Goal: Transaction & Acquisition: Purchase product/service

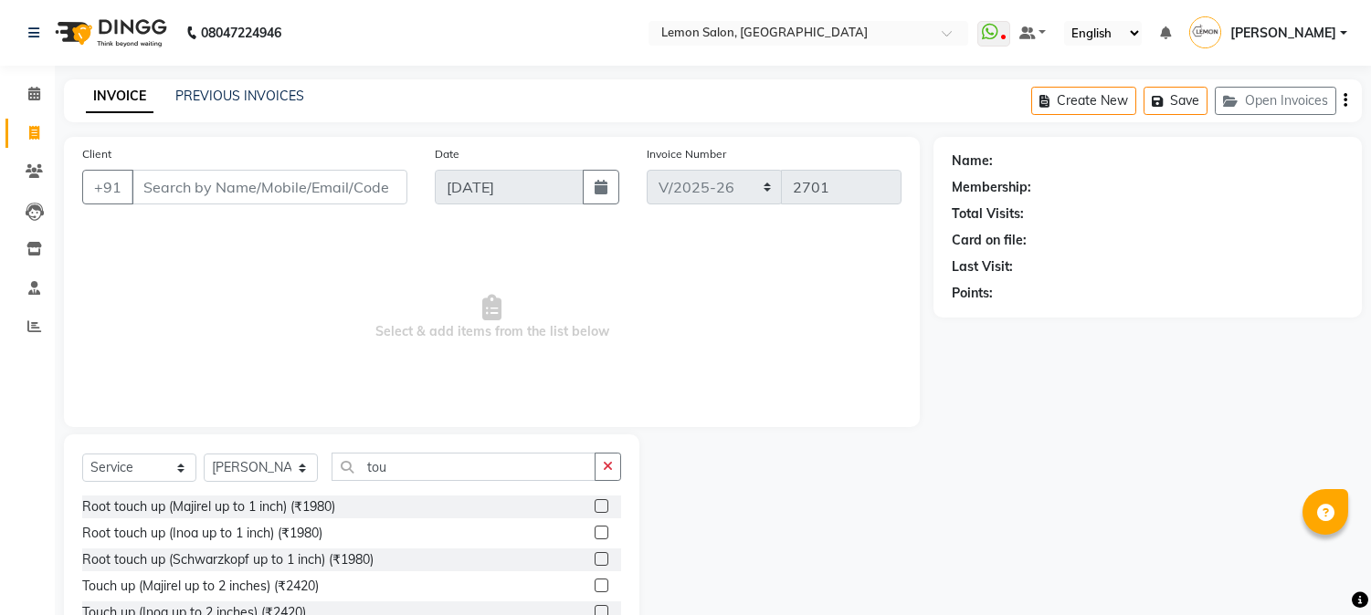
select select "565"
select select "service"
select select "7422"
click at [1260, 106] on button "Open Invoices" at bounding box center [1274, 101] width 121 height 28
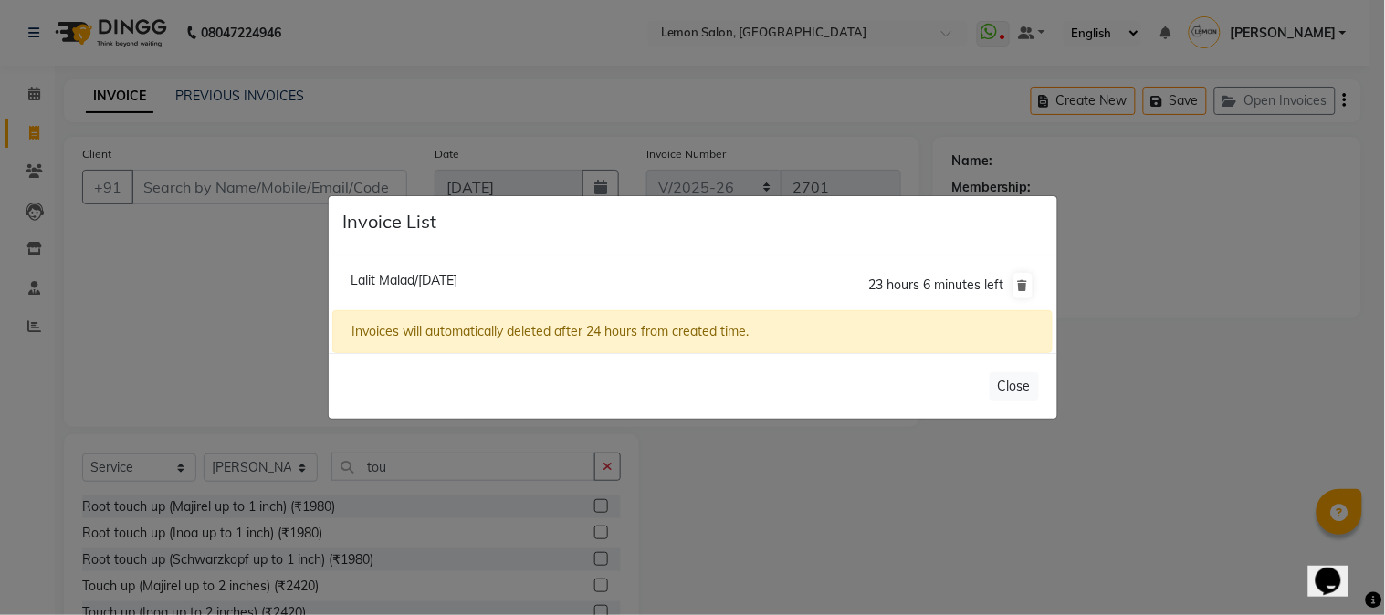
click at [457, 278] on span "Lalit Malad/04 September 2025" at bounding box center [404, 280] width 107 height 16
type input "9821154160"
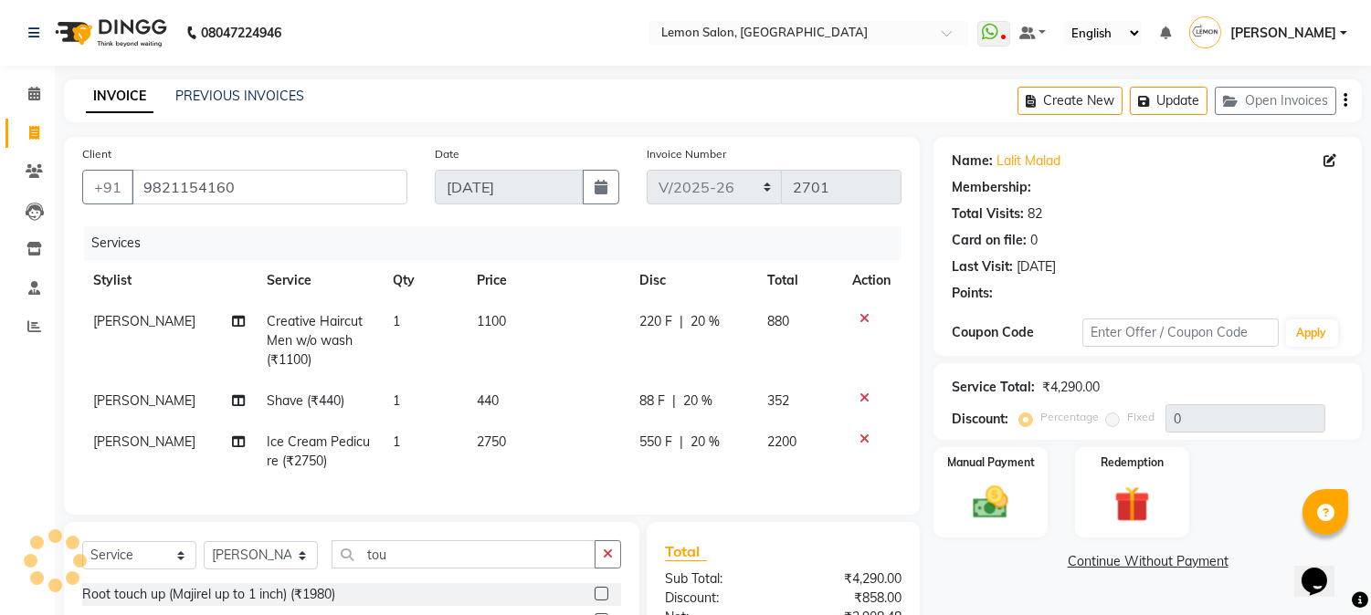
type input "20"
select select "1: Object"
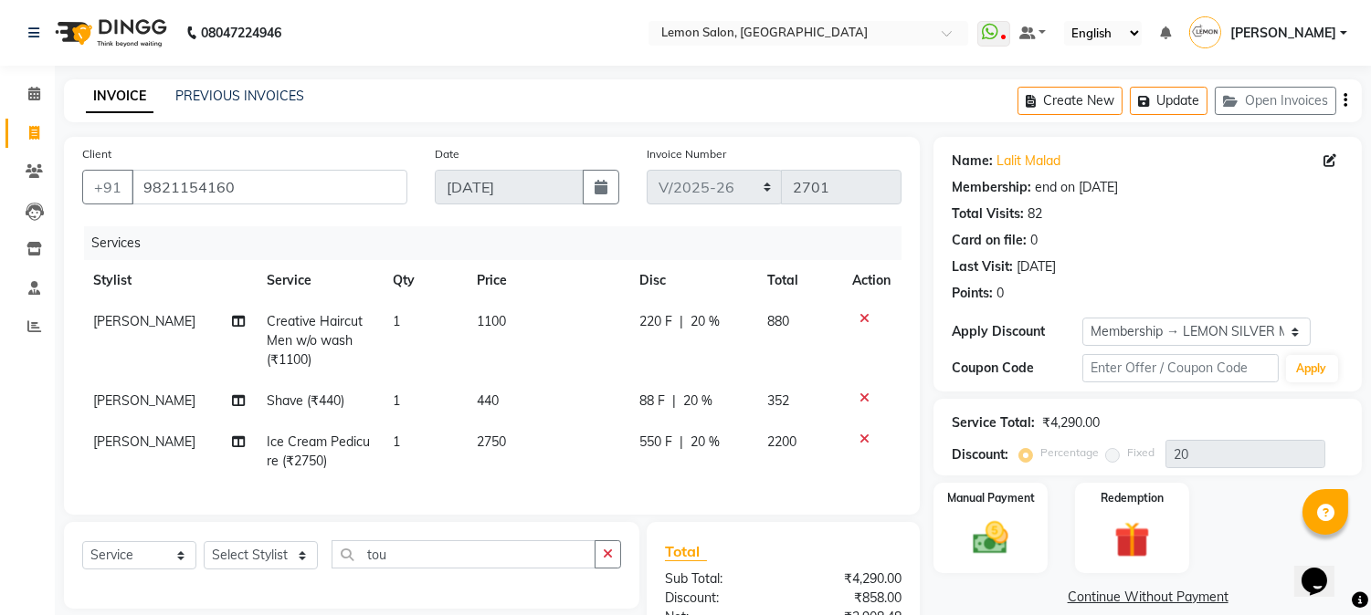
scroll to position [217, 0]
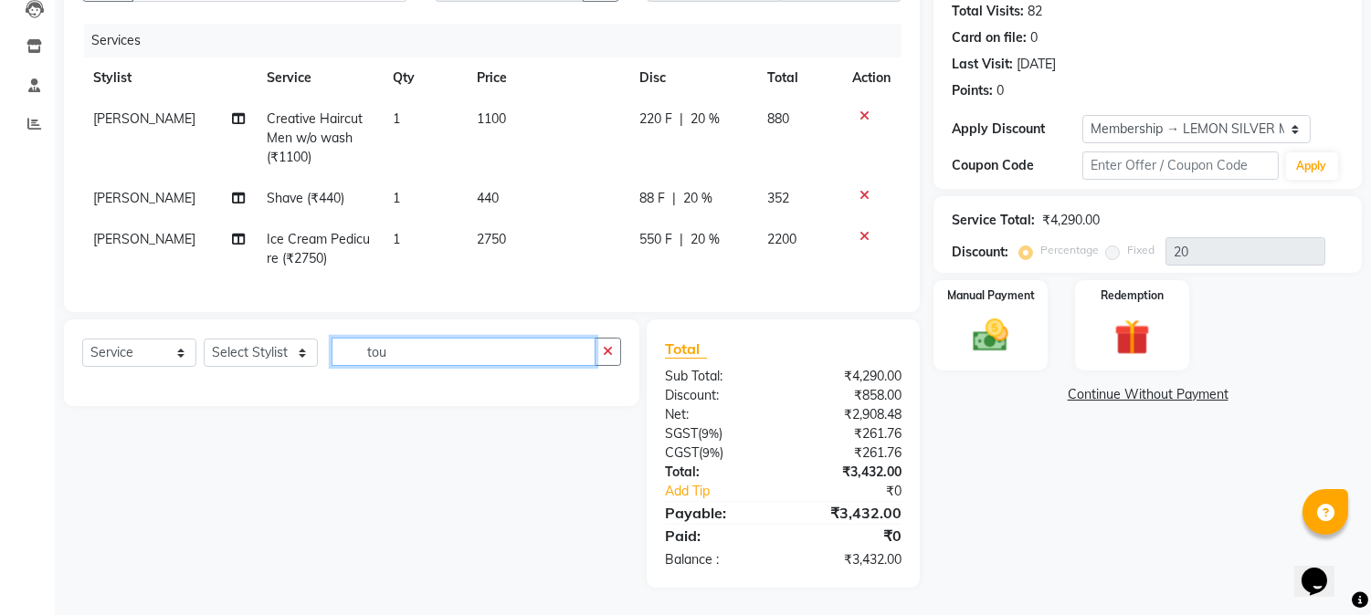
click at [536, 362] on input "tou" at bounding box center [463, 352] width 264 height 28
click at [257, 353] on select "Select Stylist [PERSON_NAME] [PERSON_NAME] Datta [PERSON_NAME] [PERSON_NAME] [P…" at bounding box center [261, 353] width 114 height 28
select select "7629"
click at [204, 339] on select "Select Stylist [PERSON_NAME] [PERSON_NAME] Datta [PERSON_NAME] [PERSON_NAME] [P…" at bounding box center [261, 353] width 114 height 28
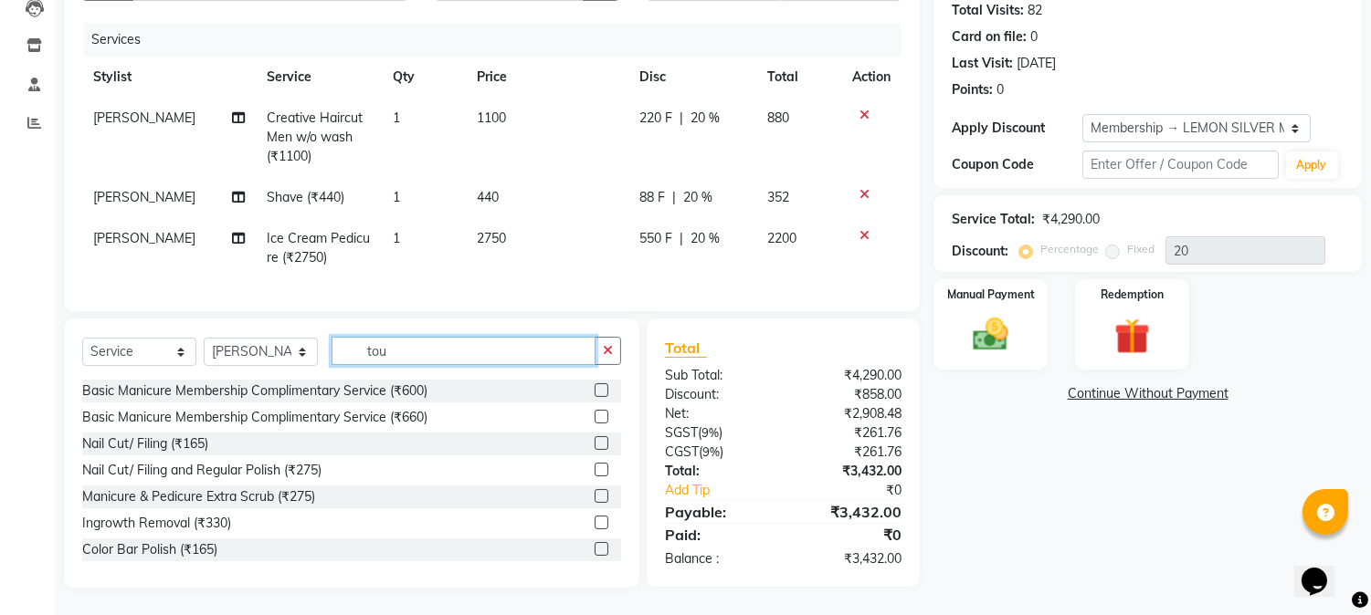
click at [403, 354] on input "tou" at bounding box center [463, 351] width 264 height 28
type input "t"
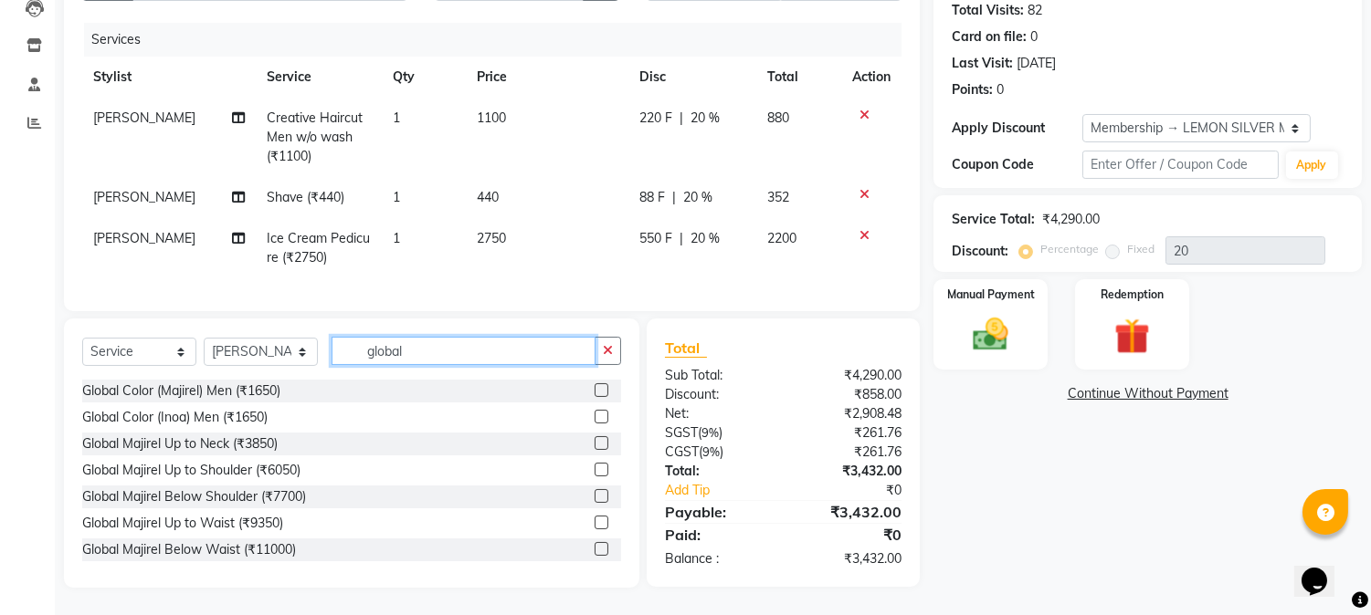
type input "global"
click at [594, 420] on label at bounding box center [601, 417] width 14 height 14
click at [594, 420] on input "checkbox" at bounding box center [600, 418] width 12 height 12
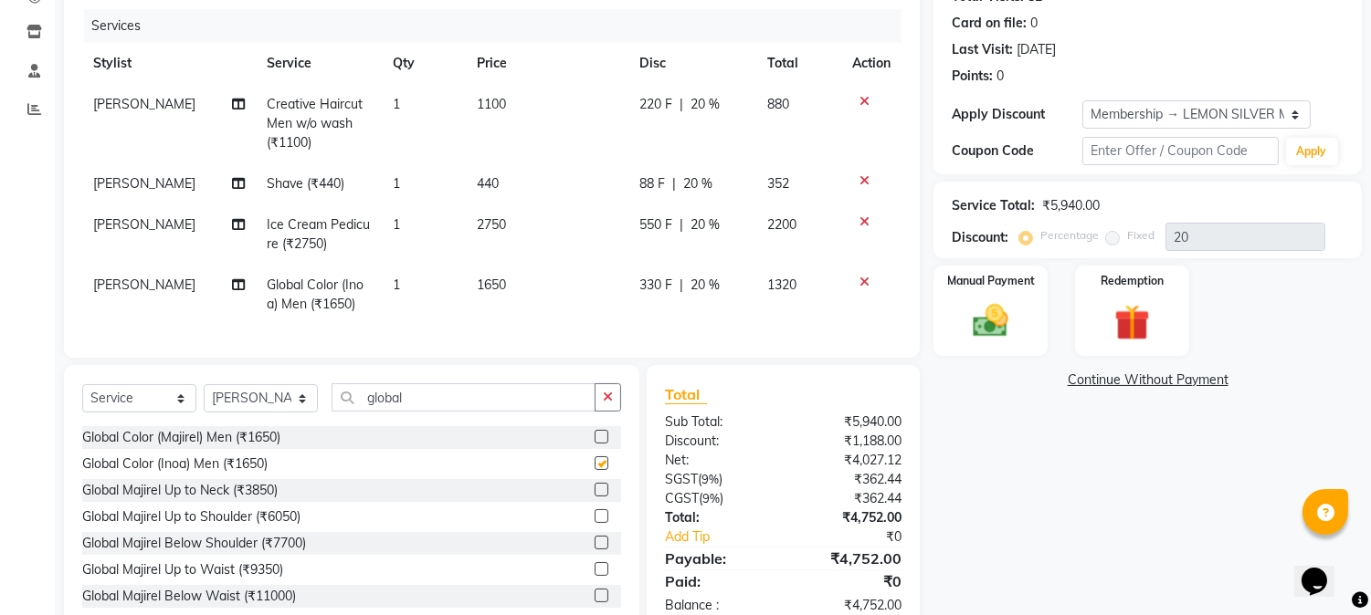
checkbox input "false"
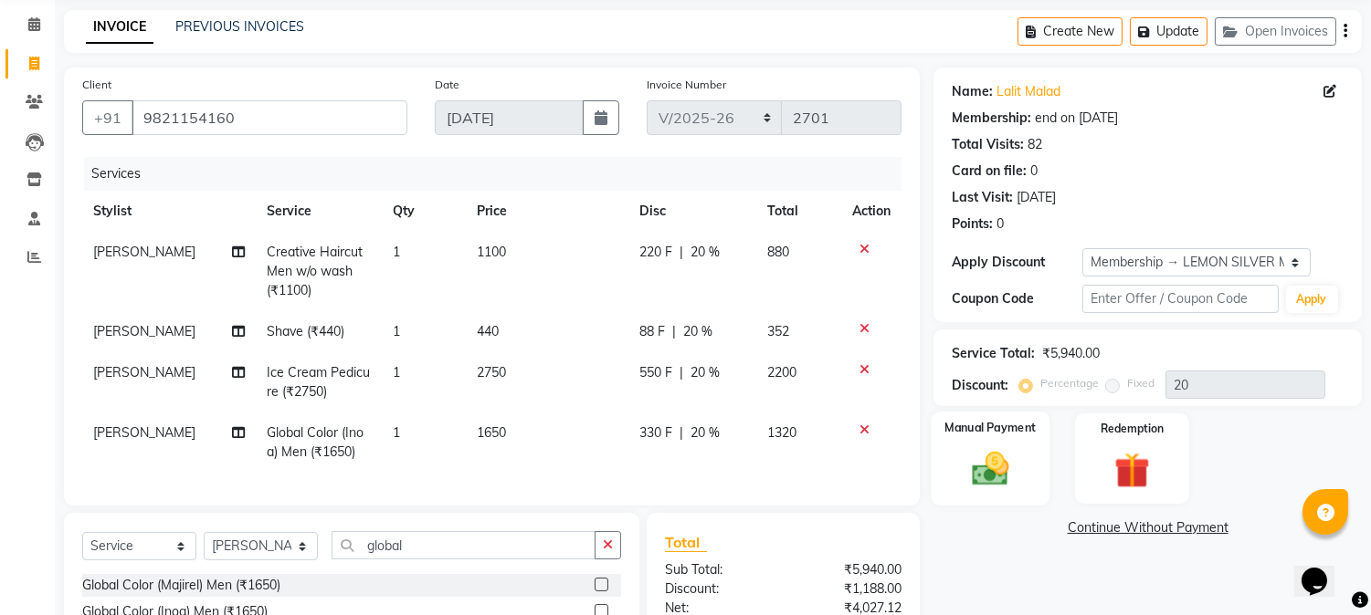
scroll to position [0, 0]
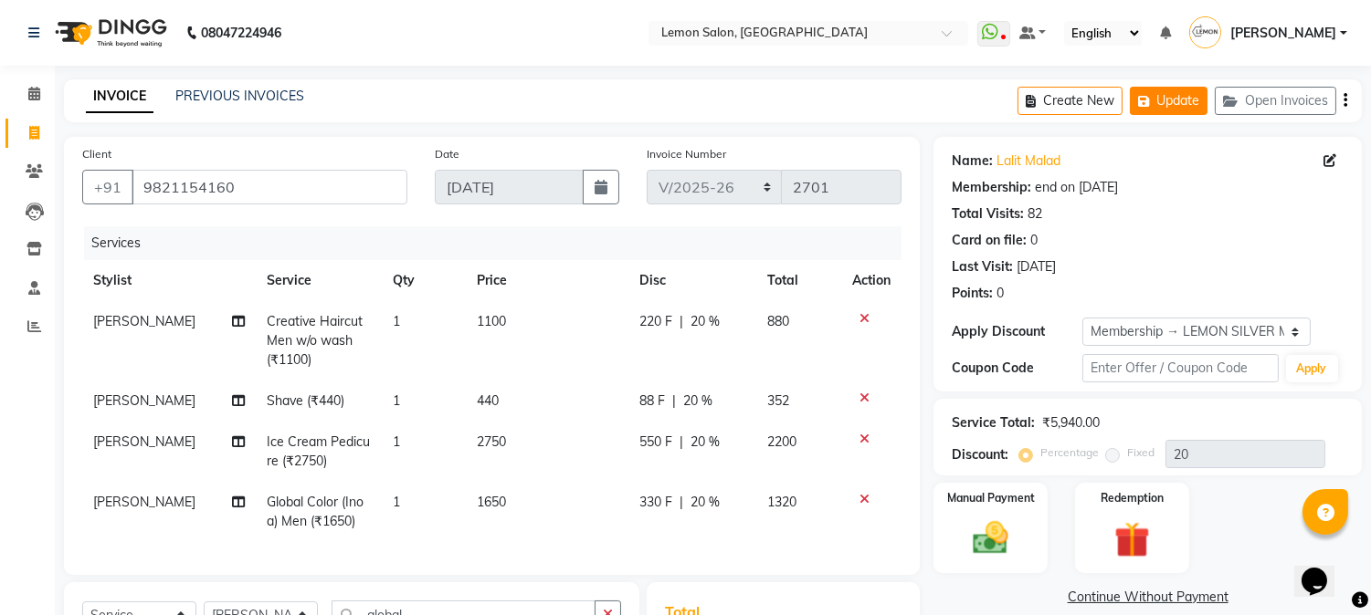
click at [1181, 99] on button "Update" at bounding box center [1169, 101] width 78 height 28
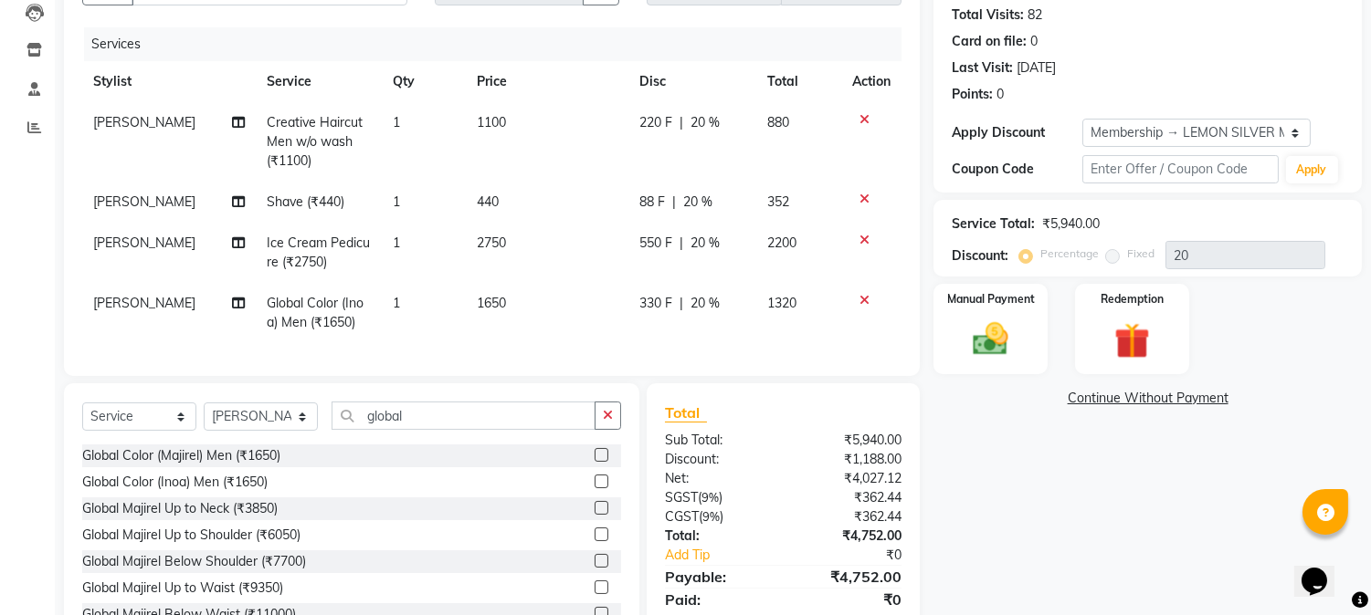
scroll to position [278, 0]
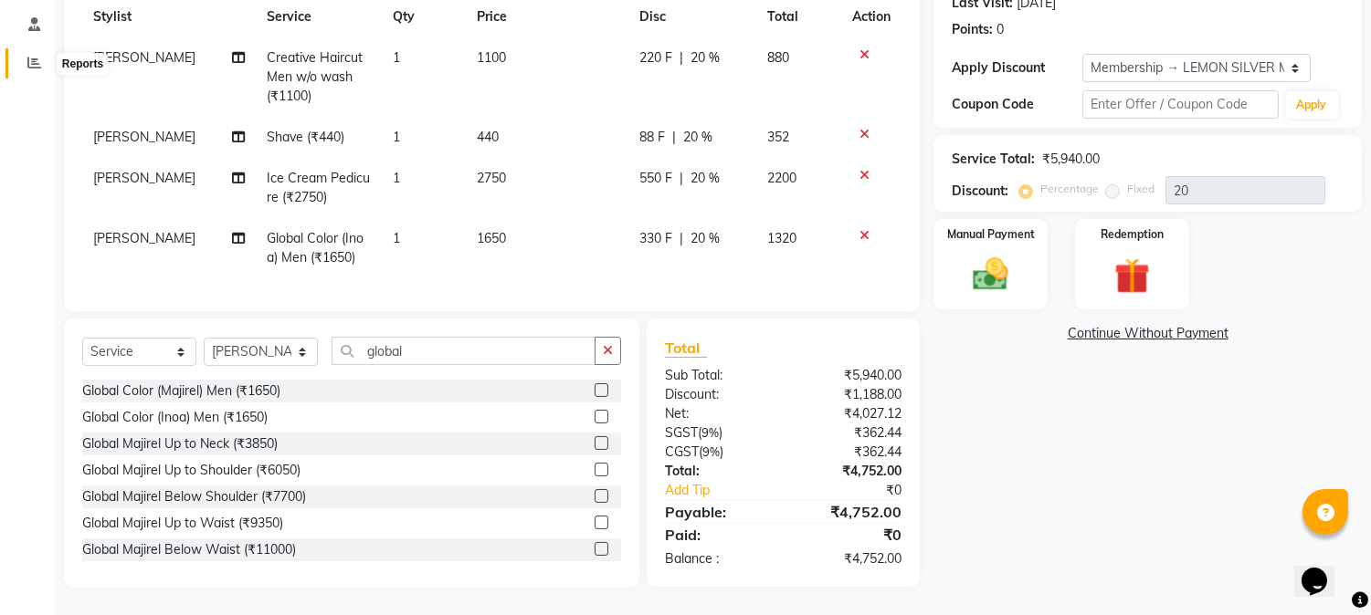
click at [29, 56] on icon at bounding box center [34, 63] width 14 height 14
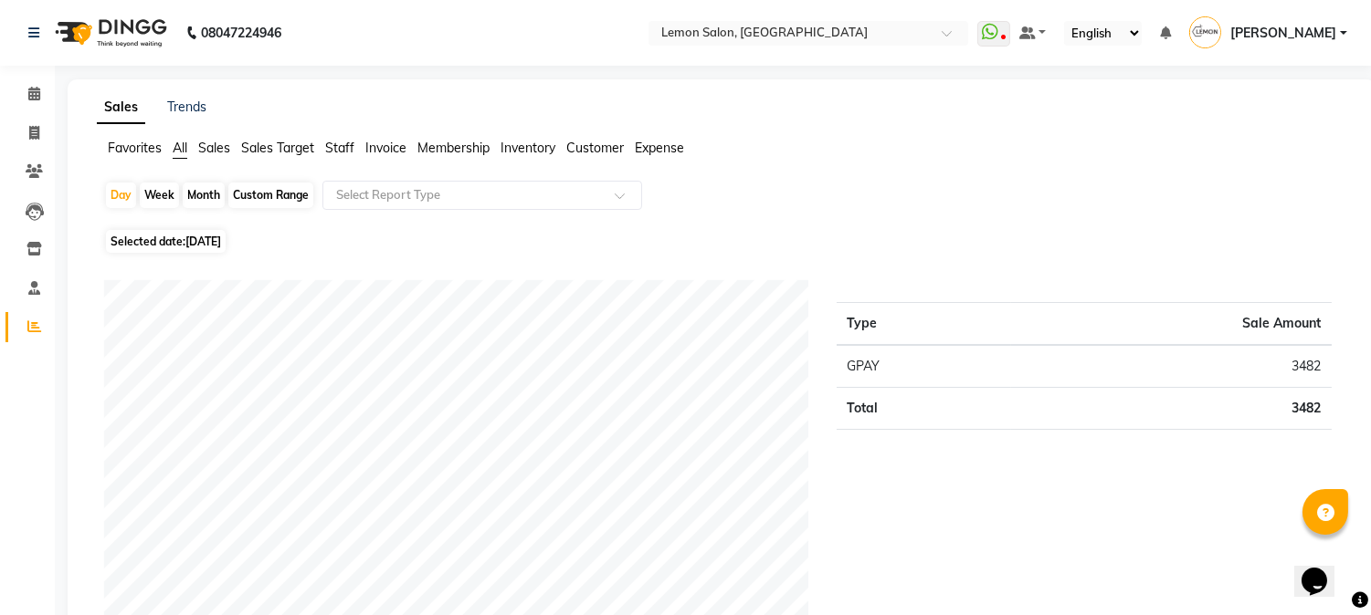
click at [862, 188] on div "Day Week Month Custom Range Select Report Type" at bounding box center [721, 203] width 1235 height 44
click at [29, 124] on span at bounding box center [34, 133] width 32 height 21
select select "565"
select select "service"
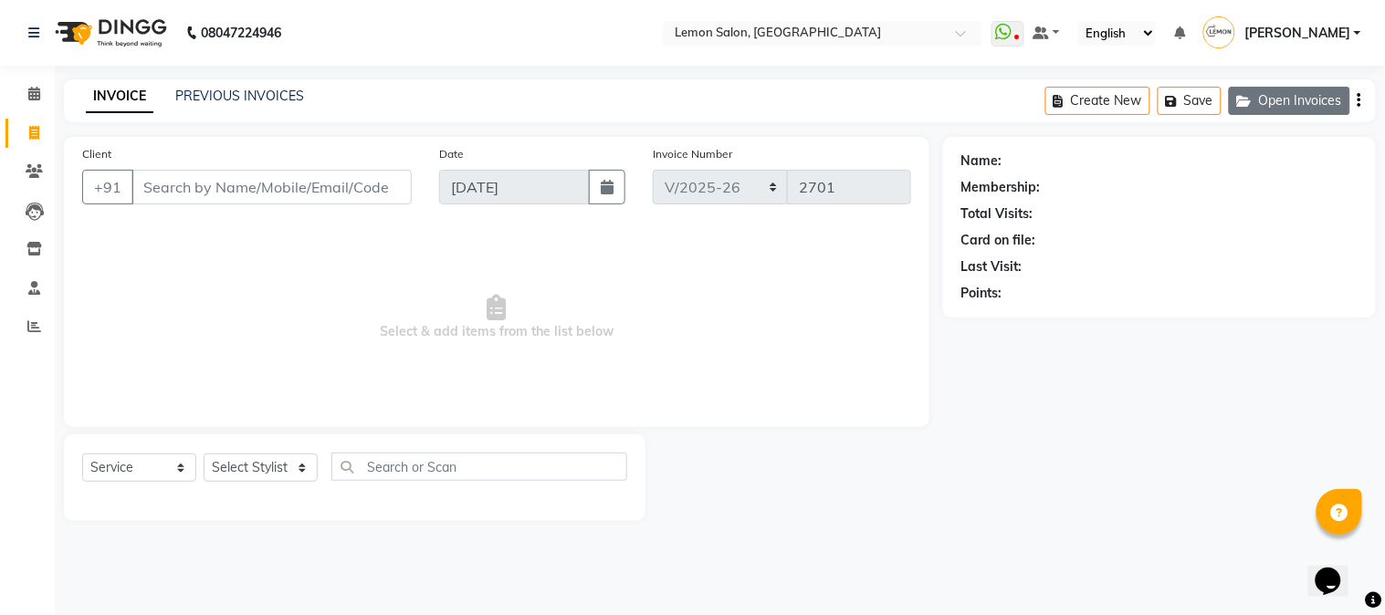
click at [1297, 93] on button "Open Invoices" at bounding box center [1289, 101] width 121 height 28
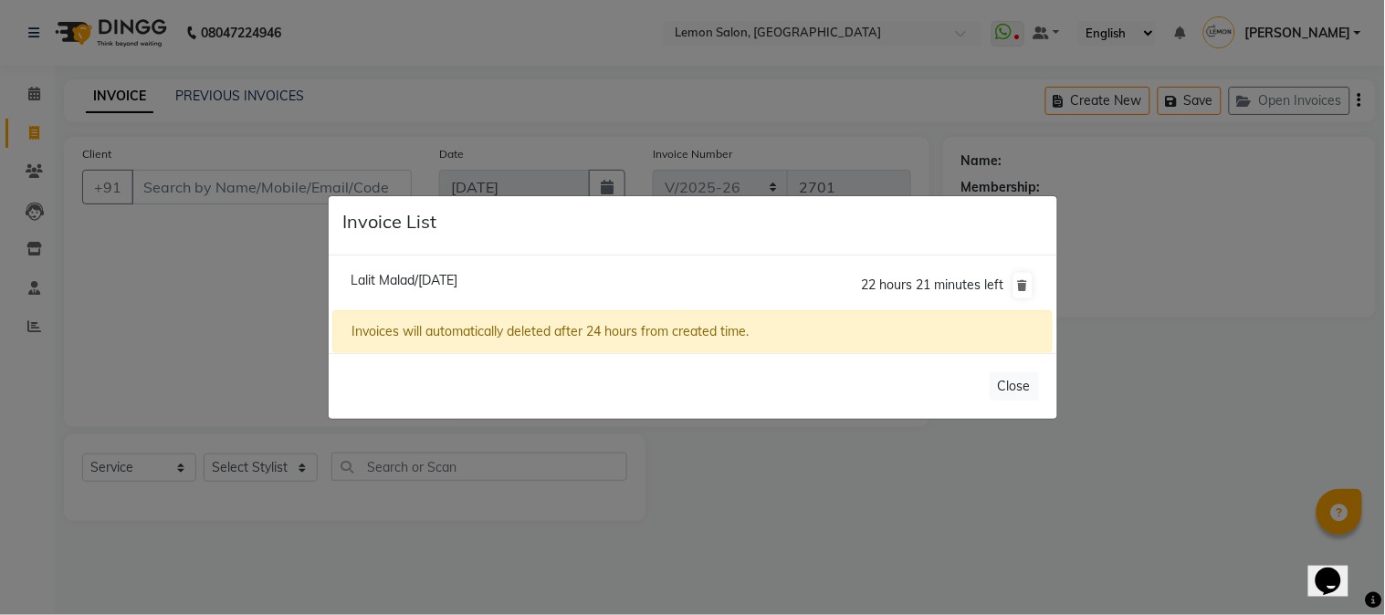
click at [457, 281] on span "Lalit Malad/04 September 2025" at bounding box center [404, 280] width 107 height 16
type input "9821154160"
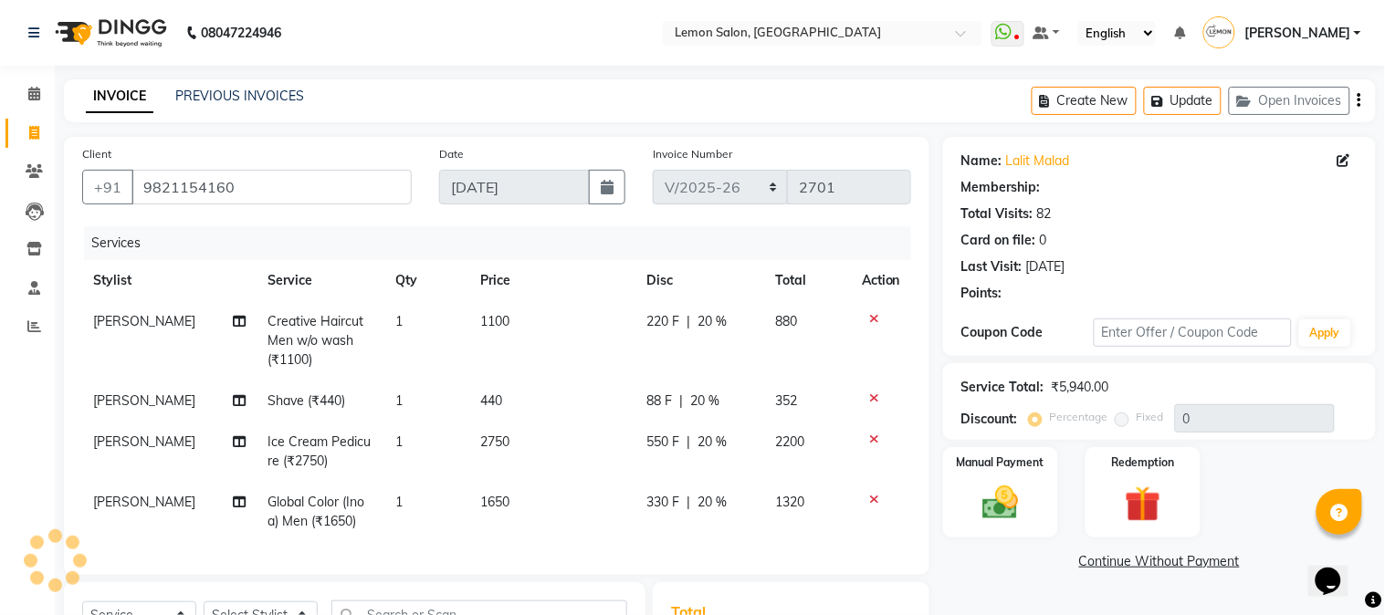
type input "20"
select select "1: Object"
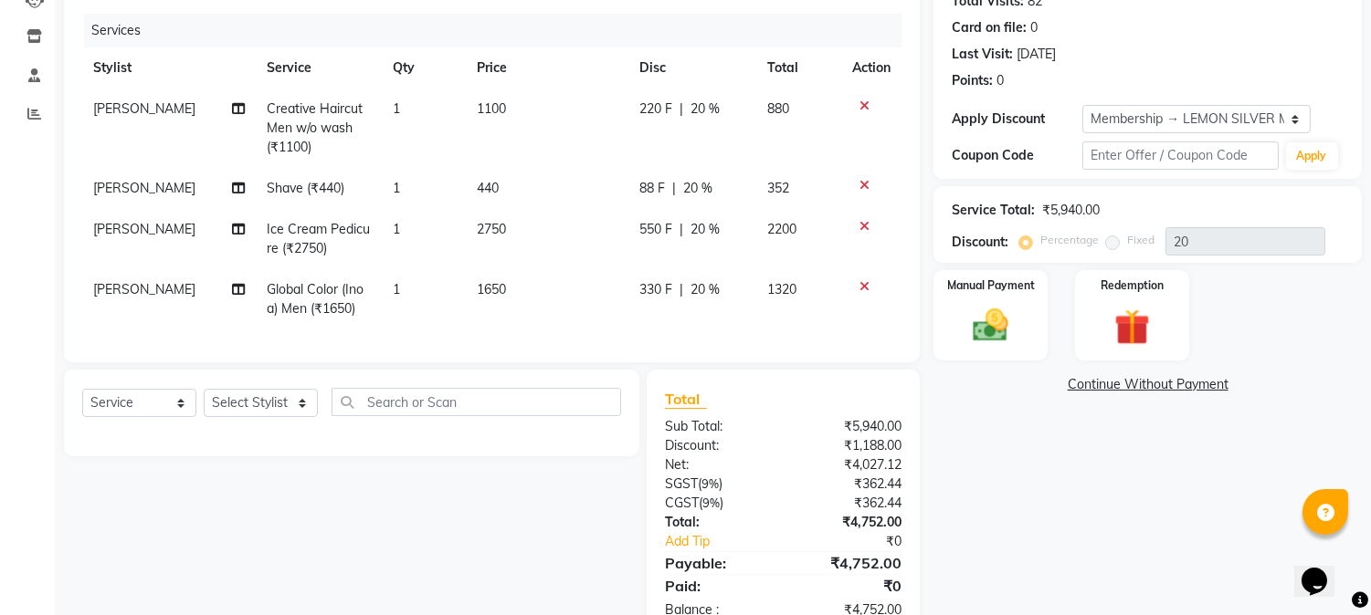
scroll to position [270, 0]
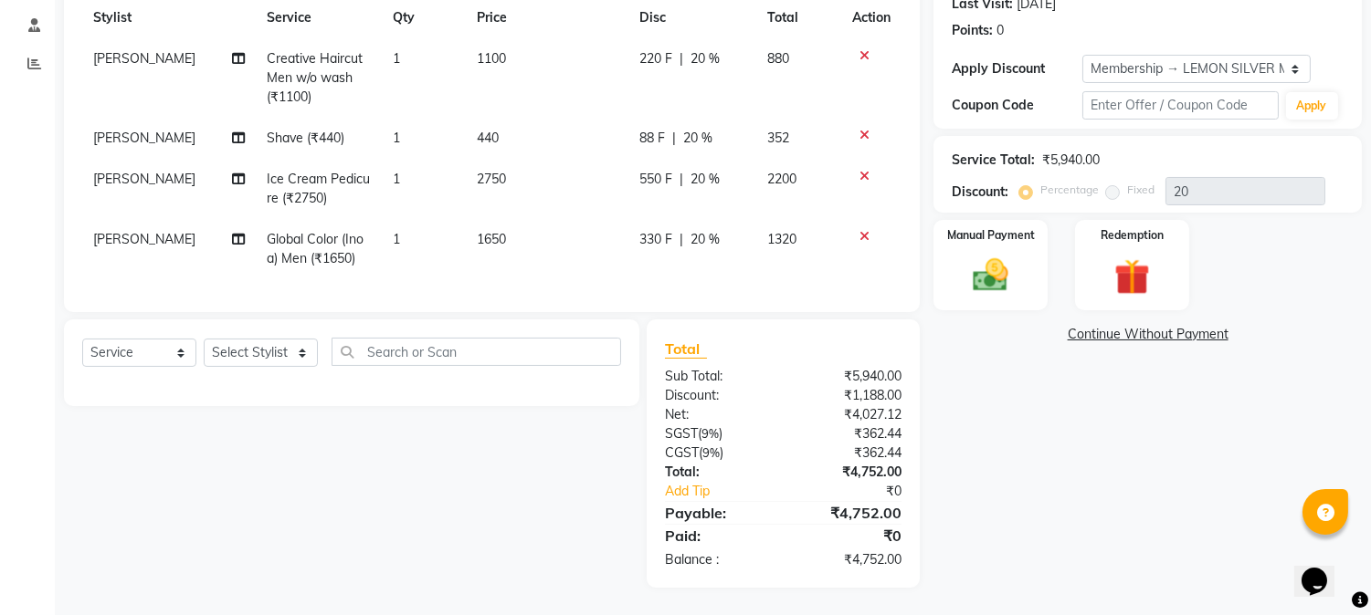
click at [862, 170] on icon at bounding box center [864, 176] width 10 height 13
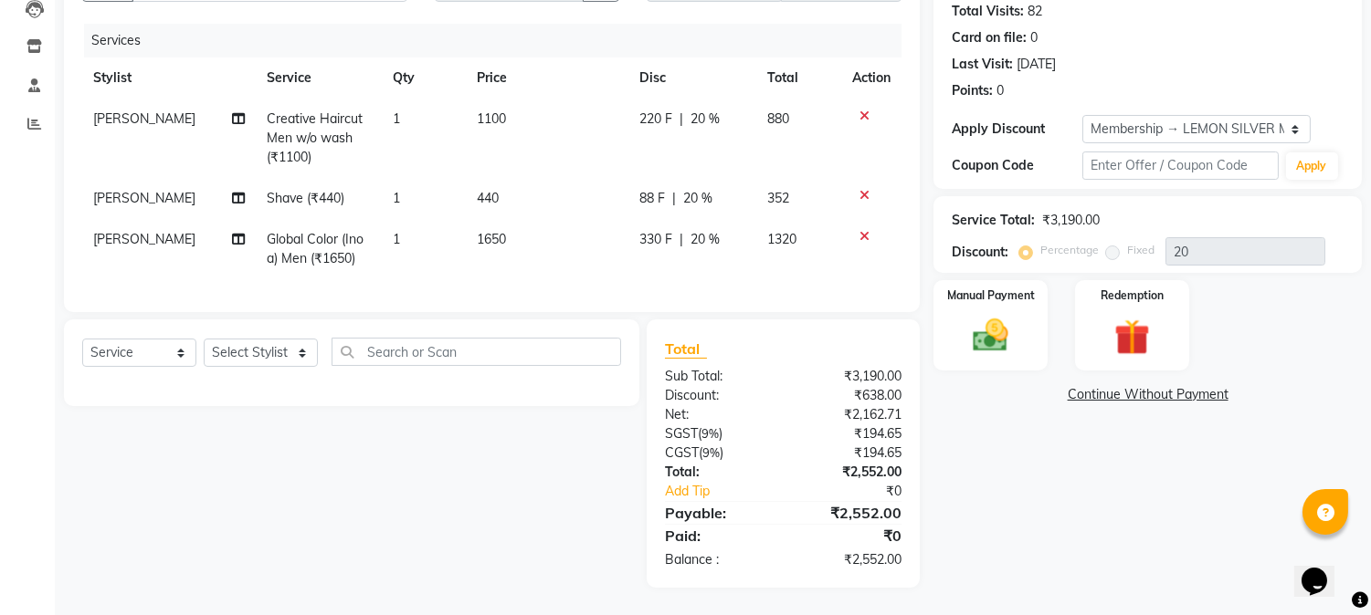
scroll to position [217, 0]
click at [261, 353] on select "Select Stylist [PERSON_NAME] [PERSON_NAME] Datta [PERSON_NAME] [PERSON_NAME] [P…" at bounding box center [261, 353] width 114 height 28
select select "31972"
click at [204, 339] on select "Select Stylist [PERSON_NAME] [PERSON_NAME] Datta [PERSON_NAME] [PERSON_NAME] [P…" at bounding box center [261, 353] width 114 height 28
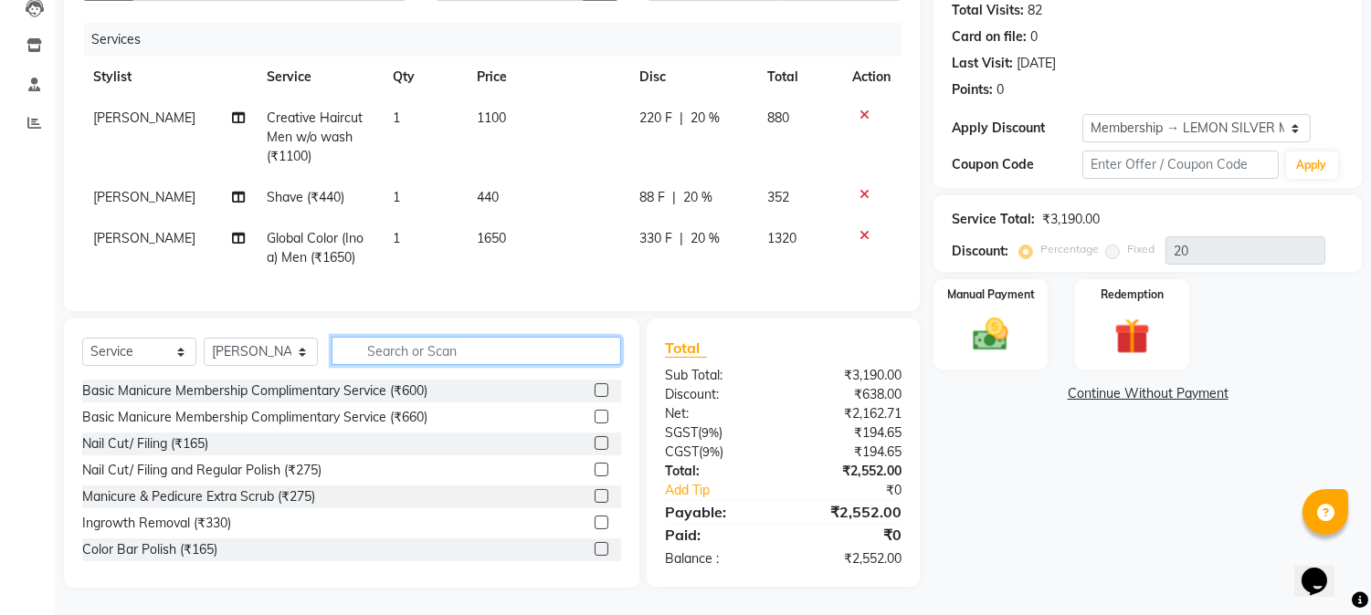
click at [371, 352] on input "text" at bounding box center [475, 351] width 289 height 28
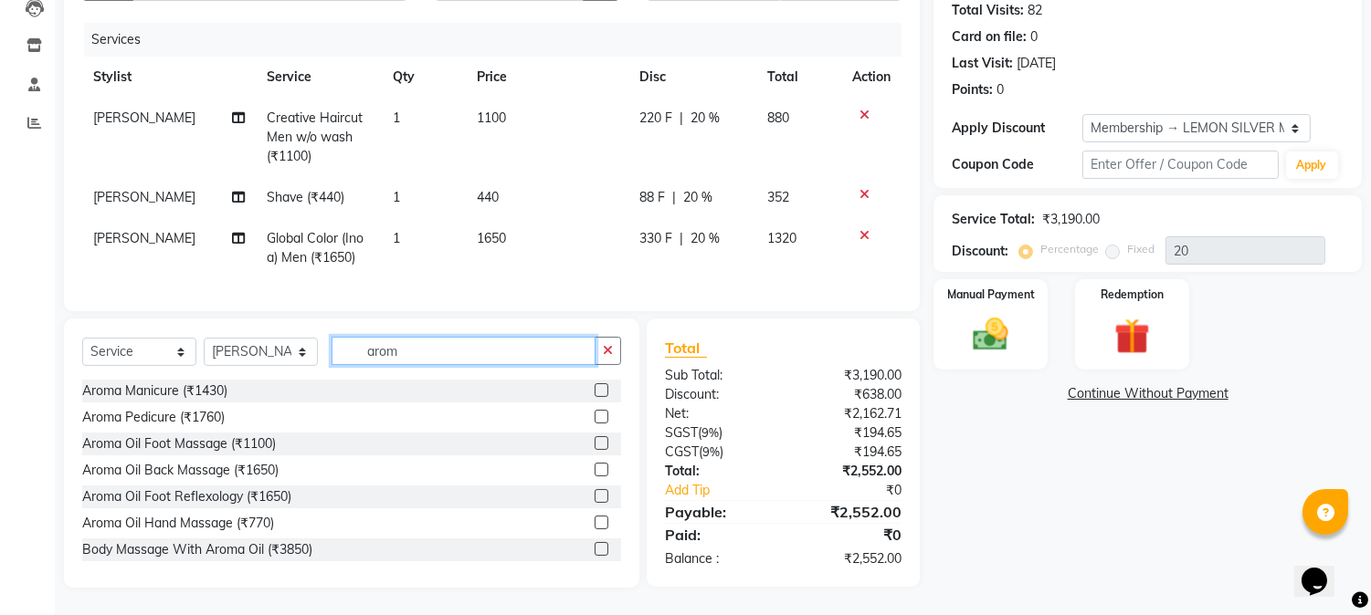
type input "arom"
click at [594, 416] on label at bounding box center [601, 417] width 14 height 14
click at [594, 416] on input "checkbox" at bounding box center [600, 418] width 12 height 12
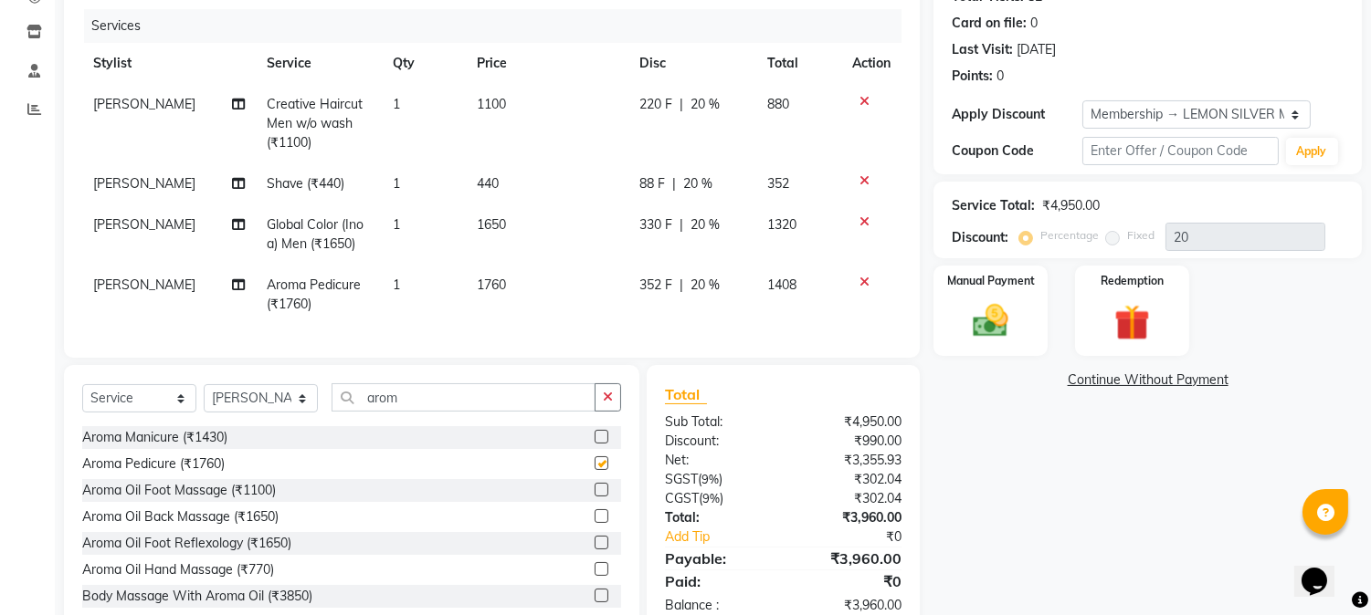
checkbox input "false"
click at [999, 316] on img at bounding box center [991, 321] width 60 height 43
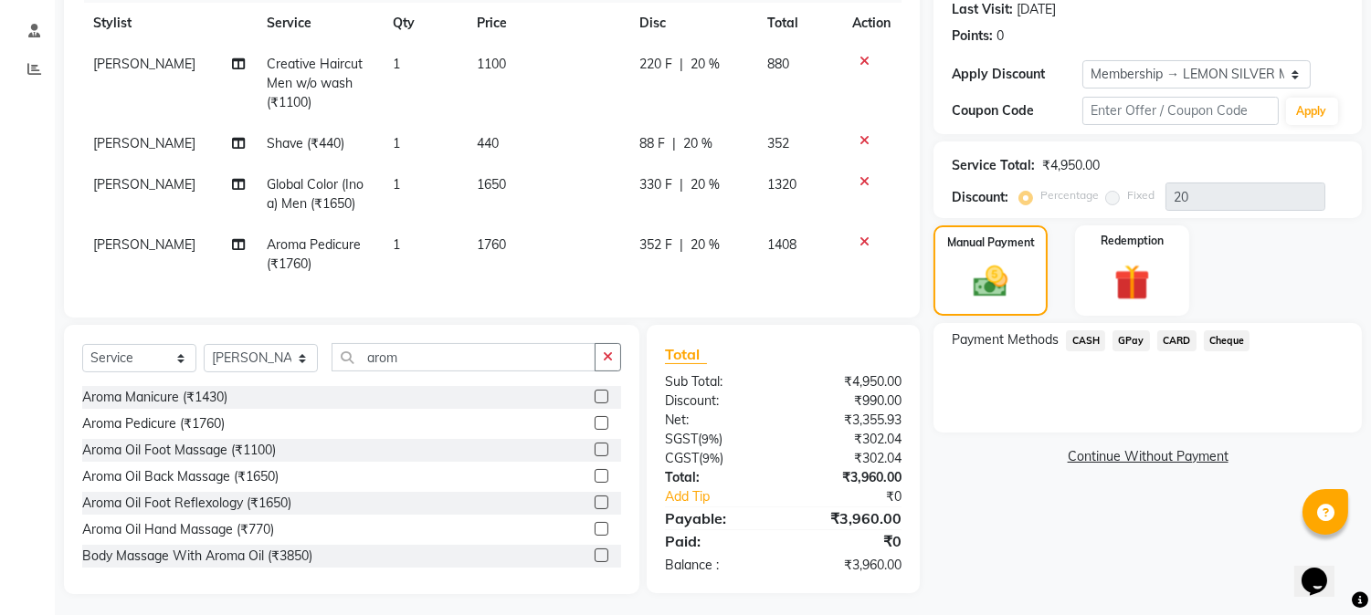
scroll to position [278, 0]
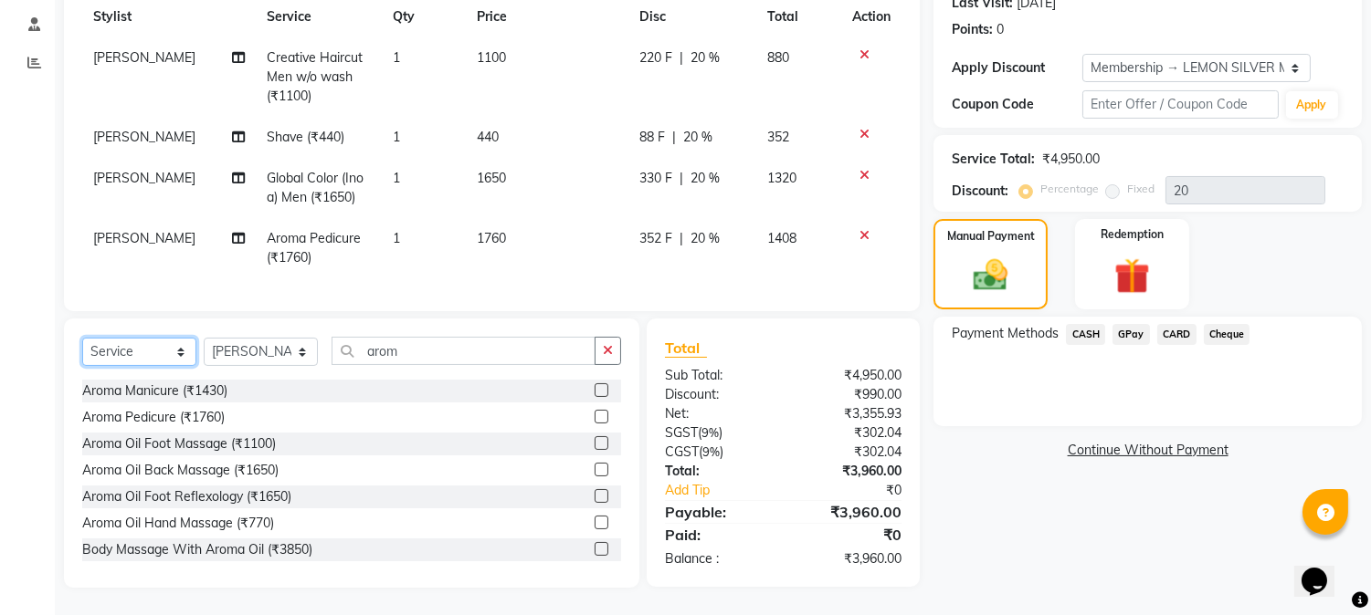
click at [123, 352] on select "Select Service Product Membership Package Voucher Prepaid Gift Card" at bounding box center [139, 352] width 114 height 28
select select "product"
click at [82, 339] on select "Select Service Product Membership Package Voucher Prepaid Gift Card" at bounding box center [139, 352] width 114 height 28
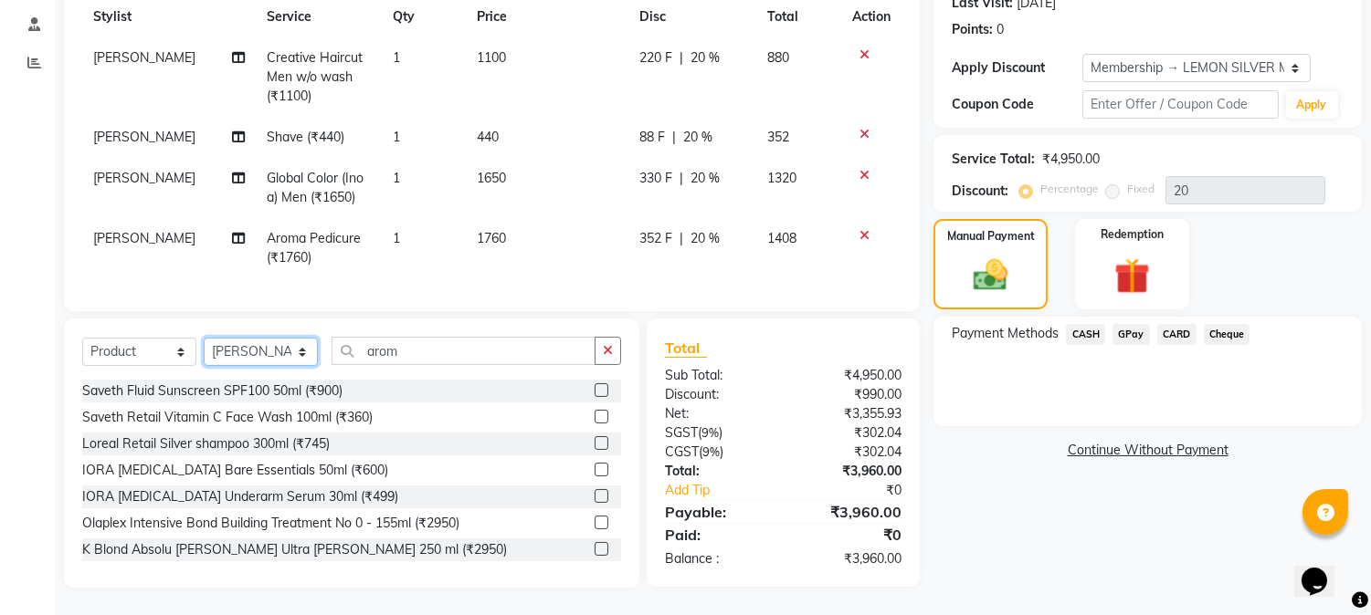
click at [226, 352] on select "Select Stylist [PERSON_NAME] [PERSON_NAME] Datta [PERSON_NAME] [PERSON_NAME] [P…" at bounding box center [261, 352] width 114 height 28
select select "7629"
click at [204, 339] on select "Select Stylist [PERSON_NAME] [PERSON_NAME] Datta [PERSON_NAME] [PERSON_NAME] [P…" at bounding box center [261, 352] width 114 height 28
click at [415, 348] on input "arom" at bounding box center [463, 351] width 264 height 28
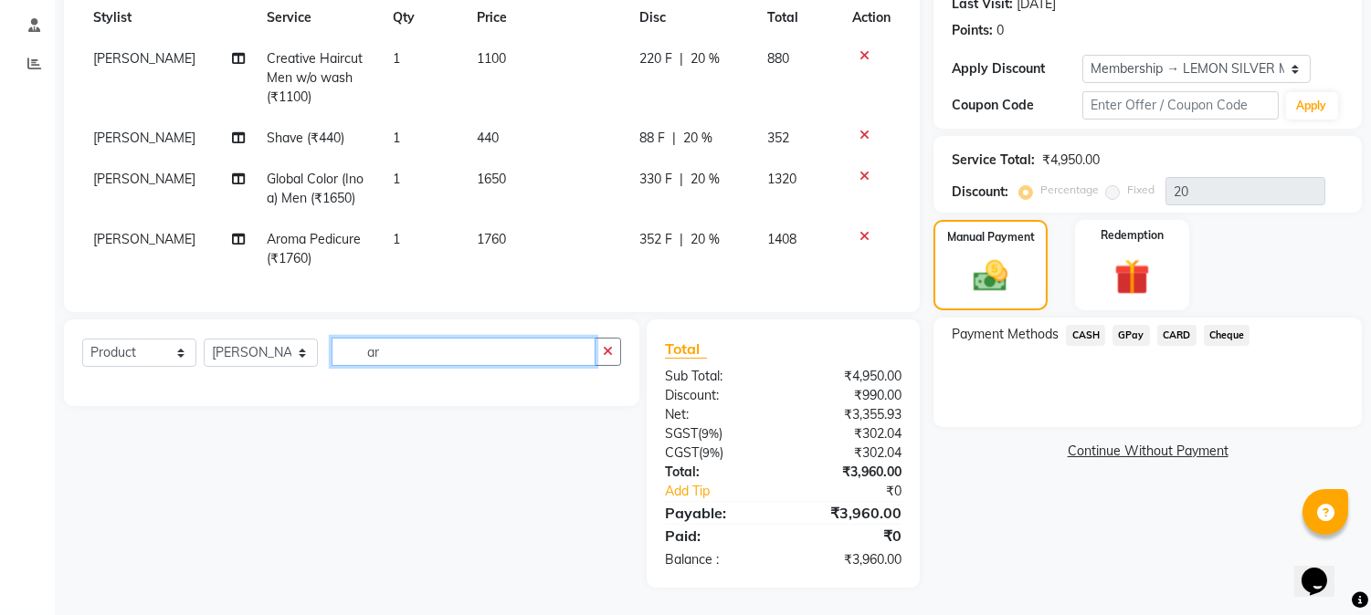
type input "a"
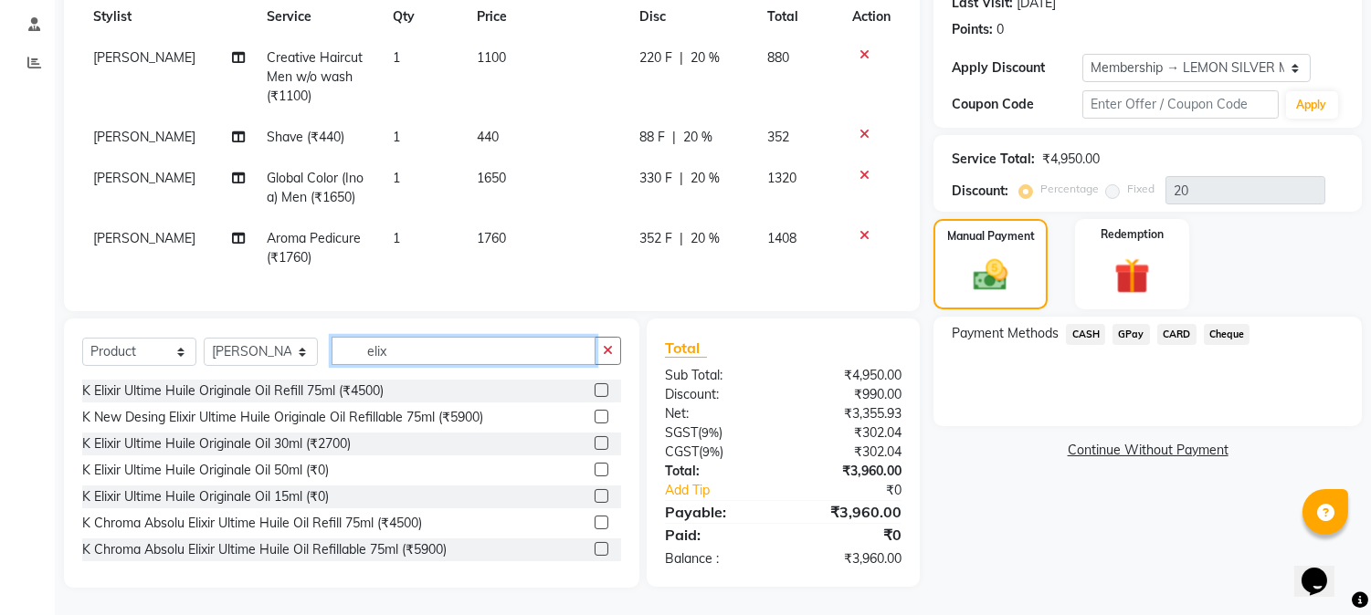
scroll to position [28, 0]
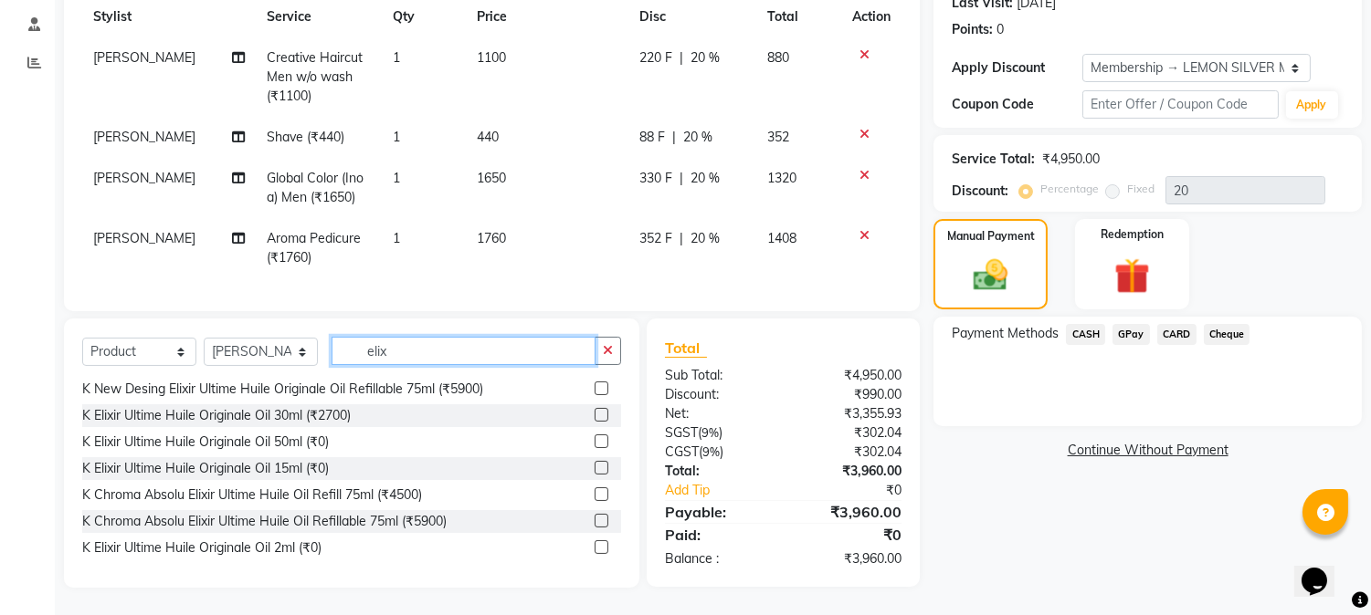
type input "elix"
click at [594, 548] on label at bounding box center [601, 548] width 14 height 14
click at [594, 548] on input "checkbox" at bounding box center [600, 548] width 12 height 12
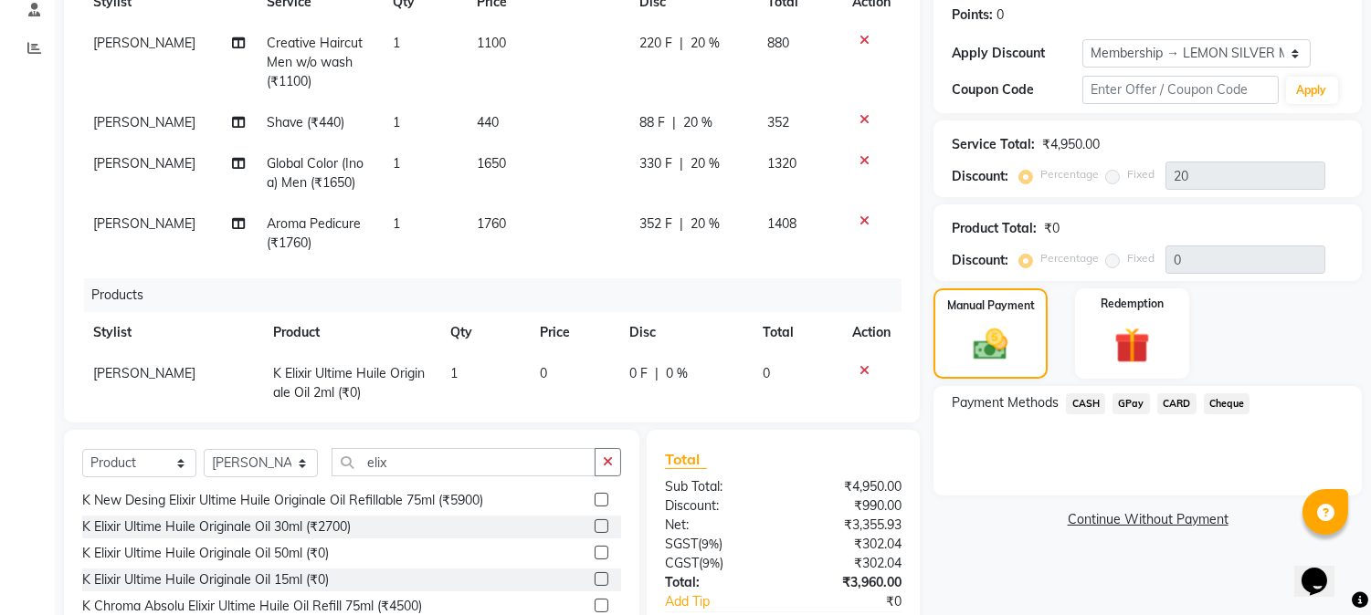
checkbox input "false"
click at [451, 372] on td "1" at bounding box center [483, 383] width 89 height 60
select select "7629"
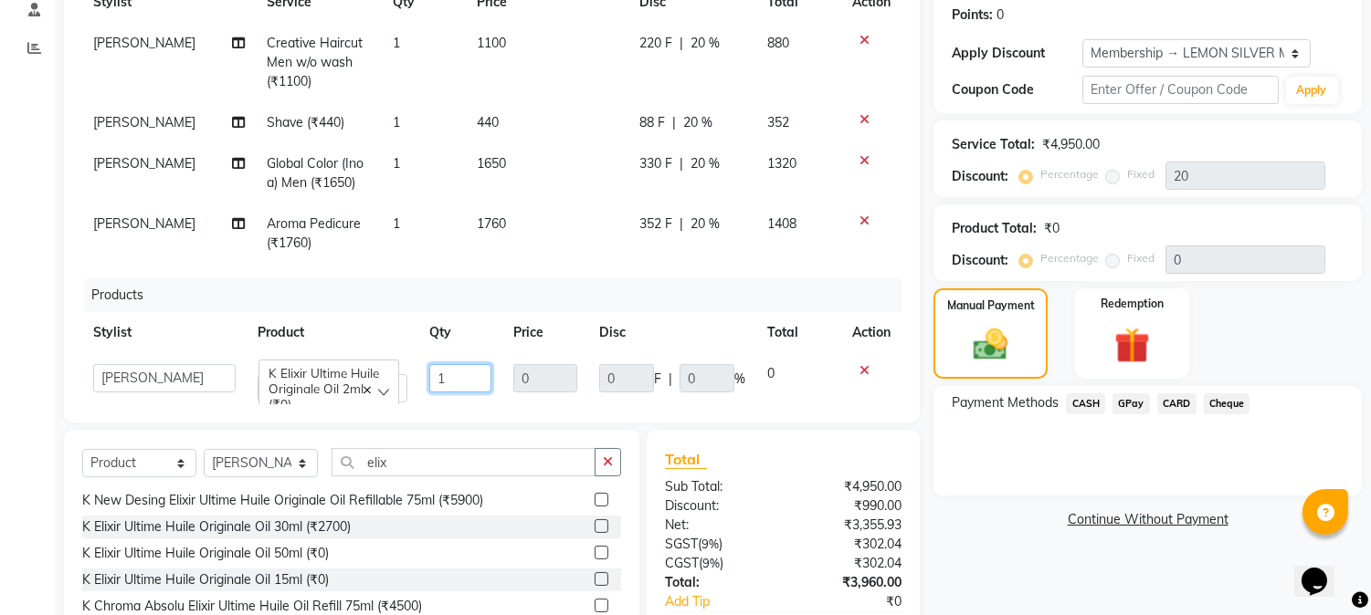
click at [452, 380] on input "1" at bounding box center [460, 378] width 62 height 28
type input "2"
click at [534, 249] on td "1760" at bounding box center [547, 234] width 163 height 60
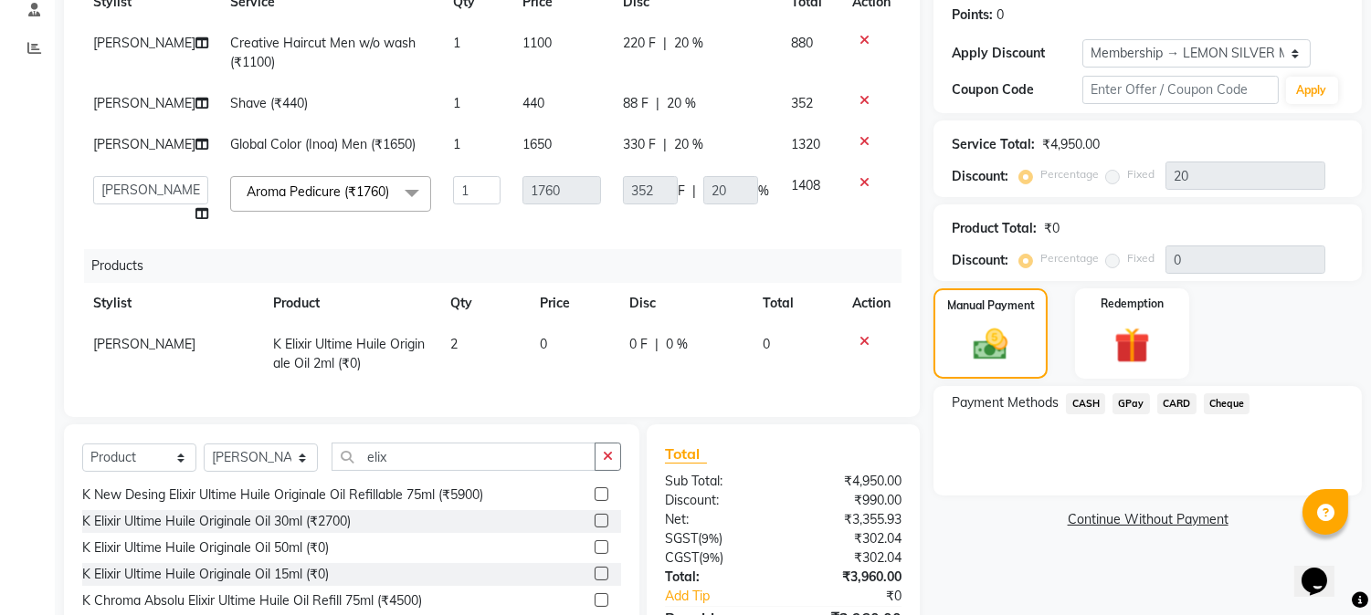
scroll to position [56, 0]
click at [1181, 400] on span "CARD" at bounding box center [1176, 404] width 39 height 21
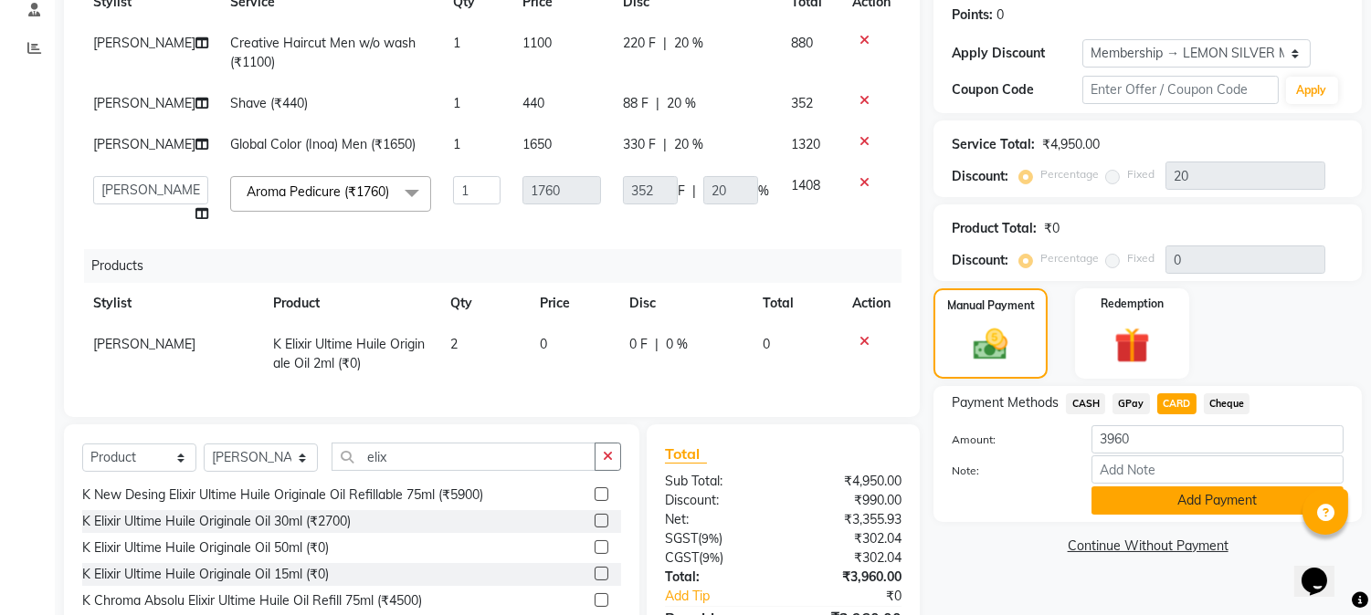
click at [1124, 496] on button "Add Payment" at bounding box center [1217, 501] width 252 height 28
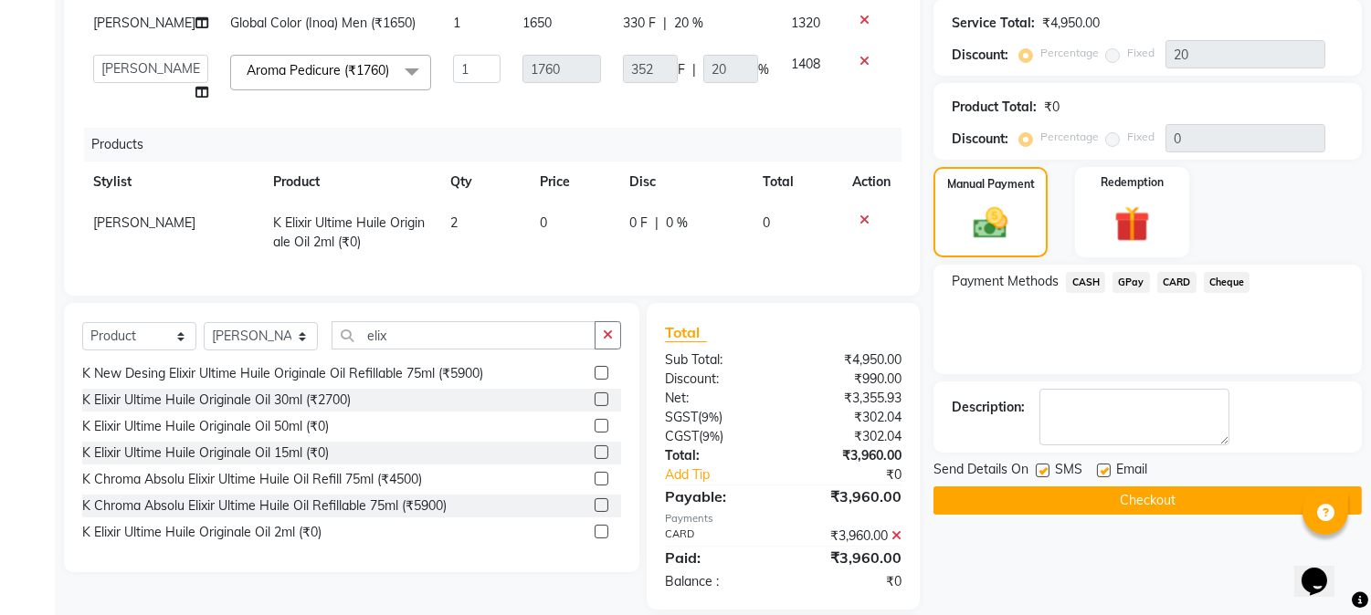
scroll to position [517, 0]
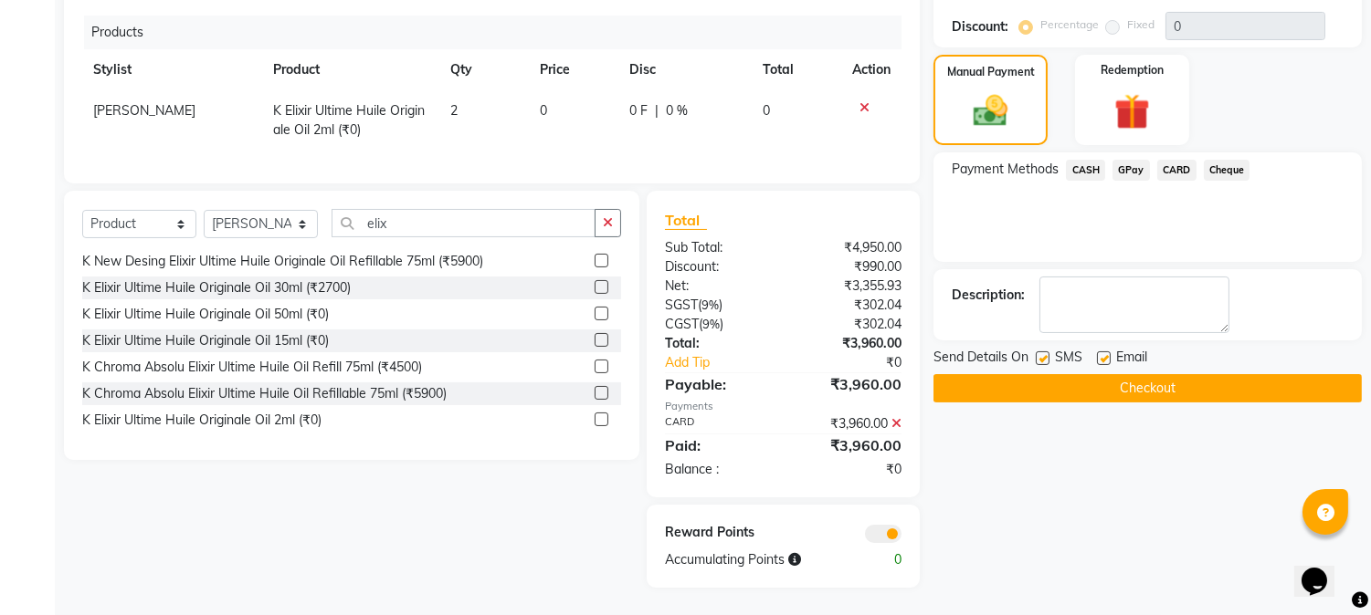
click at [1043, 352] on label at bounding box center [1042, 359] width 14 height 14
click at [1043, 353] on input "checkbox" at bounding box center [1041, 359] width 12 height 12
checkbox input "false"
click at [1100, 353] on label at bounding box center [1104, 359] width 14 height 14
click at [1100, 353] on input "checkbox" at bounding box center [1103, 359] width 12 height 12
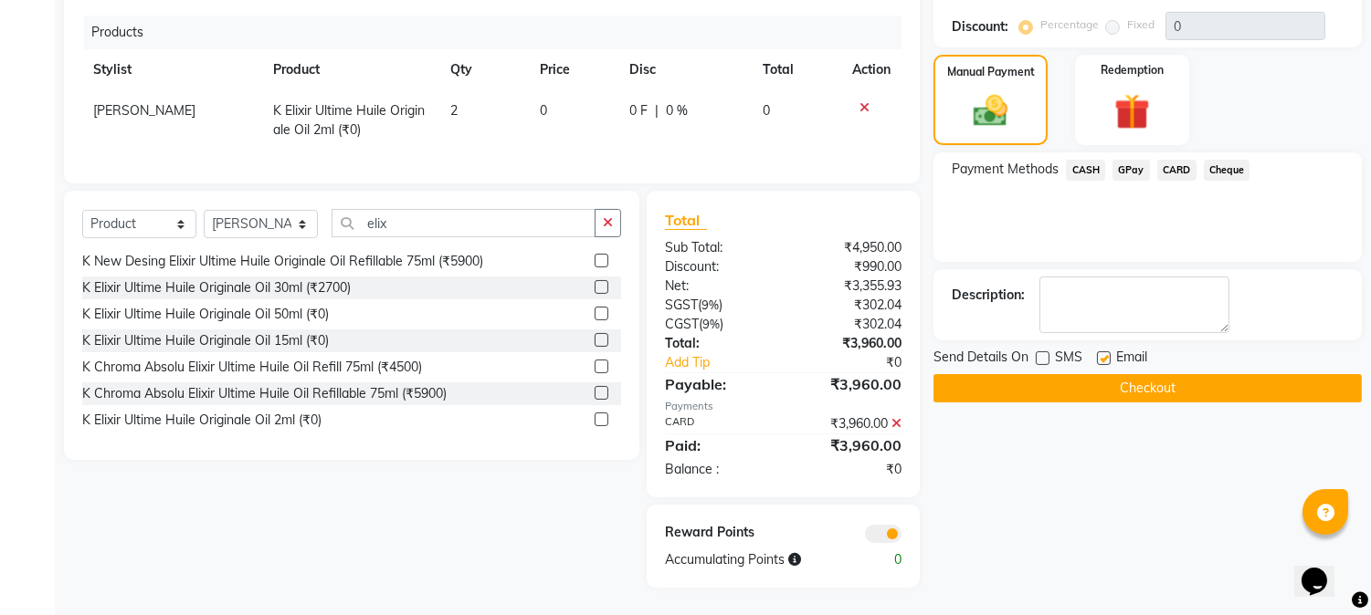
checkbox input "false"
click at [1052, 387] on button "Checkout" at bounding box center [1147, 388] width 428 height 28
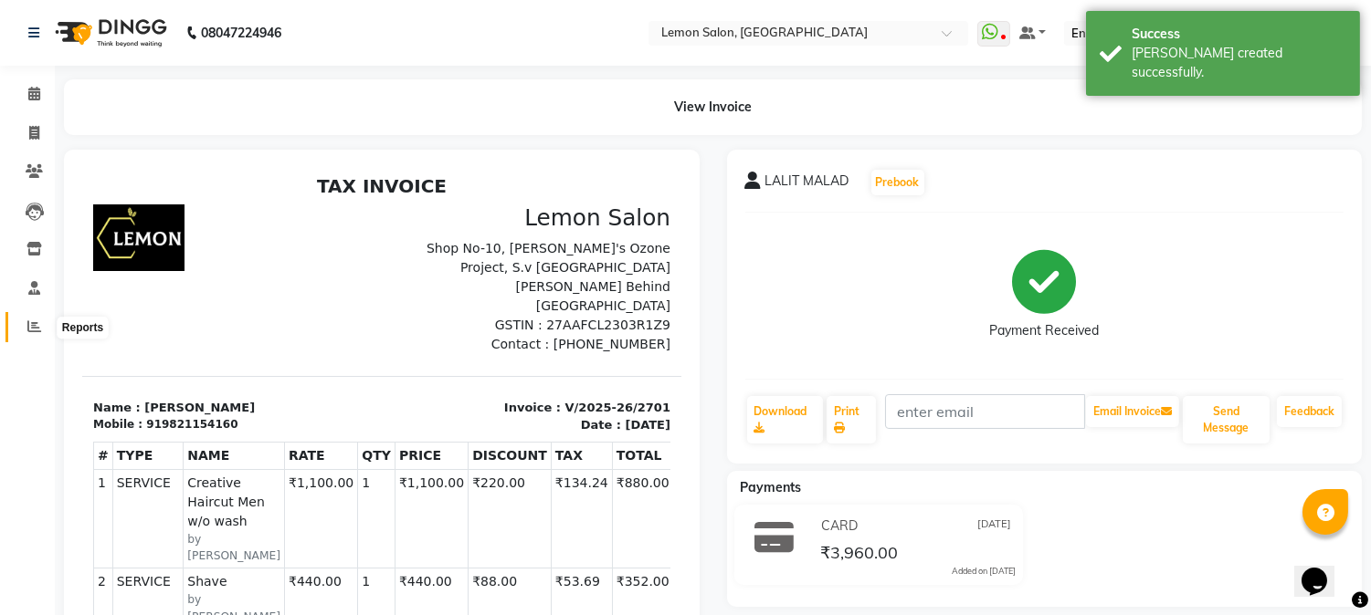
click at [37, 326] on icon at bounding box center [34, 327] width 14 height 14
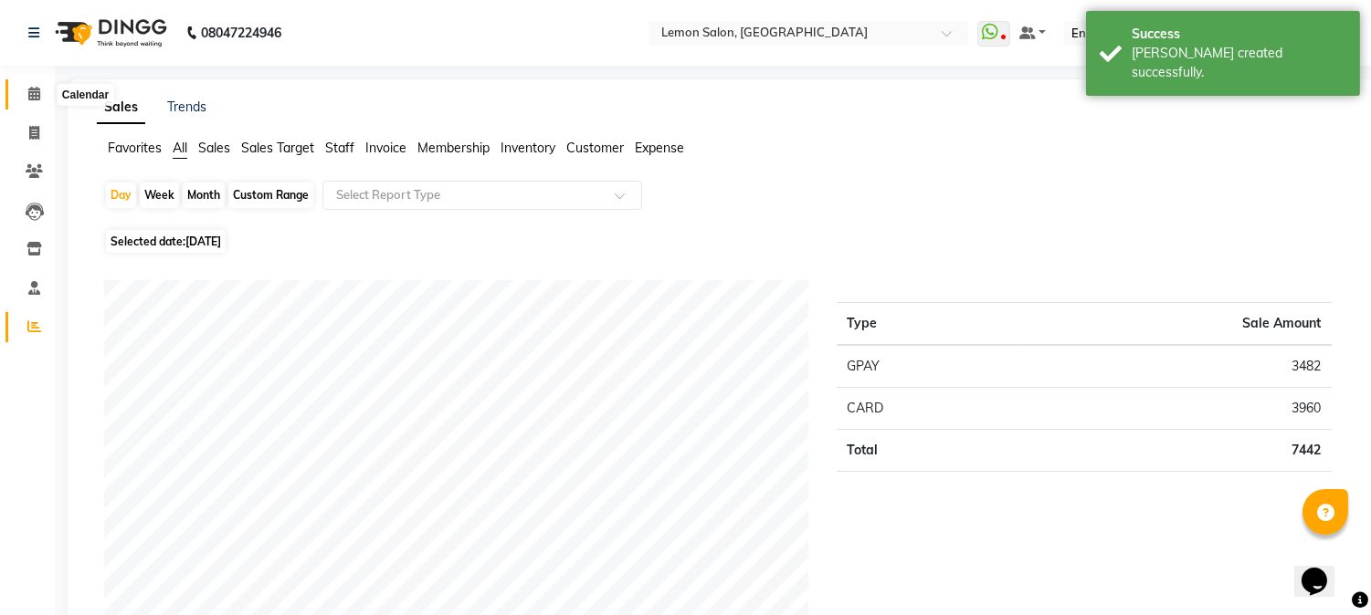
click at [25, 98] on span at bounding box center [34, 94] width 32 height 21
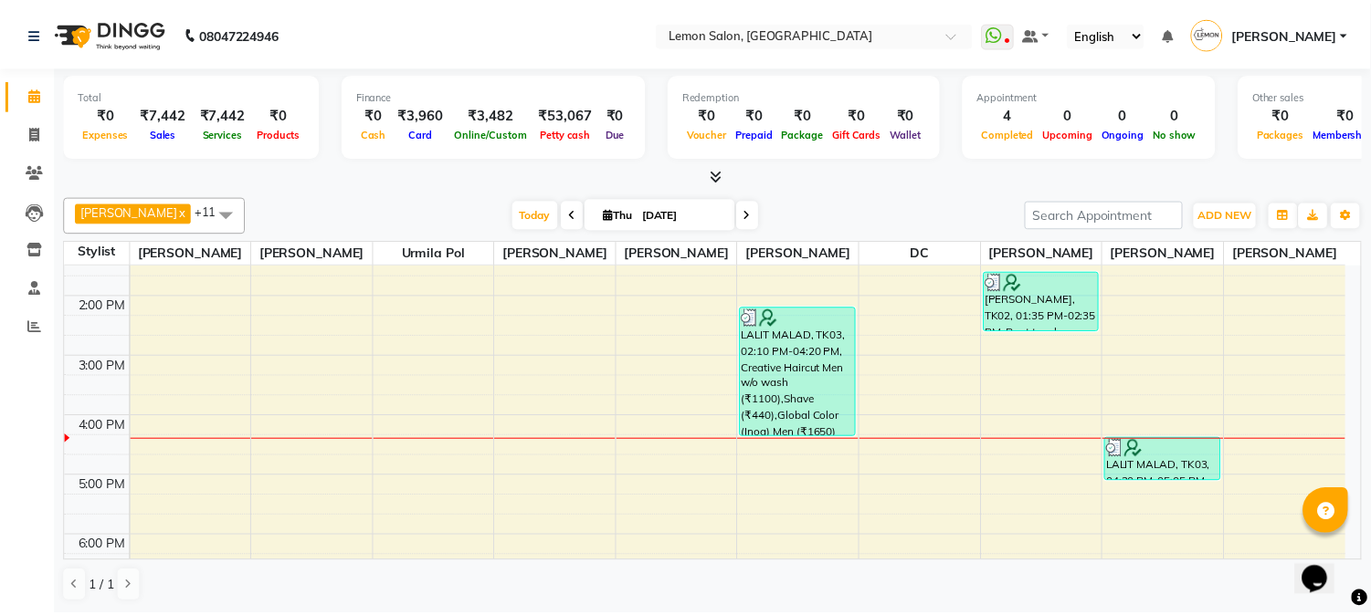
scroll to position [541, 0]
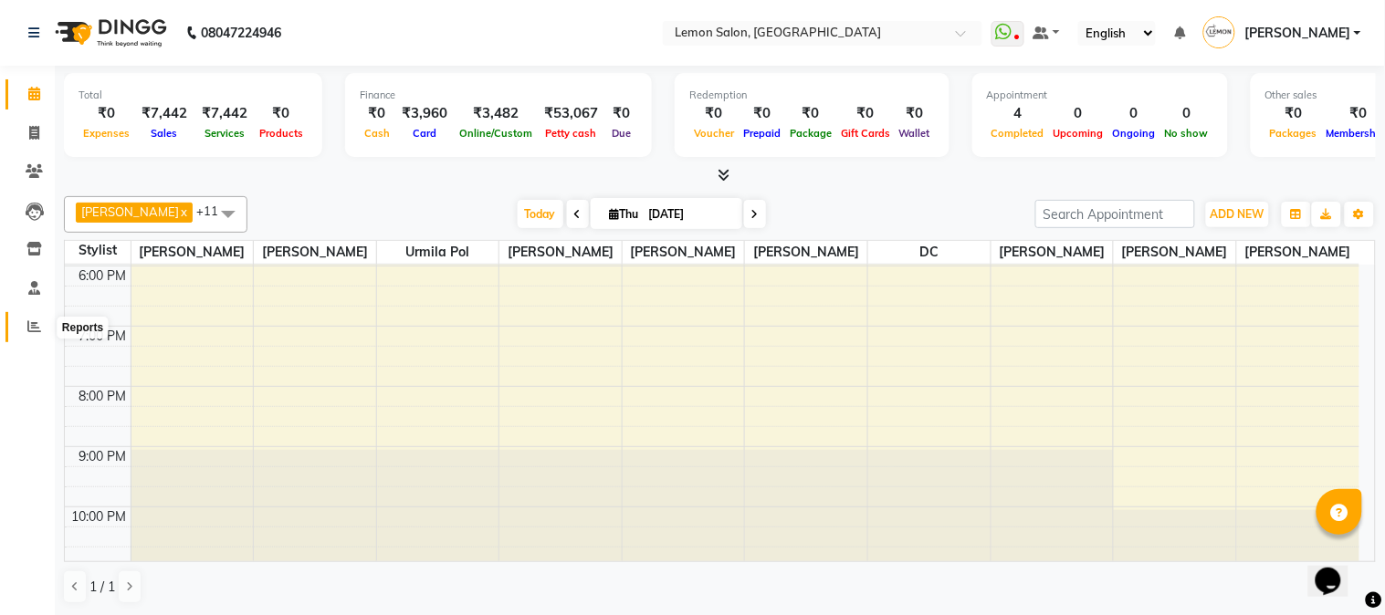
click at [23, 334] on span at bounding box center [34, 327] width 32 height 21
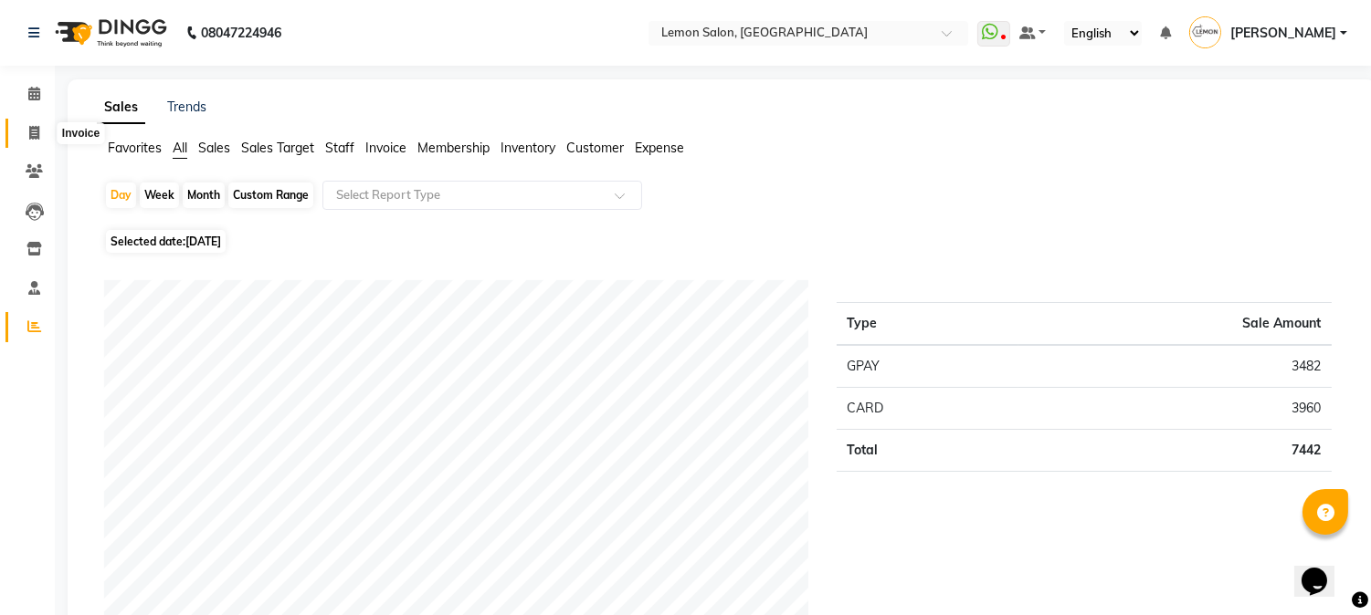
click at [30, 132] on icon at bounding box center [34, 133] width 10 height 14
select select "service"
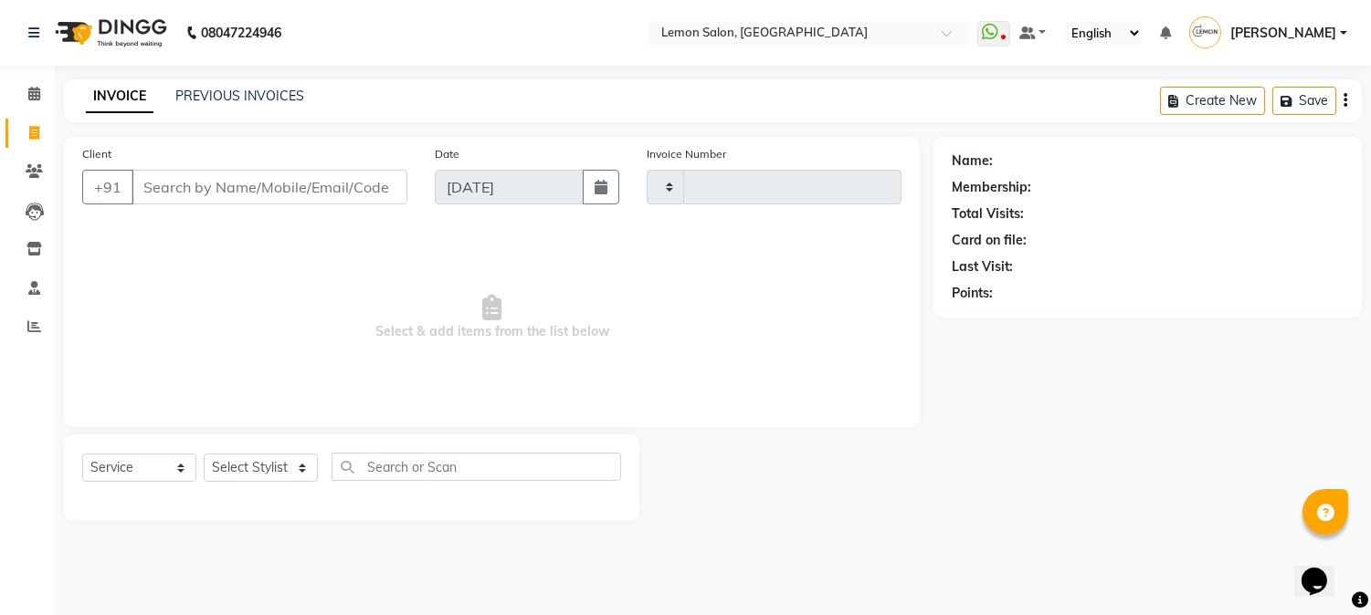
type input "2702"
select select "565"
click at [261, 471] on select "Select Stylist [PERSON_NAME] [PERSON_NAME] Datta [PERSON_NAME] [PERSON_NAME] [P…" at bounding box center [261, 468] width 114 height 28
select select "61677"
click at [204, 455] on select "Select Stylist [PERSON_NAME] [PERSON_NAME] Datta [PERSON_NAME] [PERSON_NAME] [P…" at bounding box center [261, 468] width 114 height 28
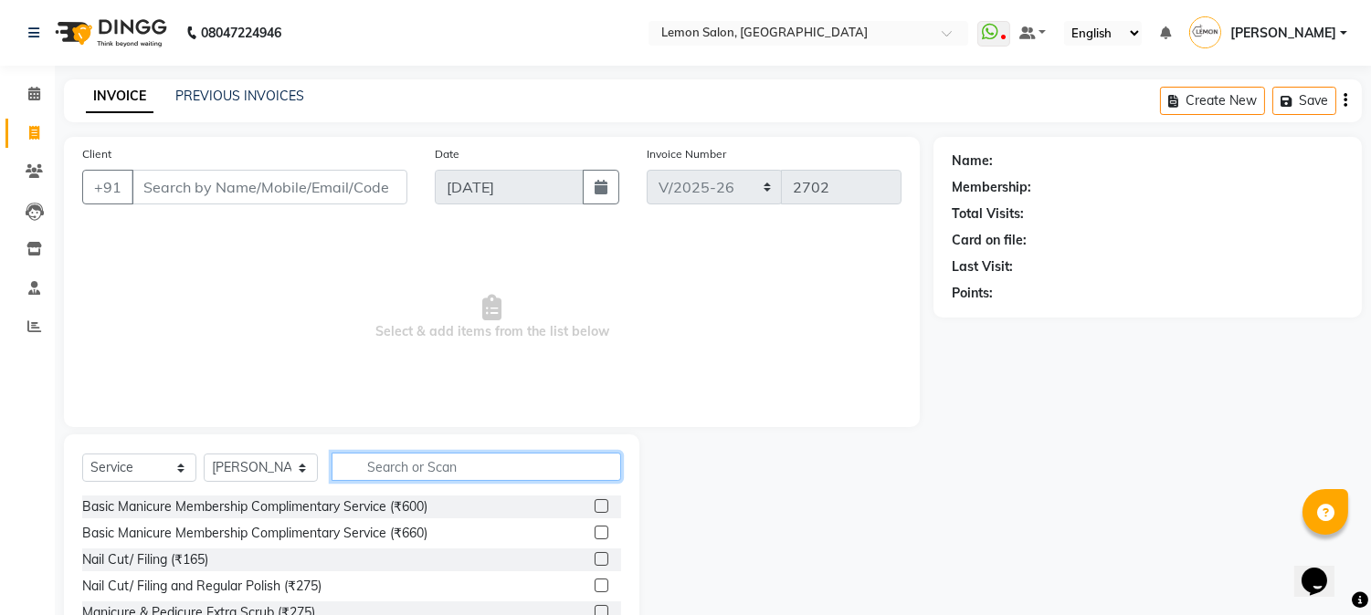
click at [386, 468] on input "text" at bounding box center [475, 467] width 289 height 28
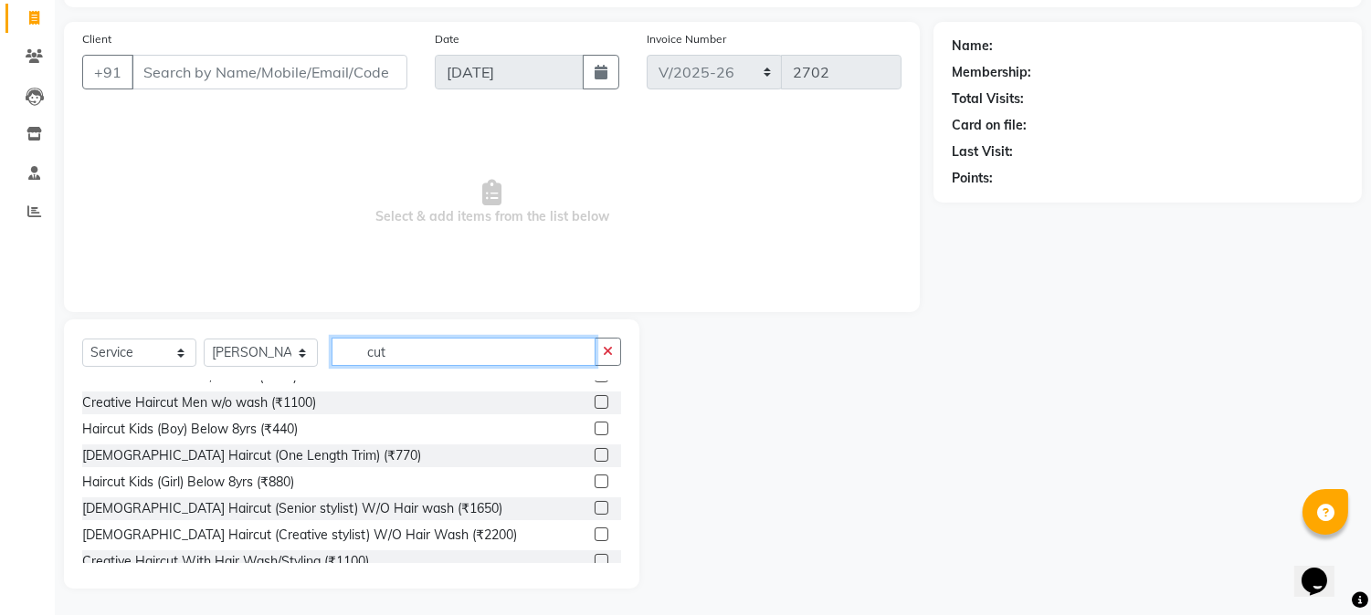
scroll to position [169, 0]
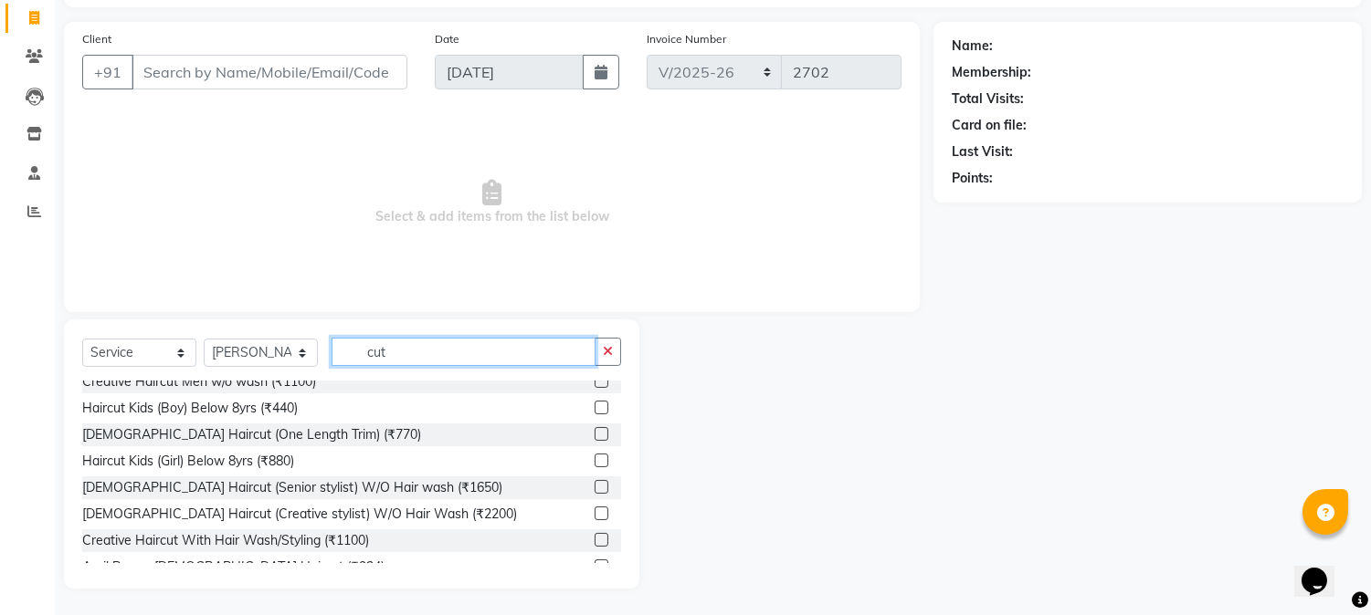
type input "cut"
click at [594, 490] on label at bounding box center [601, 487] width 14 height 14
click at [594, 490] on input "checkbox" at bounding box center [600, 488] width 12 height 12
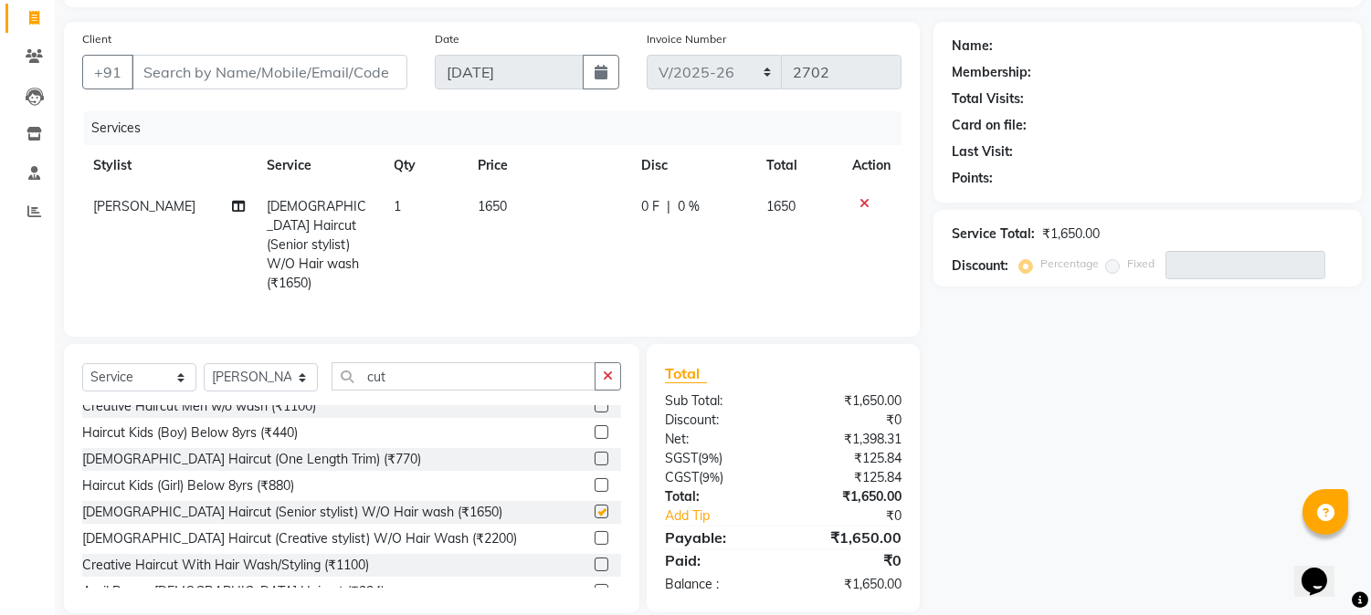
checkbox input "false"
click at [412, 381] on input "cut" at bounding box center [463, 377] width 264 height 28
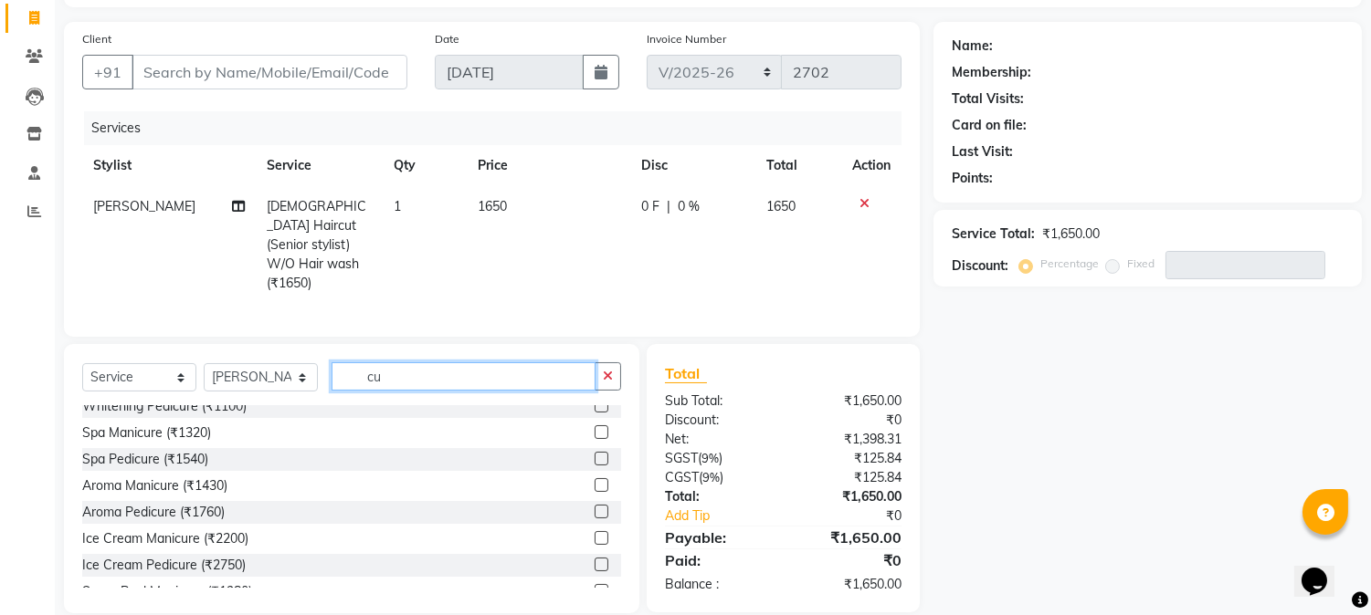
type input "c"
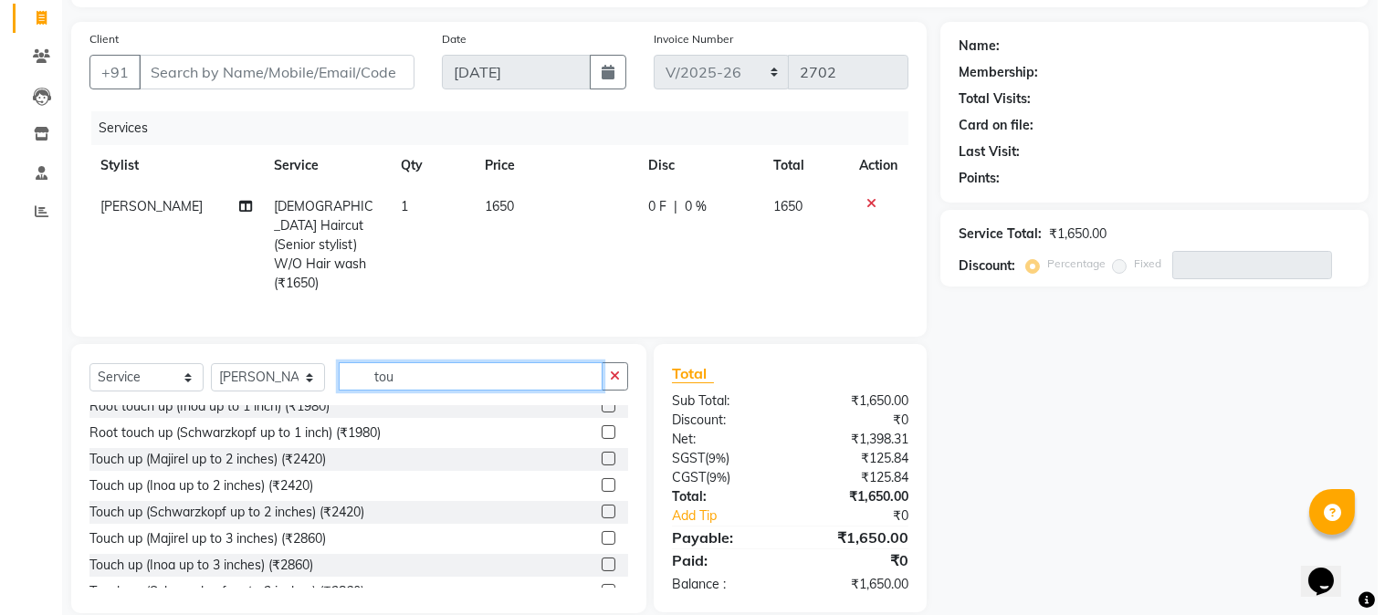
scroll to position [37, 0]
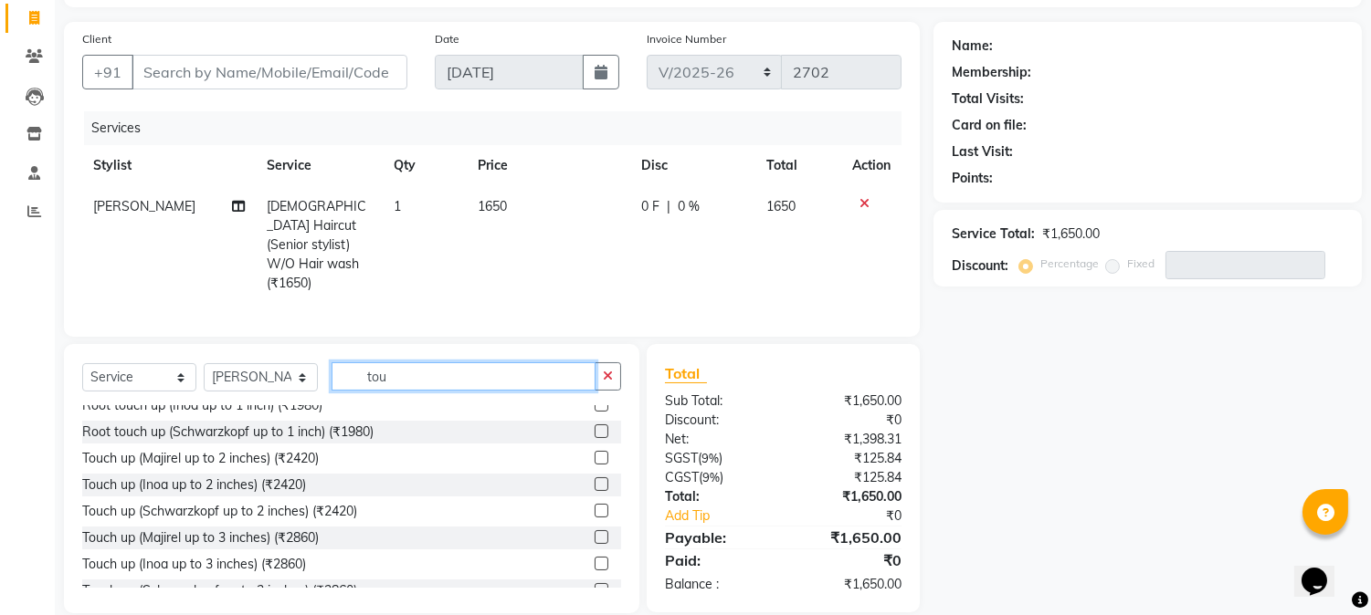
type input "tou"
click at [594, 479] on label at bounding box center [601, 485] width 14 height 14
click at [594, 479] on input "checkbox" at bounding box center [600, 485] width 12 height 12
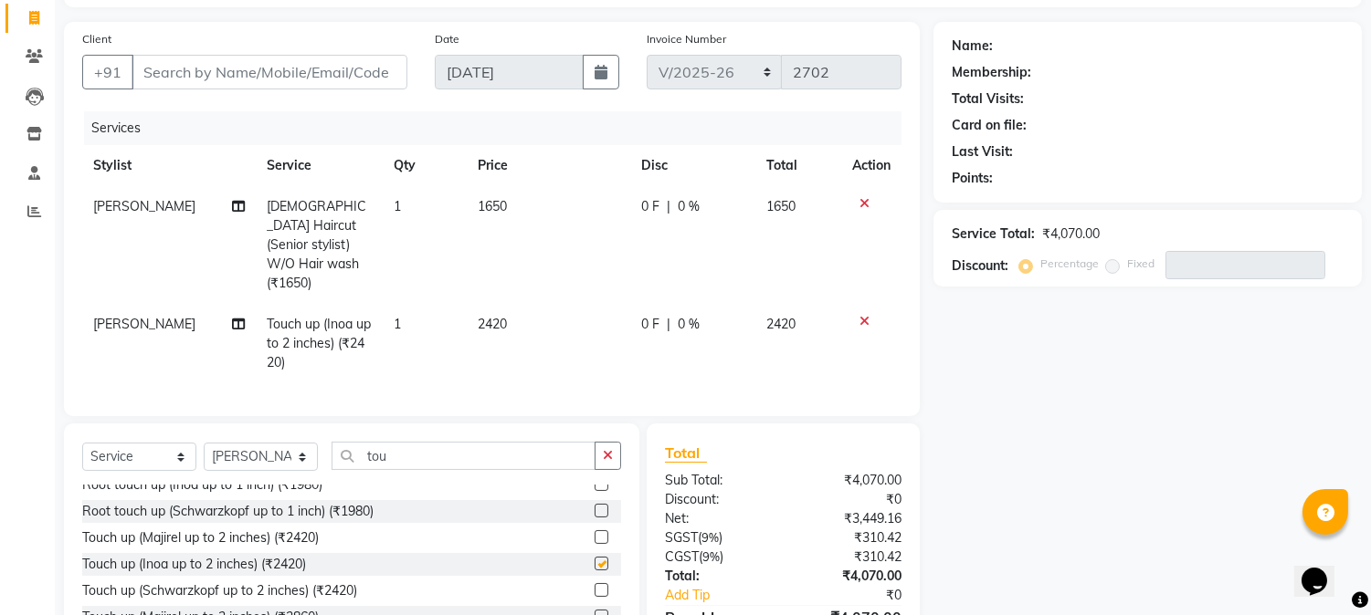
checkbox input "false"
click at [233, 76] on input "Client" at bounding box center [269, 72] width 276 height 35
click at [203, 79] on input "Client" at bounding box center [269, 72] width 276 height 35
click at [184, 59] on input "Client" at bounding box center [269, 72] width 276 height 35
type input "9"
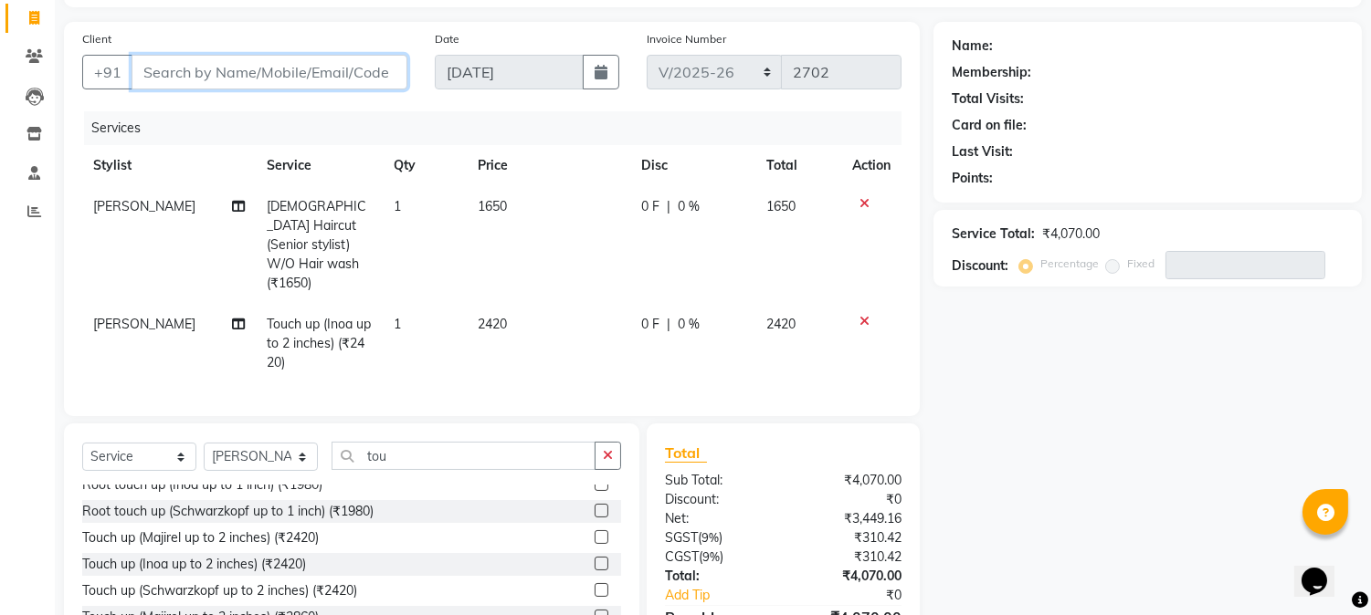
type input "0"
type input "9820425093"
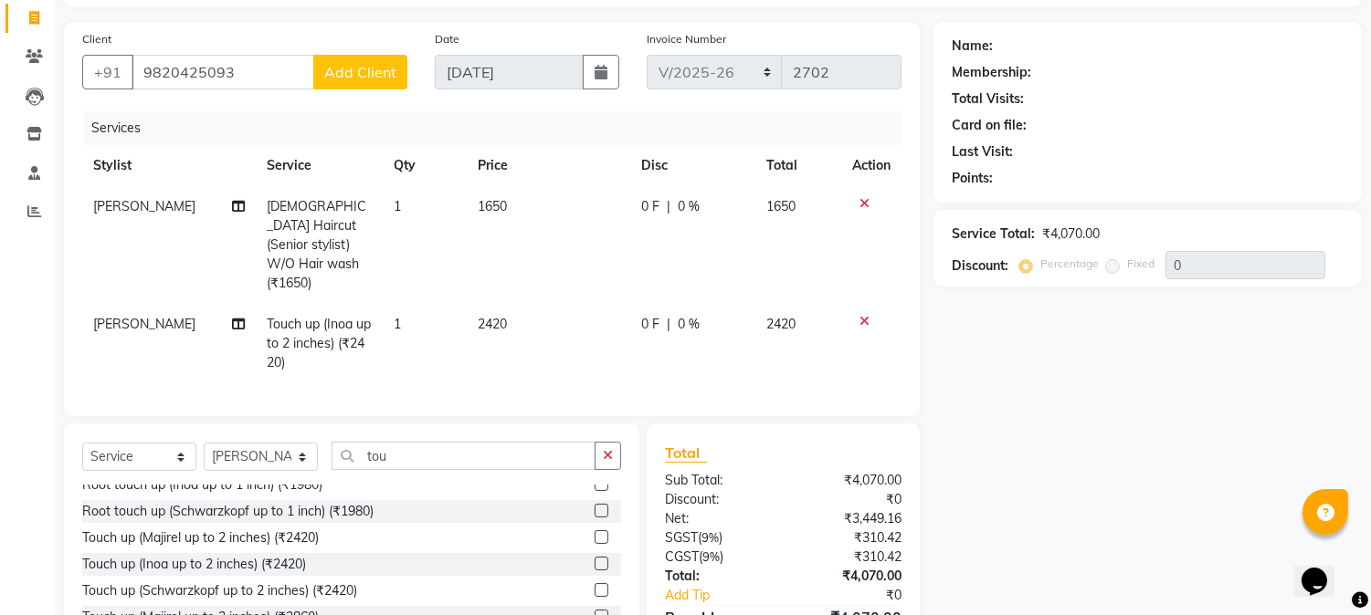
click at [345, 60] on button "Add Client" at bounding box center [360, 72] width 94 height 35
select select "22"
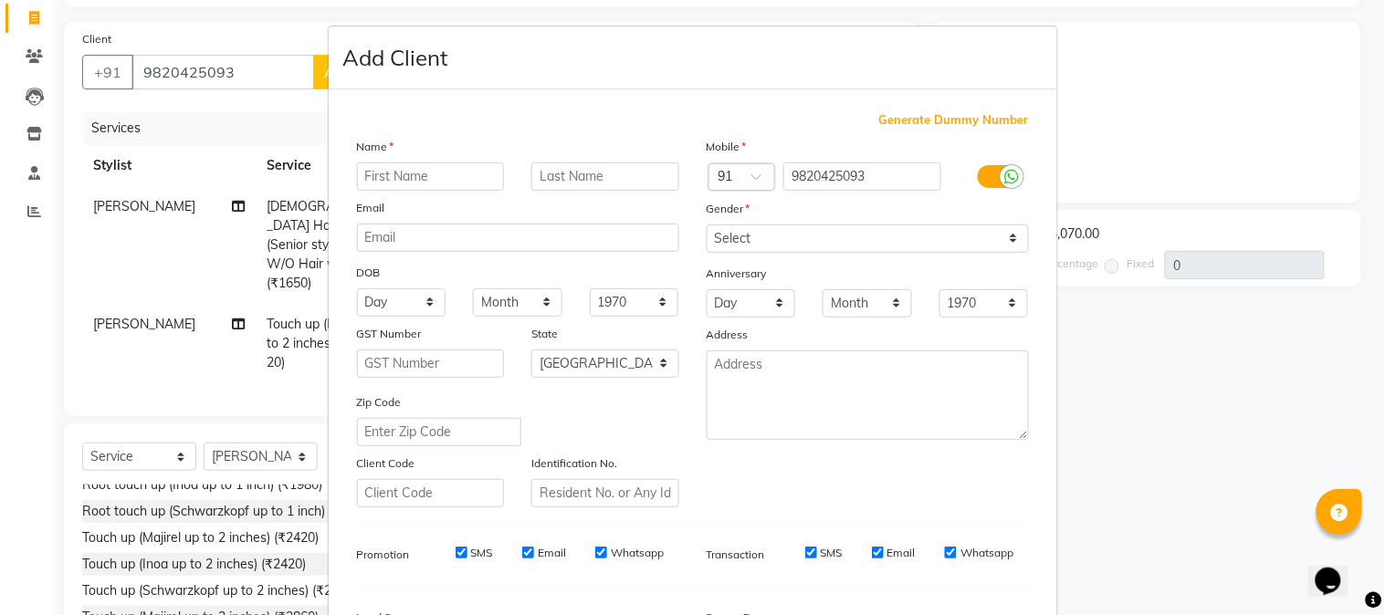
click at [407, 172] on input "text" at bounding box center [431, 177] width 148 height 28
type input "[PERSON_NAME]"
click at [724, 241] on select "Select Male Female Other Prefer Not To Say" at bounding box center [868, 239] width 322 height 28
select select "[DEMOGRAPHIC_DATA]"
click at [707, 225] on select "Select Male Female Other Prefer Not To Say" at bounding box center [868, 239] width 322 height 28
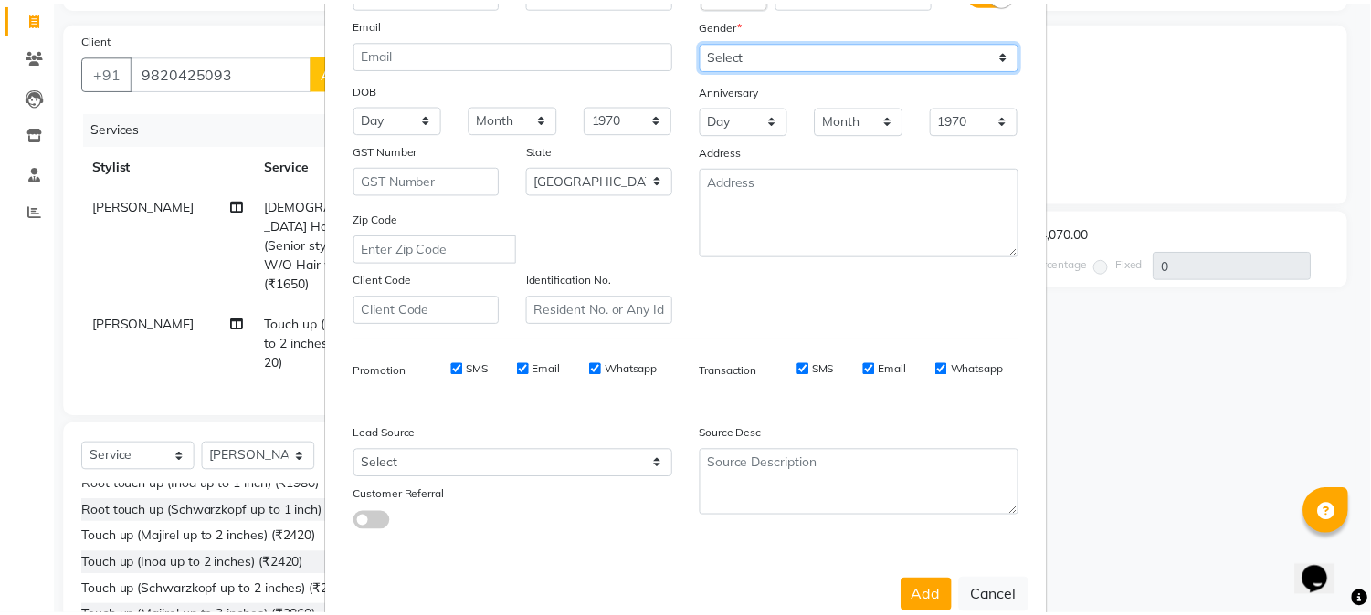
scroll to position [228, 0]
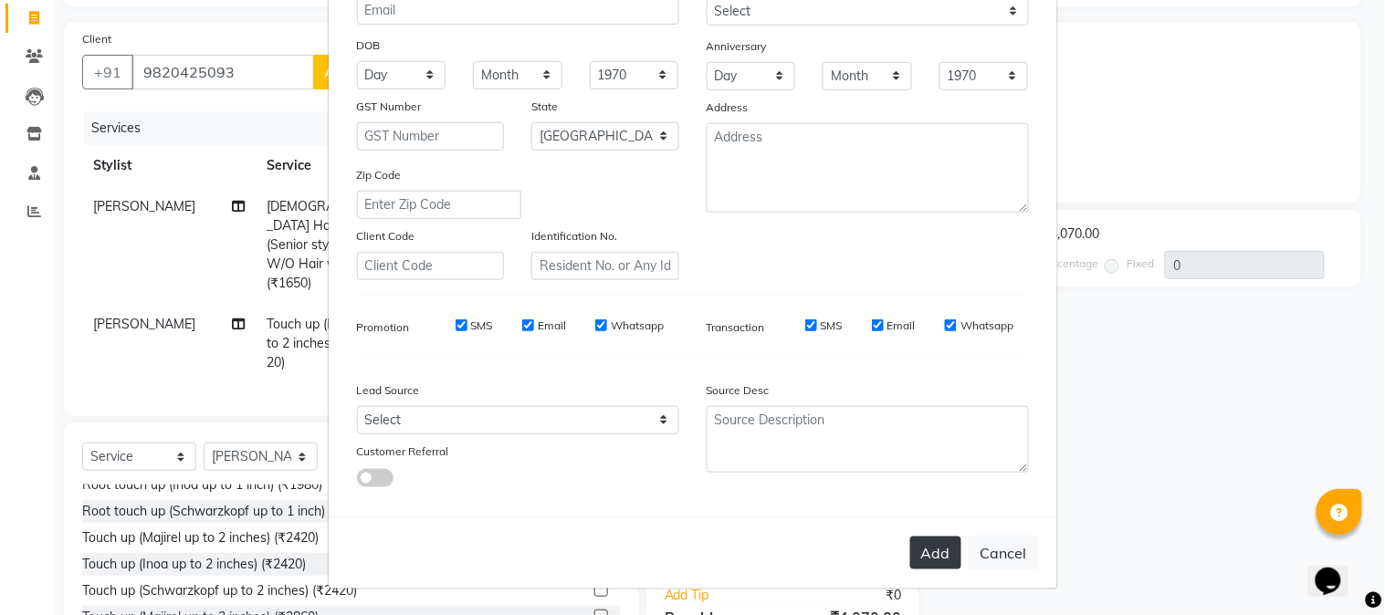
click at [913, 551] on button "Add" at bounding box center [935, 553] width 51 height 33
select select
select select "null"
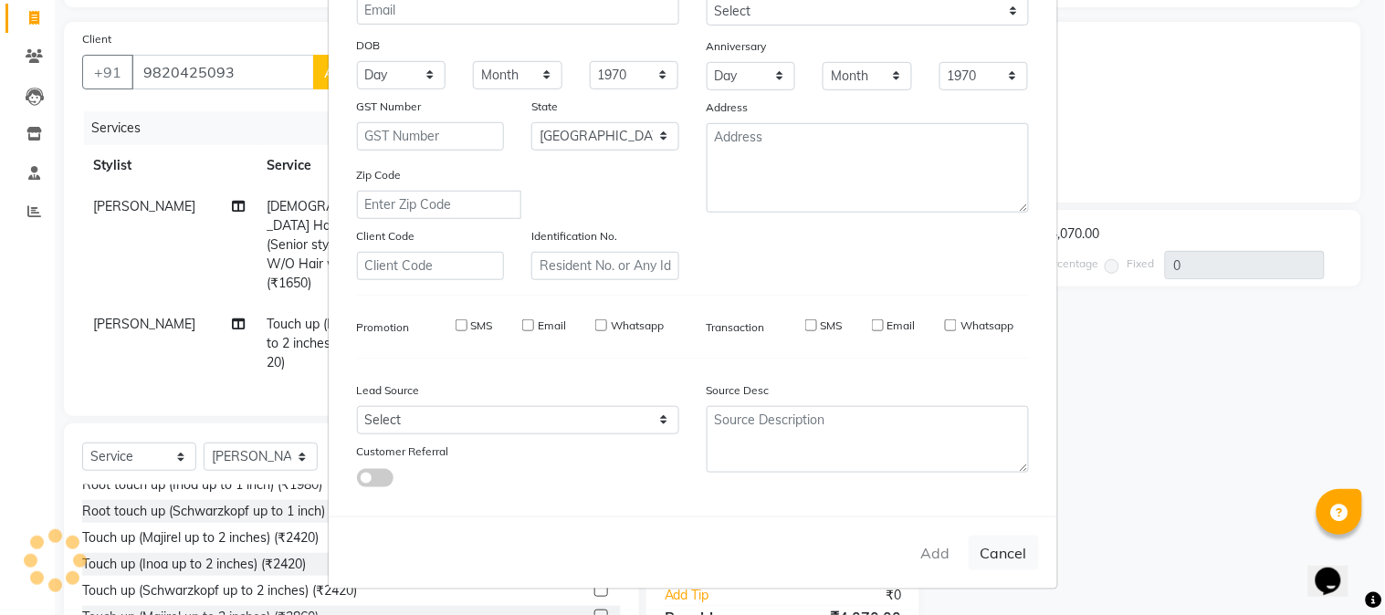
select select
checkbox input "false"
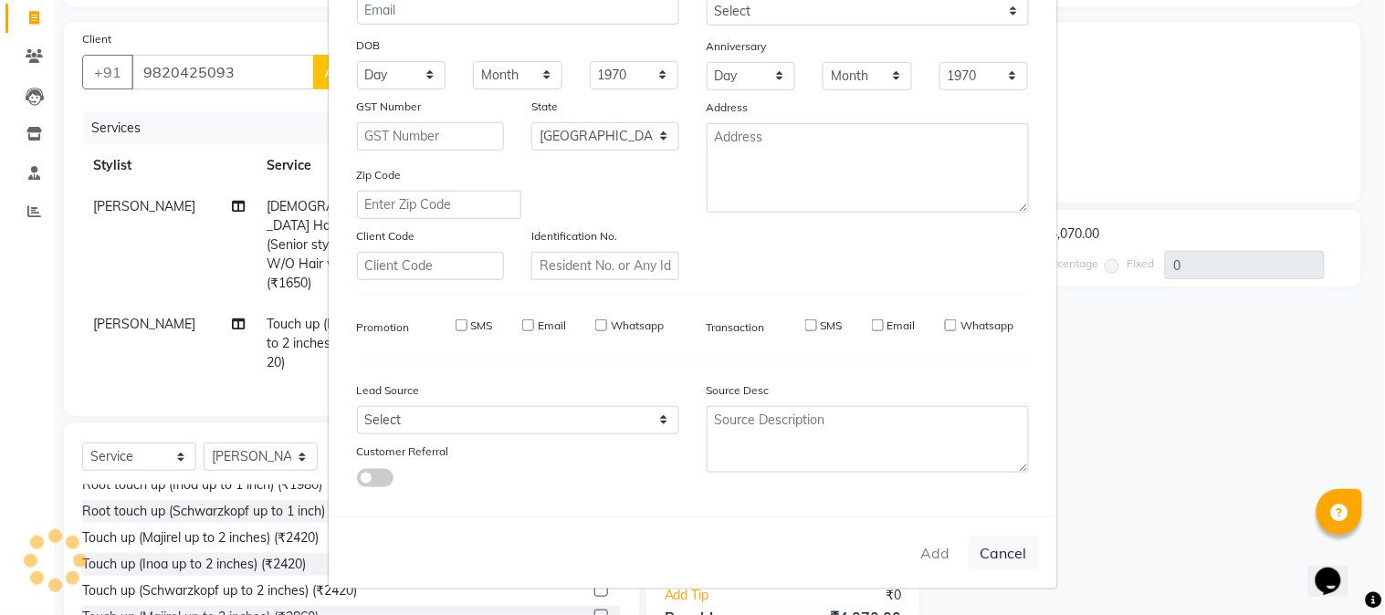
checkbox input "false"
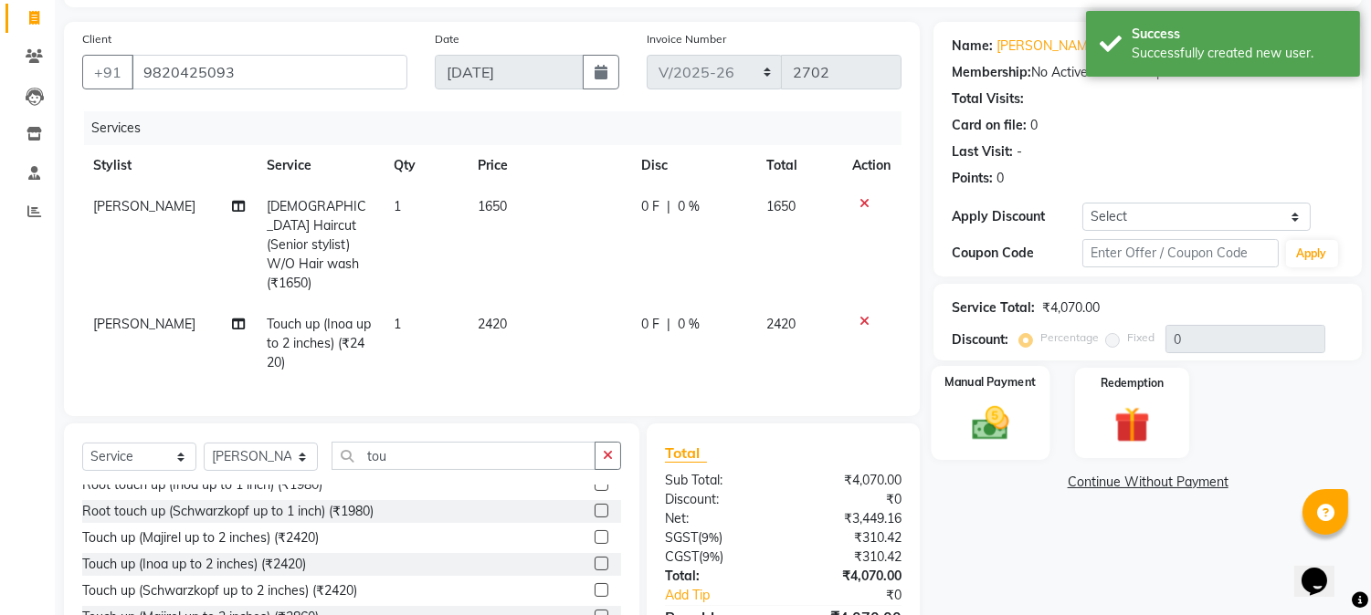
click at [988, 415] on img at bounding box center [991, 424] width 60 height 43
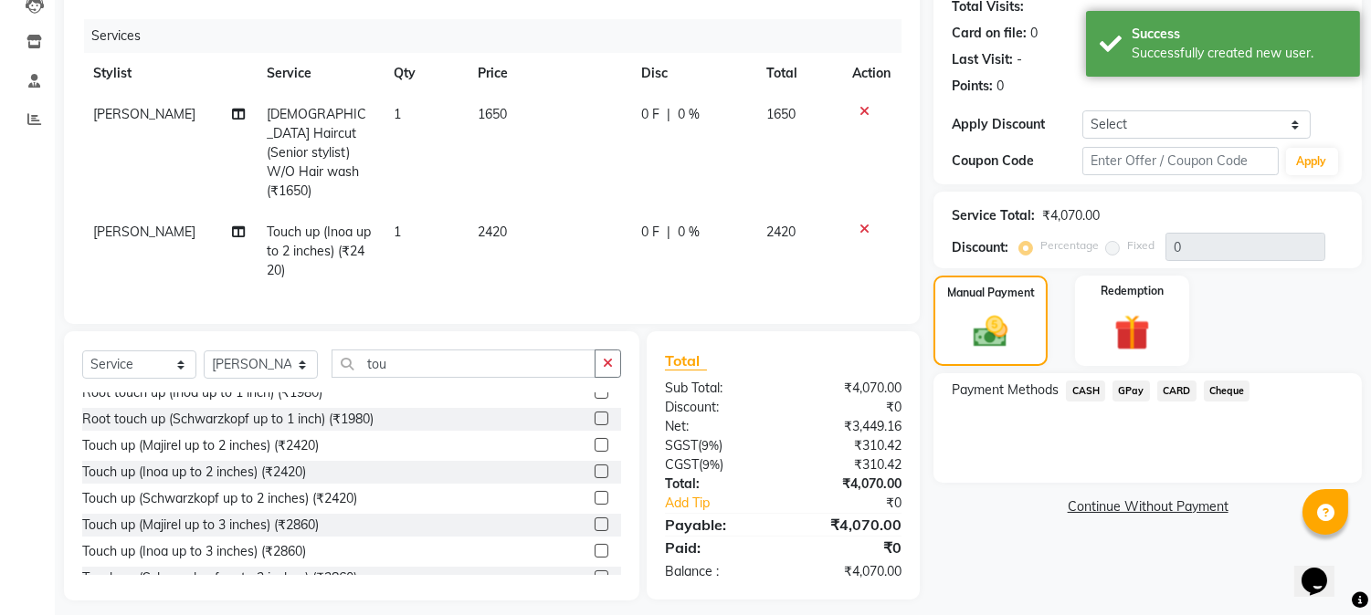
scroll to position [215, 0]
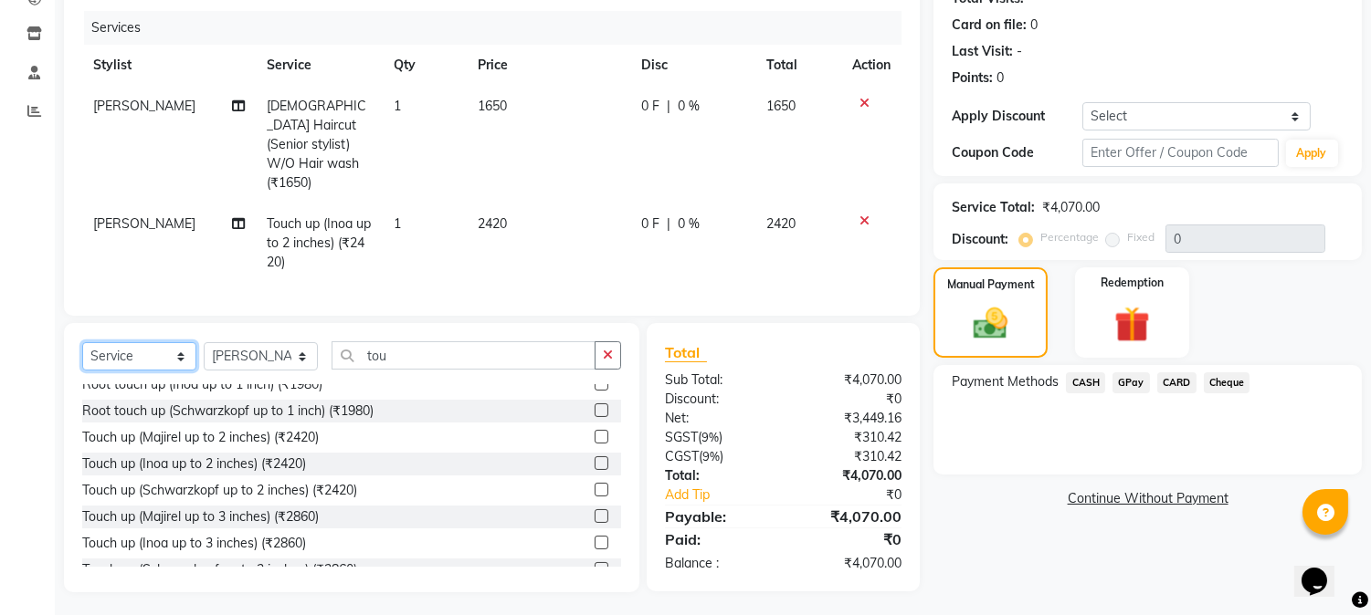
click at [120, 347] on select "Select Service Product Membership Package Voucher Prepaid Gift Card" at bounding box center [139, 356] width 114 height 28
select select "product"
click at [82, 342] on select "Select Service Product Membership Package Voucher Prepaid Gift Card" at bounding box center [139, 356] width 114 height 28
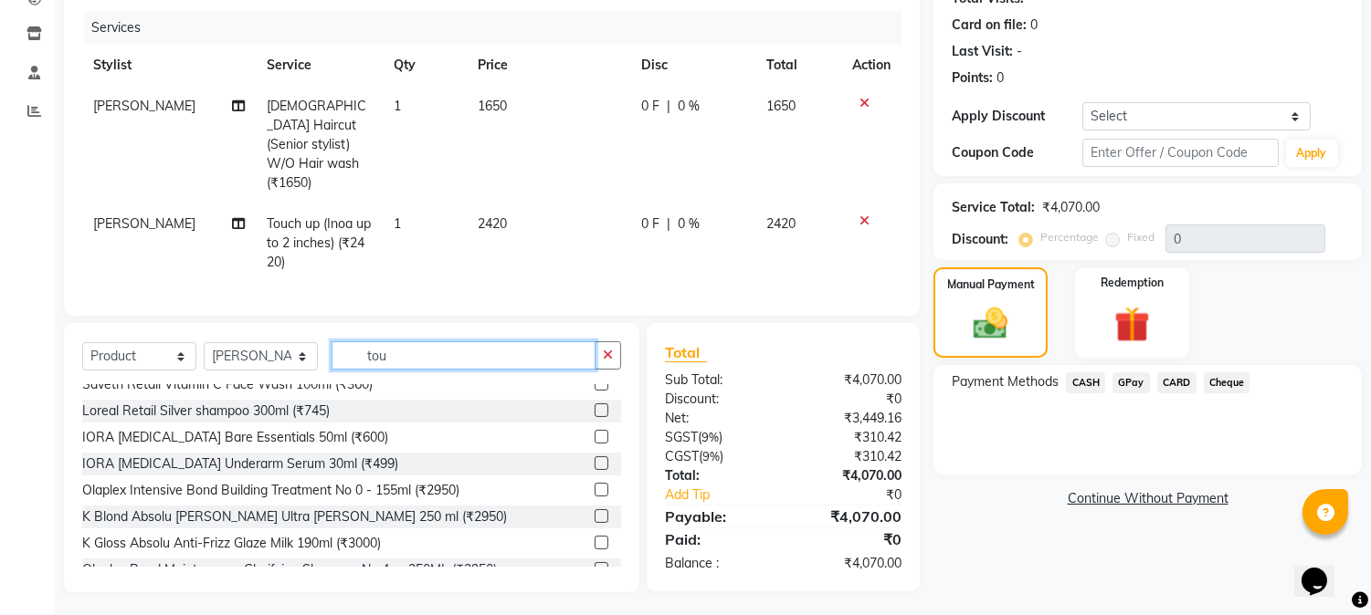
click at [416, 356] on input "tou" at bounding box center [463, 356] width 264 height 28
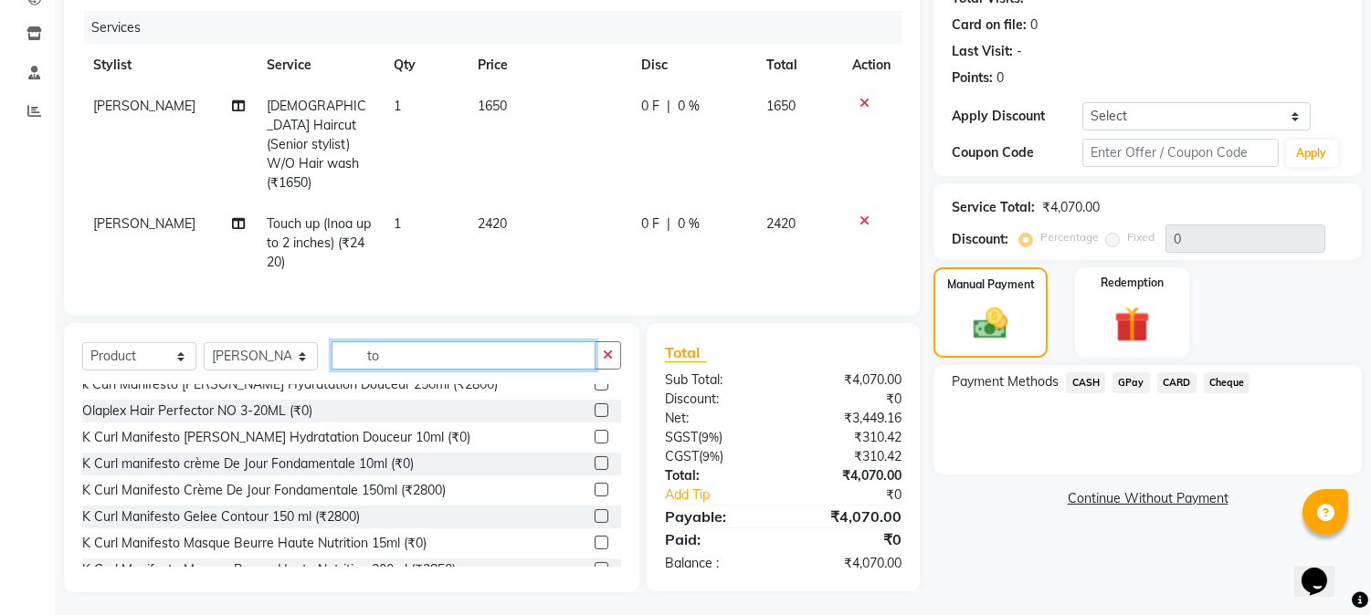
type input "t"
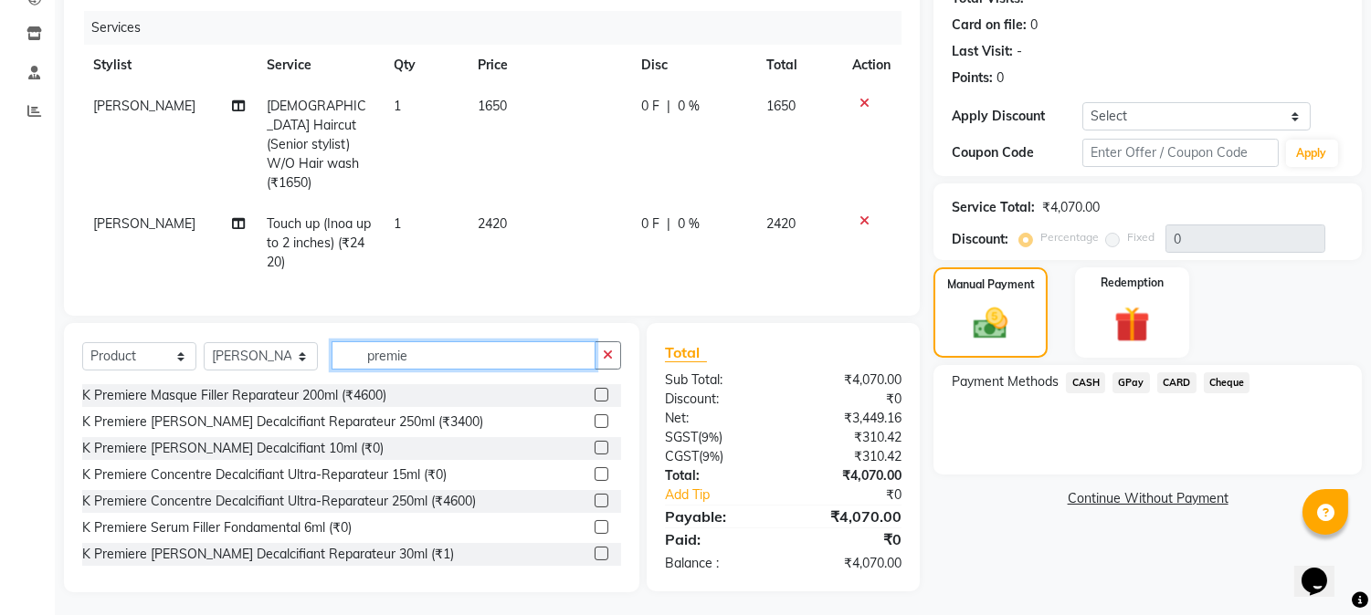
scroll to position [28, 0]
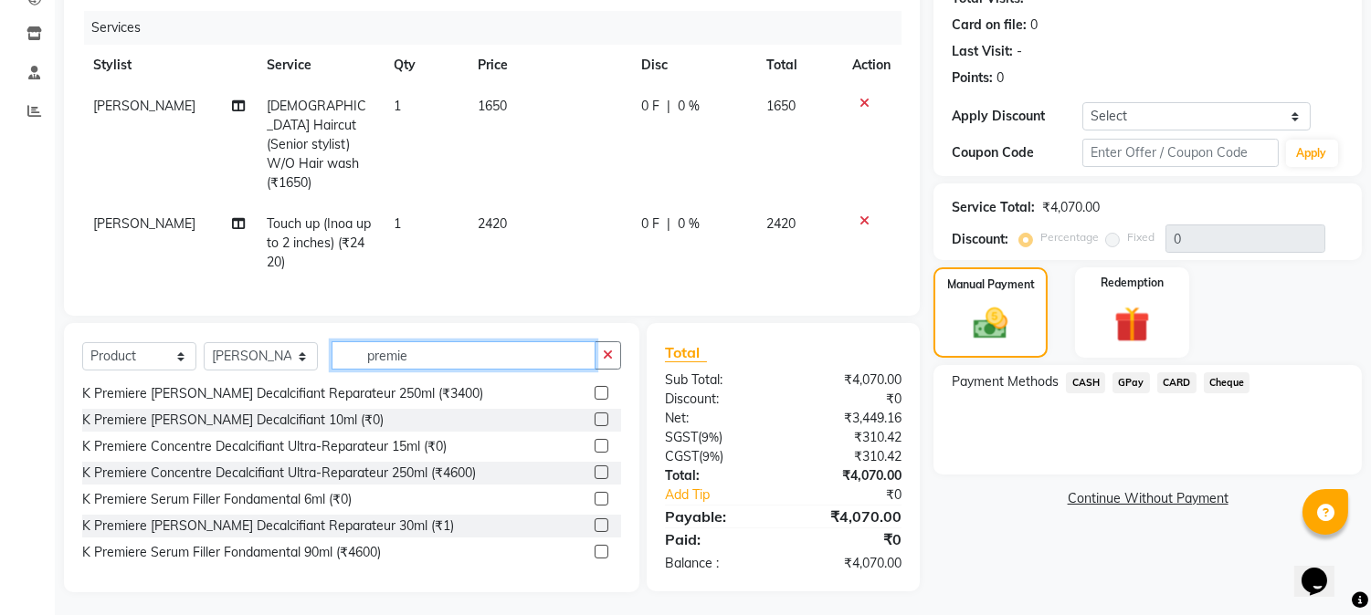
type input "premie"
click at [594, 520] on label at bounding box center [601, 526] width 14 height 14
click at [594, 520] on input "checkbox" at bounding box center [600, 526] width 12 height 12
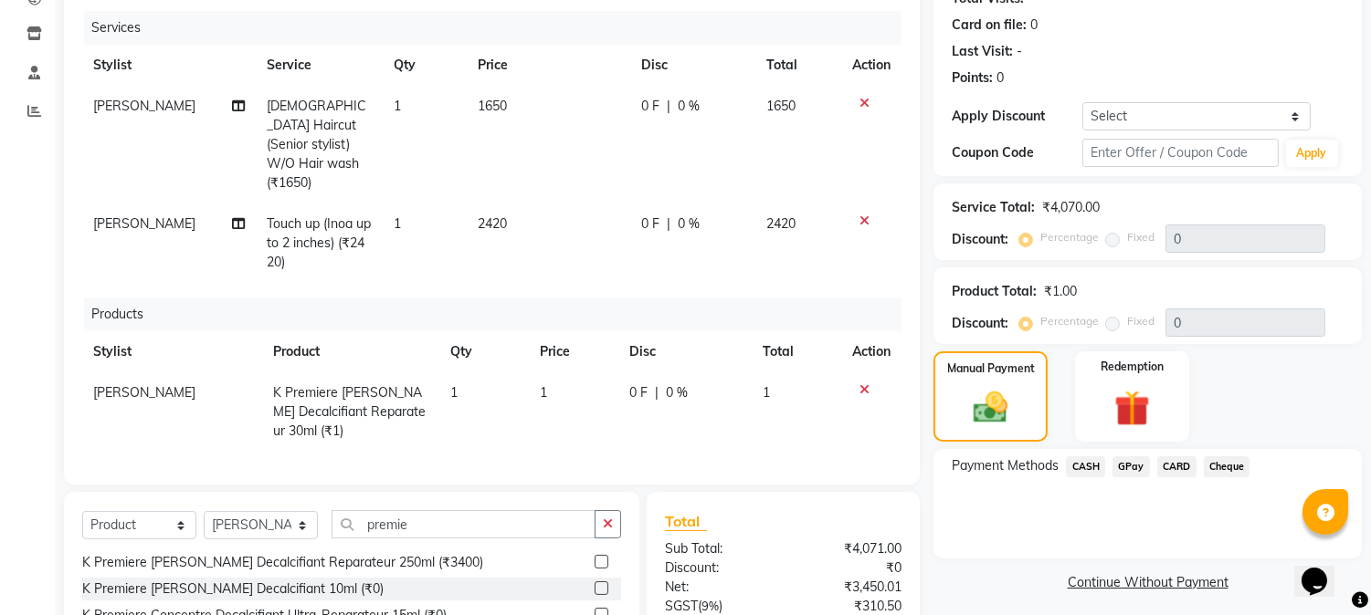
checkbox input "false"
click at [1128, 461] on span "GPay" at bounding box center [1130, 467] width 37 height 21
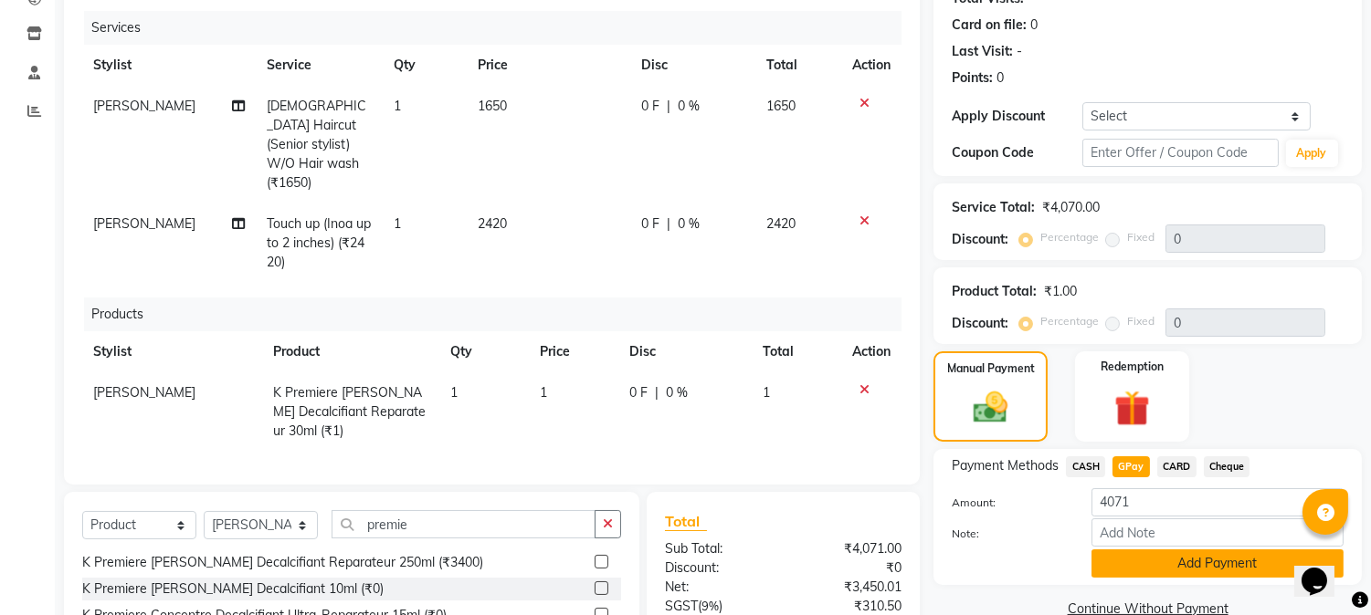
click at [1126, 557] on button "Add Payment" at bounding box center [1217, 564] width 252 height 28
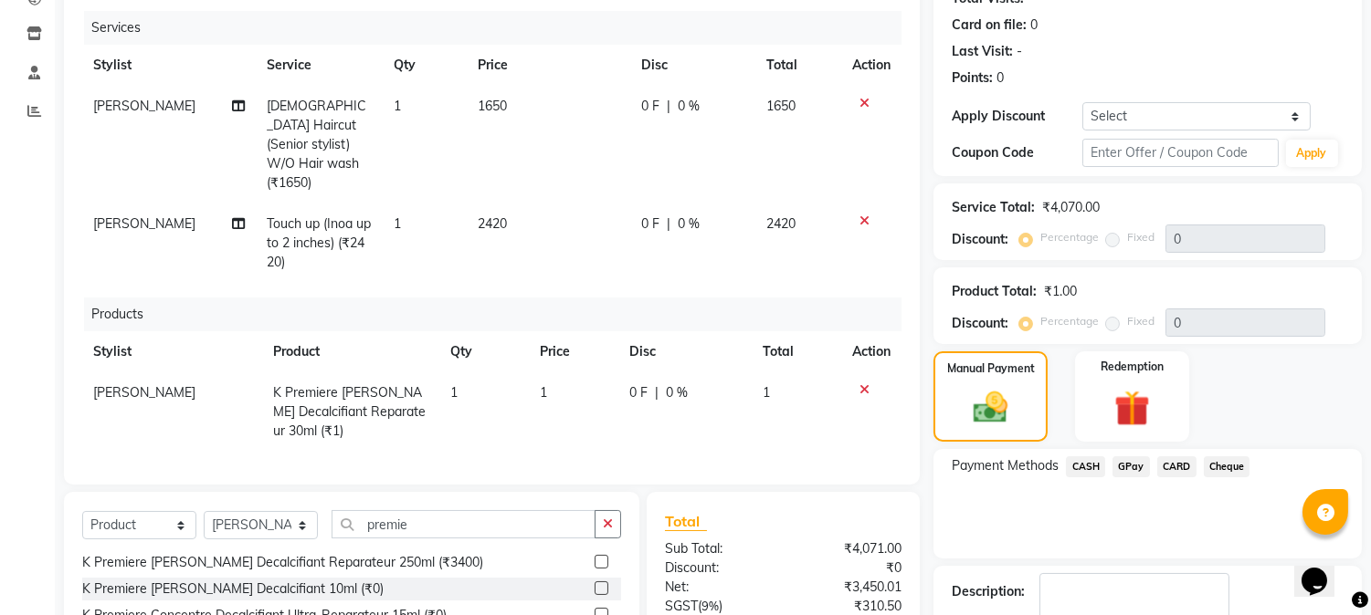
scroll to position [403, 0]
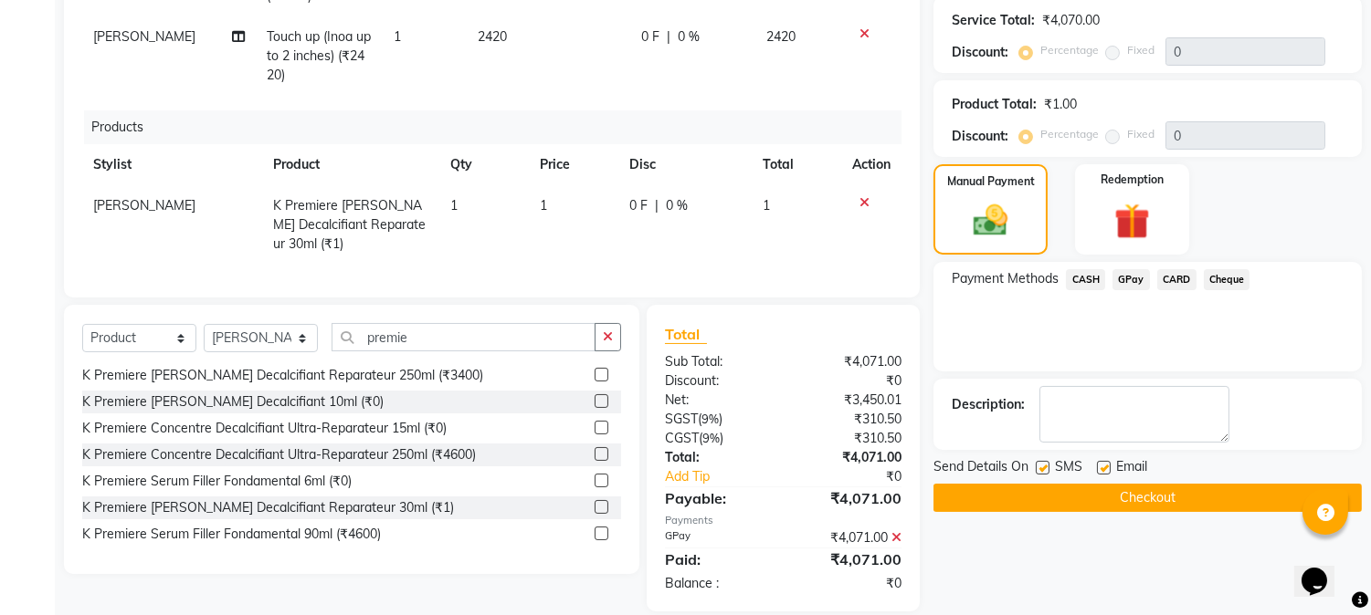
click at [1045, 468] on label at bounding box center [1042, 468] width 14 height 14
click at [1045, 468] on input "checkbox" at bounding box center [1041, 469] width 12 height 12
checkbox input "false"
click at [1105, 464] on label at bounding box center [1104, 468] width 14 height 14
click at [1105, 464] on input "checkbox" at bounding box center [1103, 469] width 12 height 12
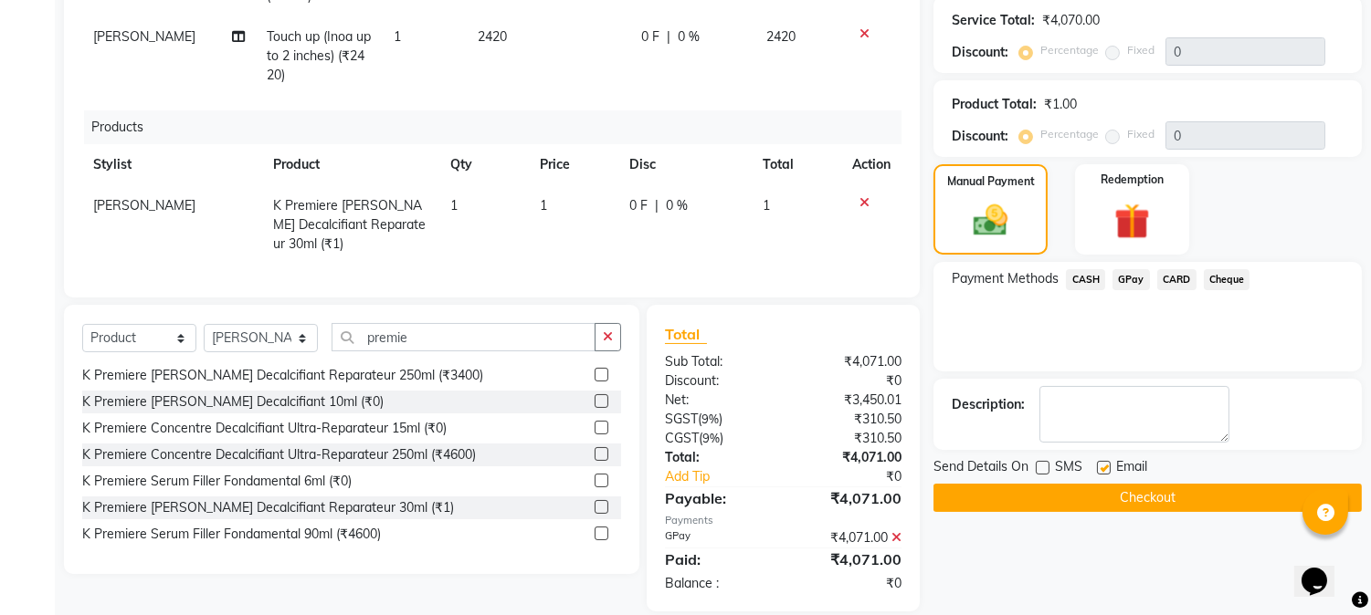
checkbox input "false"
click at [1098, 493] on button "Checkout" at bounding box center [1147, 498] width 428 height 28
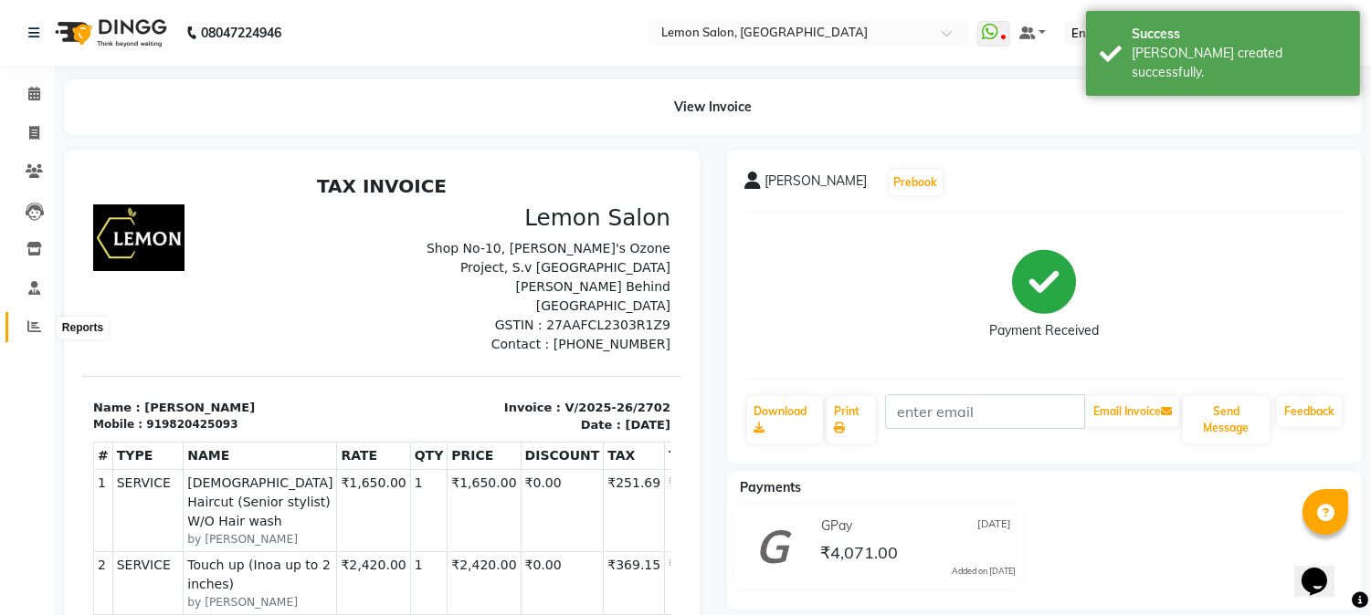
click at [35, 329] on icon at bounding box center [34, 327] width 14 height 14
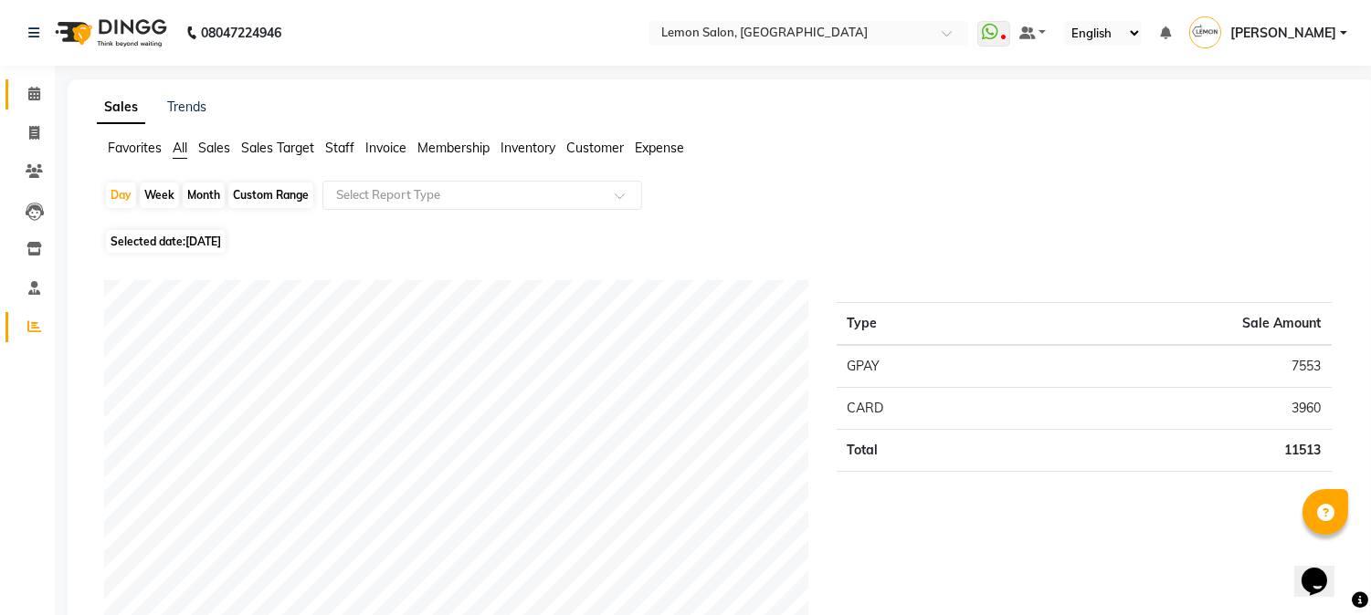
click at [35, 93] on icon at bounding box center [34, 94] width 12 height 14
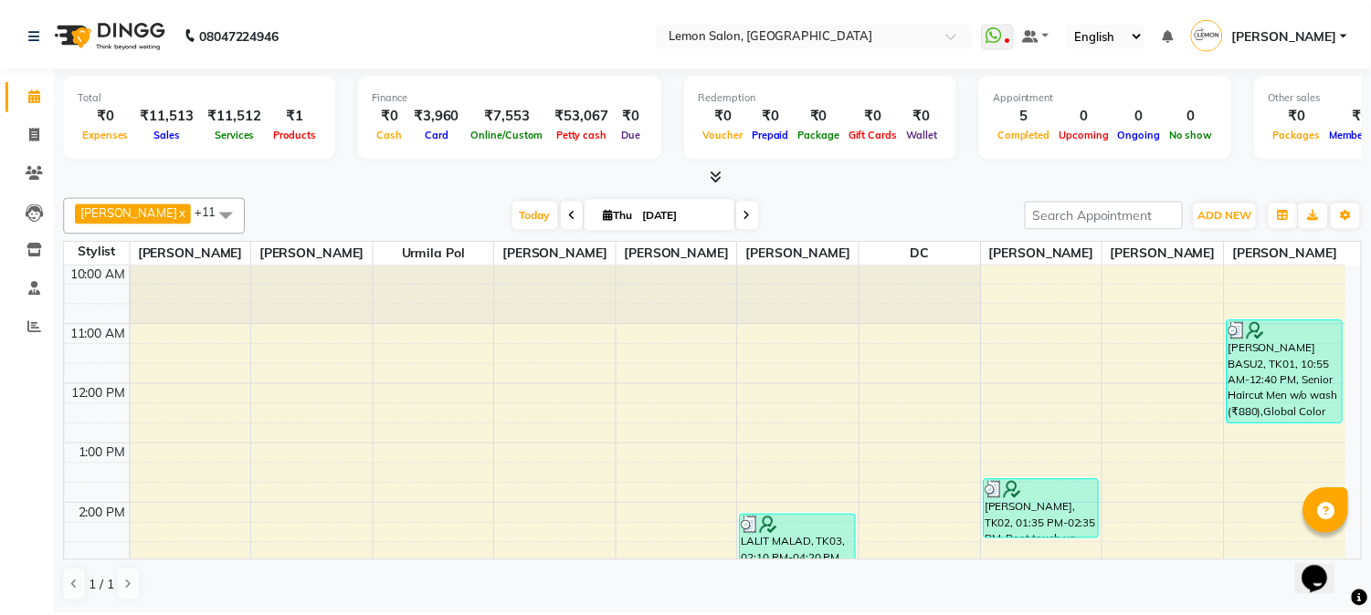
scroll to position [27, 0]
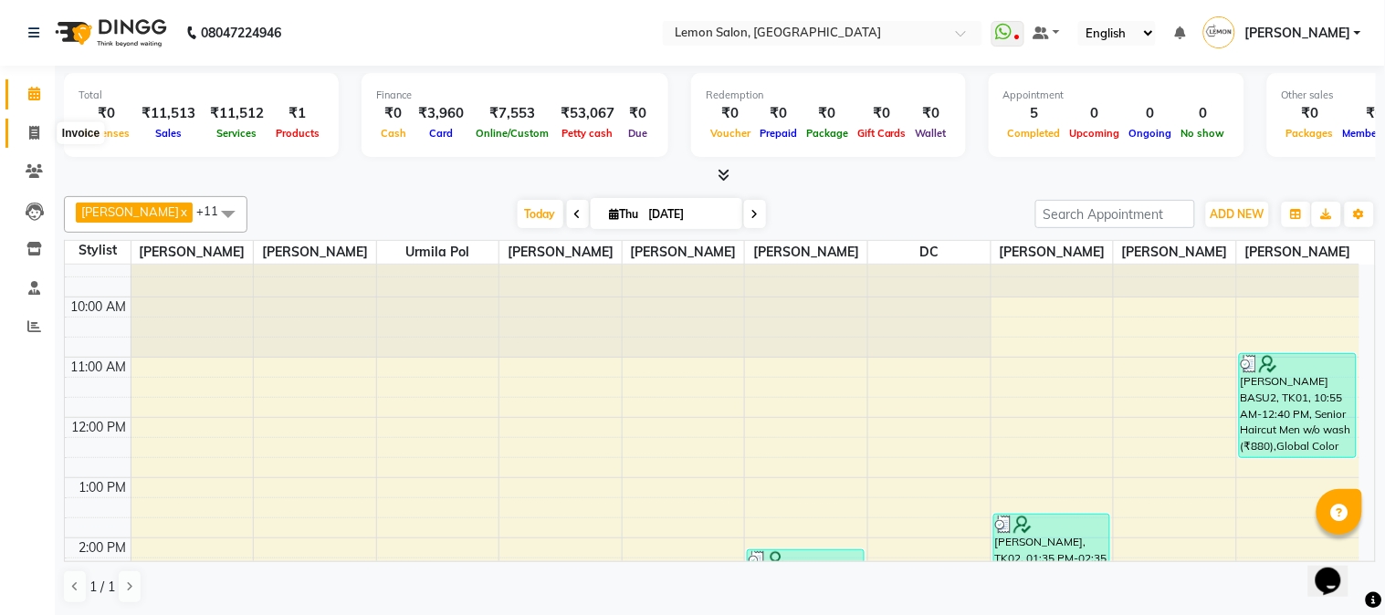
click at [29, 128] on icon at bounding box center [34, 133] width 10 height 14
select select "service"
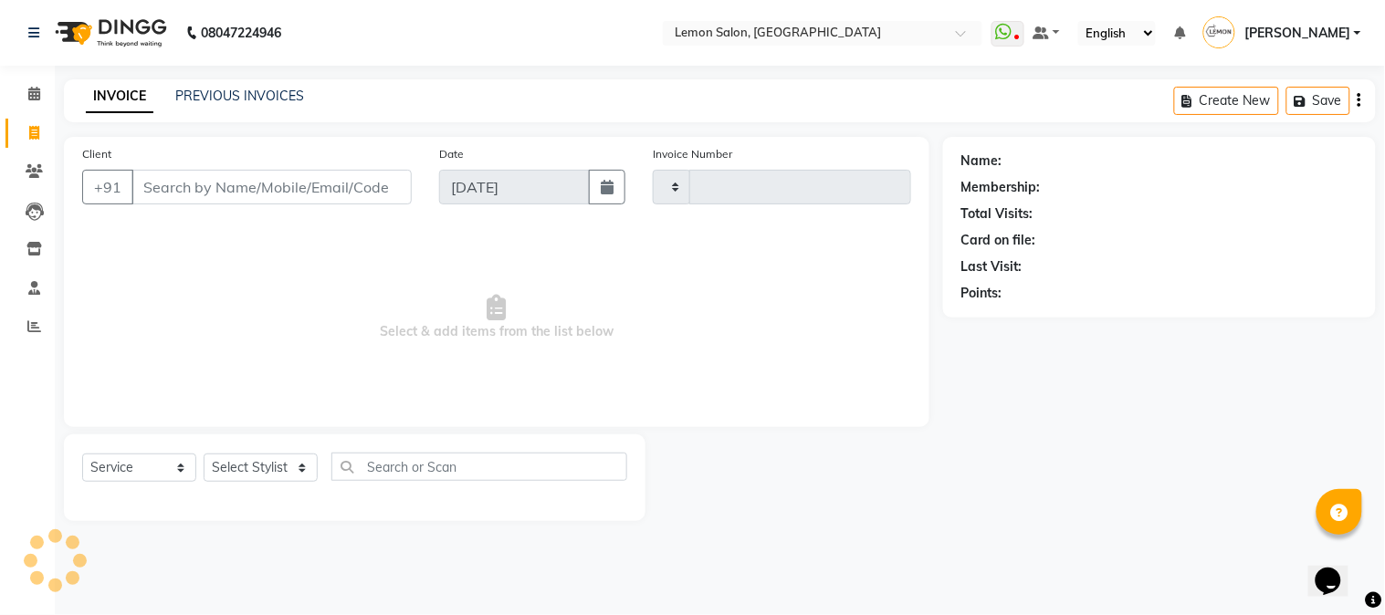
type input "2703"
select select "565"
click at [272, 468] on select "Select Stylist" at bounding box center [261, 468] width 114 height 28
click at [258, 469] on select "Select Stylist [PERSON_NAME] [PERSON_NAME] Datta [PERSON_NAME] [PERSON_NAME] [P…" at bounding box center [261, 468] width 114 height 28
click at [259, 458] on select "Select Stylist [PERSON_NAME] [PERSON_NAME] Datta [PERSON_NAME] [PERSON_NAME] [P…" at bounding box center [261, 468] width 114 height 28
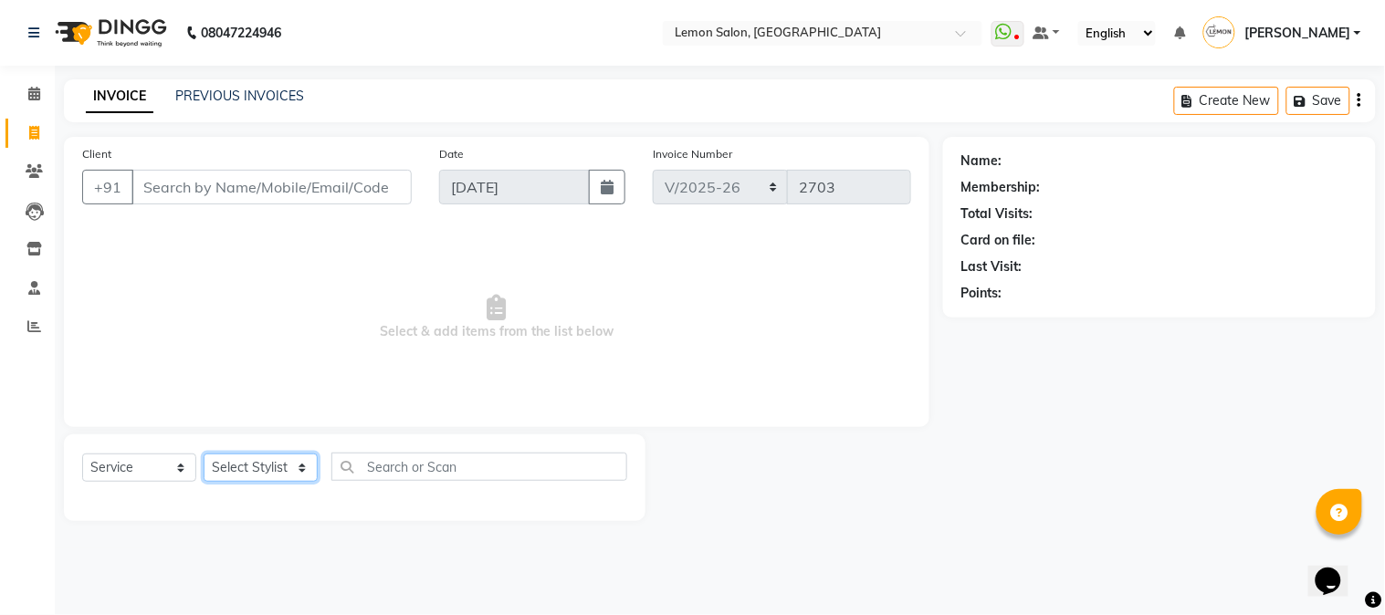
select select "7422"
click at [204, 455] on select "Select Stylist [PERSON_NAME] [PERSON_NAME] Datta [PERSON_NAME] [PERSON_NAME] [P…" at bounding box center [261, 468] width 114 height 28
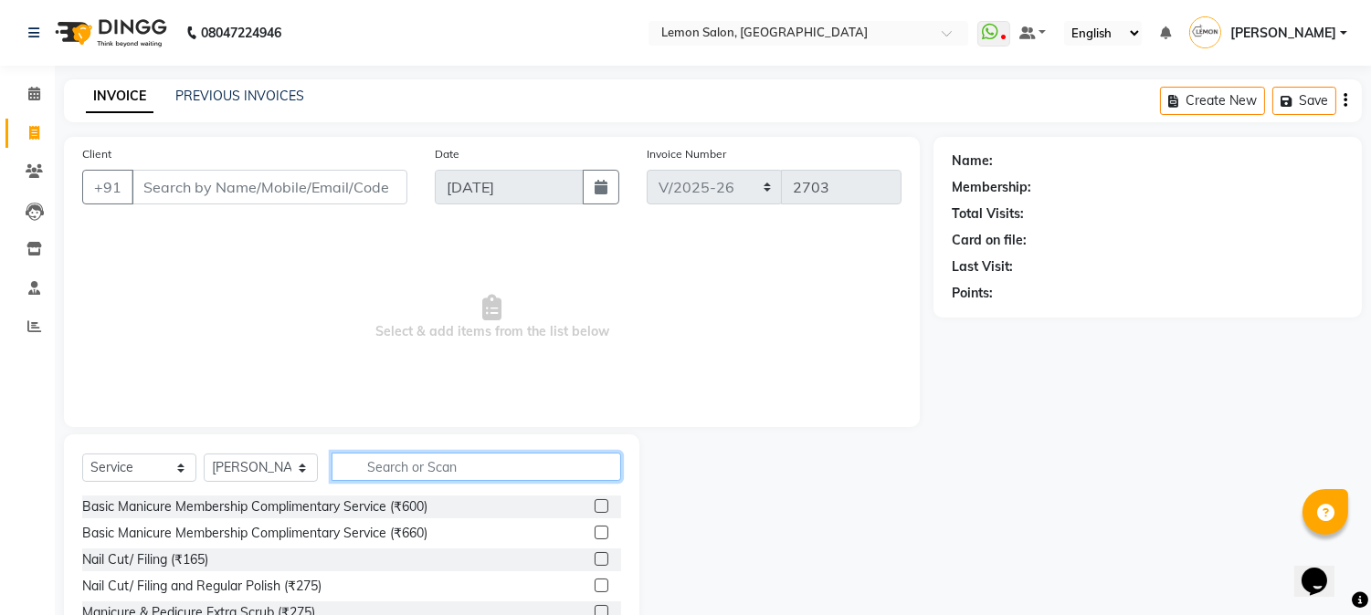
click at [388, 462] on input "text" at bounding box center [475, 467] width 289 height 28
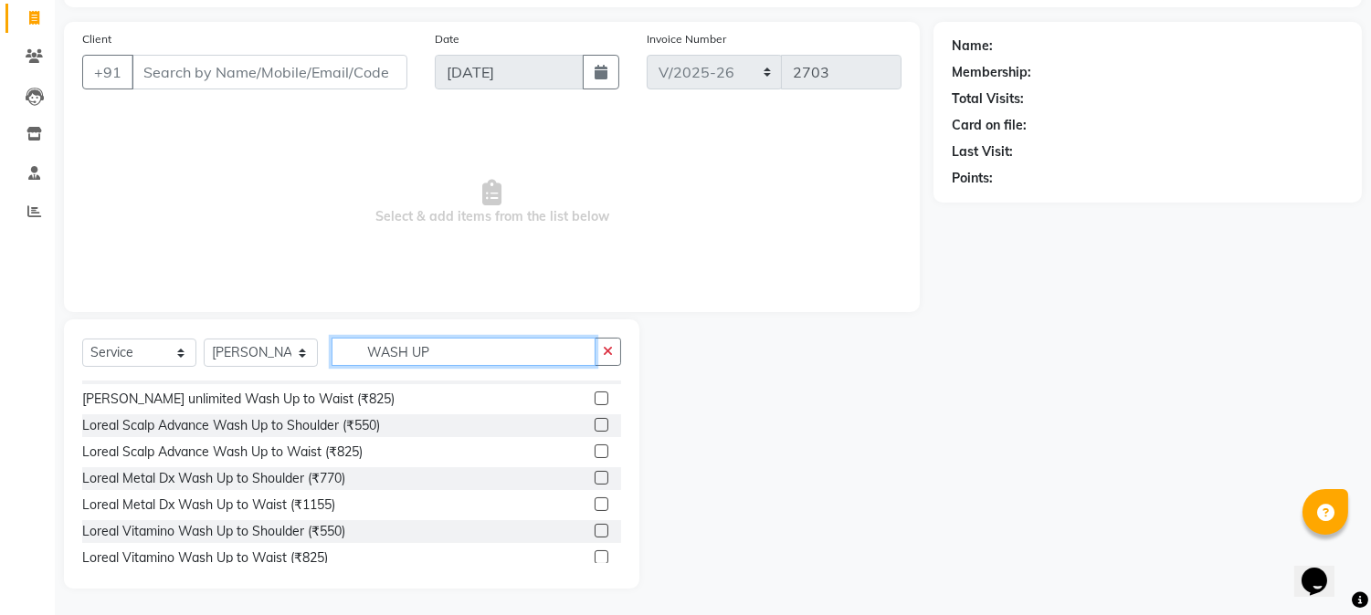
scroll to position [247, 0]
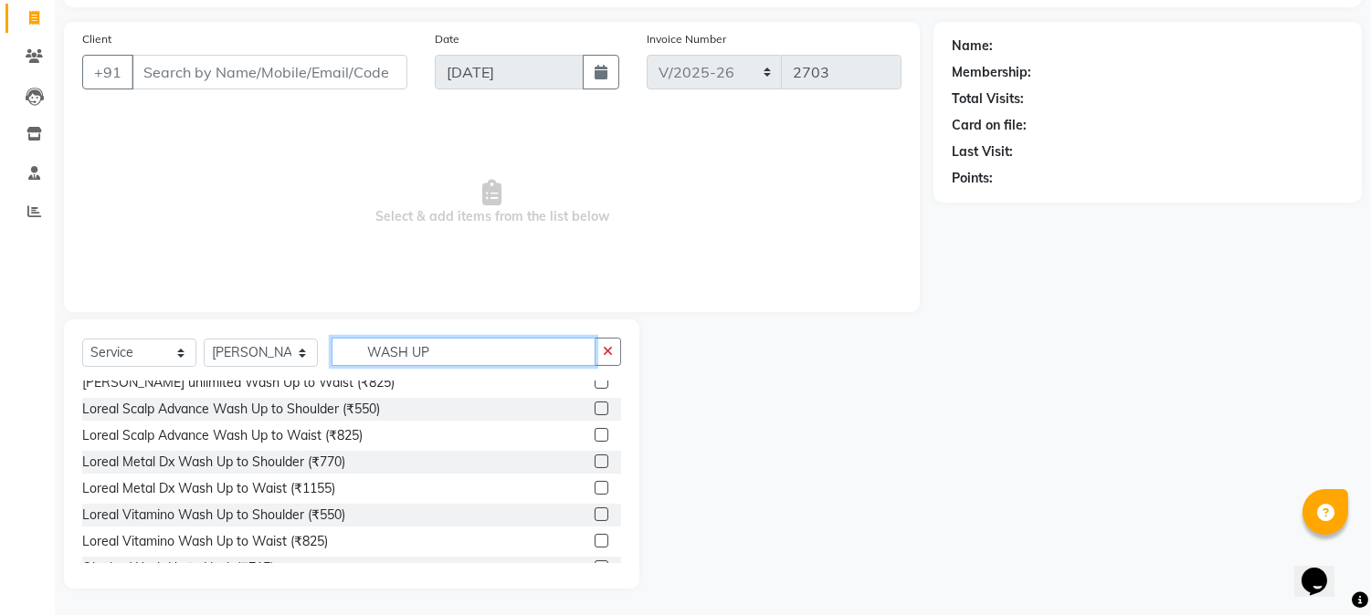
type input "WASH UP"
click at [594, 432] on label at bounding box center [601, 435] width 14 height 14
click at [594, 432] on input "checkbox" at bounding box center [600, 436] width 12 height 12
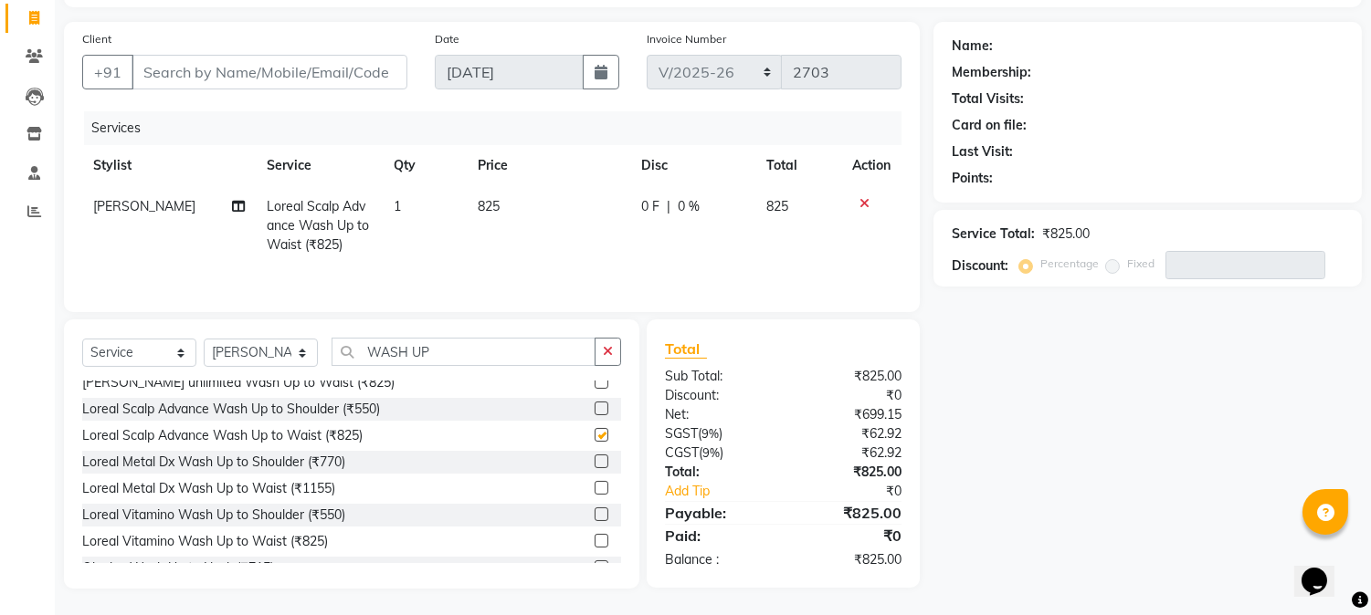
checkbox input "false"
click at [113, 211] on span "[PERSON_NAME]" at bounding box center [144, 206] width 102 height 16
select select "7422"
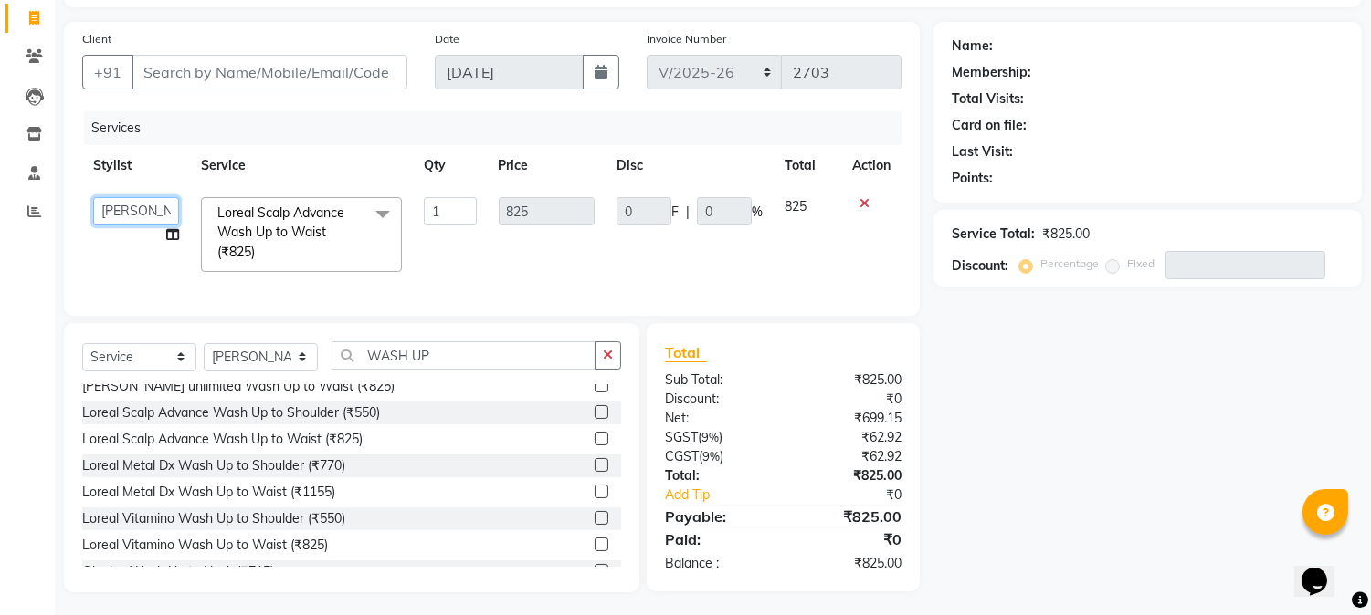
click at [114, 211] on select "Akansha Sadafule Asma Dshpande Datta Kawar DC Furkan Mansoori Kaish Ali kavita …" at bounding box center [136, 211] width 86 height 28
select select "7947"
click at [229, 372] on select "Select Stylist [PERSON_NAME] [PERSON_NAME] Datta [PERSON_NAME] [PERSON_NAME] [P…" at bounding box center [261, 357] width 114 height 28
select select "7417"
click at [204, 358] on select "Select Stylist [PERSON_NAME] [PERSON_NAME] Datta [PERSON_NAME] [PERSON_NAME] [P…" at bounding box center [261, 357] width 114 height 28
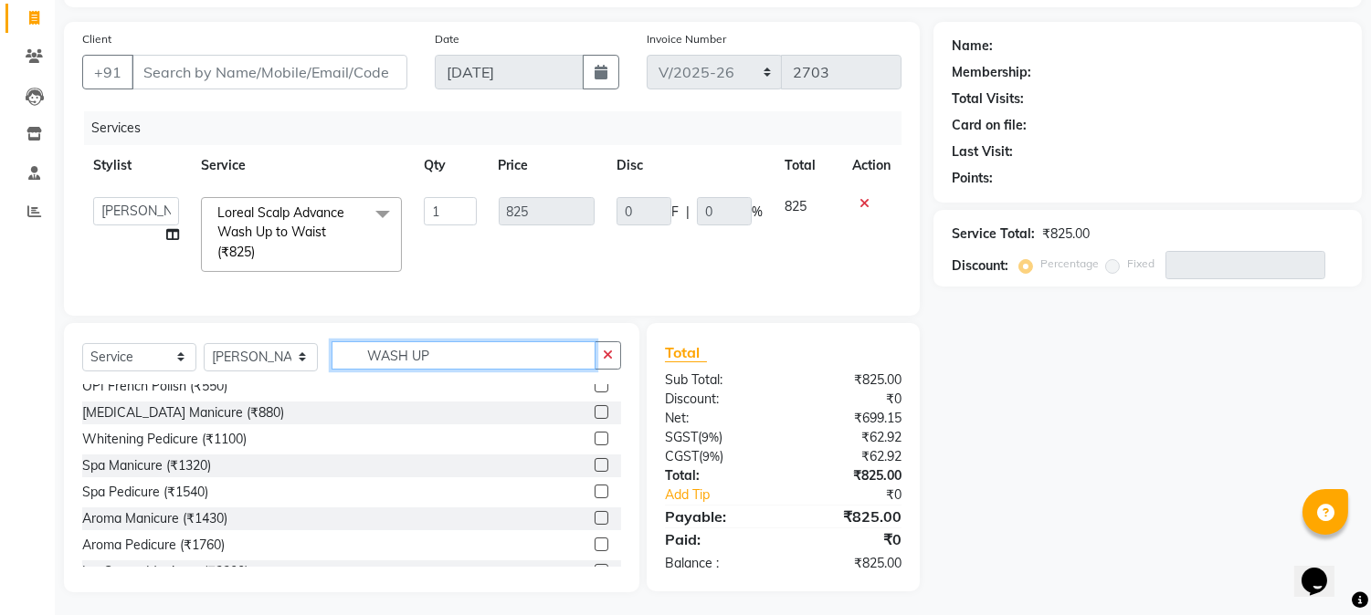
click at [421, 370] on input "WASH UP" at bounding box center [463, 356] width 264 height 28
click at [454, 370] on input "WASH UP" at bounding box center [463, 356] width 264 height 28
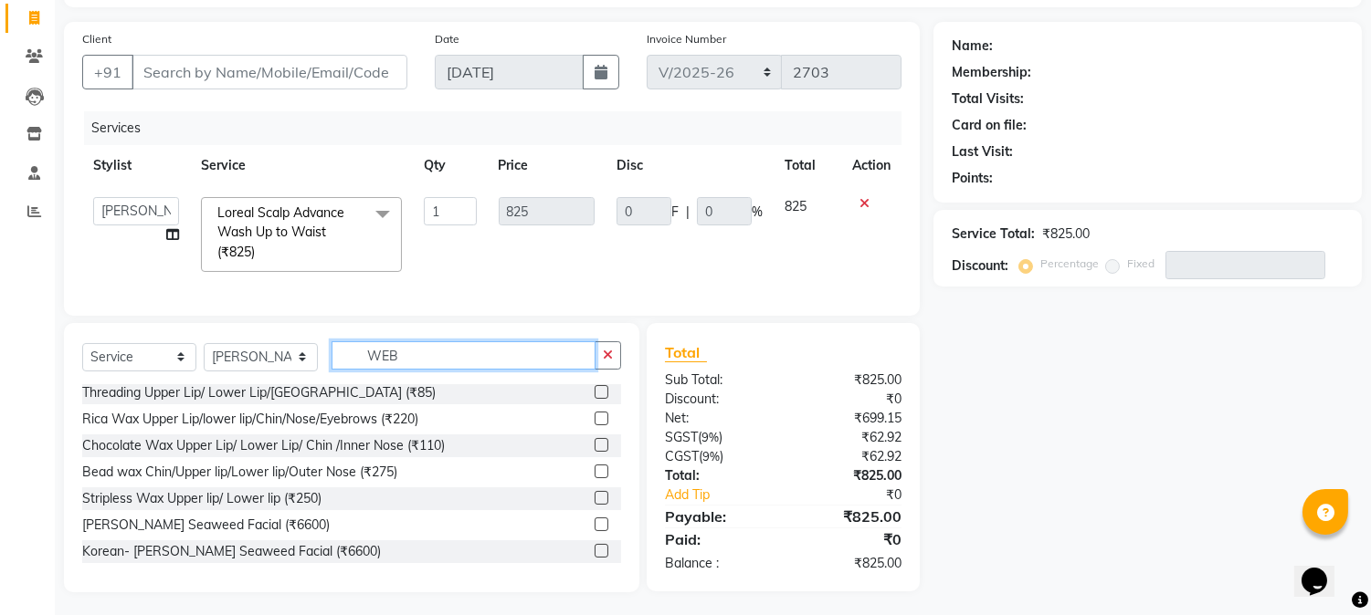
scroll to position [0, 0]
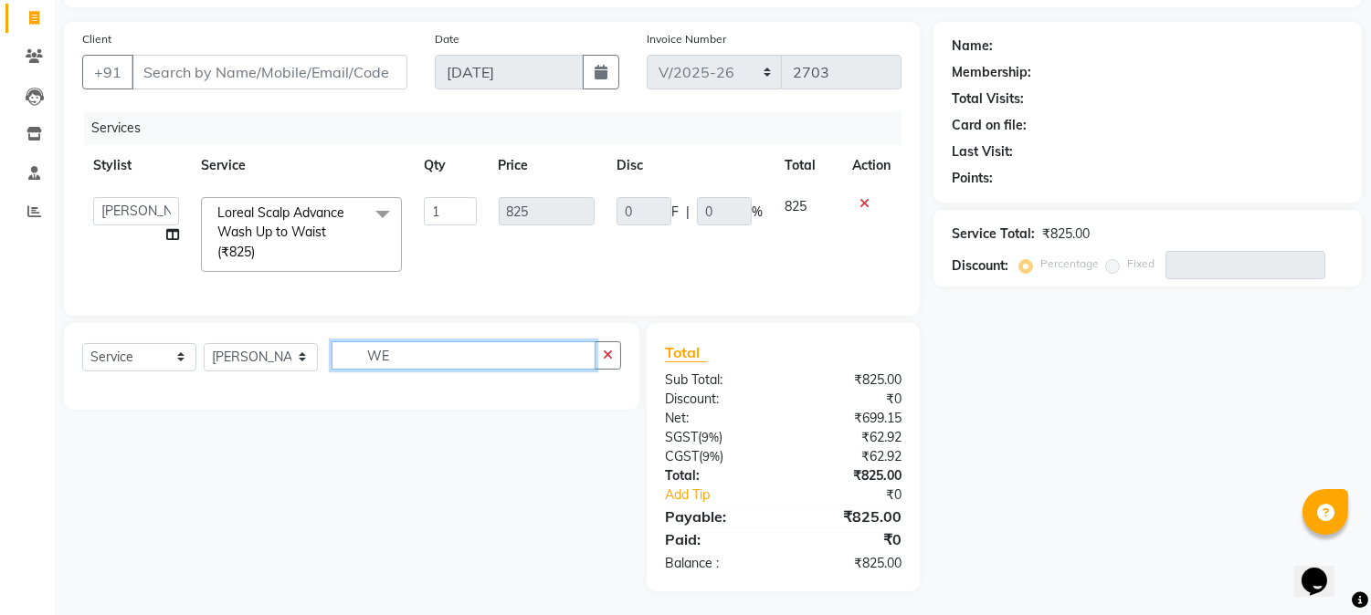
type input "W"
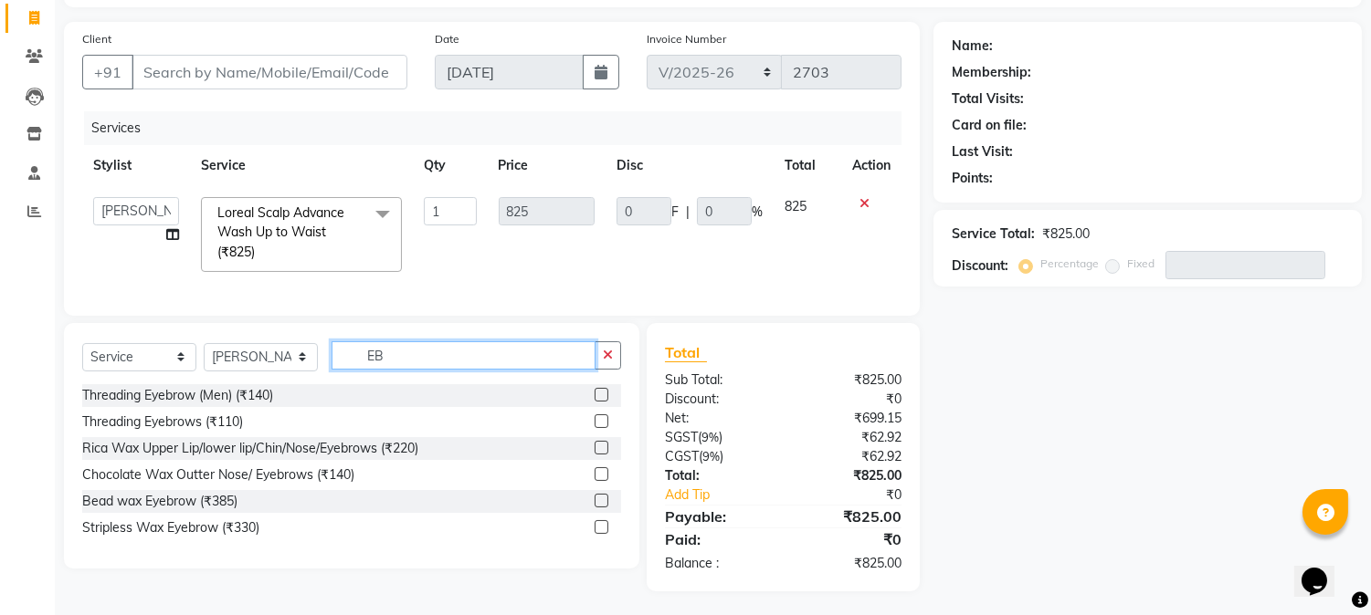
type input "EB"
click at [598, 428] on label at bounding box center [601, 422] width 14 height 14
click at [598, 428] on input "checkbox" at bounding box center [600, 422] width 12 height 12
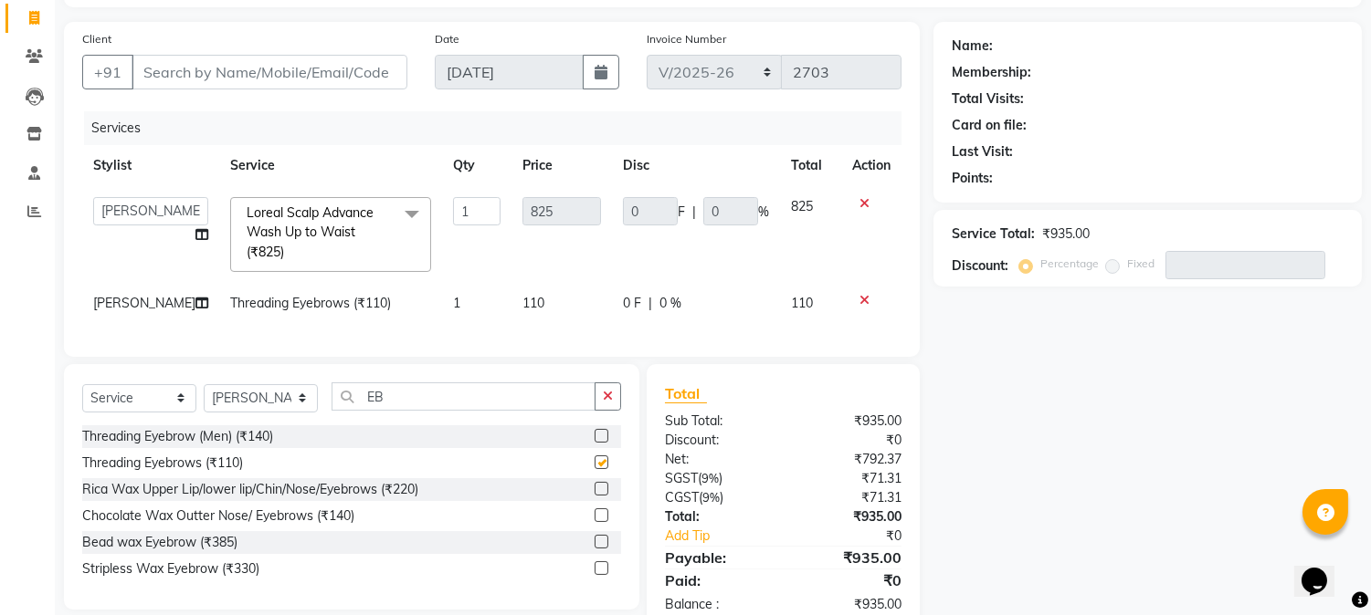
checkbox input "false"
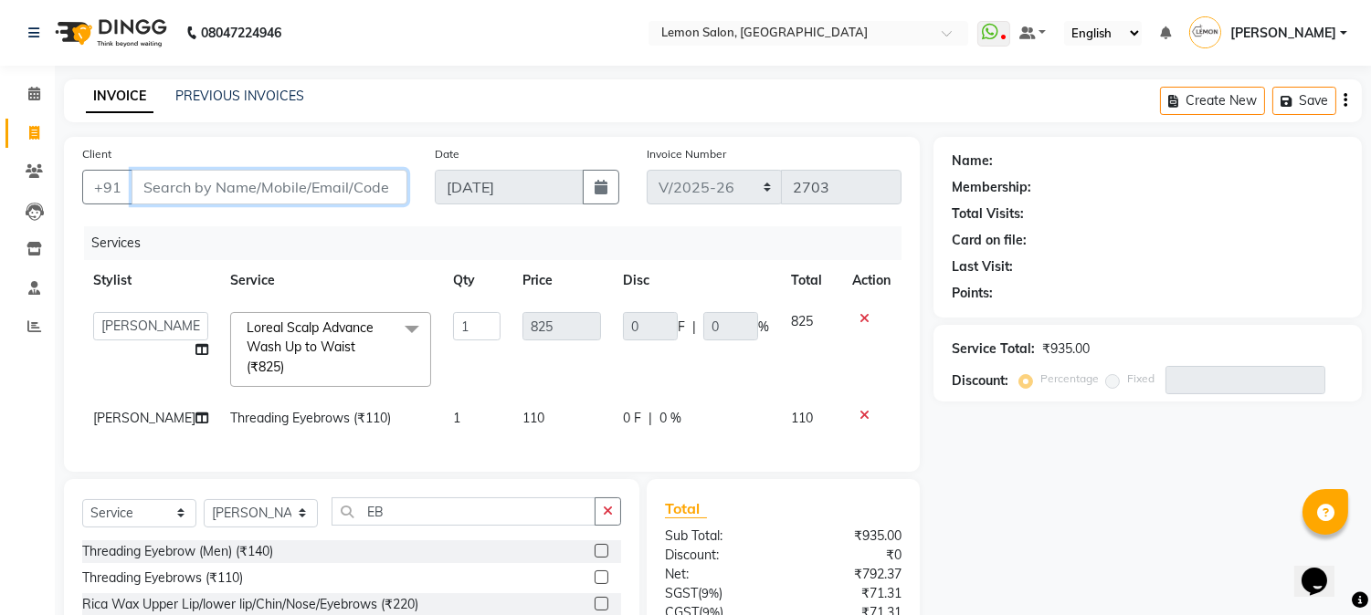
click at [295, 186] on input "Client" at bounding box center [269, 187] width 276 height 35
click at [30, 330] on icon at bounding box center [34, 327] width 14 height 14
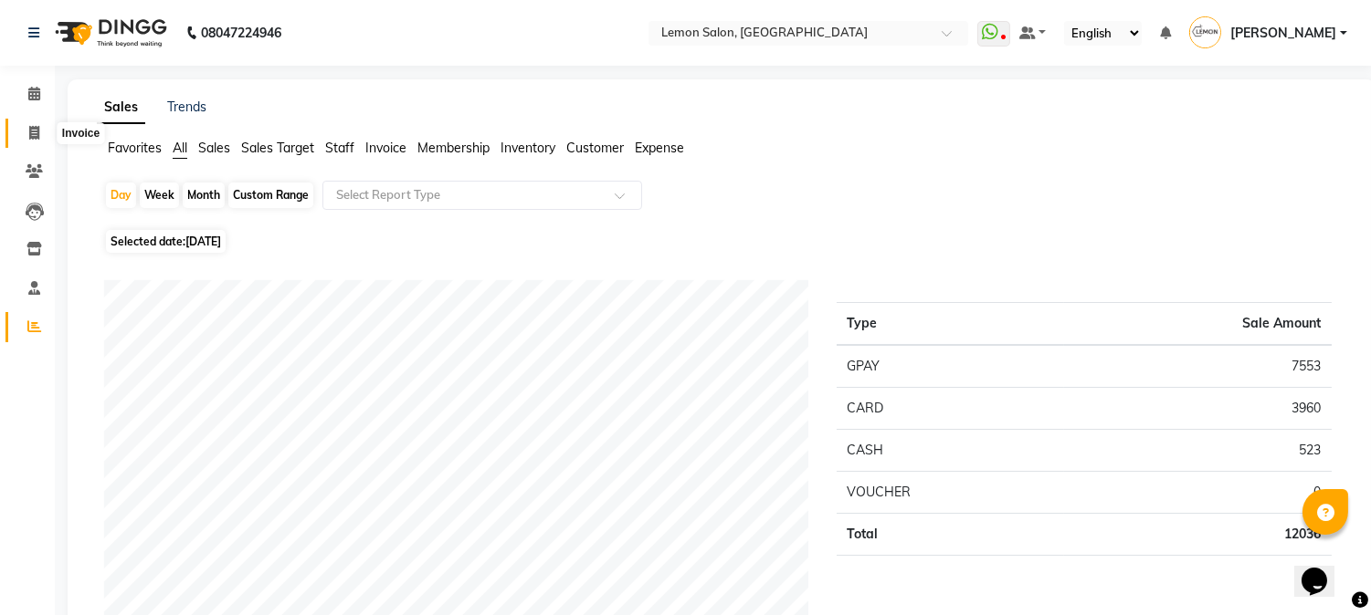
click at [37, 133] on icon at bounding box center [34, 133] width 10 height 14
select select "565"
select select "service"
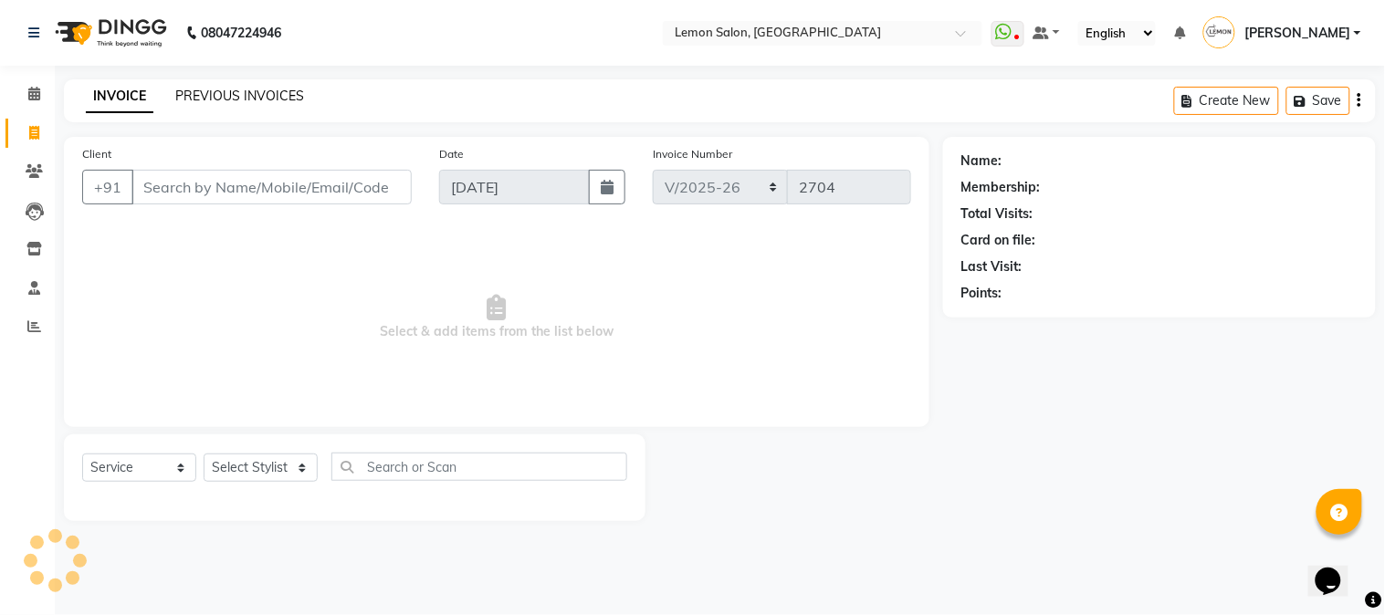
click at [253, 102] on link "PREVIOUS INVOICES" at bounding box center [239, 96] width 129 height 16
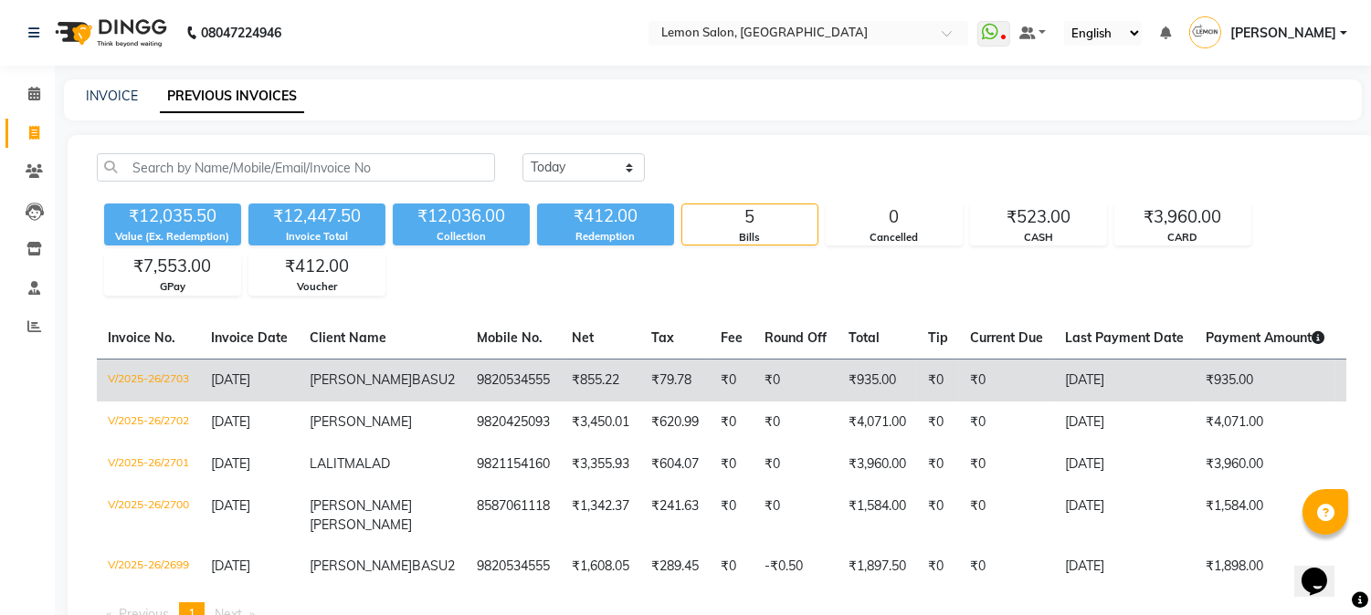
click at [354, 389] on td "[PERSON_NAME] BASU2" at bounding box center [382, 380] width 167 height 43
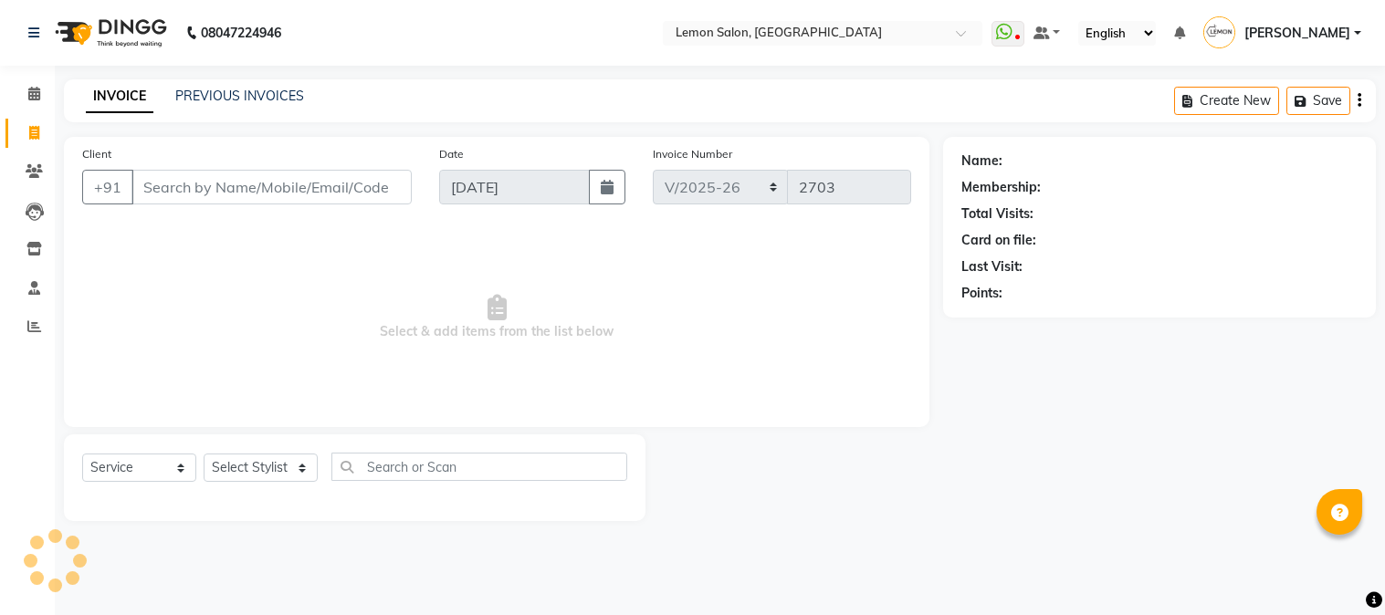
select select "565"
select select "service"
click at [23, 169] on span at bounding box center [34, 172] width 32 height 21
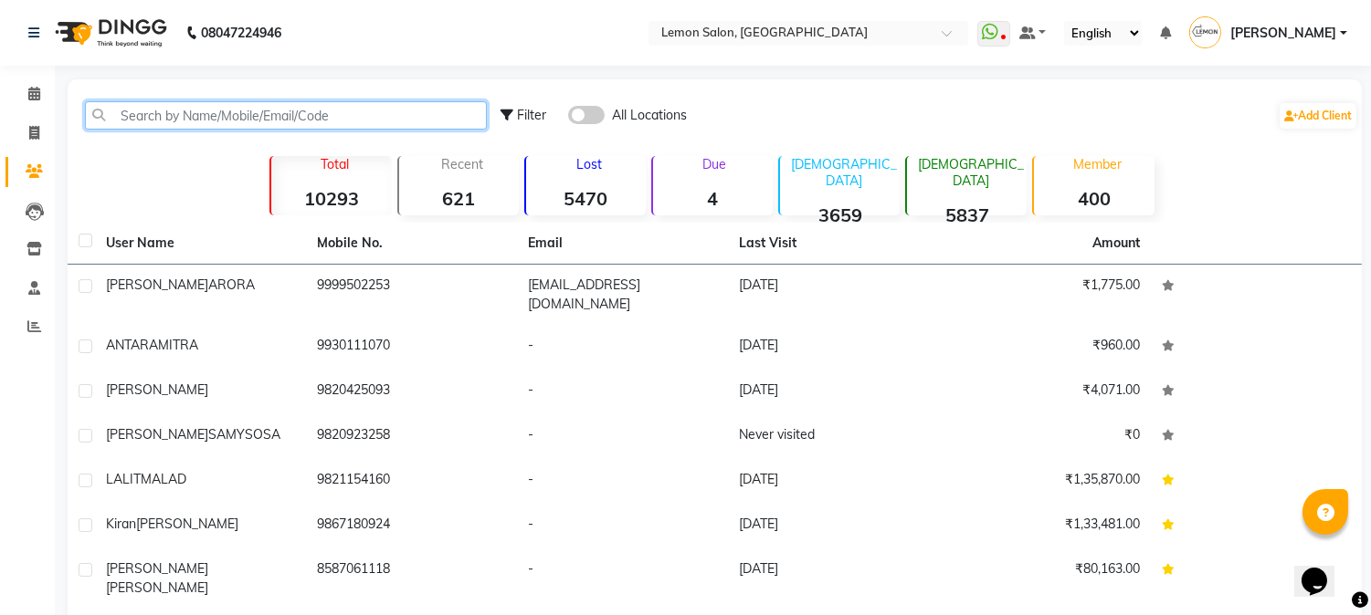
click at [162, 121] on input "text" at bounding box center [286, 115] width 402 height 28
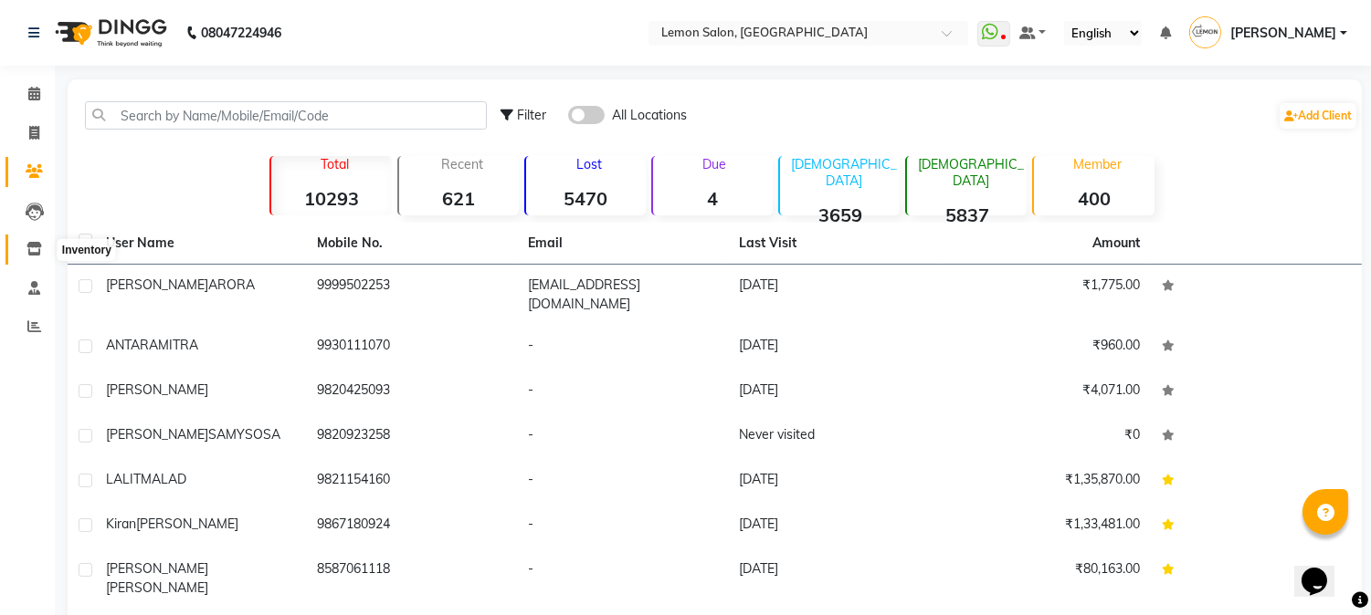
click at [33, 250] on icon at bounding box center [34, 249] width 16 height 14
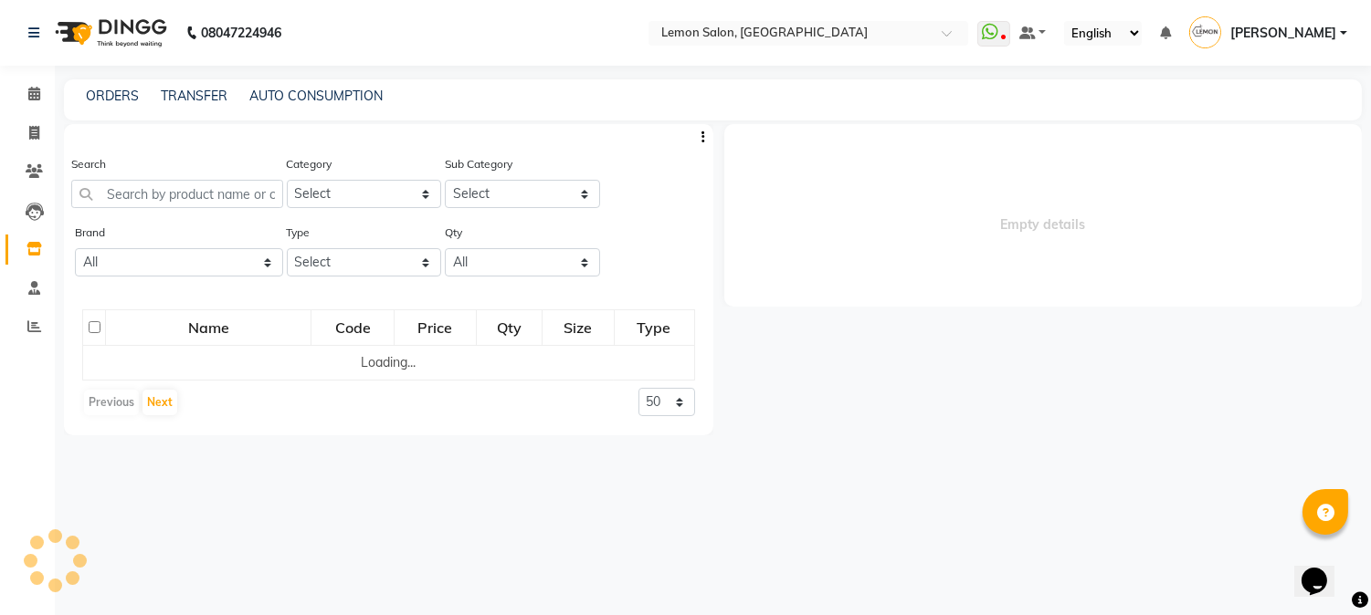
select select
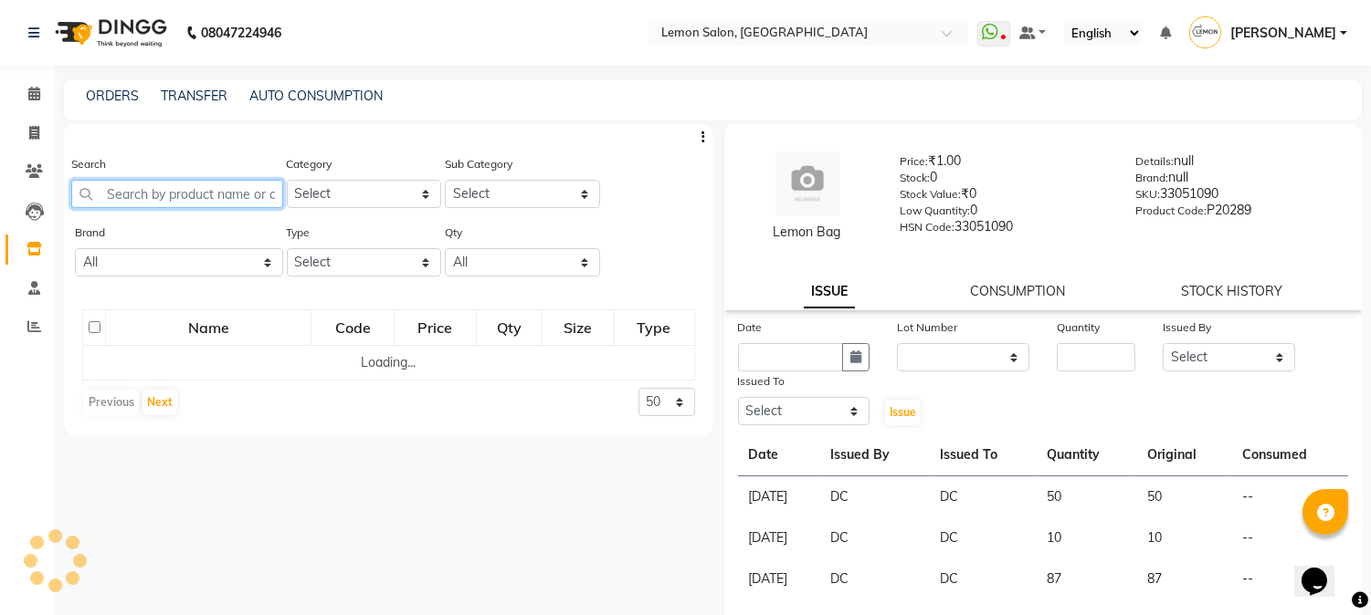
click at [117, 192] on input "text" at bounding box center [177, 194] width 212 height 28
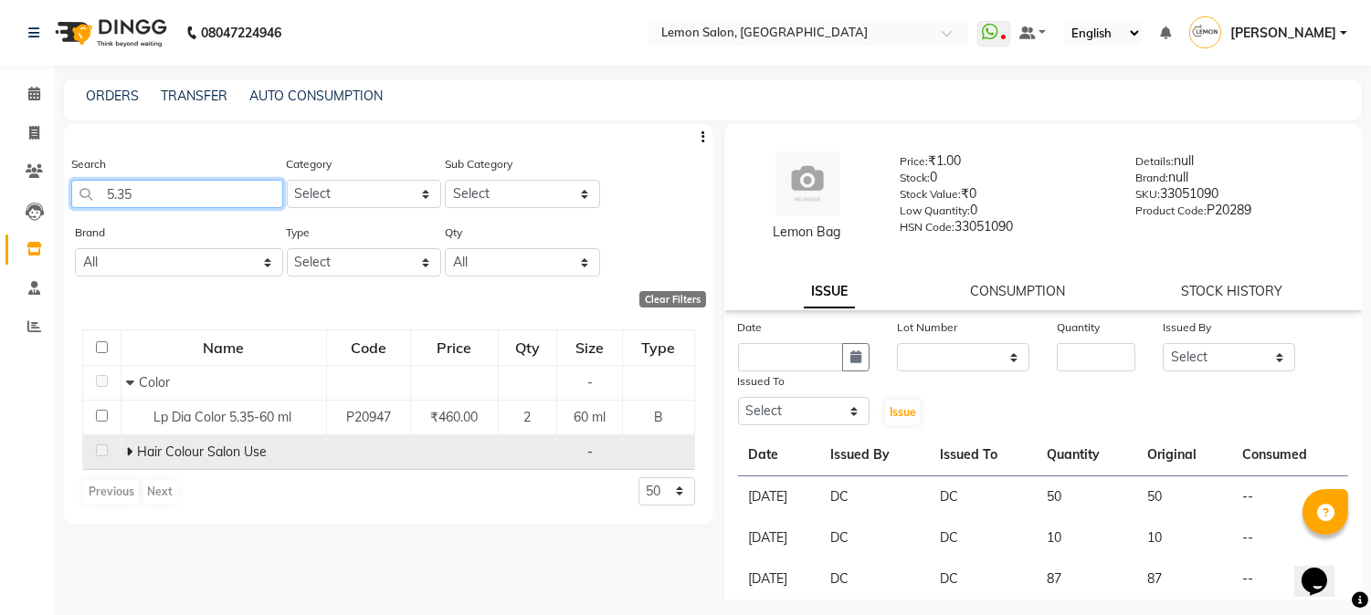
type input "5.35"
click at [129, 457] on icon at bounding box center [129, 452] width 6 height 13
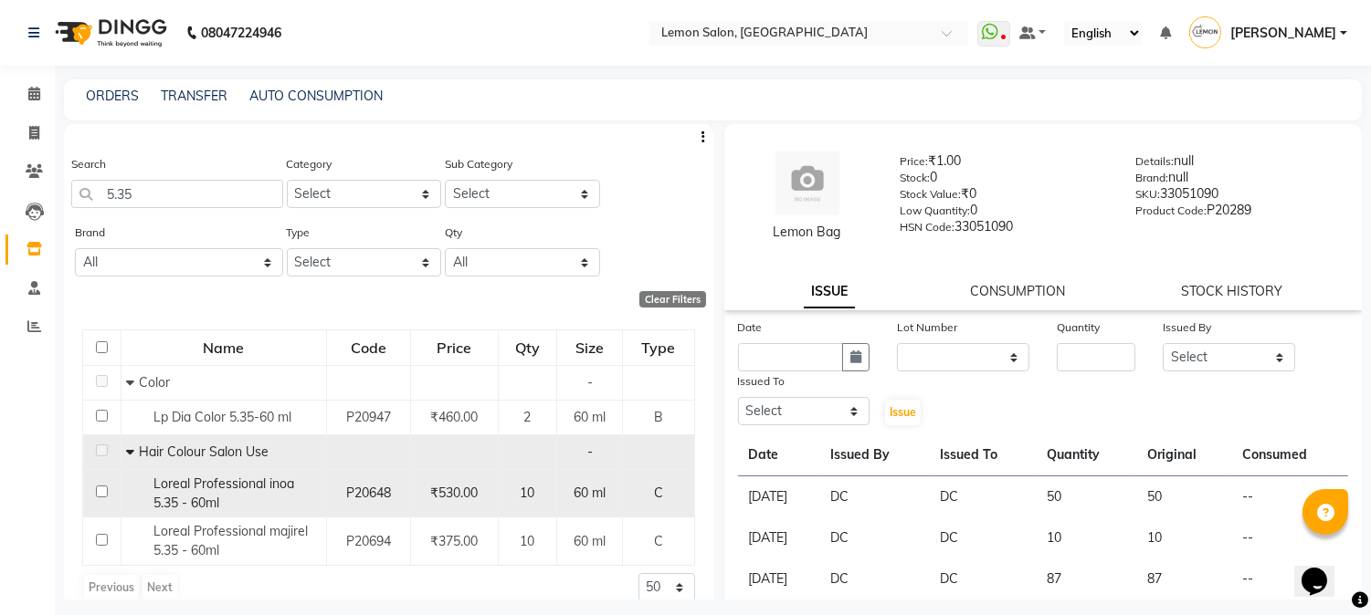
click at [235, 499] on div "Loreal Professional inoa 5.35 - 60ml" at bounding box center [223, 494] width 195 height 38
select select
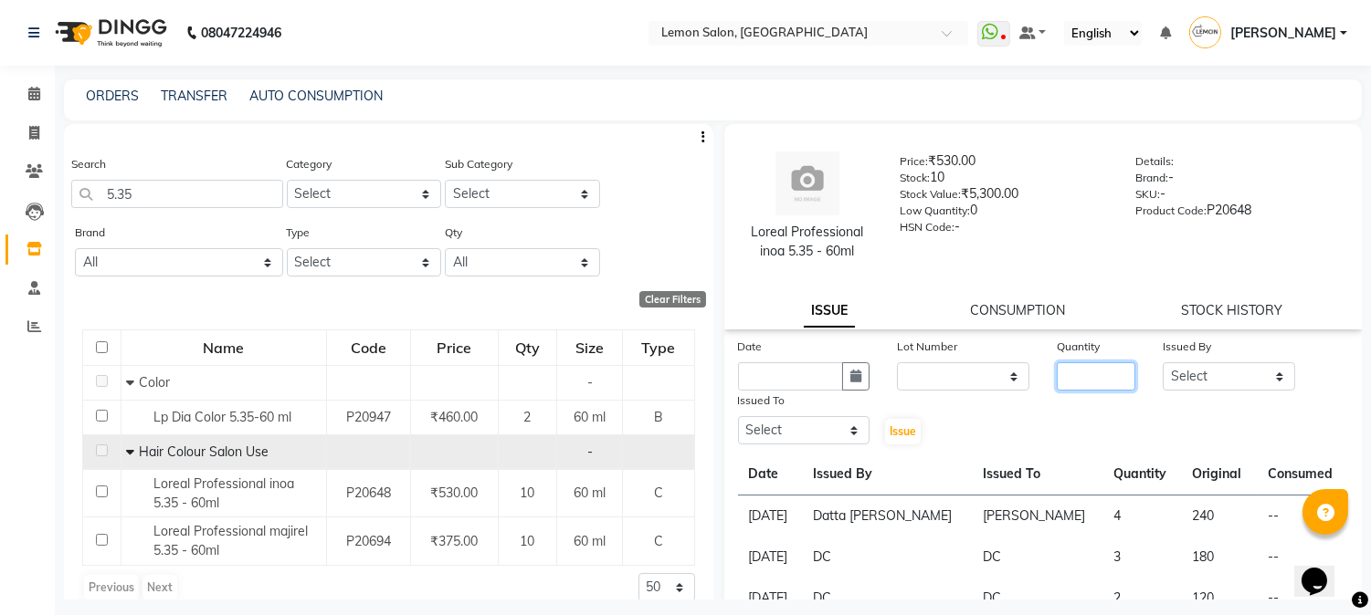
click at [1088, 372] on input "number" at bounding box center [1095, 377] width 79 height 28
click at [850, 381] on icon "button" at bounding box center [855, 376] width 11 height 13
select select "9"
select select "2025"
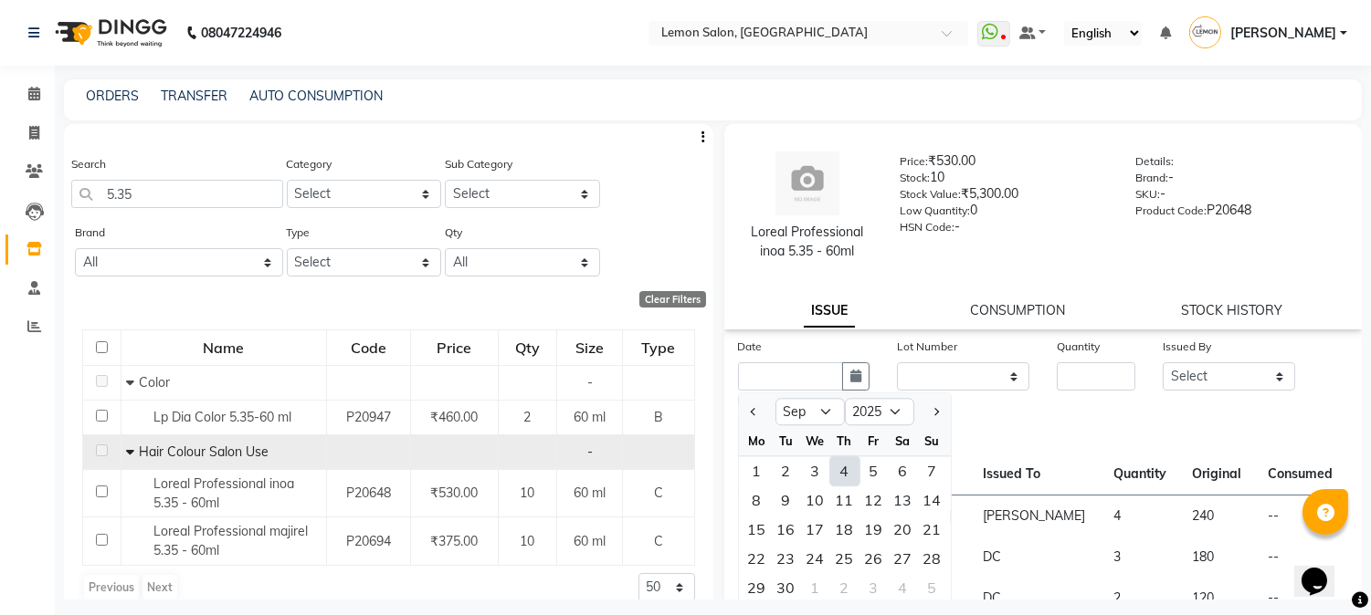
click at [843, 472] on div "4" at bounding box center [844, 471] width 29 height 29
type input "[DATE]"
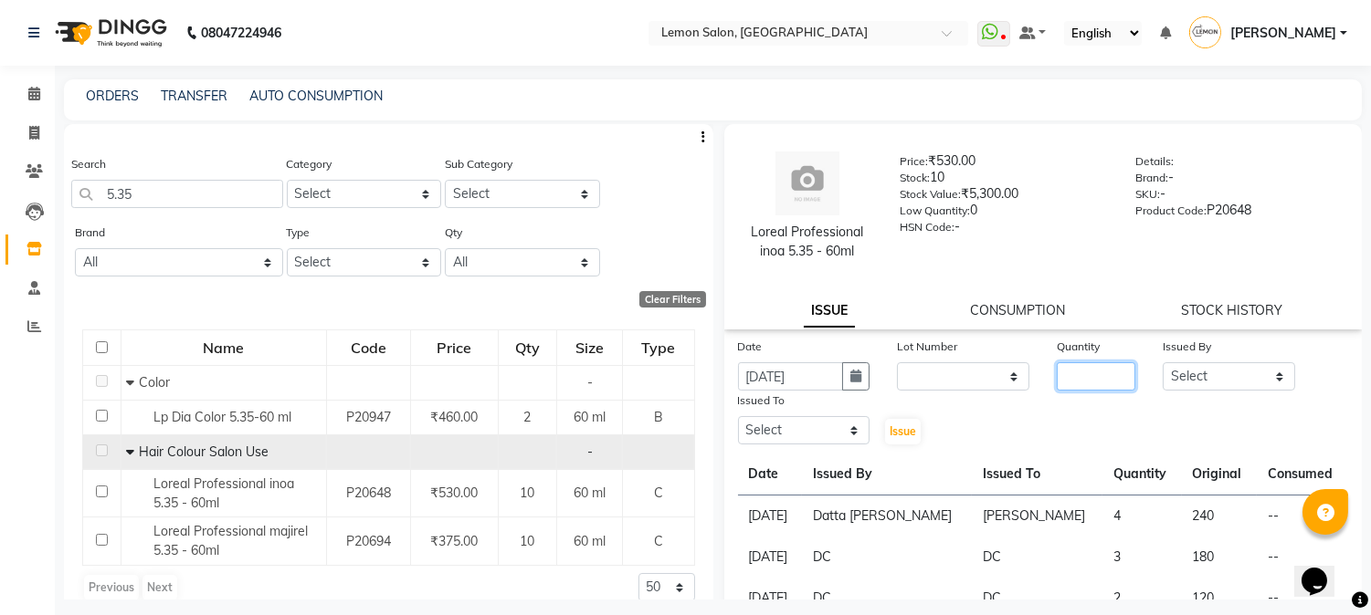
click at [1068, 374] on input "number" at bounding box center [1095, 377] width 79 height 28
type input "2"
click at [1165, 384] on select "Select [PERSON_NAME] [PERSON_NAME] Datta [PERSON_NAME][GEOGRAPHIC_DATA] [PERSON…" at bounding box center [1228, 377] width 132 height 28
select select "7892"
click at [1162, 363] on select "Select [PERSON_NAME] [PERSON_NAME] Datta [PERSON_NAME][GEOGRAPHIC_DATA] [PERSON…" at bounding box center [1228, 377] width 132 height 28
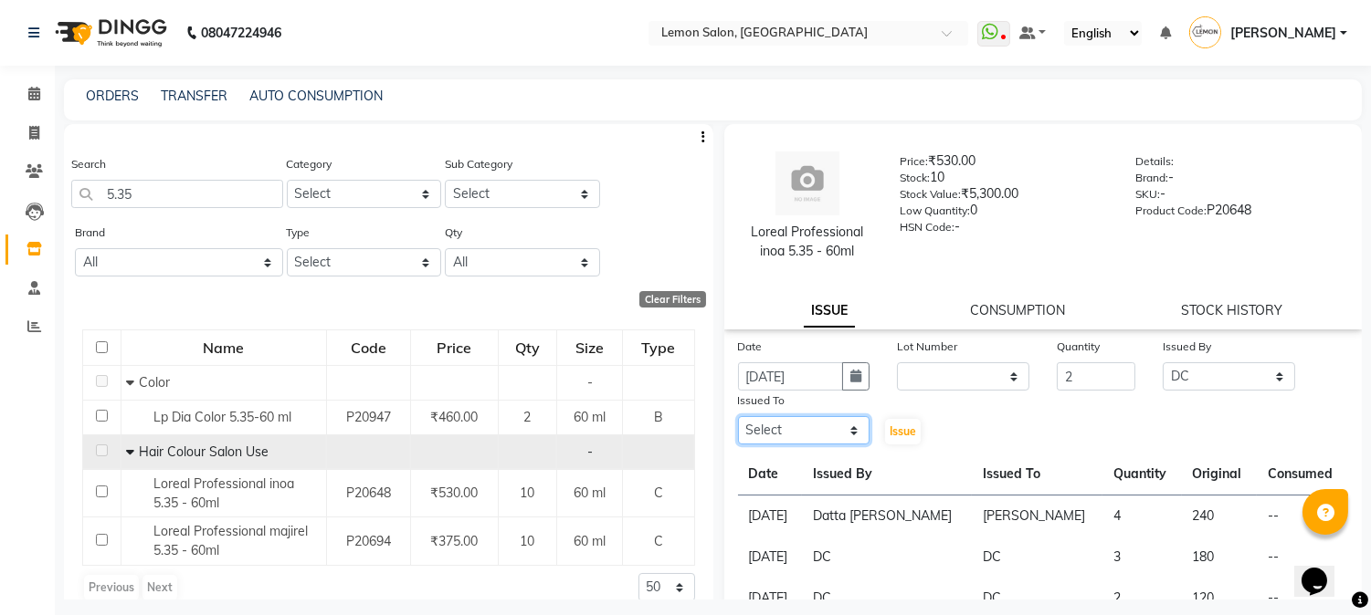
click at [777, 436] on select "Select [PERSON_NAME] [PERSON_NAME] Datta [PERSON_NAME][GEOGRAPHIC_DATA] [PERSON…" at bounding box center [804, 430] width 132 height 28
select select "7892"
click at [738, 416] on select "Select [PERSON_NAME] [PERSON_NAME] Datta [PERSON_NAME][GEOGRAPHIC_DATA] [PERSON…" at bounding box center [804, 430] width 132 height 28
click at [892, 430] on span "Issue" at bounding box center [902, 432] width 26 height 14
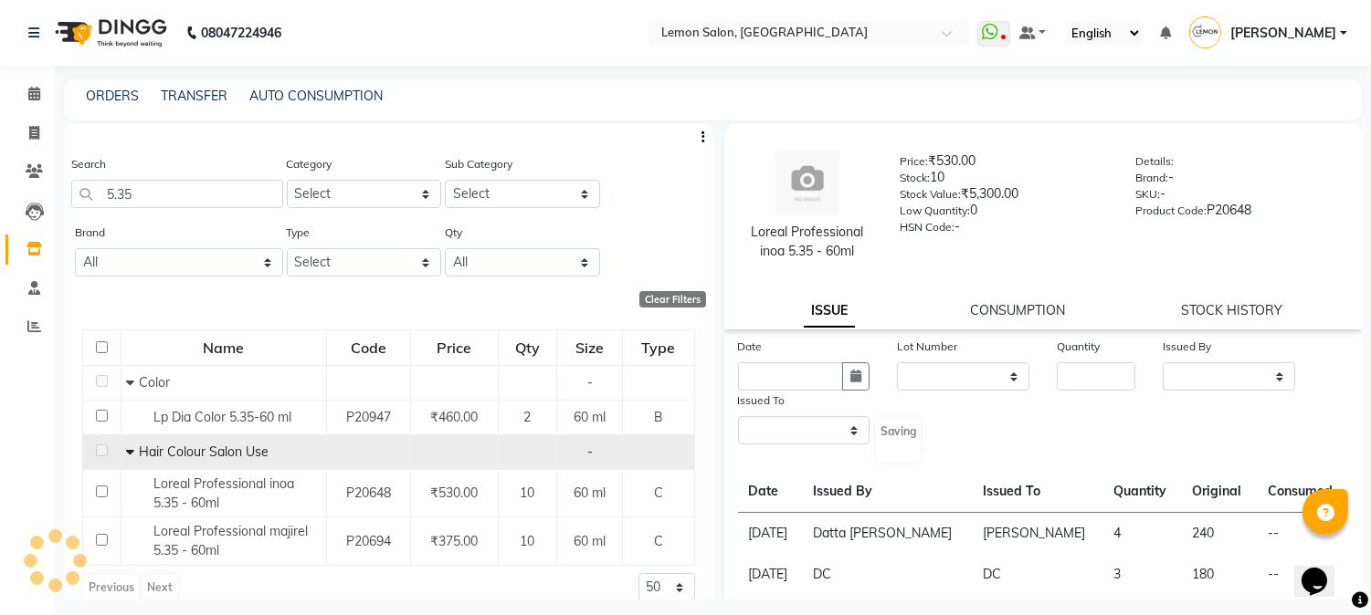
select select
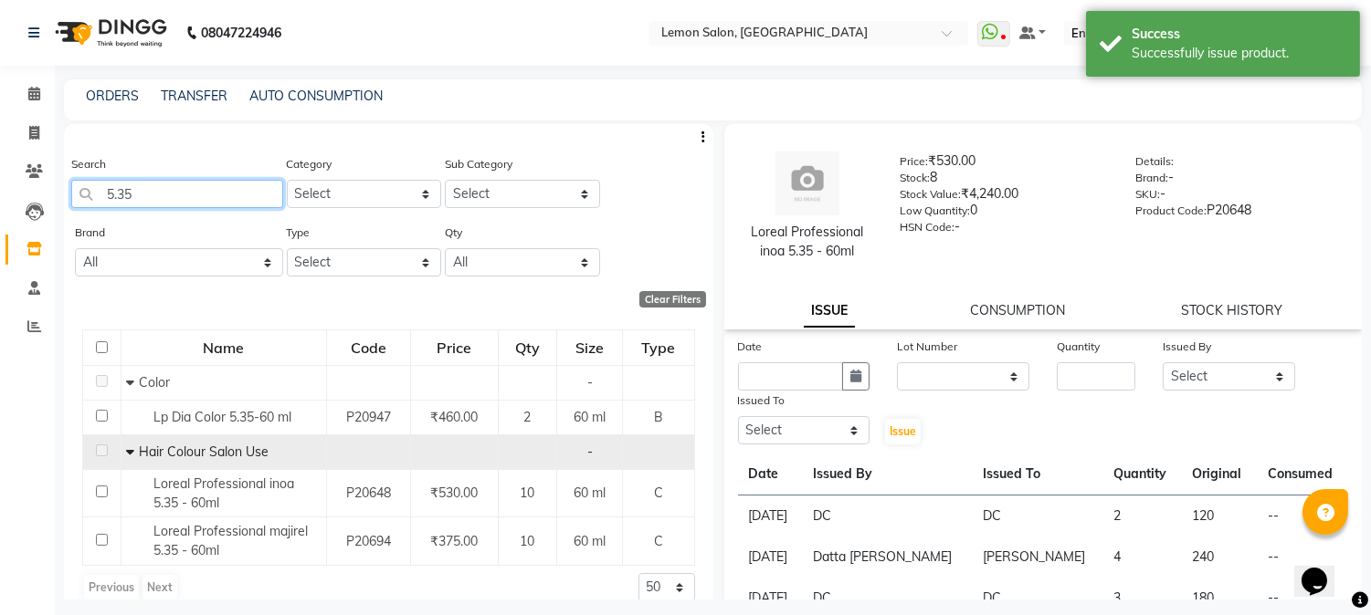
click at [162, 188] on input "5.35" at bounding box center [177, 194] width 212 height 28
type input "5"
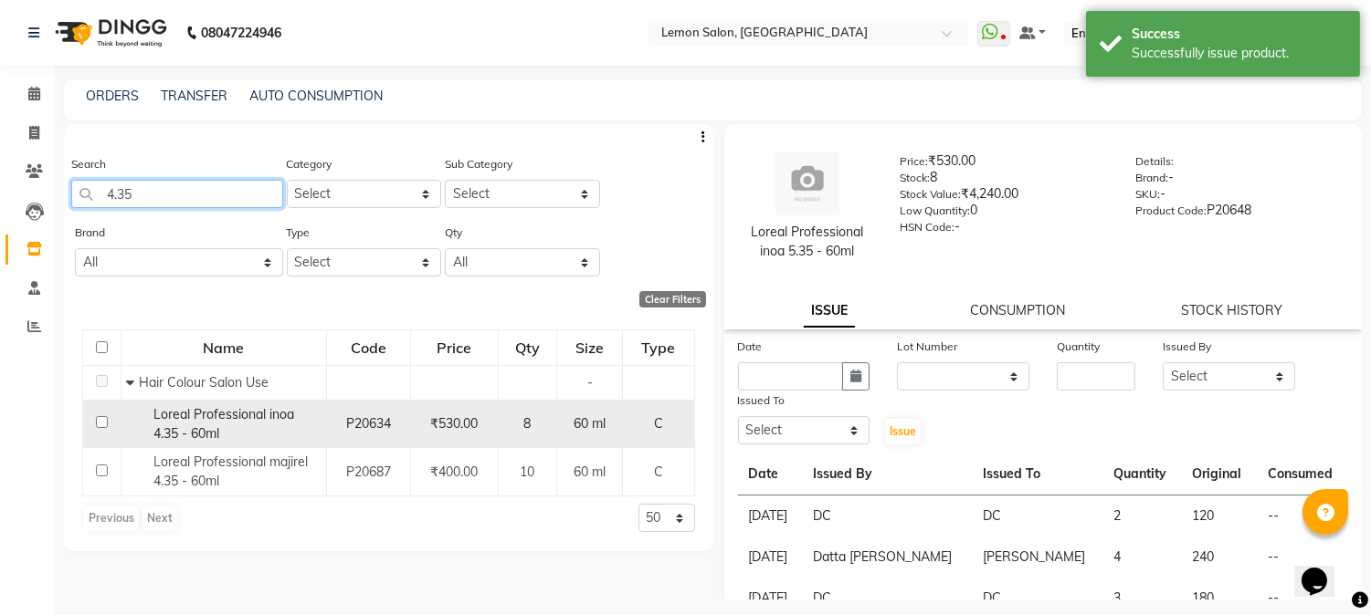
type input "4.35"
click at [184, 430] on span "Loreal Professional inoa 4.35 - 60ml" at bounding box center [223, 424] width 141 height 36
select select
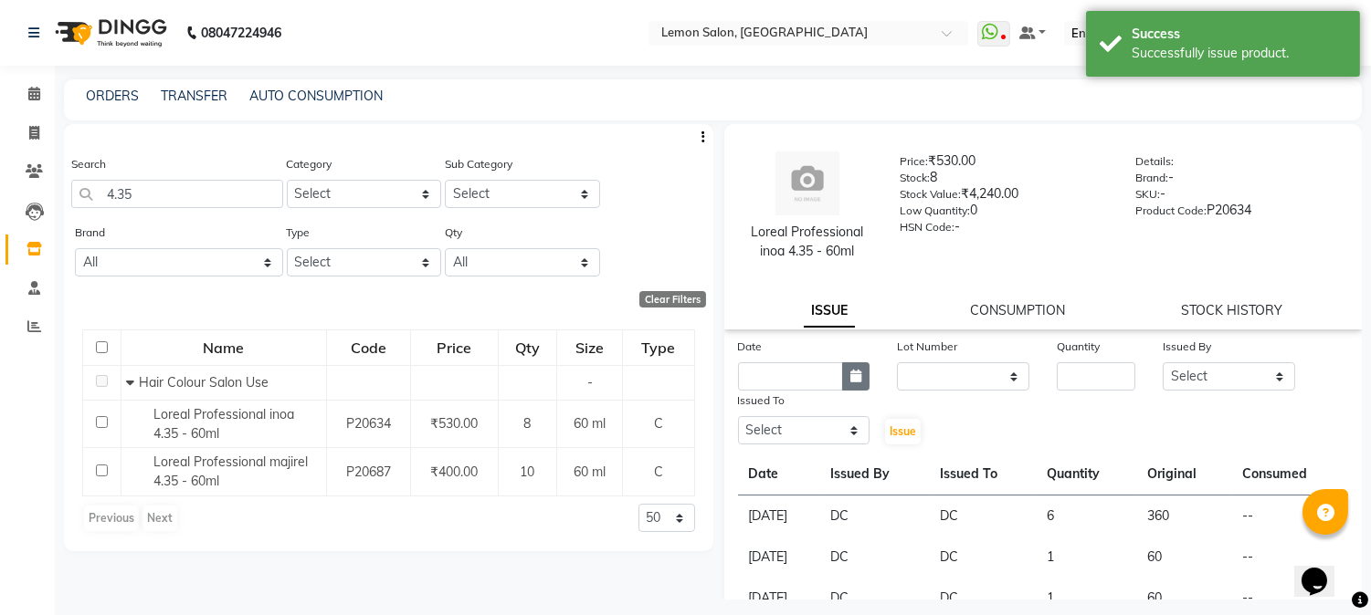
click at [844, 382] on button "button" at bounding box center [855, 377] width 27 height 28
select select "9"
select select "2025"
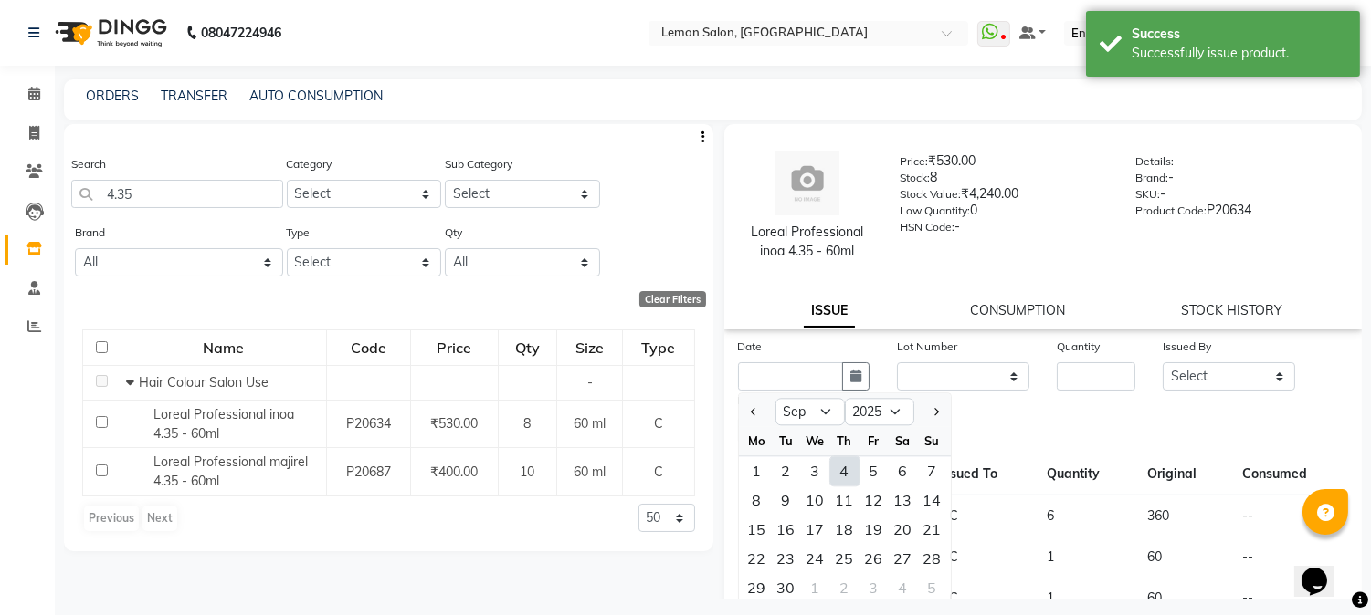
click at [845, 473] on div "4" at bounding box center [844, 471] width 29 height 29
type input "[DATE]"
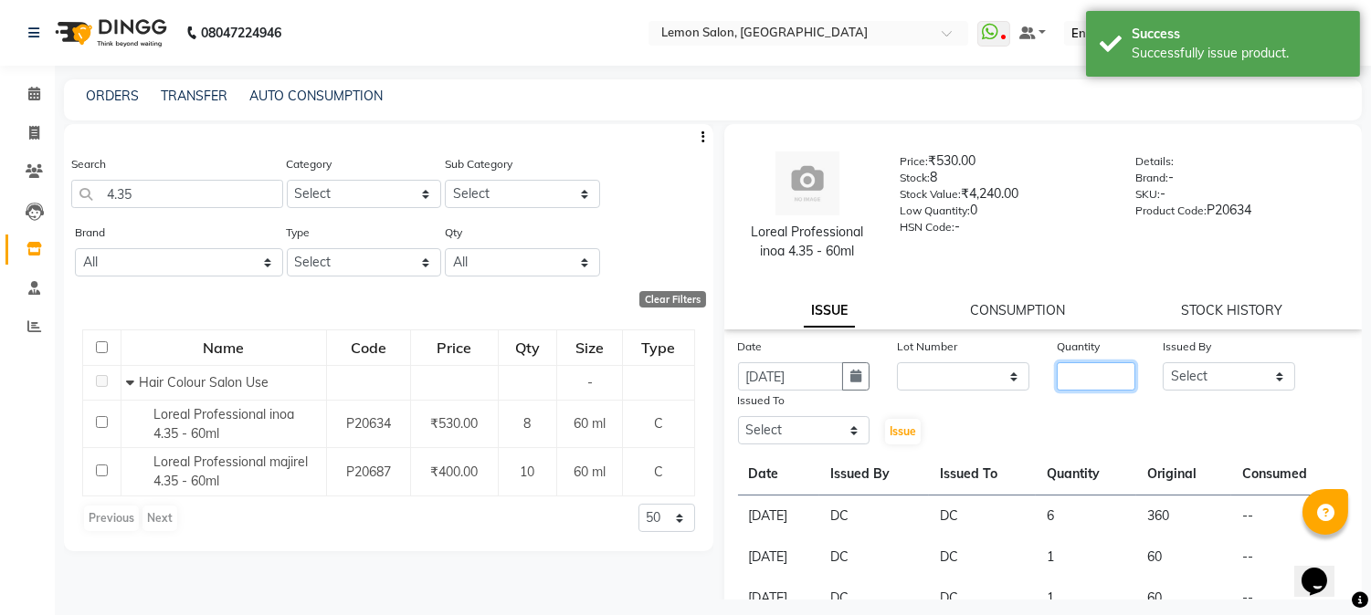
click at [1075, 374] on input "number" at bounding box center [1095, 377] width 79 height 28
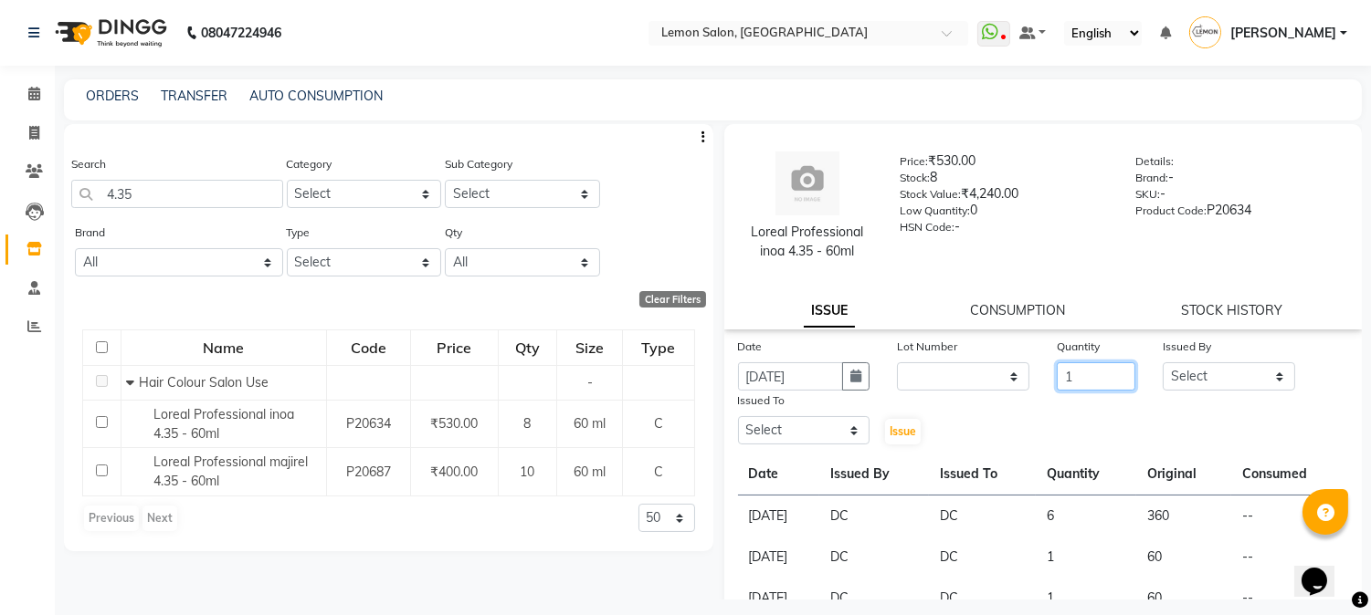
type input "1"
drag, startPoint x: 1172, startPoint y: 381, endPoint x: 1167, endPoint y: 365, distance: 16.2
click at [1172, 381] on select "Select [PERSON_NAME] [PERSON_NAME] Datta [PERSON_NAME][GEOGRAPHIC_DATA] [PERSON…" at bounding box center [1228, 377] width 132 height 28
select select "7892"
click at [1162, 363] on select "Select [PERSON_NAME] [PERSON_NAME] Datta [PERSON_NAME][GEOGRAPHIC_DATA] [PERSON…" at bounding box center [1228, 377] width 132 height 28
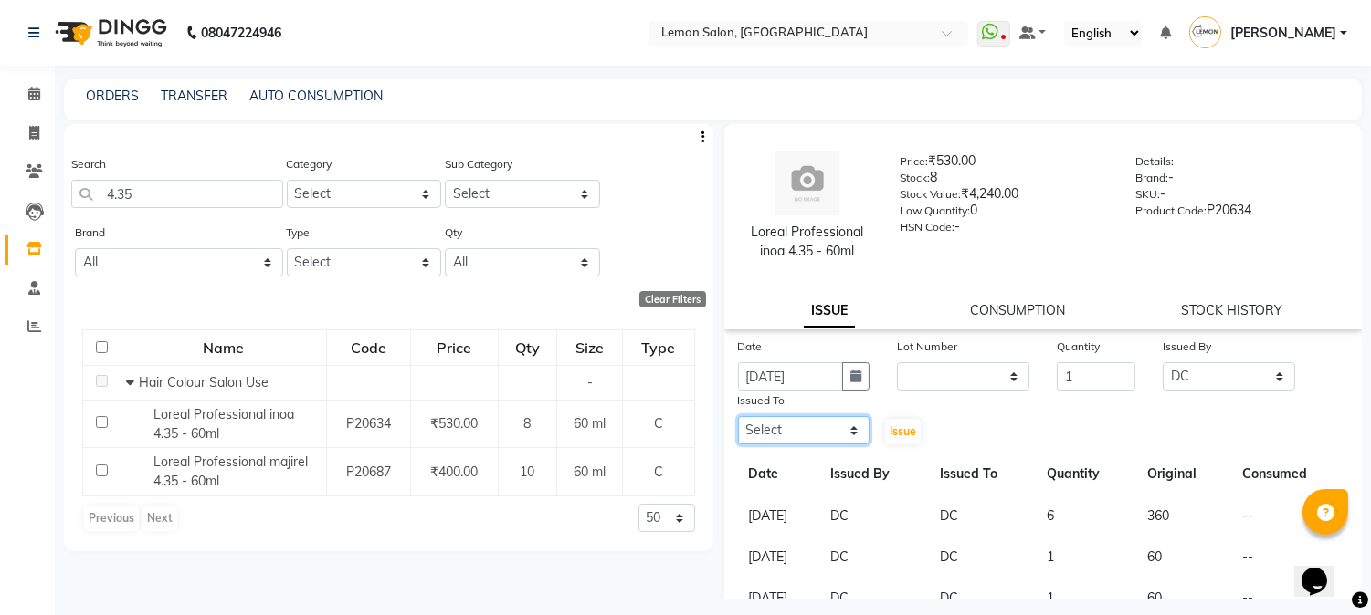
click at [762, 426] on select "Select [PERSON_NAME] [PERSON_NAME] Datta [PERSON_NAME][GEOGRAPHIC_DATA] [PERSON…" at bounding box center [804, 430] width 132 height 28
select select "7892"
click at [738, 416] on select "Select [PERSON_NAME] [PERSON_NAME] Datta [PERSON_NAME][GEOGRAPHIC_DATA] [PERSON…" at bounding box center [804, 430] width 132 height 28
click at [902, 430] on span "Issue" at bounding box center [902, 432] width 26 height 14
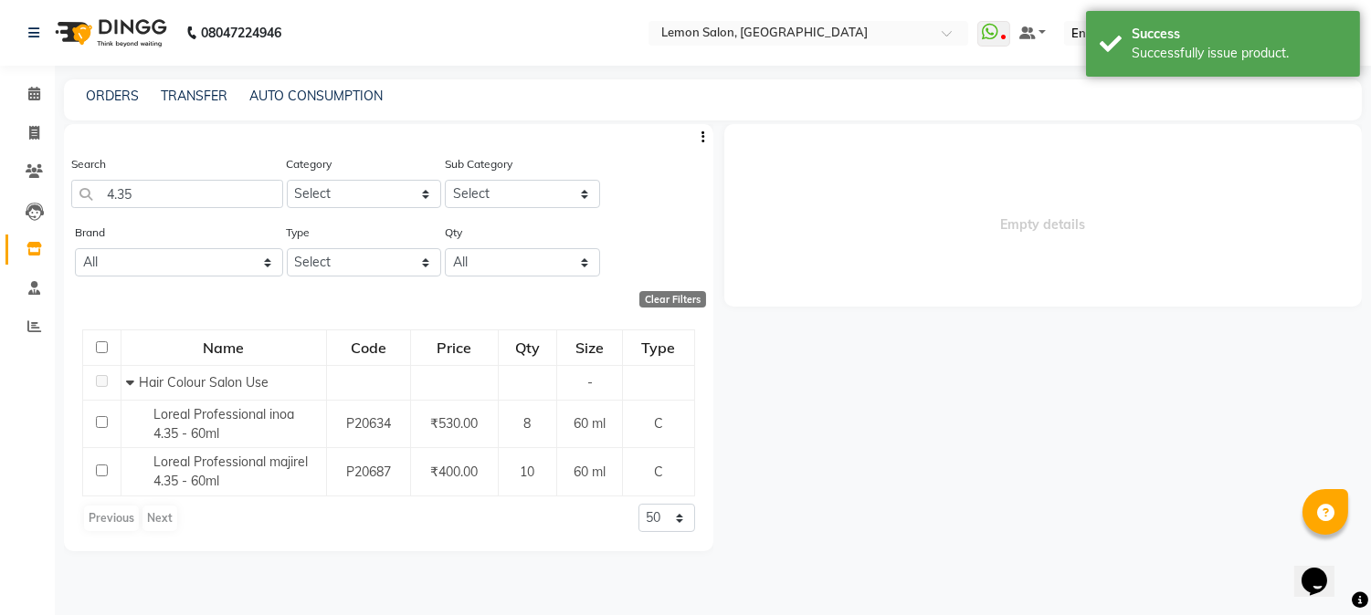
select select
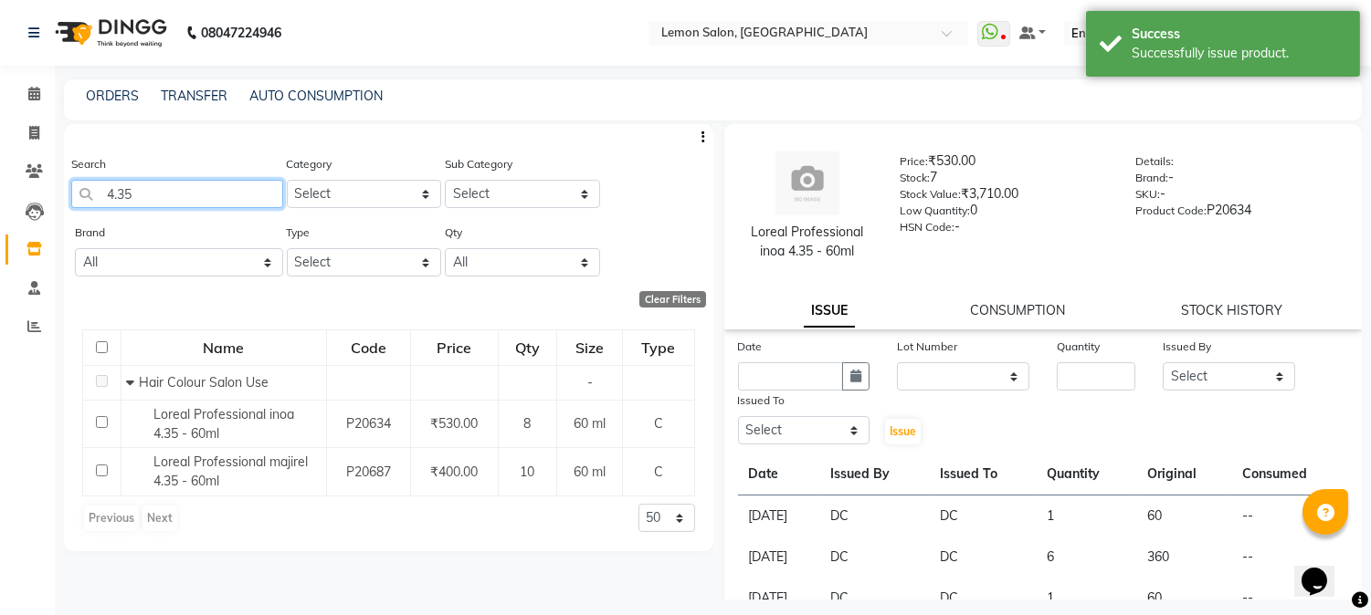
click at [178, 194] on input "4.35" at bounding box center [177, 194] width 212 height 28
type input "4"
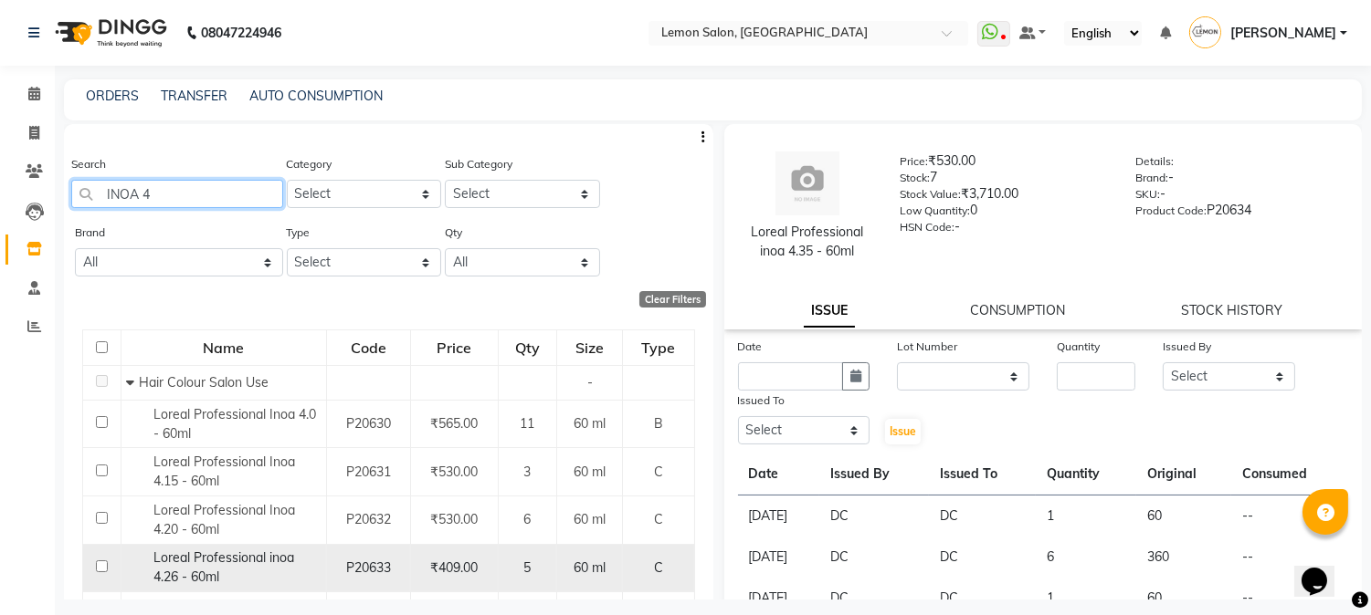
scroll to position [270, 0]
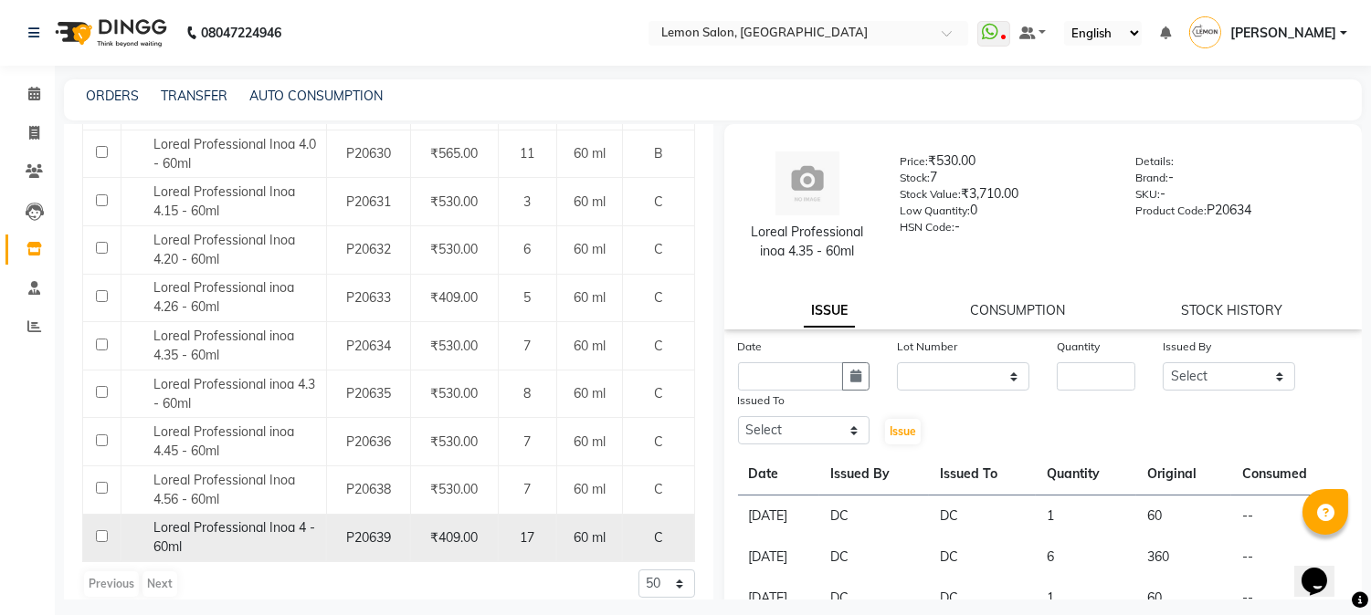
type input "INOA 4"
click at [232, 534] on span "Loreal Professional Inoa 4 - 60ml" at bounding box center [234, 538] width 162 height 36
select select
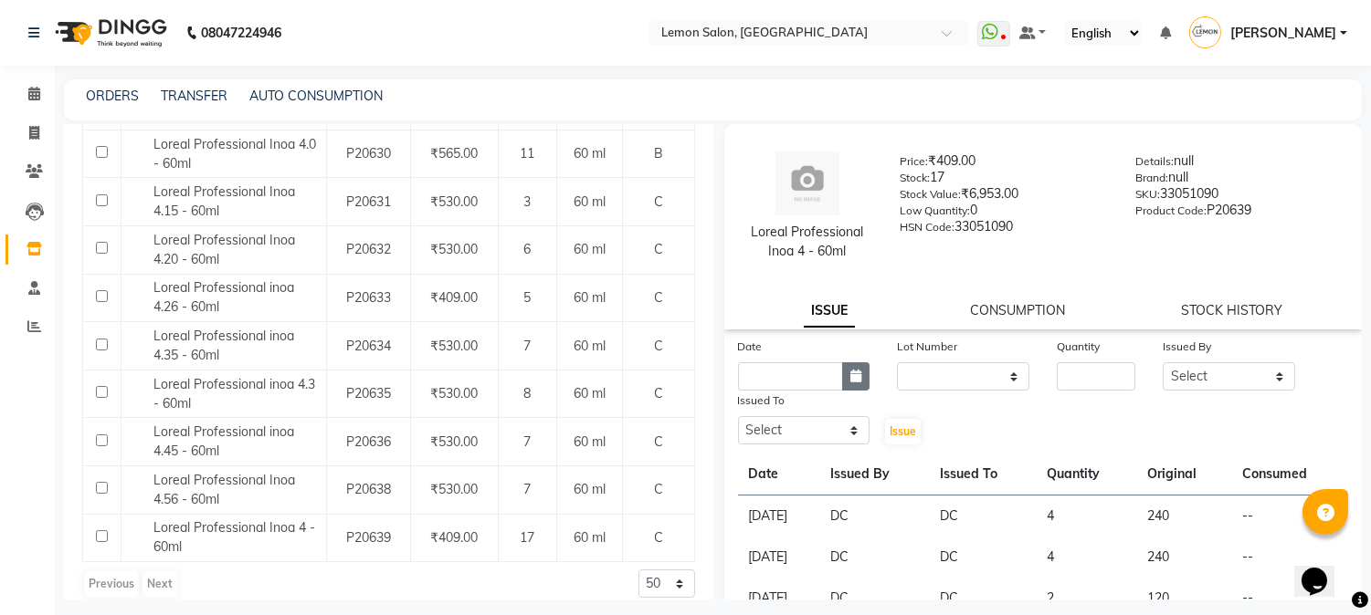
click at [850, 385] on button "button" at bounding box center [855, 377] width 27 height 28
select select "9"
select select "2025"
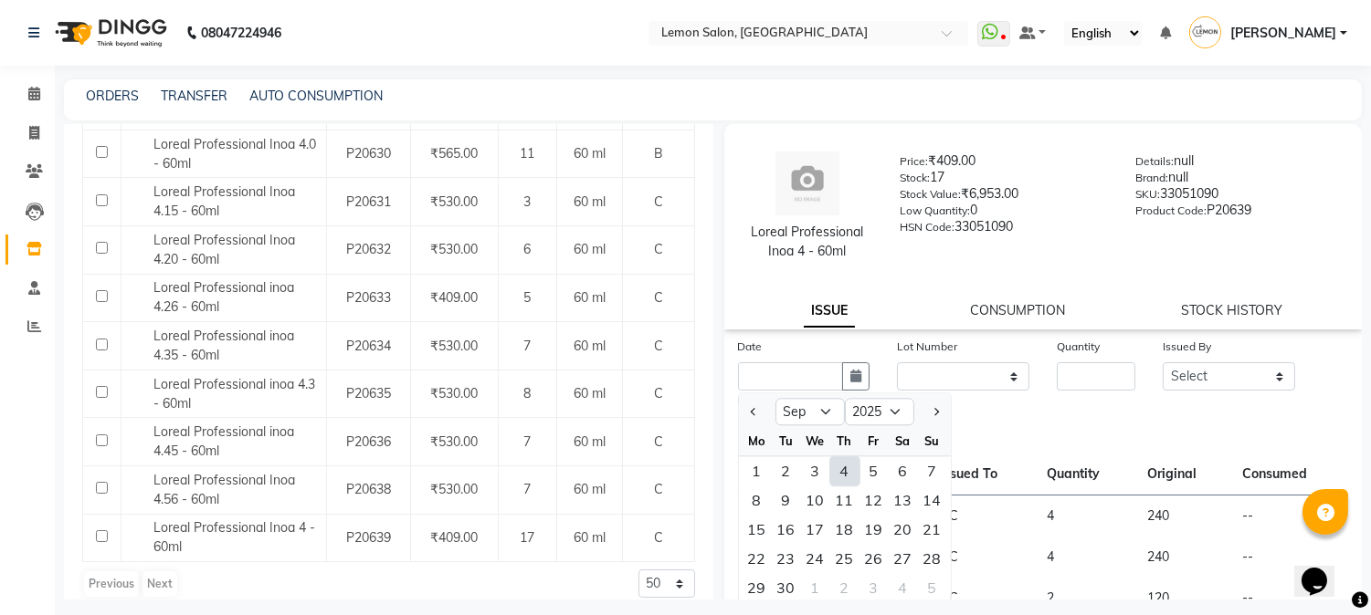
click at [842, 471] on div "4" at bounding box center [844, 471] width 29 height 29
type input "[DATE]"
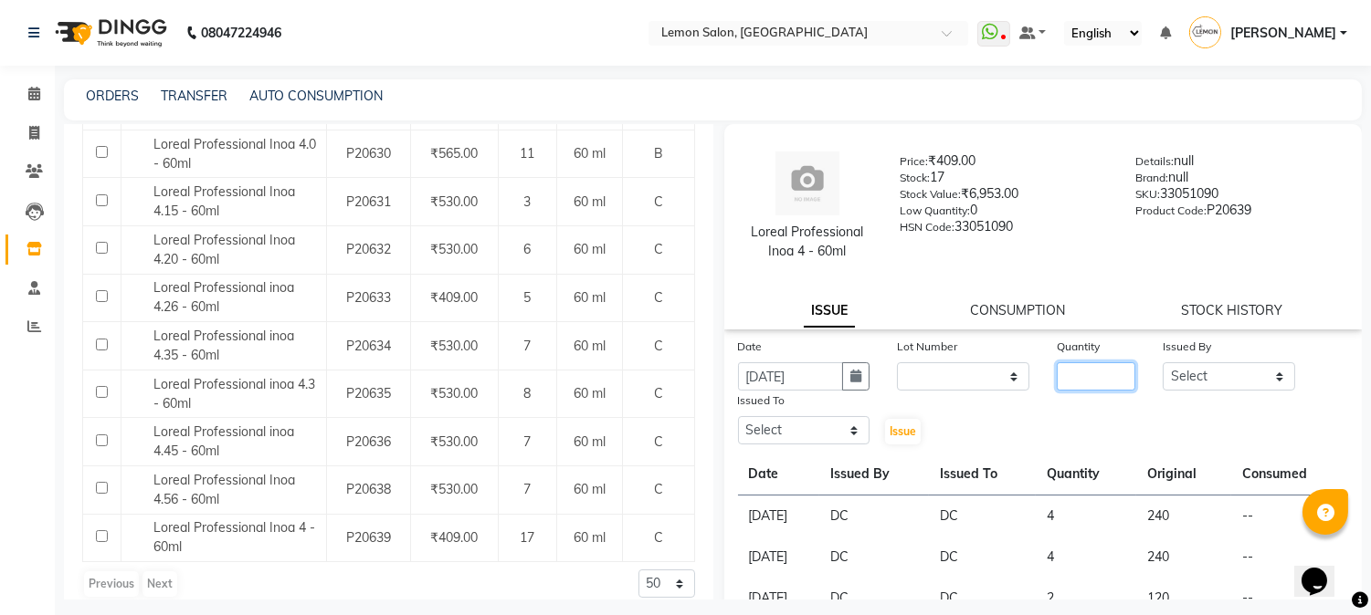
click at [1084, 373] on input "number" at bounding box center [1095, 377] width 79 height 28
type input "3"
click at [1219, 371] on select "Select [PERSON_NAME] [PERSON_NAME] Datta [PERSON_NAME][GEOGRAPHIC_DATA] [PERSON…" at bounding box center [1228, 377] width 132 height 28
select select "7892"
click at [1162, 363] on select "Select [PERSON_NAME] [PERSON_NAME] Datta [PERSON_NAME][GEOGRAPHIC_DATA] [PERSON…" at bounding box center [1228, 377] width 132 height 28
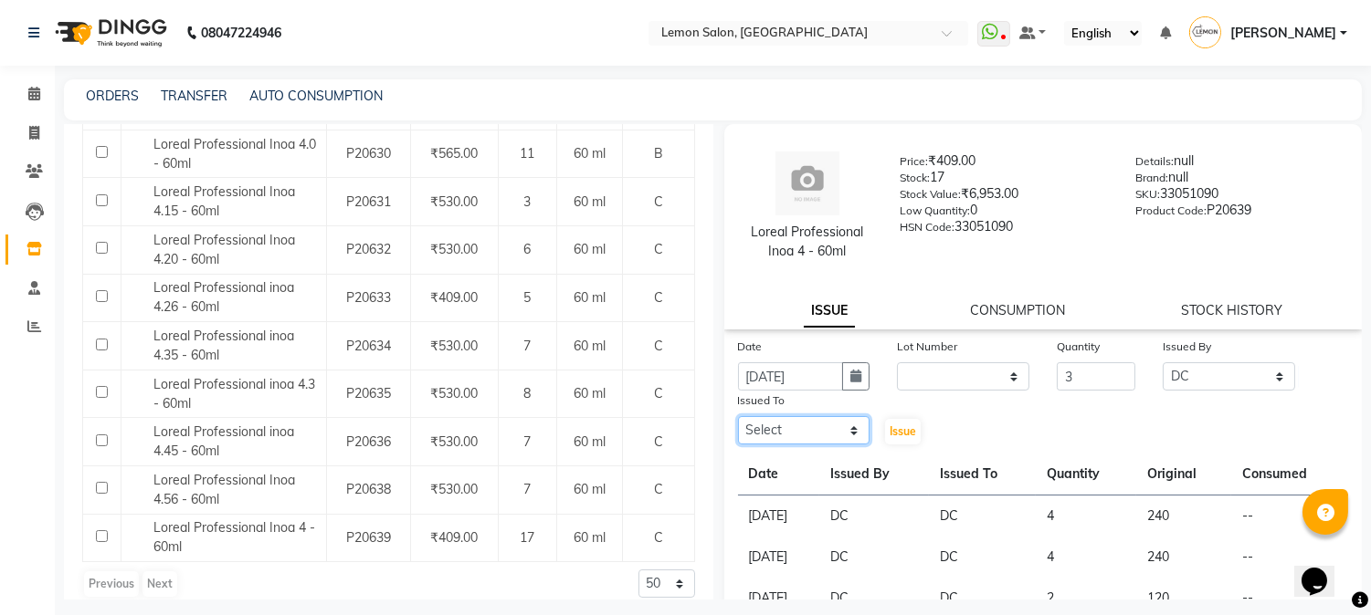
click at [811, 435] on select "Select [PERSON_NAME] [PERSON_NAME] Datta [PERSON_NAME][GEOGRAPHIC_DATA] [PERSON…" at bounding box center [804, 430] width 132 height 28
select select "7892"
click at [738, 416] on select "Select [PERSON_NAME] [PERSON_NAME] Datta [PERSON_NAME][GEOGRAPHIC_DATA] [PERSON…" at bounding box center [804, 430] width 132 height 28
click at [899, 432] on span "Issue" at bounding box center [902, 432] width 26 height 14
select select
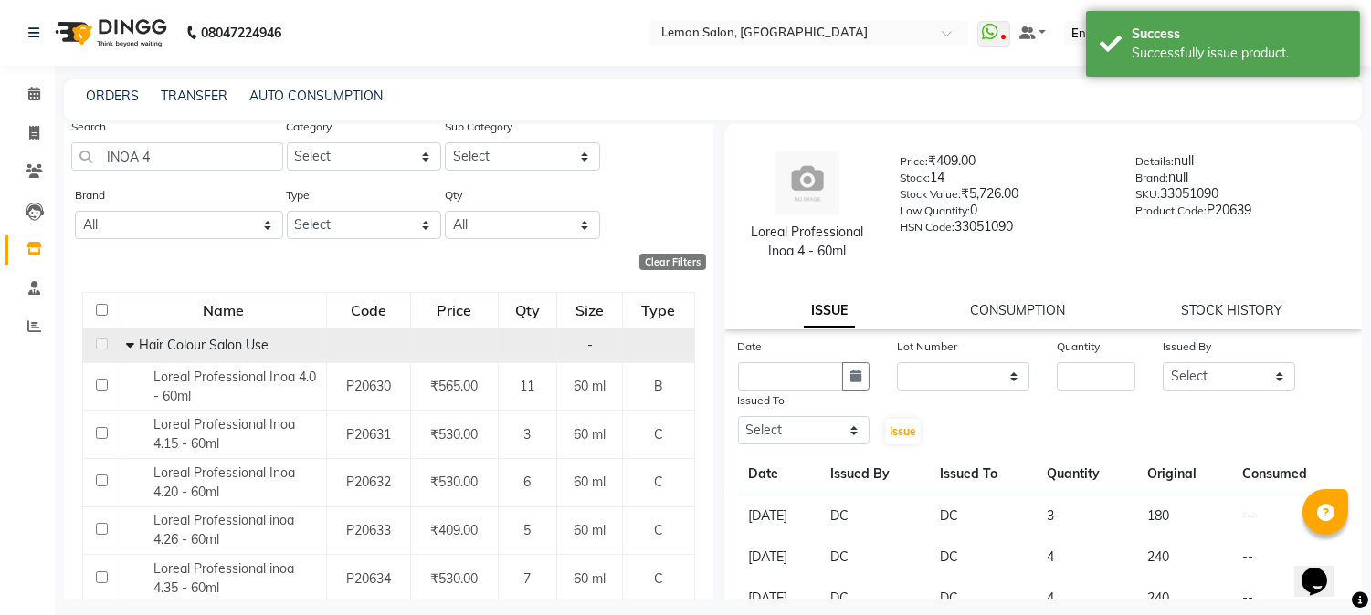
scroll to position [0, 0]
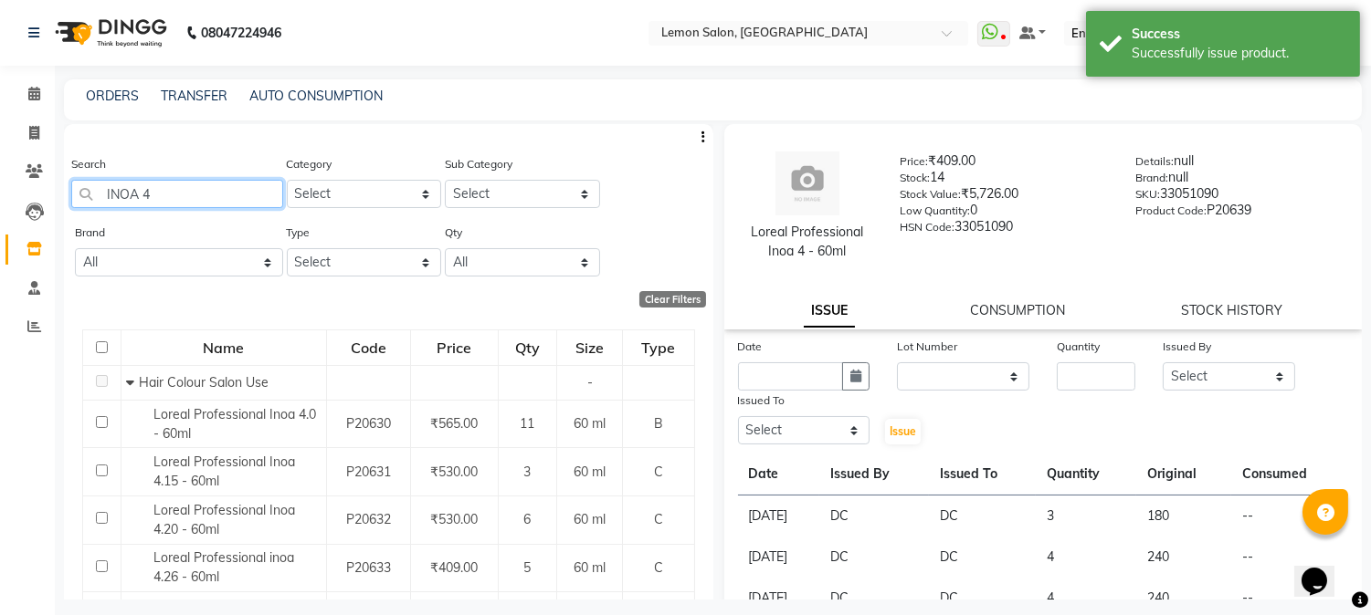
click at [214, 195] on input "INOA 4" at bounding box center [177, 194] width 212 height 28
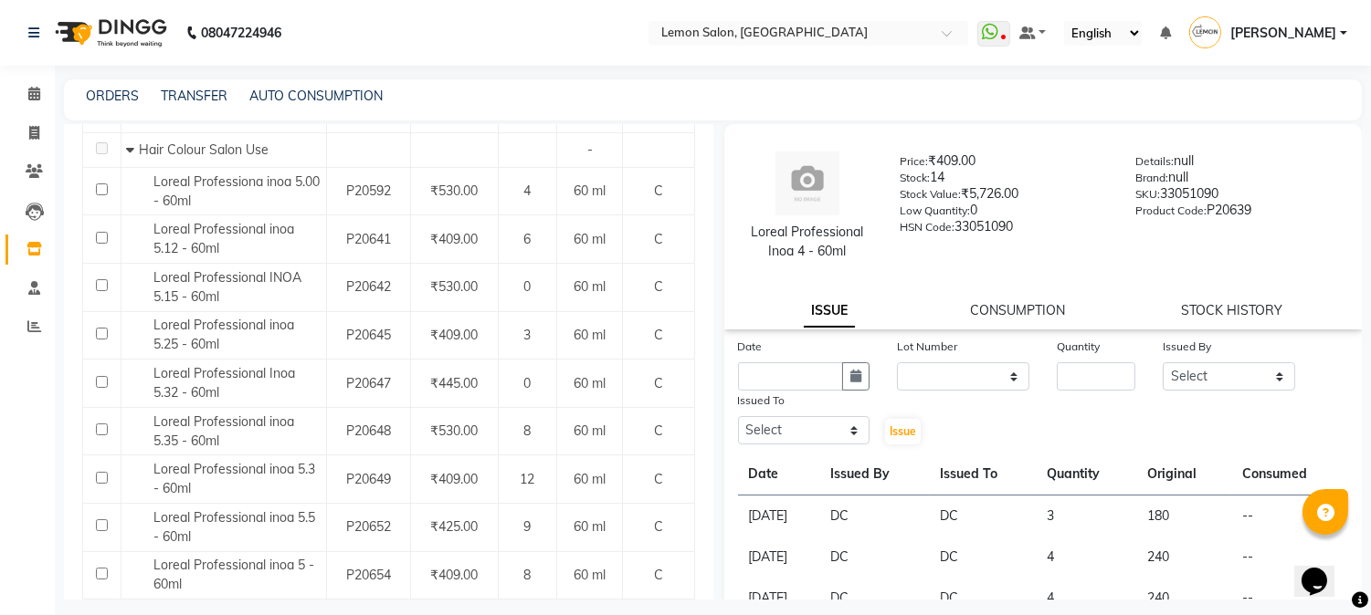
scroll to position [336, 0]
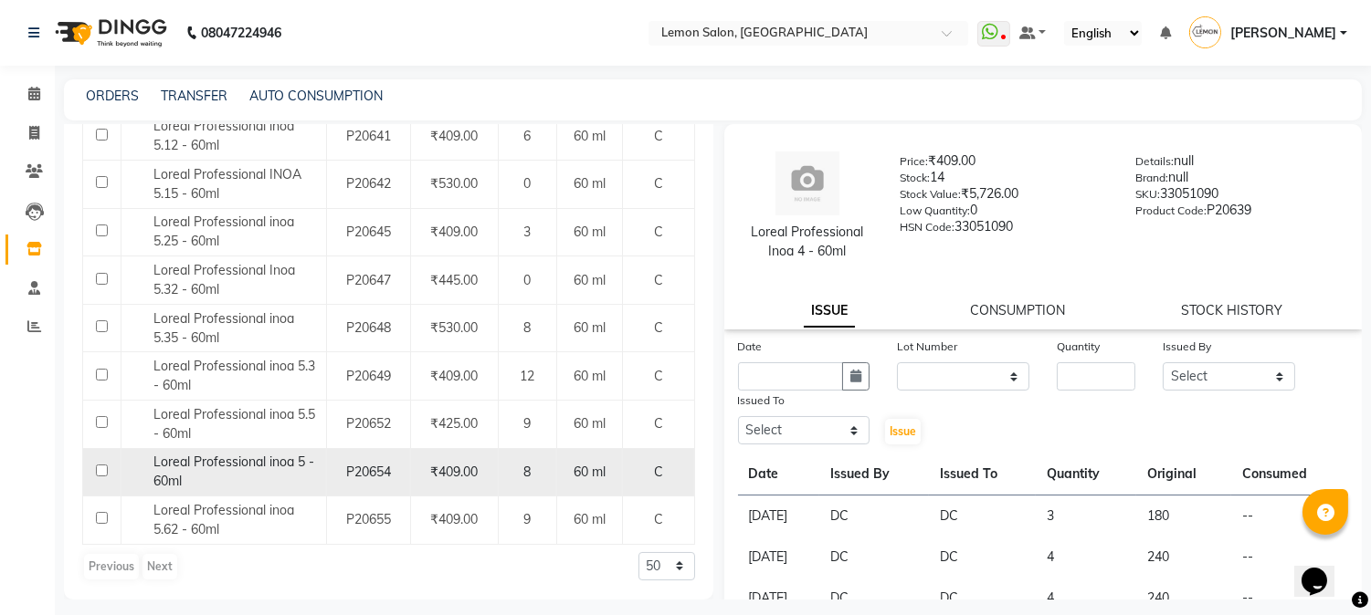
type input "INOA 5"
click at [245, 460] on span "Loreal Professional inoa 5 - 60ml" at bounding box center [233, 472] width 161 height 36
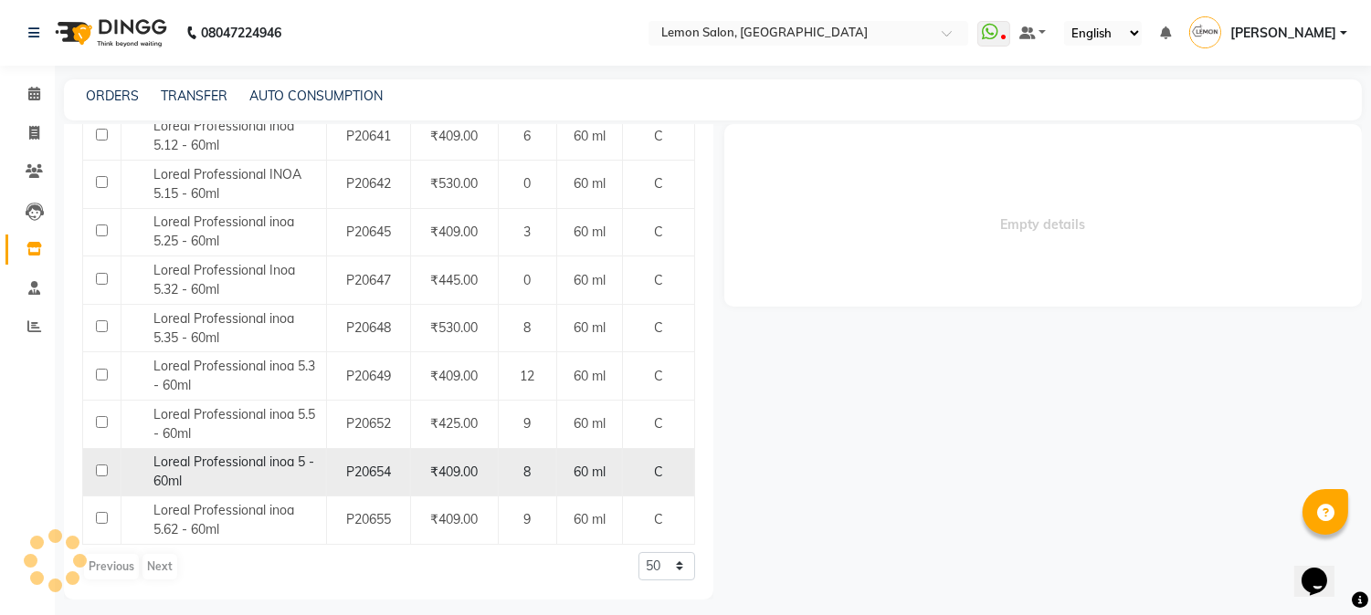
select select
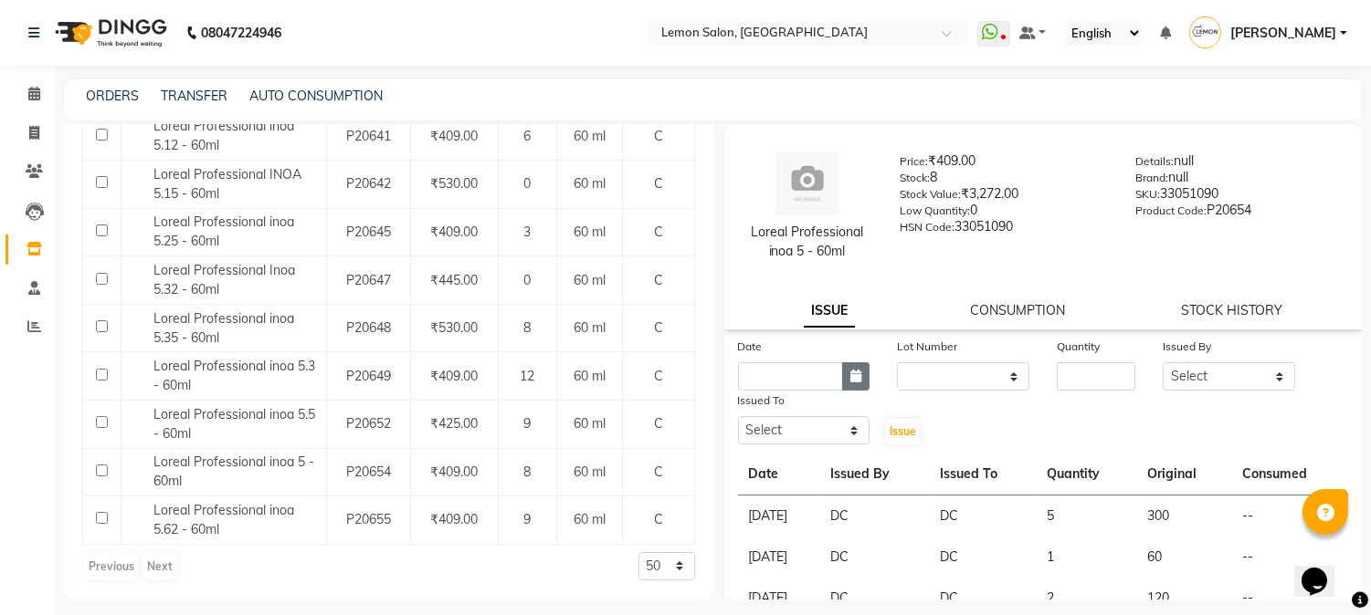
click at [850, 379] on icon "button" at bounding box center [855, 376] width 11 height 13
select select "9"
select select "2025"
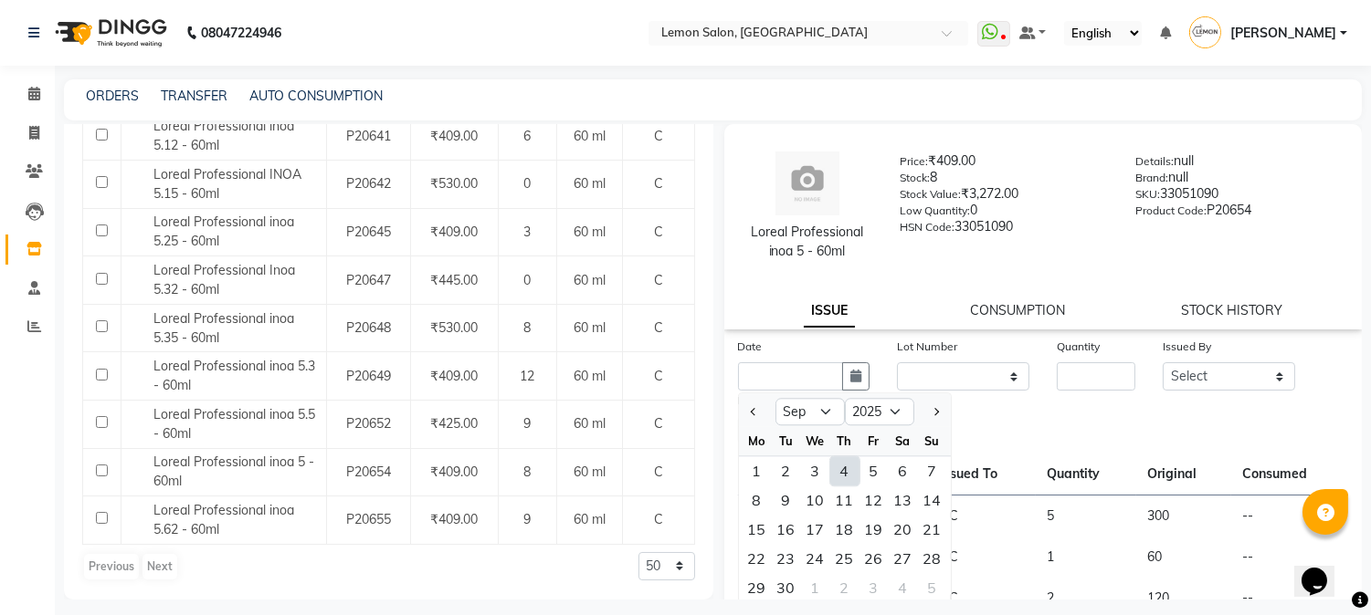
click at [841, 466] on div "4" at bounding box center [844, 471] width 29 height 29
type input "[DATE]"
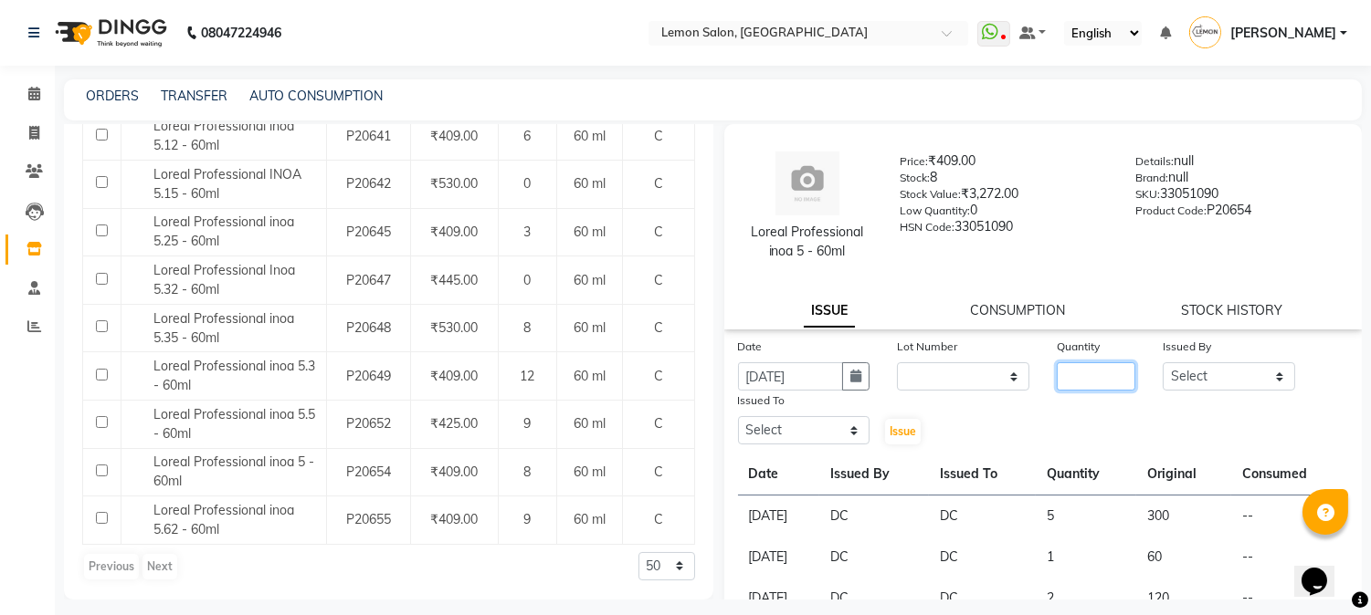
click at [1070, 380] on input "number" at bounding box center [1095, 377] width 79 height 28
type input "2"
click at [1221, 375] on select "Select [PERSON_NAME] [PERSON_NAME] Datta [PERSON_NAME][GEOGRAPHIC_DATA] [PERSON…" at bounding box center [1228, 377] width 132 height 28
select select "7892"
click at [1162, 363] on select "Select [PERSON_NAME] [PERSON_NAME] Datta [PERSON_NAME][GEOGRAPHIC_DATA] [PERSON…" at bounding box center [1228, 377] width 132 height 28
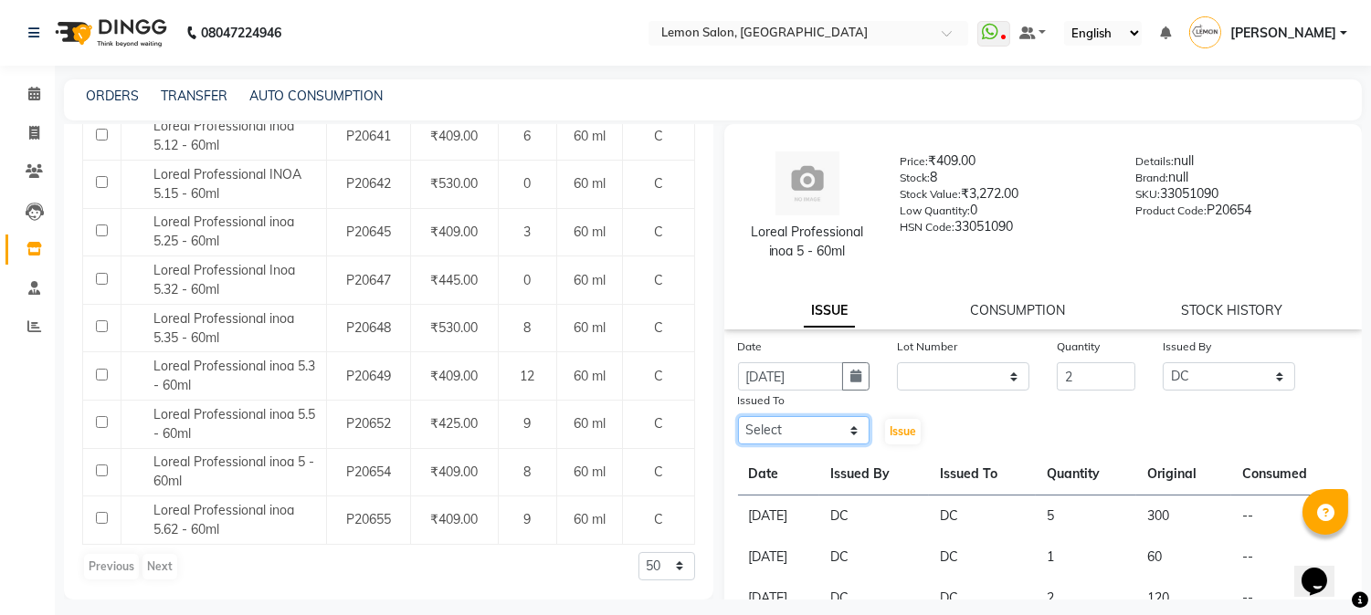
click at [782, 427] on select "Select [PERSON_NAME] [PERSON_NAME] Datta [PERSON_NAME][GEOGRAPHIC_DATA] [PERSON…" at bounding box center [804, 430] width 132 height 28
select select "7892"
click at [738, 416] on select "Select [PERSON_NAME] [PERSON_NAME] Datta [PERSON_NAME][GEOGRAPHIC_DATA] [PERSON…" at bounding box center [804, 430] width 132 height 28
click at [902, 433] on span "Issue" at bounding box center [902, 432] width 26 height 14
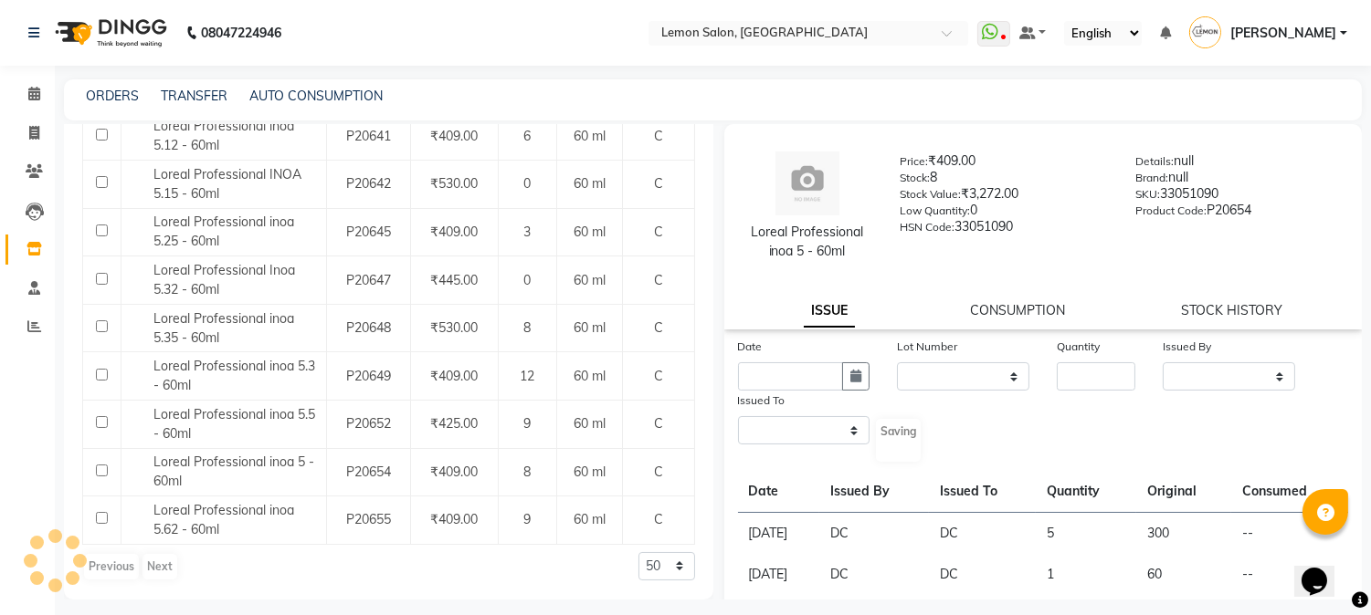
select select
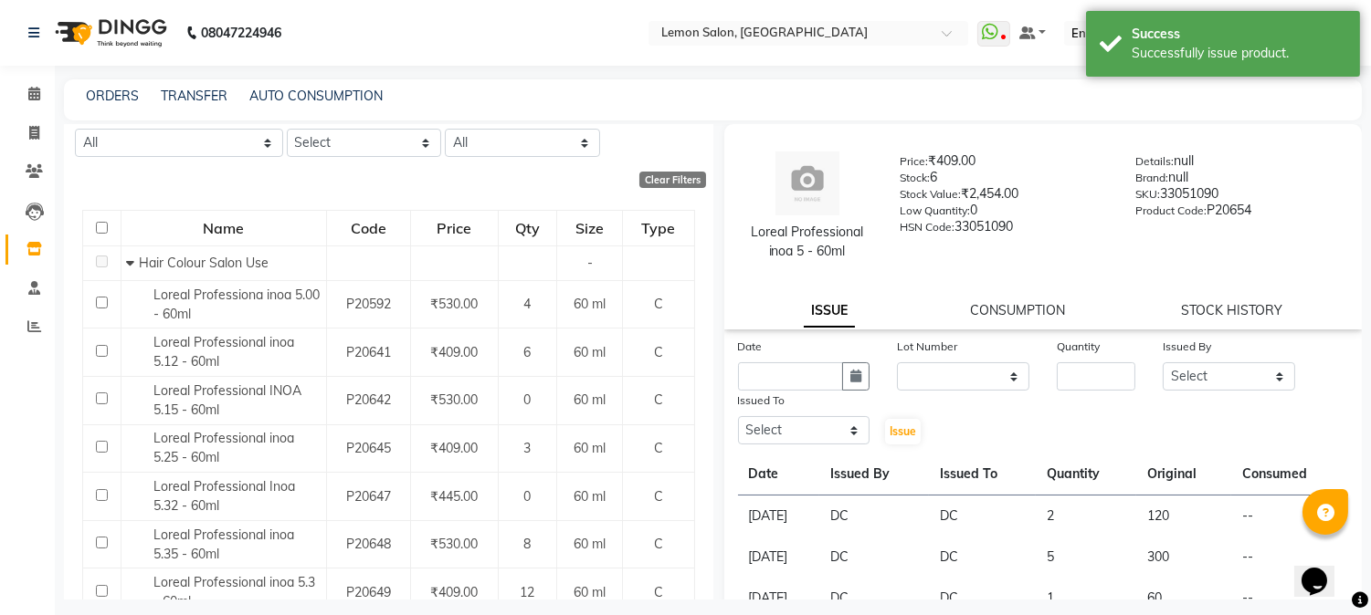
scroll to position [0, 0]
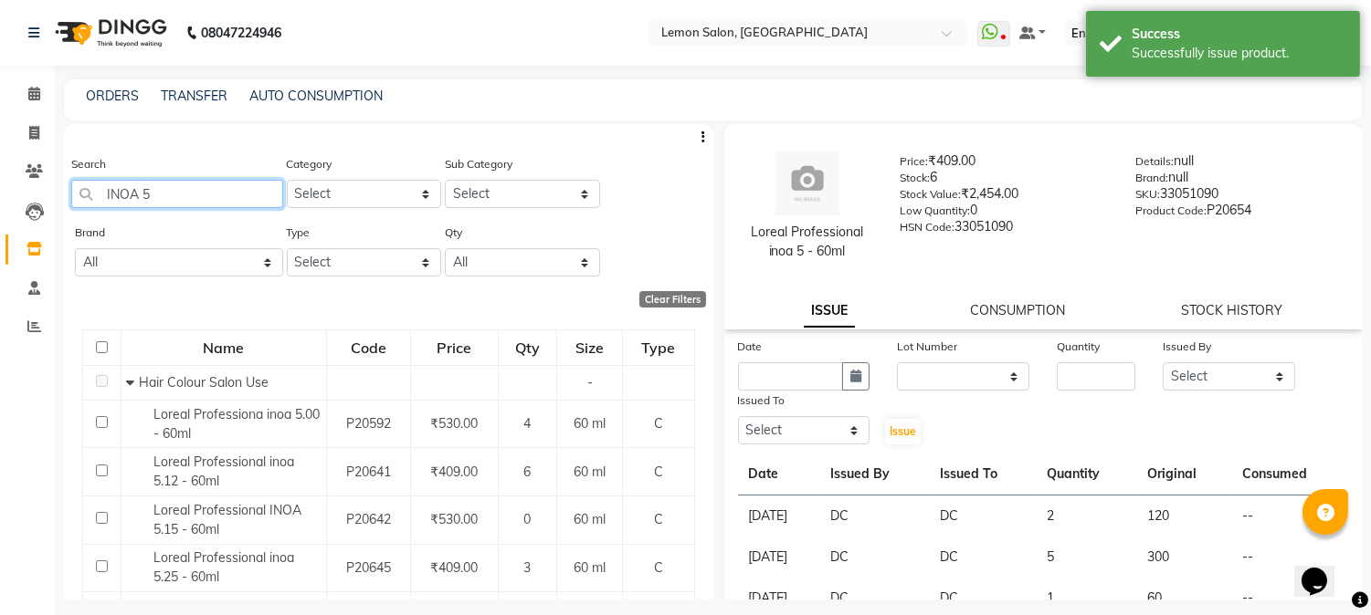
click at [214, 190] on input "INOA 5" at bounding box center [177, 194] width 212 height 28
type input "I"
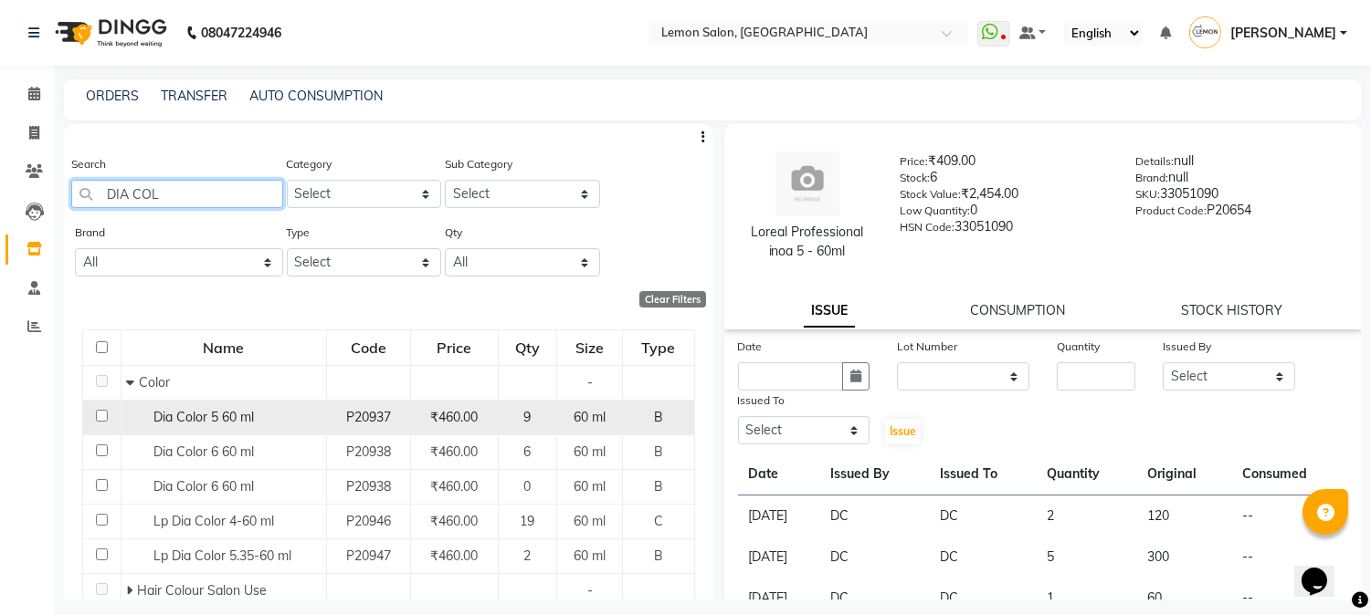
type input "DIA COL"
click at [261, 420] on div "Dia Color 5 60 ml" at bounding box center [223, 417] width 195 height 19
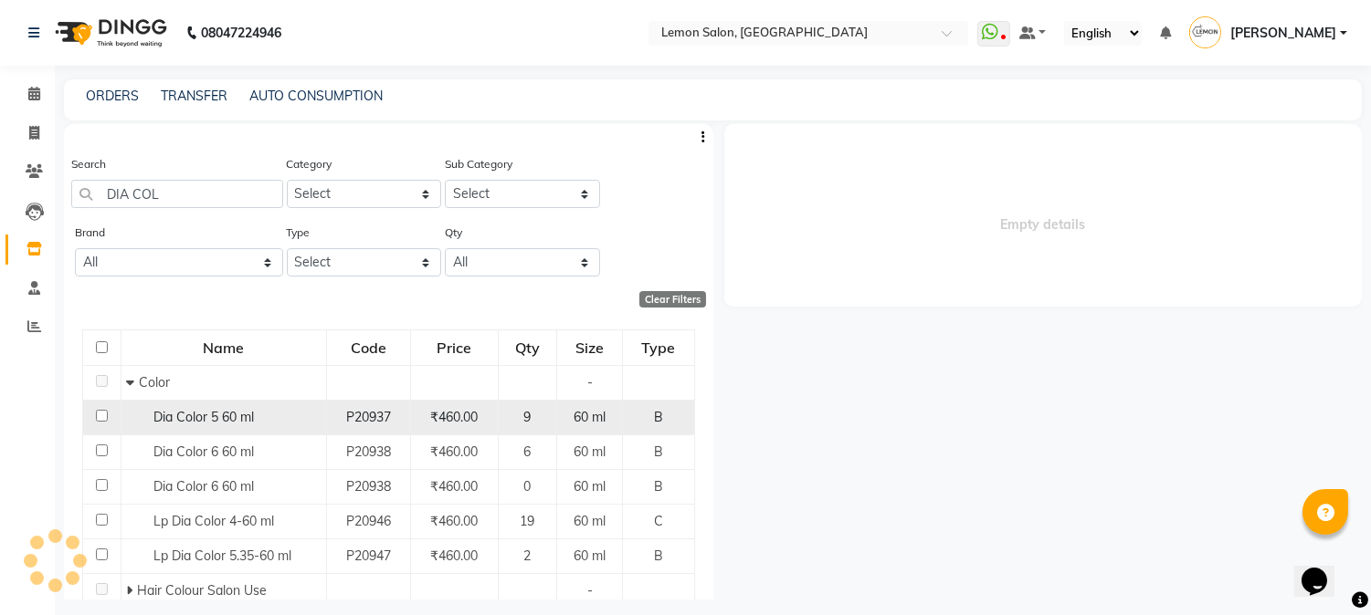
select select
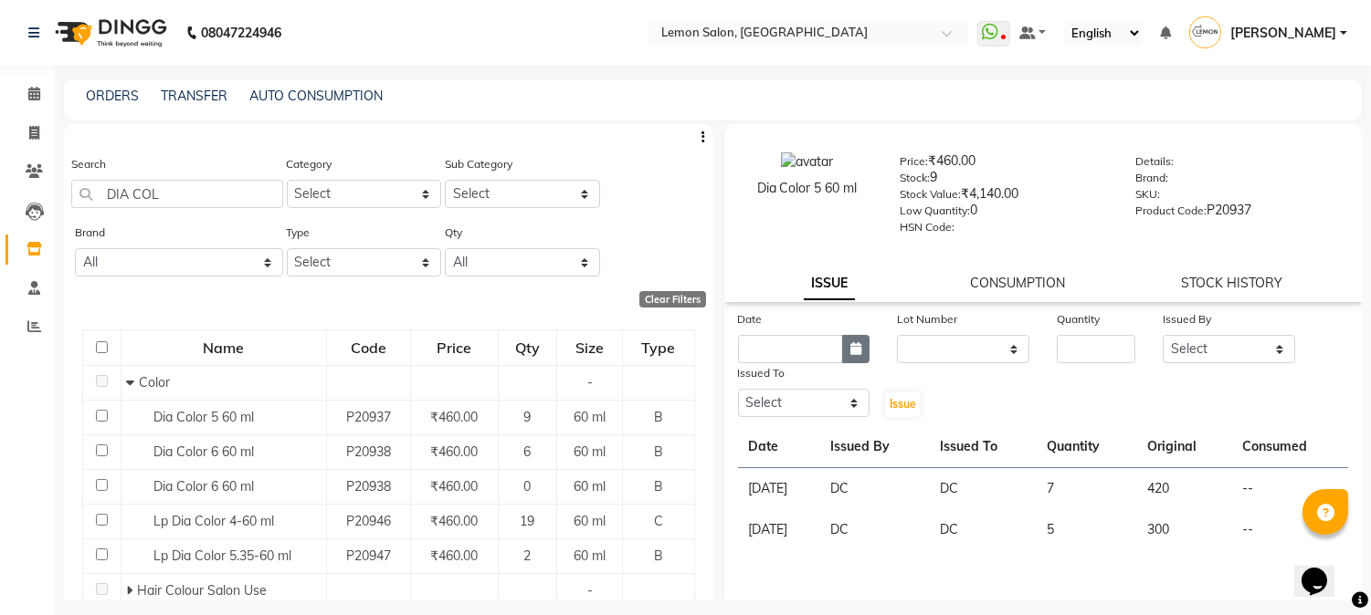
click at [854, 353] on icon "button" at bounding box center [855, 348] width 11 height 13
select select "9"
select select "2025"
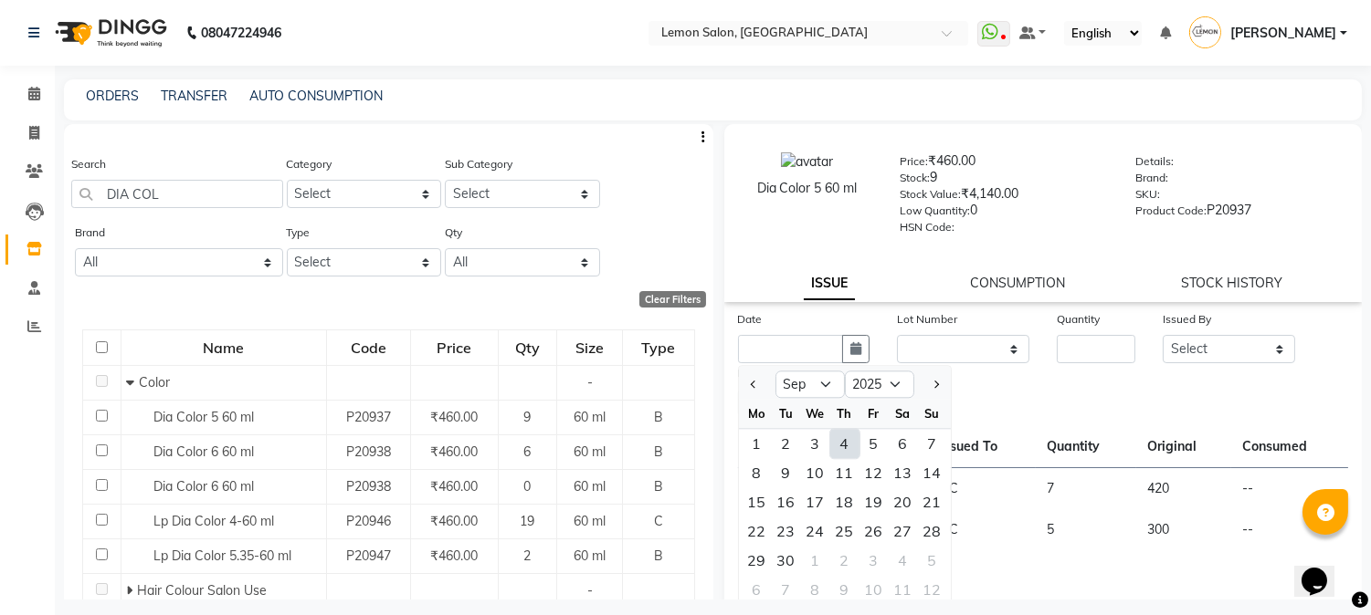
click at [840, 439] on div "4" at bounding box center [844, 443] width 29 height 29
type input "[DATE]"
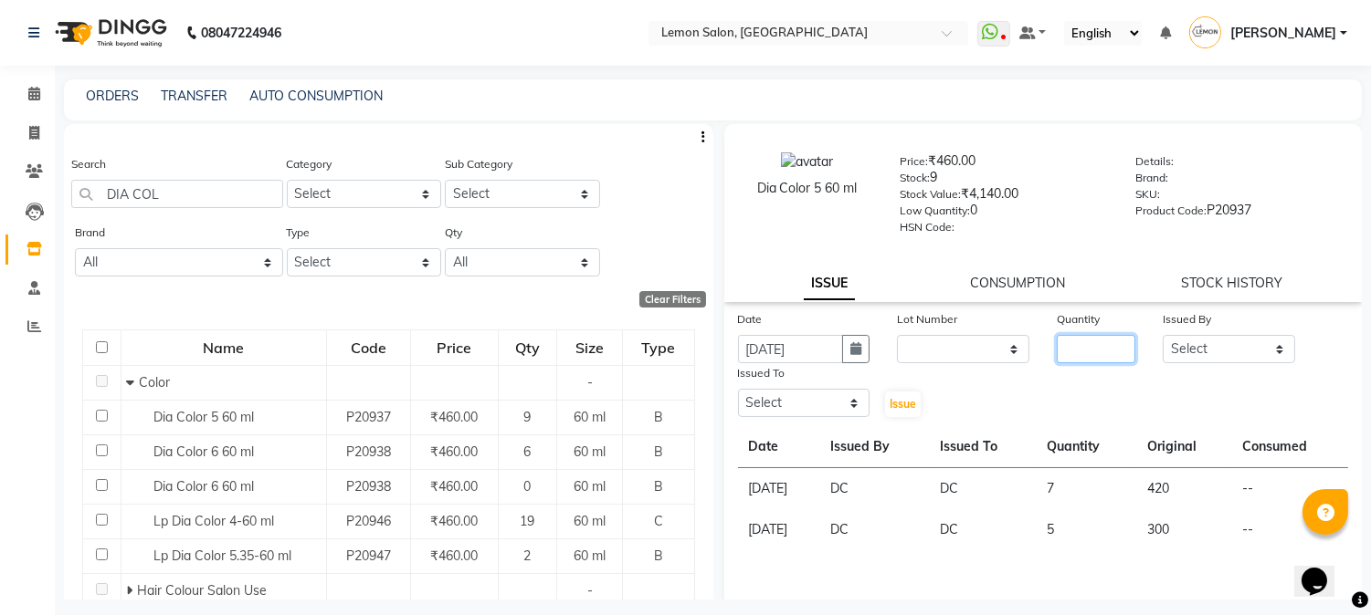
click at [1060, 352] on input "number" at bounding box center [1095, 349] width 79 height 28
type input "2"
click at [1183, 360] on select "Select [PERSON_NAME] [PERSON_NAME] Datta [PERSON_NAME][GEOGRAPHIC_DATA] [PERSON…" at bounding box center [1228, 349] width 132 height 28
select select "7892"
click at [1162, 336] on select "Select [PERSON_NAME] [PERSON_NAME] Datta [PERSON_NAME][GEOGRAPHIC_DATA] [PERSON…" at bounding box center [1228, 349] width 132 height 28
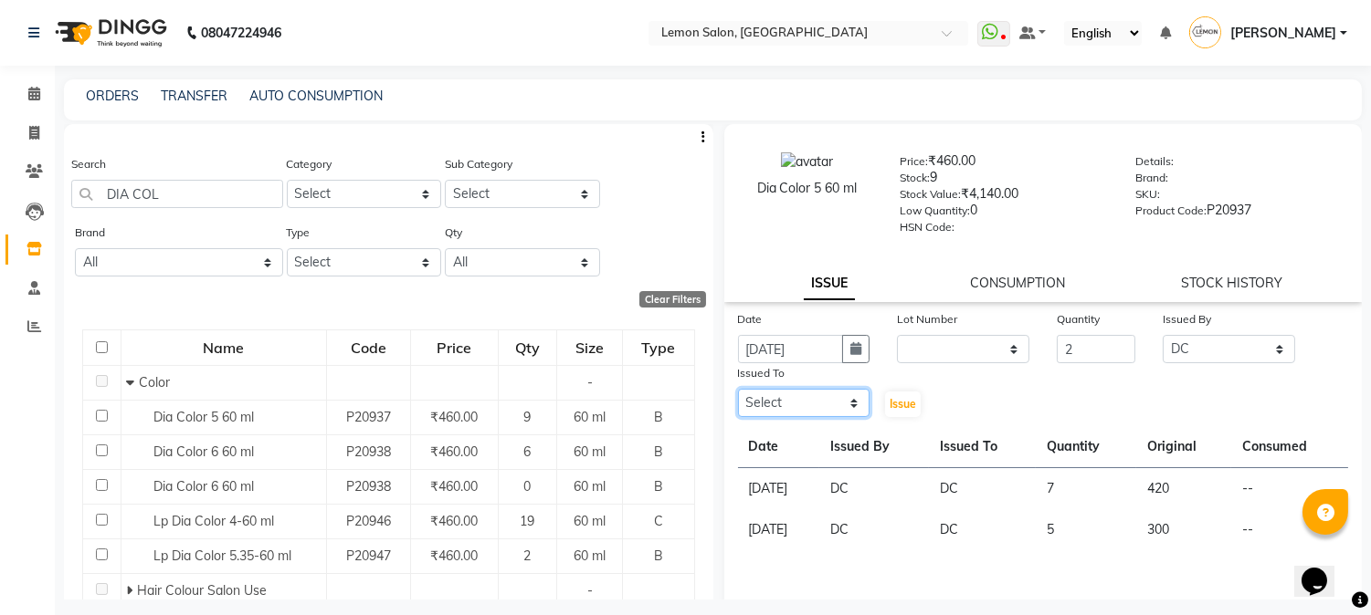
click at [765, 405] on select "Select [PERSON_NAME] [PERSON_NAME] Datta [PERSON_NAME][GEOGRAPHIC_DATA] [PERSON…" at bounding box center [804, 403] width 132 height 28
select select "7892"
click at [738, 390] on select "Select [PERSON_NAME] [PERSON_NAME] Datta [PERSON_NAME][GEOGRAPHIC_DATA] [PERSON…" at bounding box center [804, 403] width 132 height 28
click at [896, 405] on span "Issue" at bounding box center [902, 404] width 26 height 14
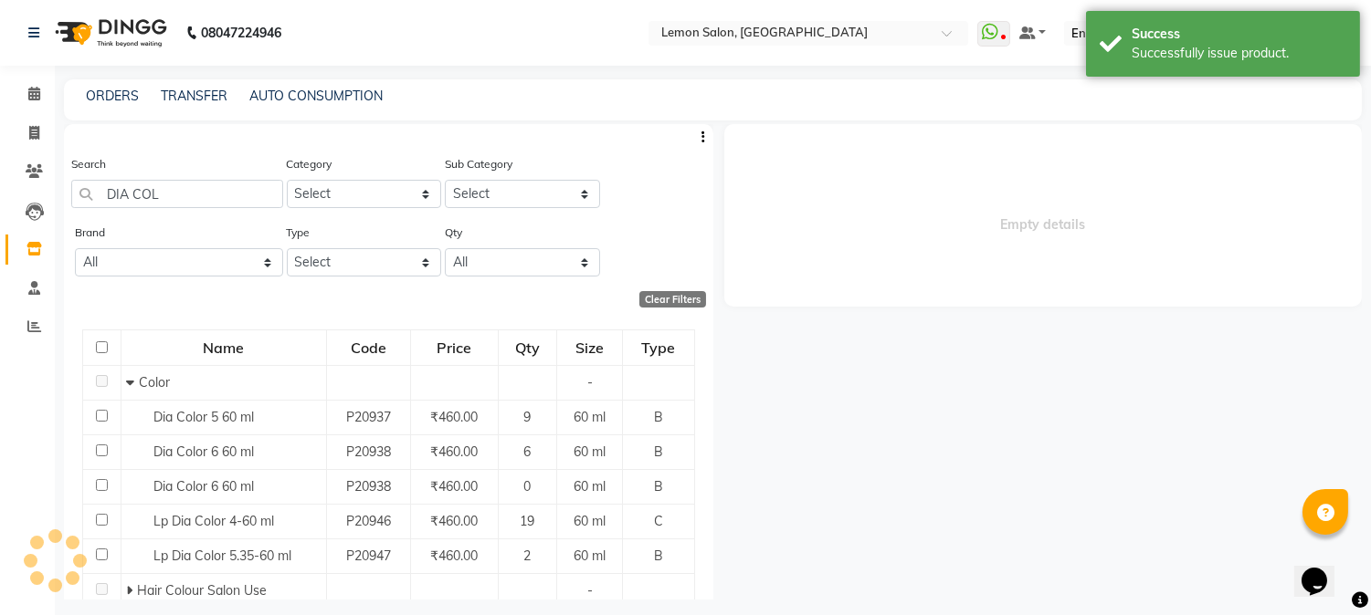
select select
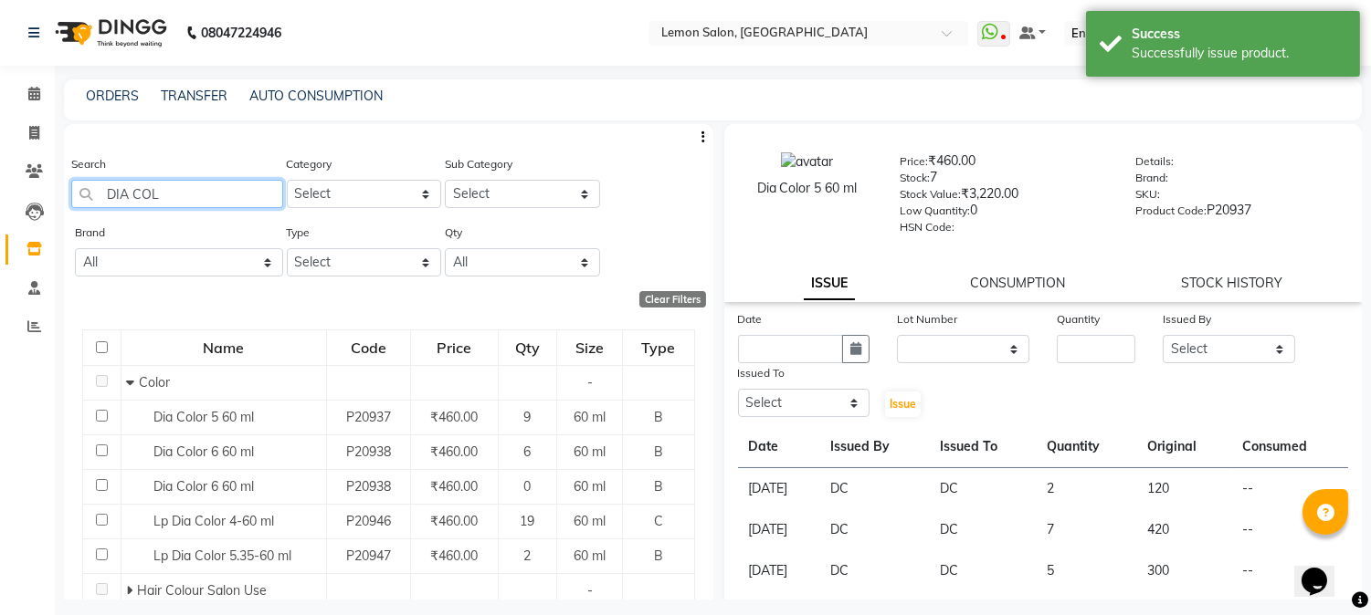
click at [177, 197] on input "DIA COL" at bounding box center [177, 194] width 212 height 28
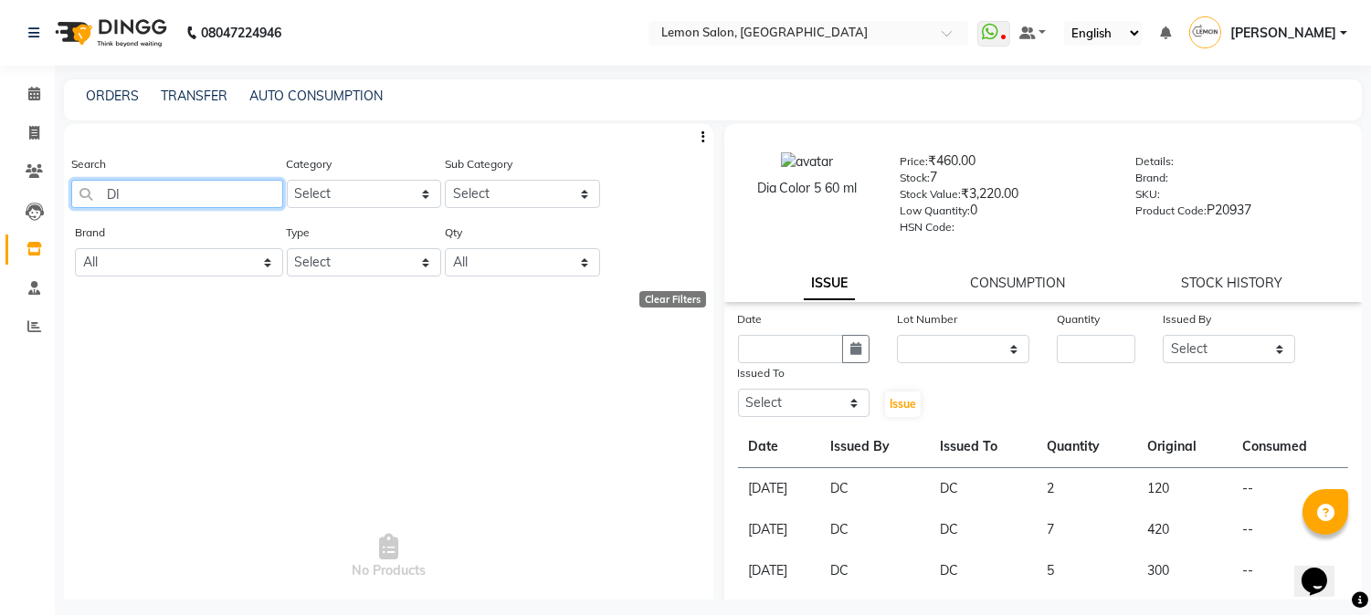
type input "D"
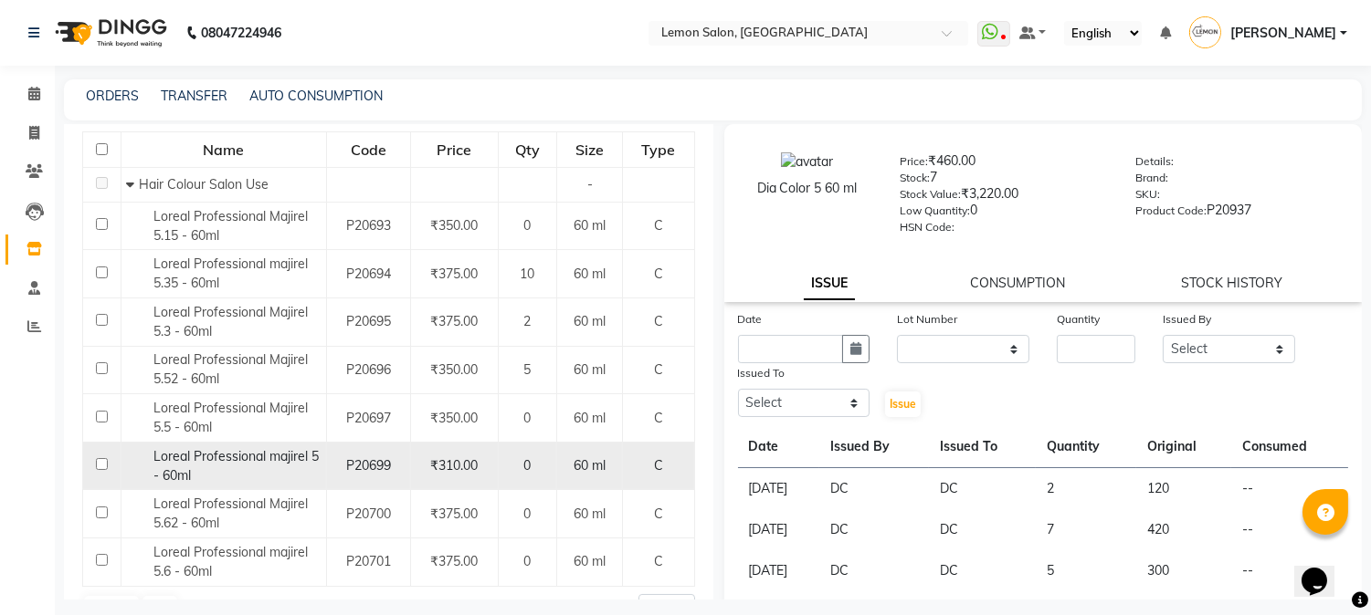
scroll to position [241, 0]
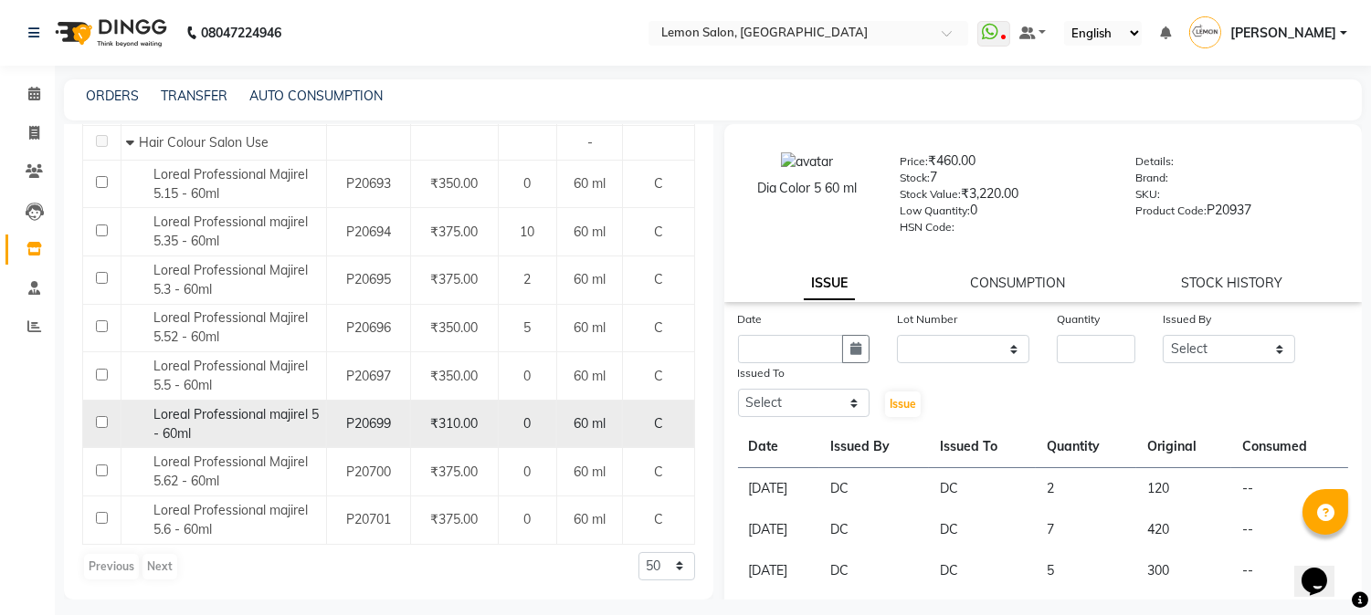
type input "MAJIREL 5"
click at [239, 425] on div "Loreal Professional majirel 5 - 60ml" at bounding box center [223, 424] width 195 height 38
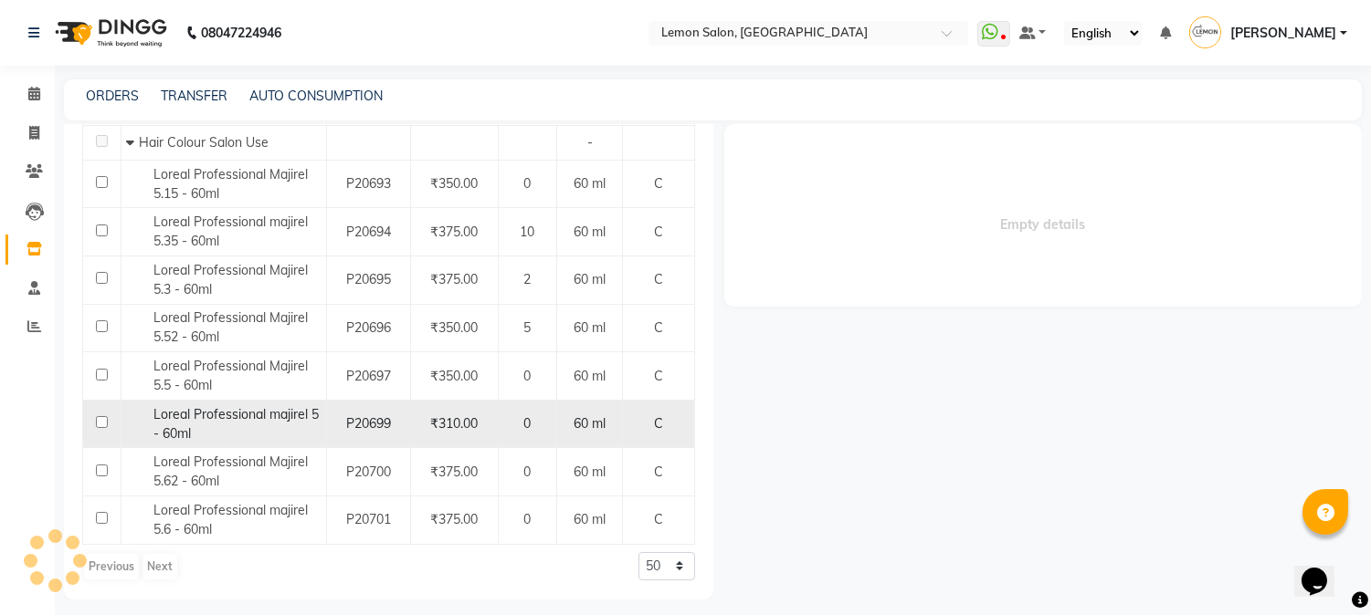
select select
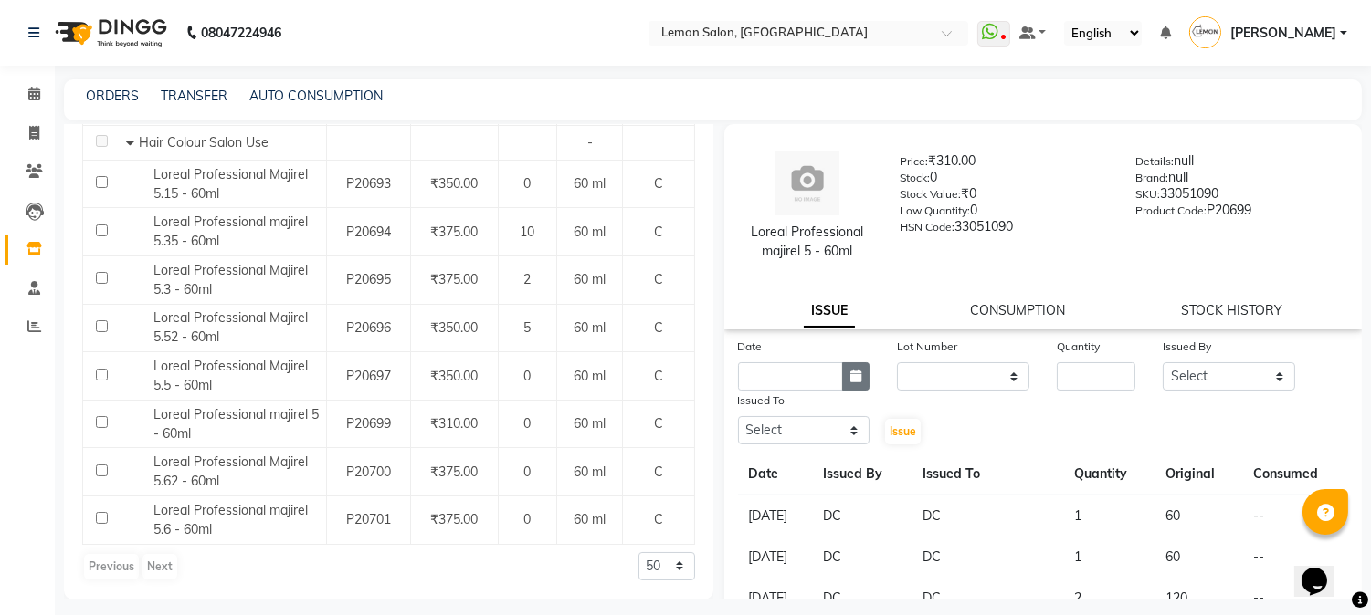
click at [852, 373] on icon "button" at bounding box center [855, 376] width 11 height 13
select select "9"
select select "2025"
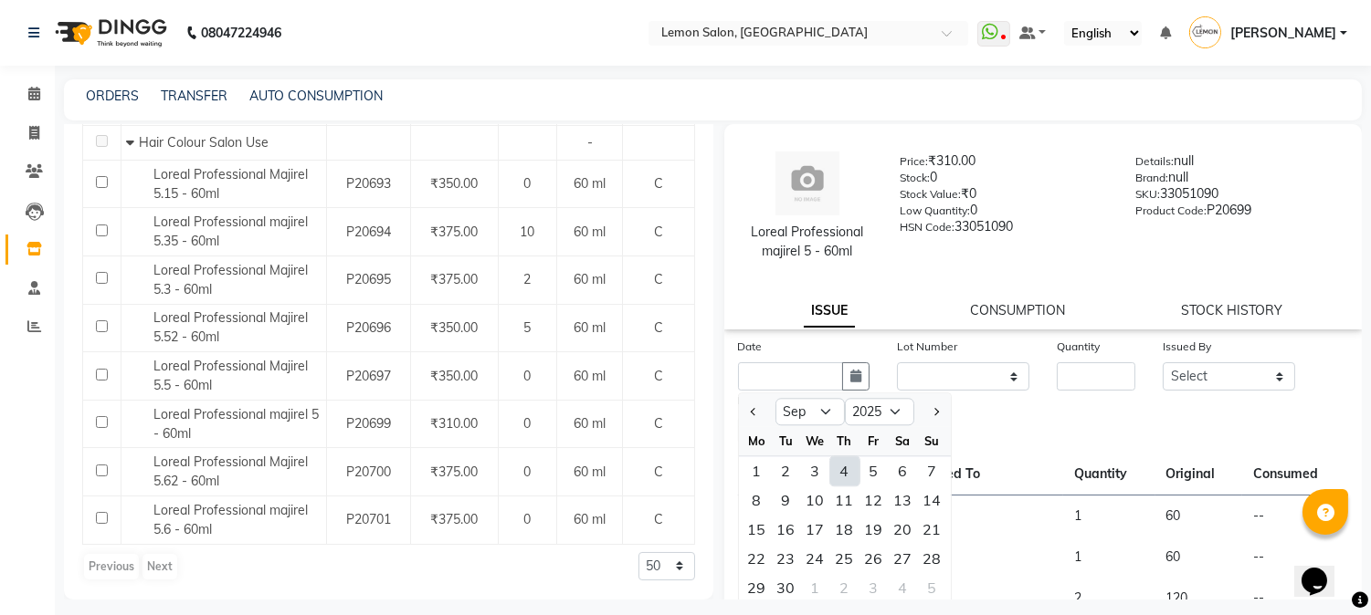
click at [842, 471] on div "4" at bounding box center [844, 471] width 29 height 29
type input "[DATE]"
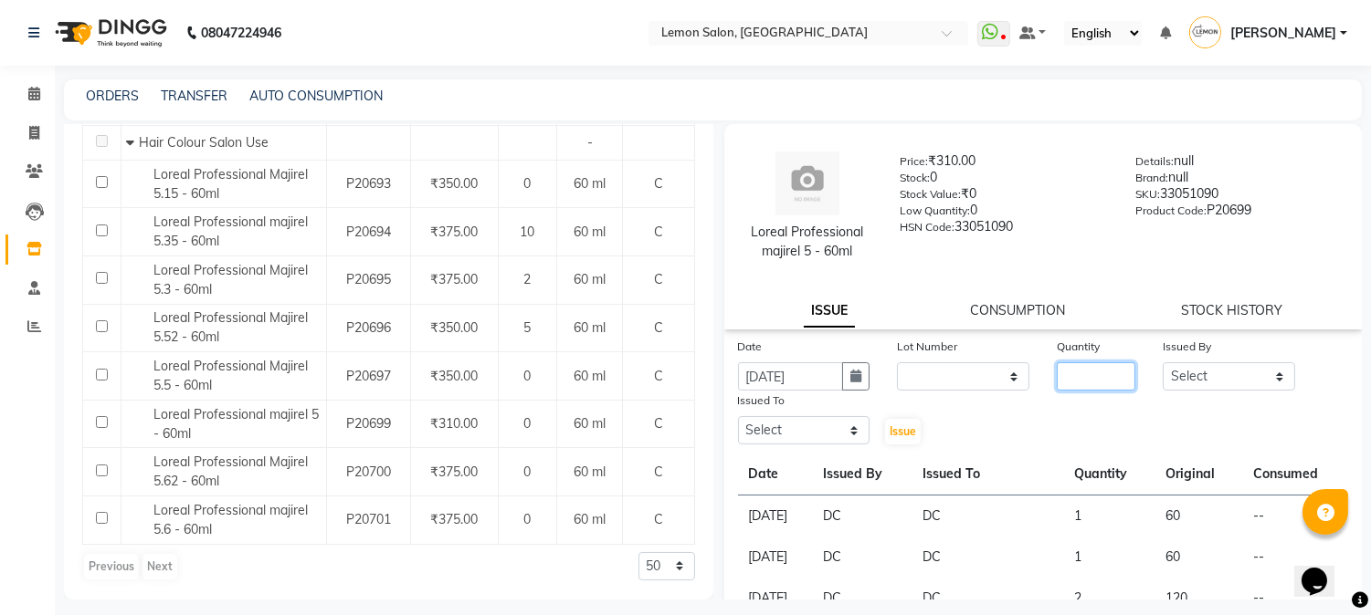
click at [1067, 375] on input "number" at bounding box center [1095, 377] width 79 height 28
type input "1"
click at [1198, 368] on select "Select [PERSON_NAME] [PERSON_NAME] Datta [PERSON_NAME][GEOGRAPHIC_DATA] [PERSON…" at bounding box center [1228, 377] width 132 height 28
select select "7892"
click at [1162, 363] on select "Select [PERSON_NAME] [PERSON_NAME] Datta [PERSON_NAME][GEOGRAPHIC_DATA] [PERSON…" at bounding box center [1228, 377] width 132 height 28
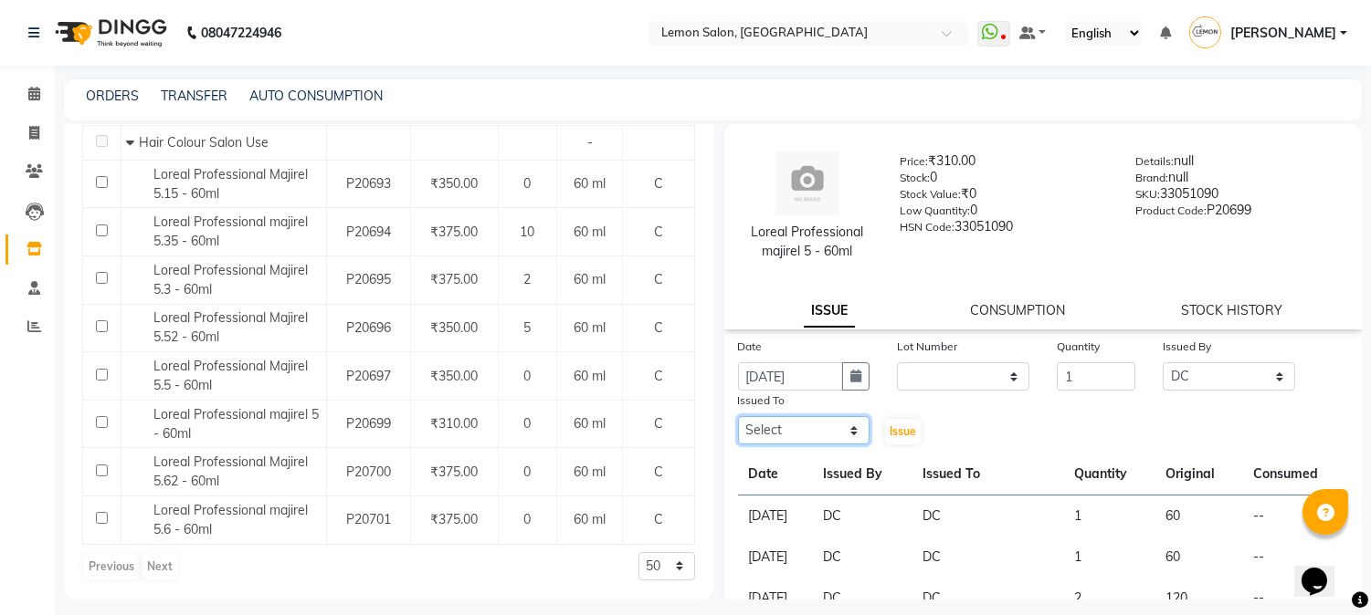
click at [782, 429] on select "Select [PERSON_NAME] [PERSON_NAME] Datta [PERSON_NAME][GEOGRAPHIC_DATA] [PERSON…" at bounding box center [804, 430] width 132 height 28
select select "7892"
click at [738, 416] on select "Select [PERSON_NAME] [PERSON_NAME] Datta [PERSON_NAME][GEOGRAPHIC_DATA] [PERSON…" at bounding box center [804, 430] width 132 height 28
click at [902, 430] on span "Issue" at bounding box center [902, 432] width 26 height 14
select select
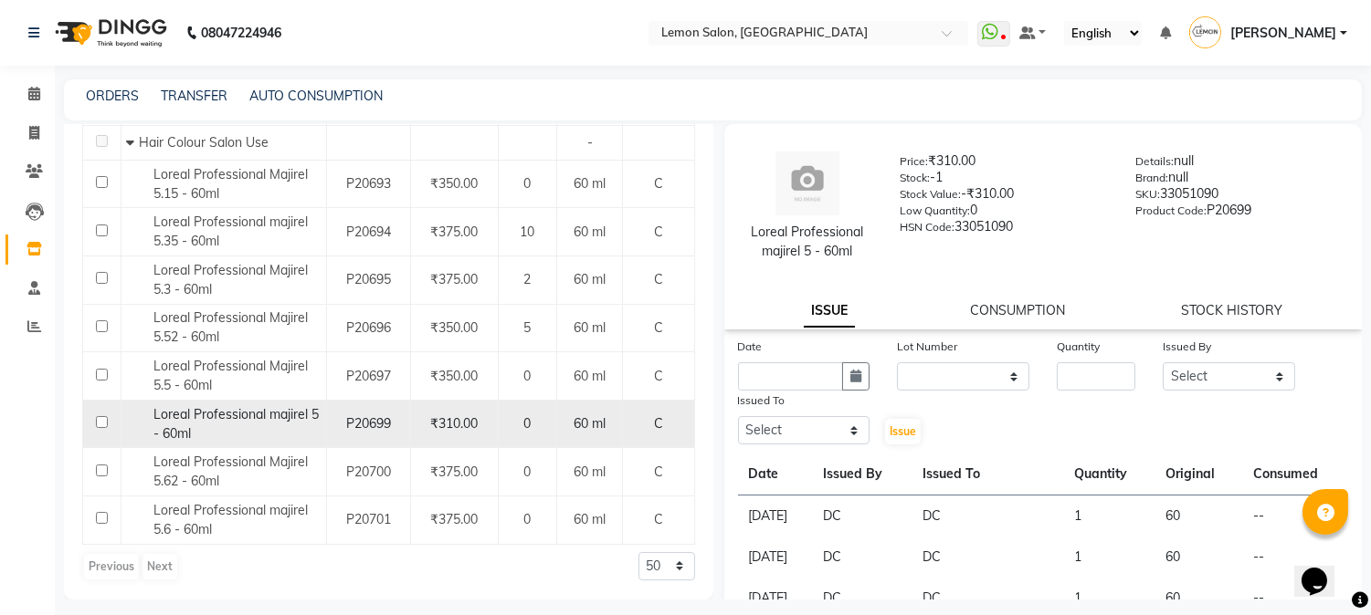
scroll to position [0, 0]
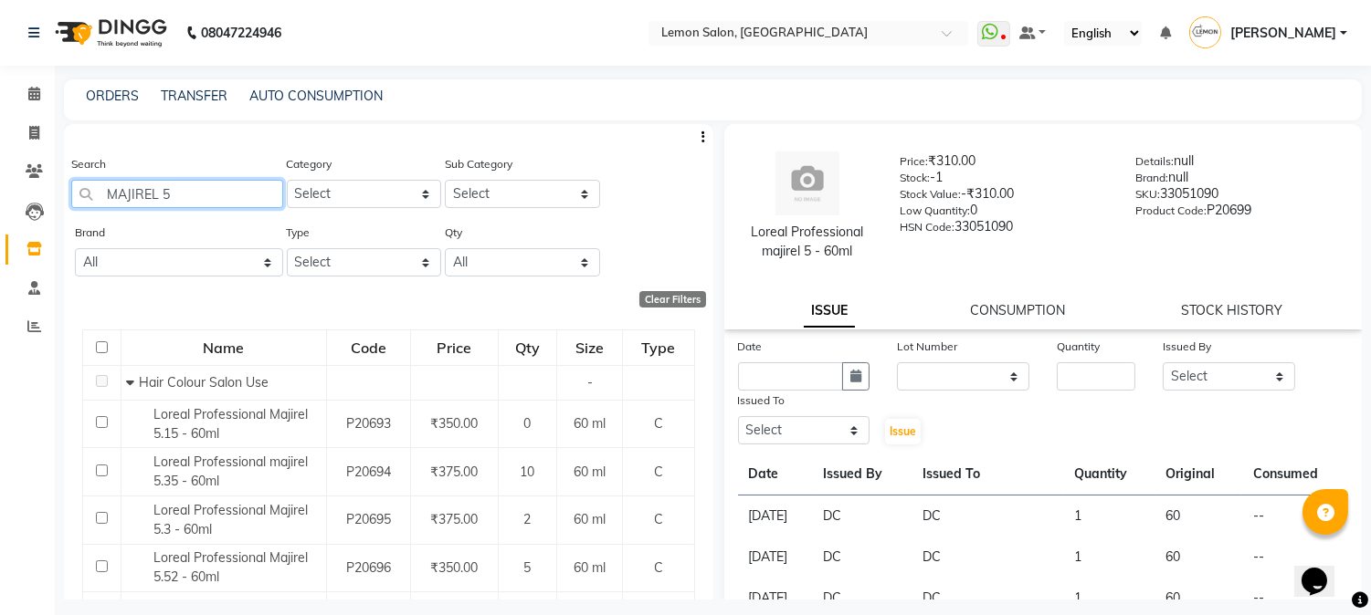
click at [251, 195] on input "MAJIREL 5" at bounding box center [177, 194] width 212 height 28
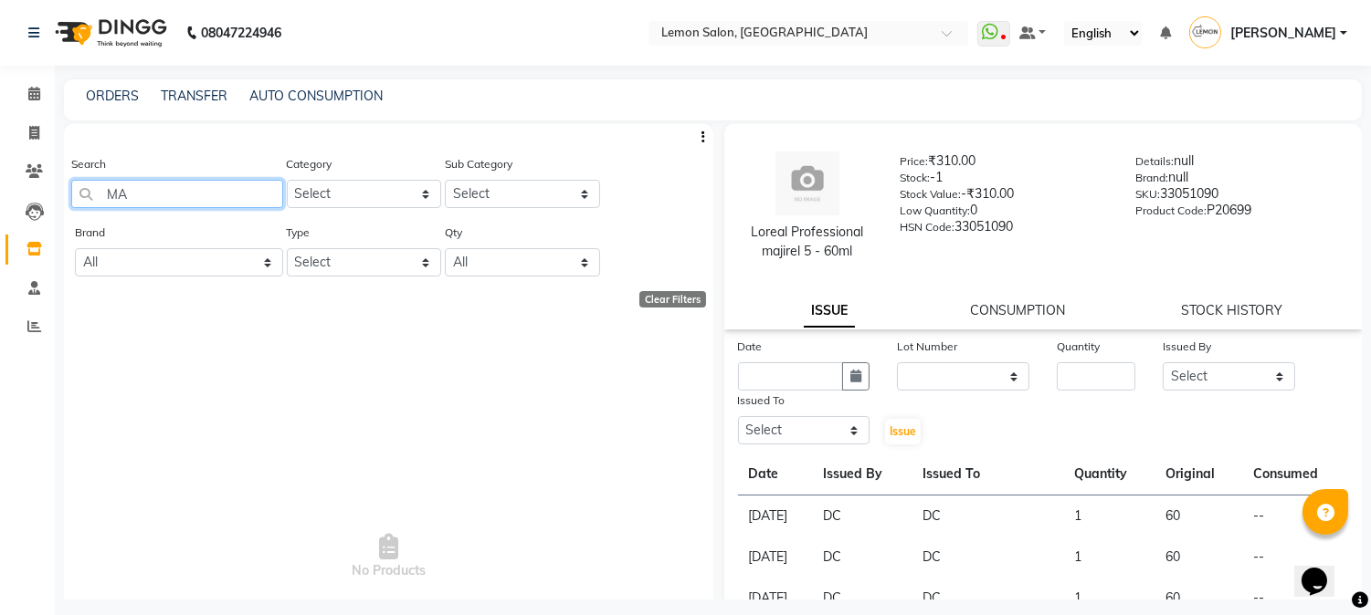
type input "M"
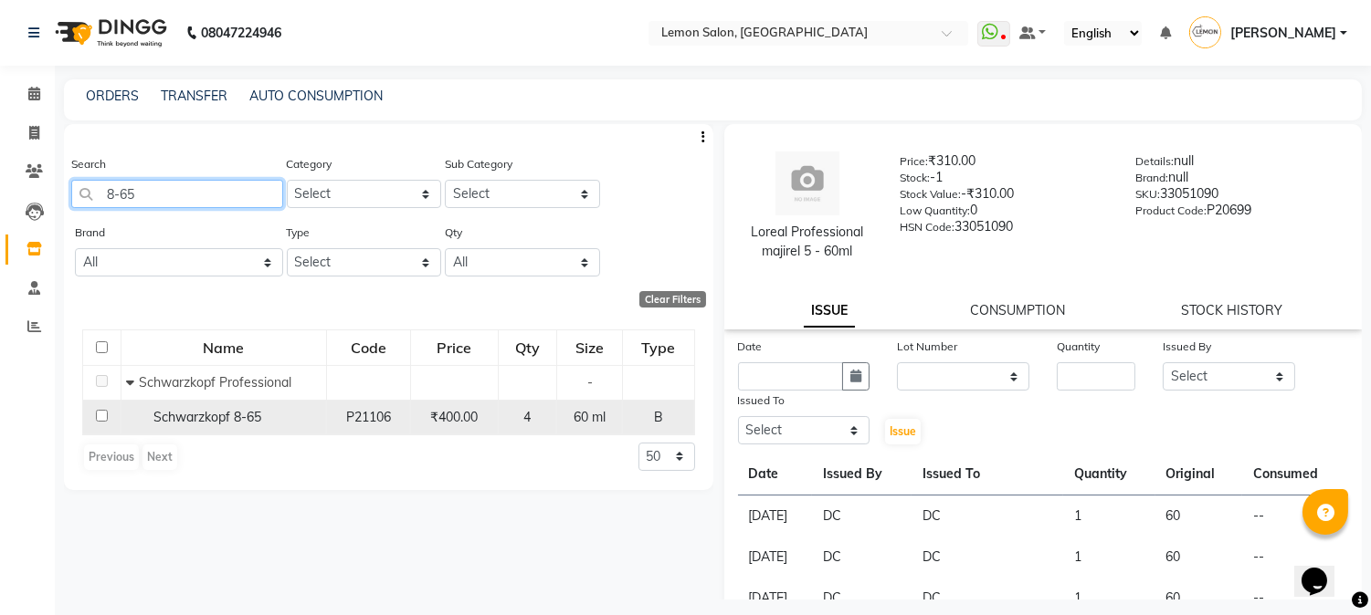
type input "8-65"
click at [203, 418] on span "Schwarzkopf 8-65" at bounding box center [207, 417] width 108 height 16
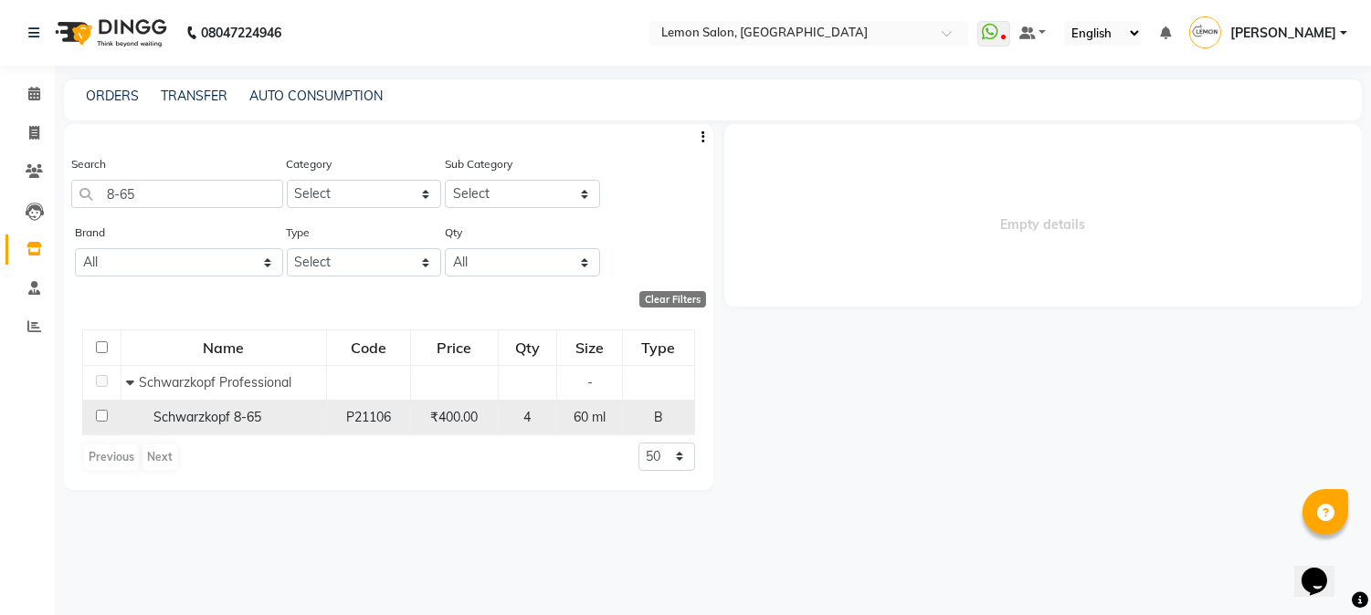
select select
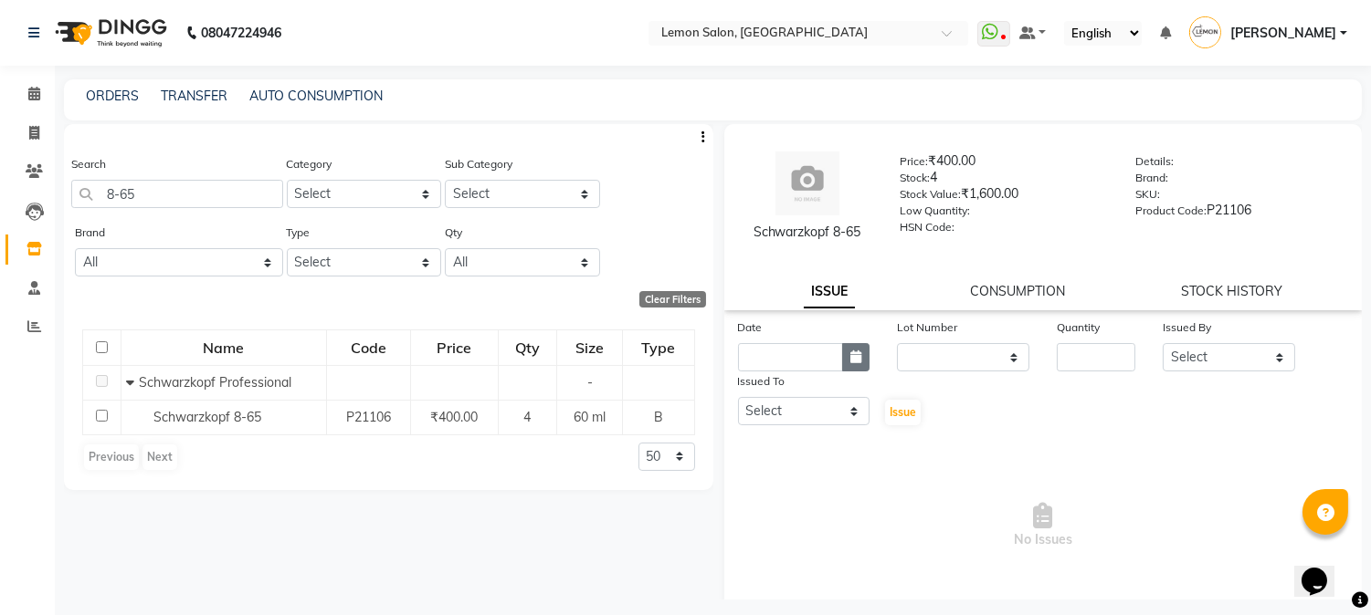
click at [850, 359] on icon "button" at bounding box center [855, 357] width 11 height 13
select select "9"
select select "2025"
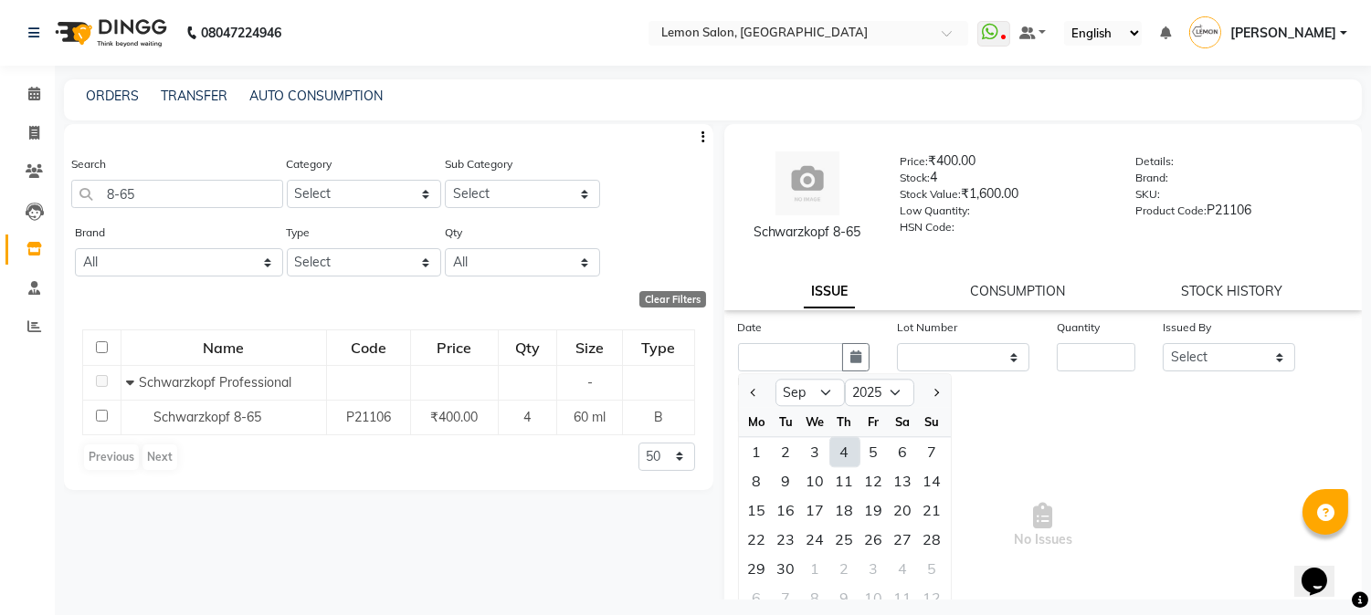
click at [846, 454] on div "4" at bounding box center [844, 451] width 29 height 29
type input "[DATE]"
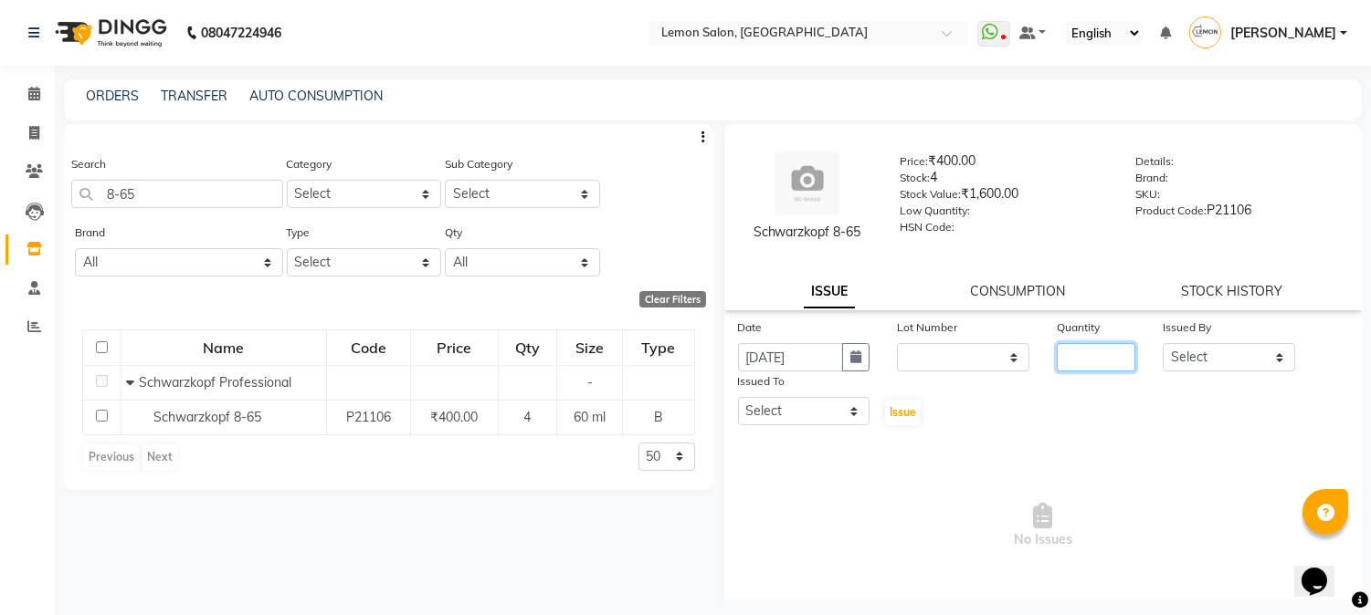
click at [1096, 360] on input "number" at bounding box center [1095, 357] width 79 height 28
type input "1"
click at [1169, 363] on select "Select [PERSON_NAME] [PERSON_NAME] Datta [PERSON_NAME][GEOGRAPHIC_DATA] [PERSON…" at bounding box center [1228, 357] width 132 height 28
select select "7892"
click at [1162, 343] on select "Select [PERSON_NAME] [PERSON_NAME] Datta [PERSON_NAME][GEOGRAPHIC_DATA] [PERSON…" at bounding box center [1228, 357] width 132 height 28
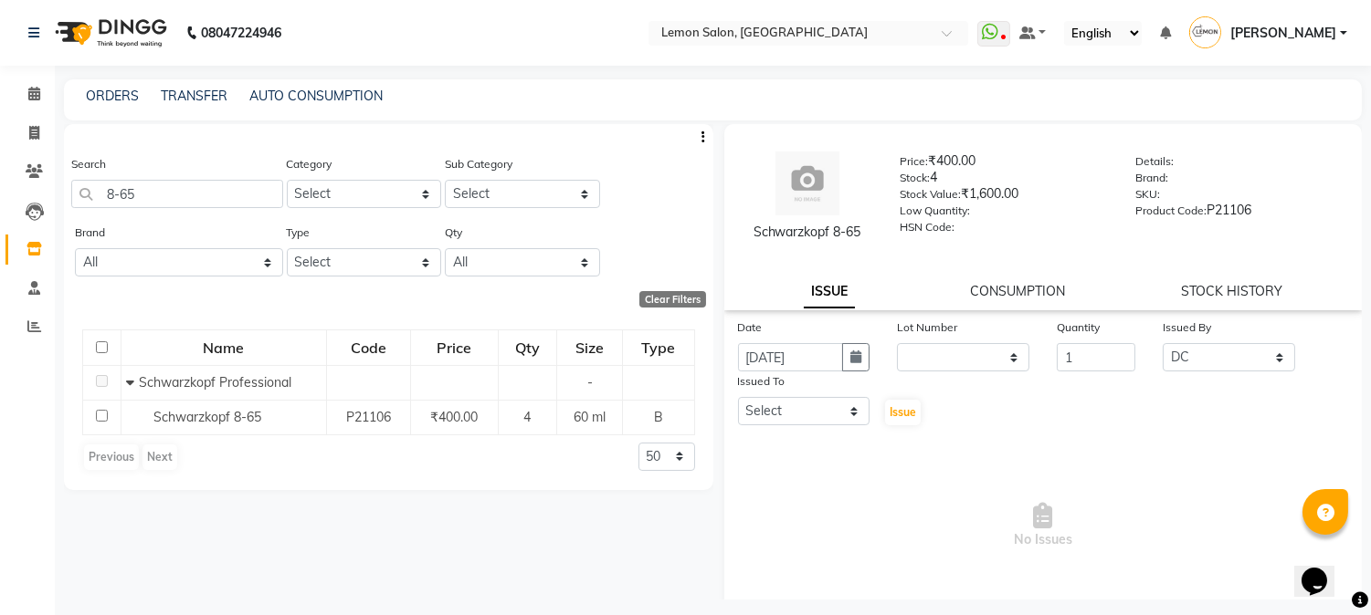
click at [798, 394] on div "Issued To" at bounding box center [804, 385] width 132 height 26
click at [800, 415] on select "Select [PERSON_NAME] [PERSON_NAME] Datta [PERSON_NAME][GEOGRAPHIC_DATA] [PERSON…" at bounding box center [804, 411] width 132 height 28
select select "7892"
click at [738, 397] on select "Select [PERSON_NAME] [PERSON_NAME] Datta [PERSON_NAME][GEOGRAPHIC_DATA] [PERSON…" at bounding box center [804, 411] width 132 height 28
click at [901, 421] on button "Issue" at bounding box center [903, 413] width 36 height 26
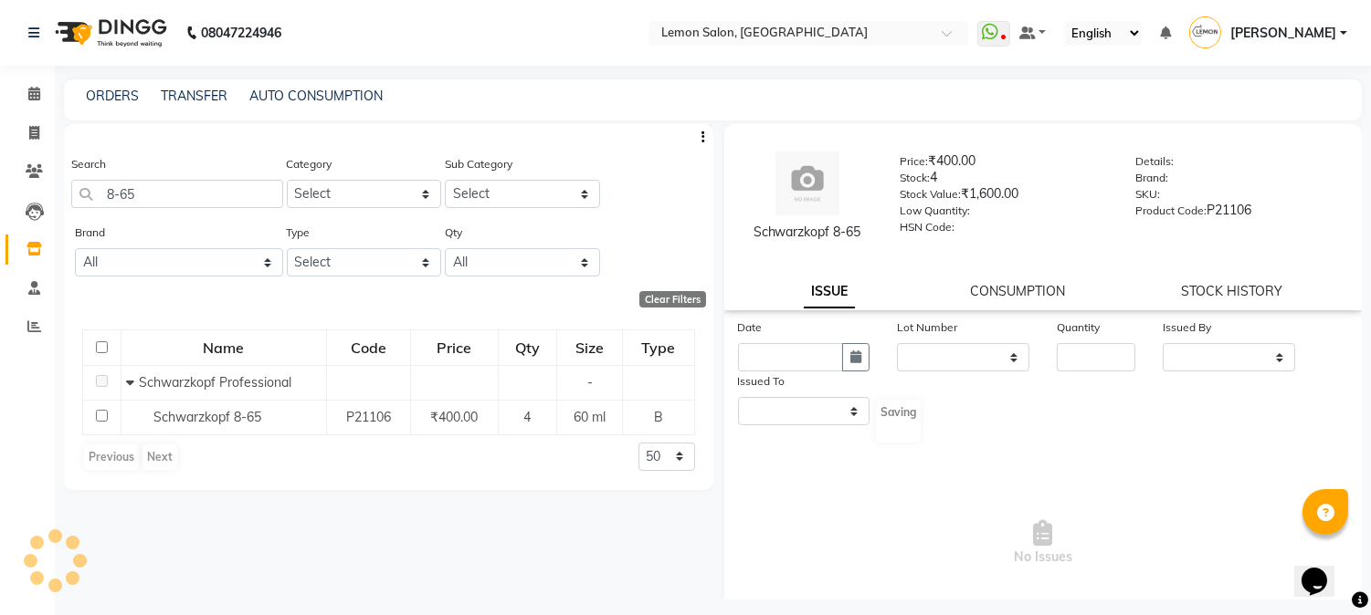
select select
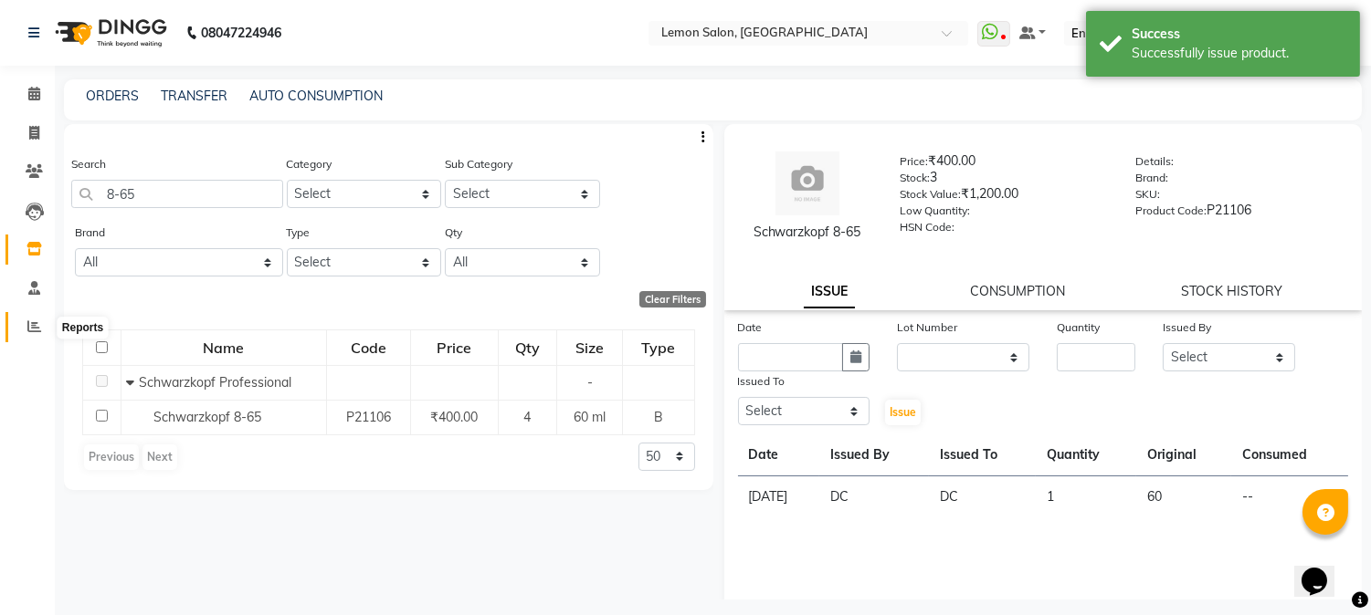
click at [37, 327] on icon at bounding box center [34, 327] width 14 height 14
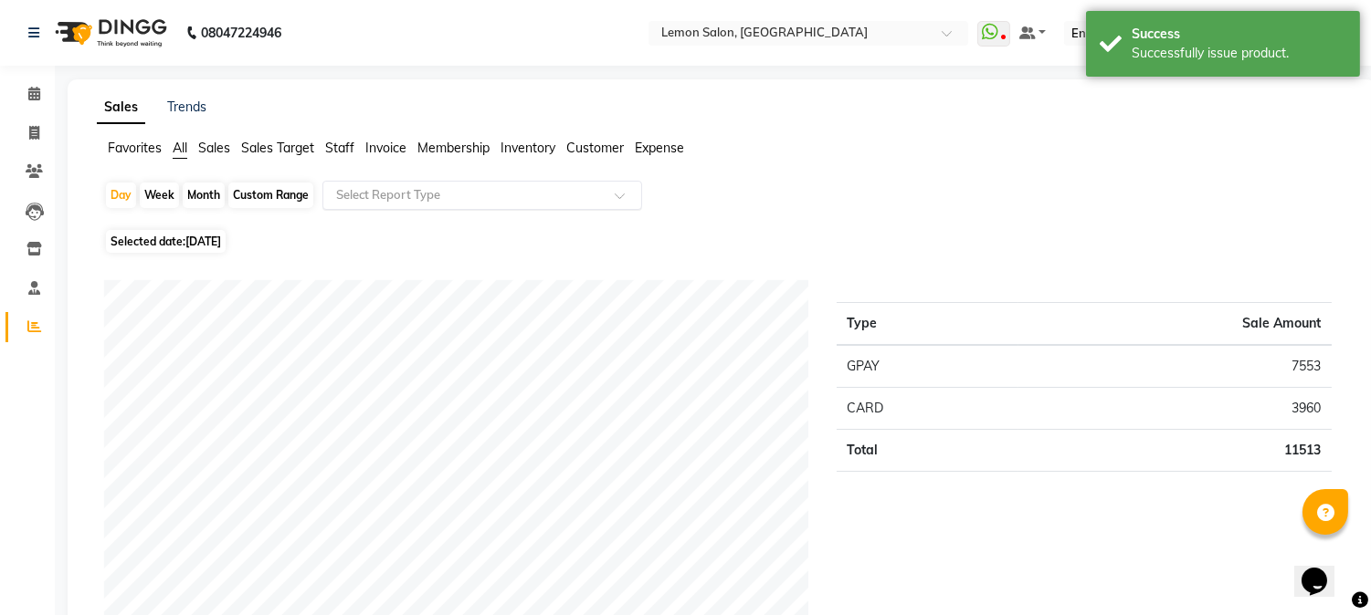
click at [522, 202] on input "text" at bounding box center [463, 195] width 263 height 18
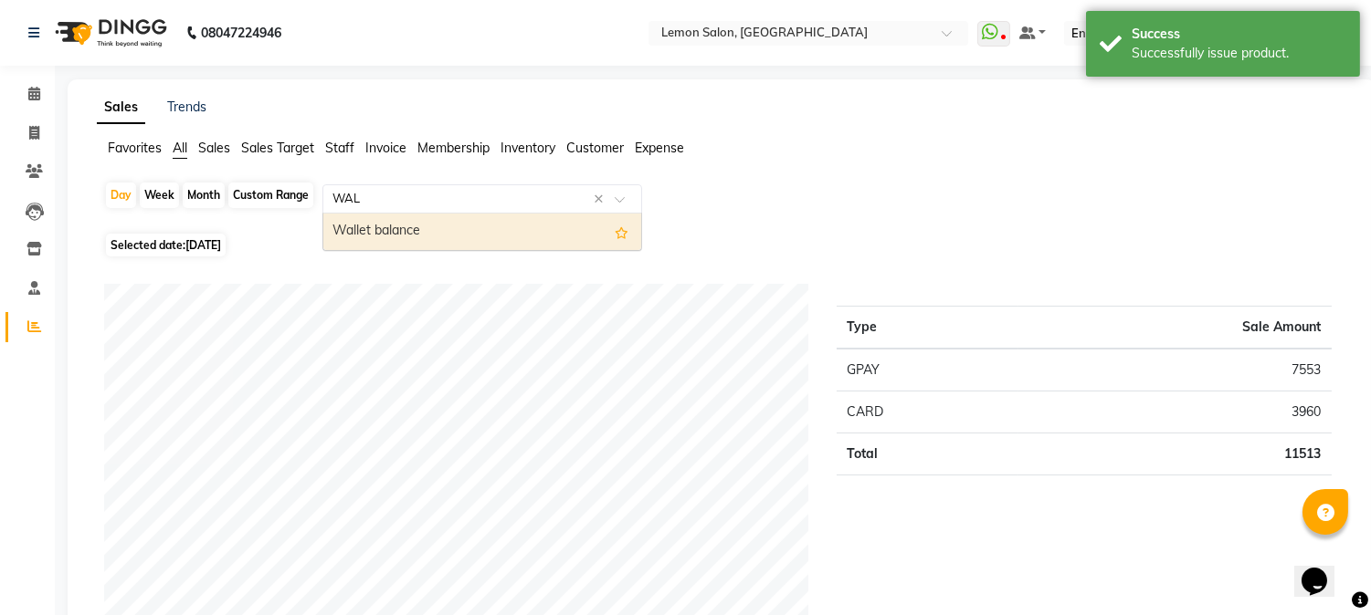
type input "WALL"
click at [390, 232] on div "Wallet balance" at bounding box center [482, 232] width 318 height 37
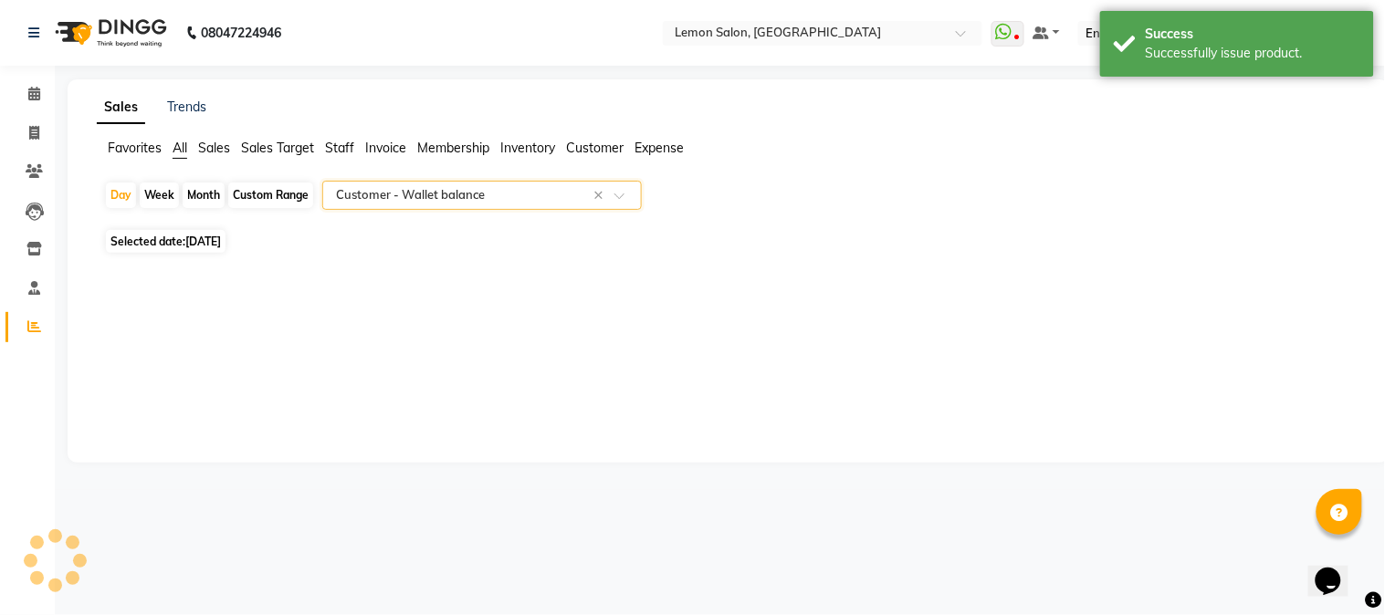
select select "csv"
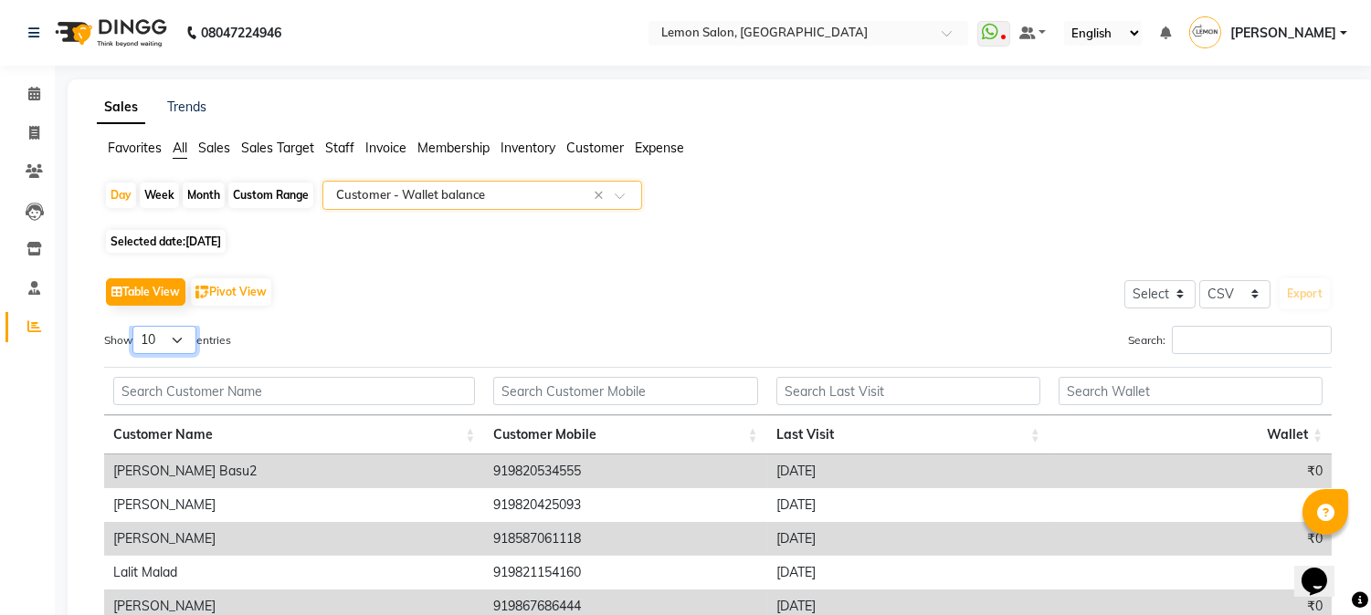
click at [168, 338] on select "10 25 50 100" at bounding box center [164, 340] width 64 height 28
select select "100"
click at [135, 326] on select "10 25 50 100" at bounding box center [164, 340] width 64 height 28
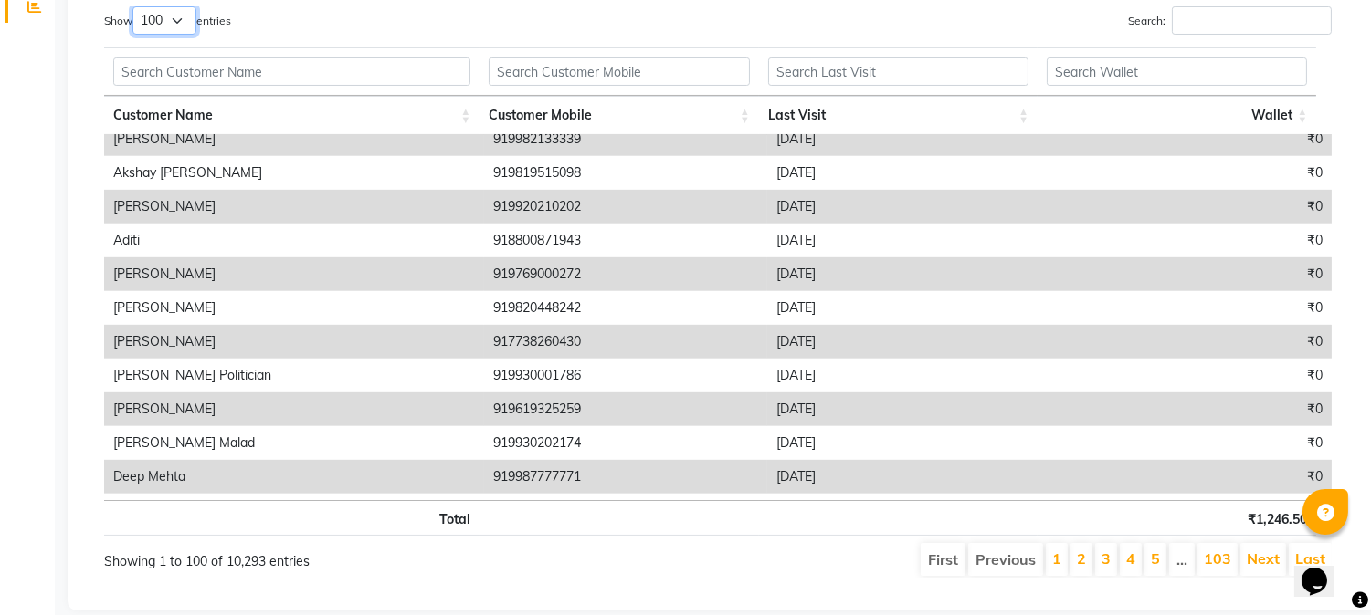
scroll to position [2040, 0]
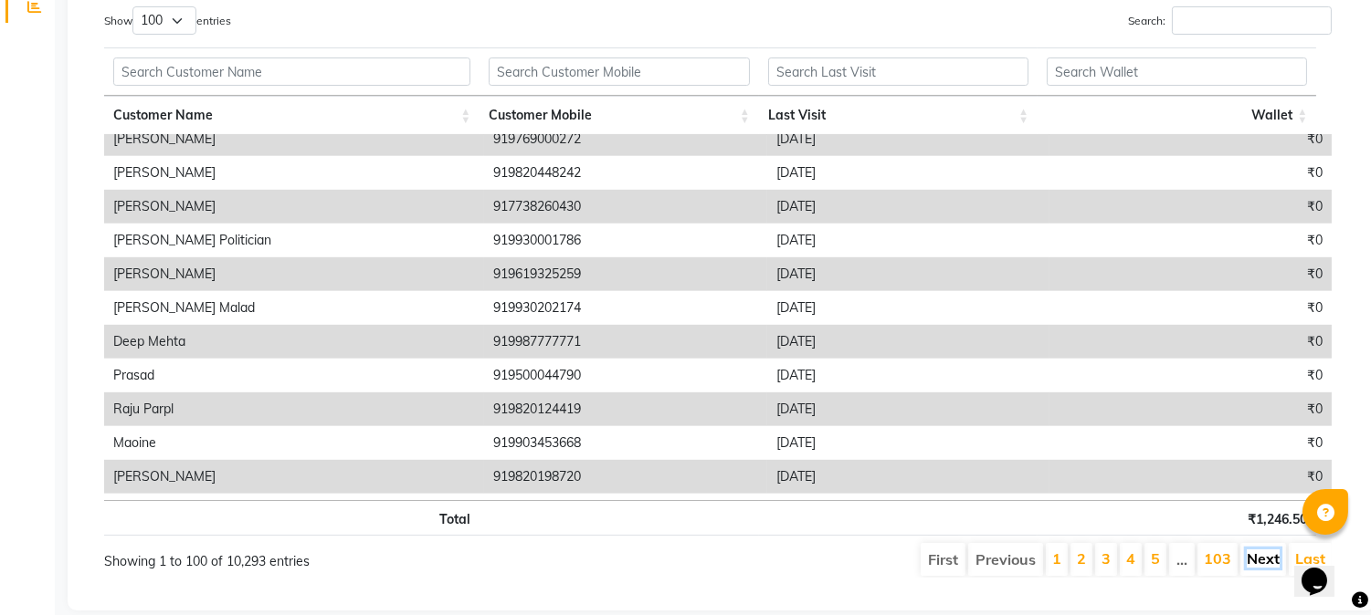
click at [1257, 553] on link "Next" at bounding box center [1262, 559] width 33 height 18
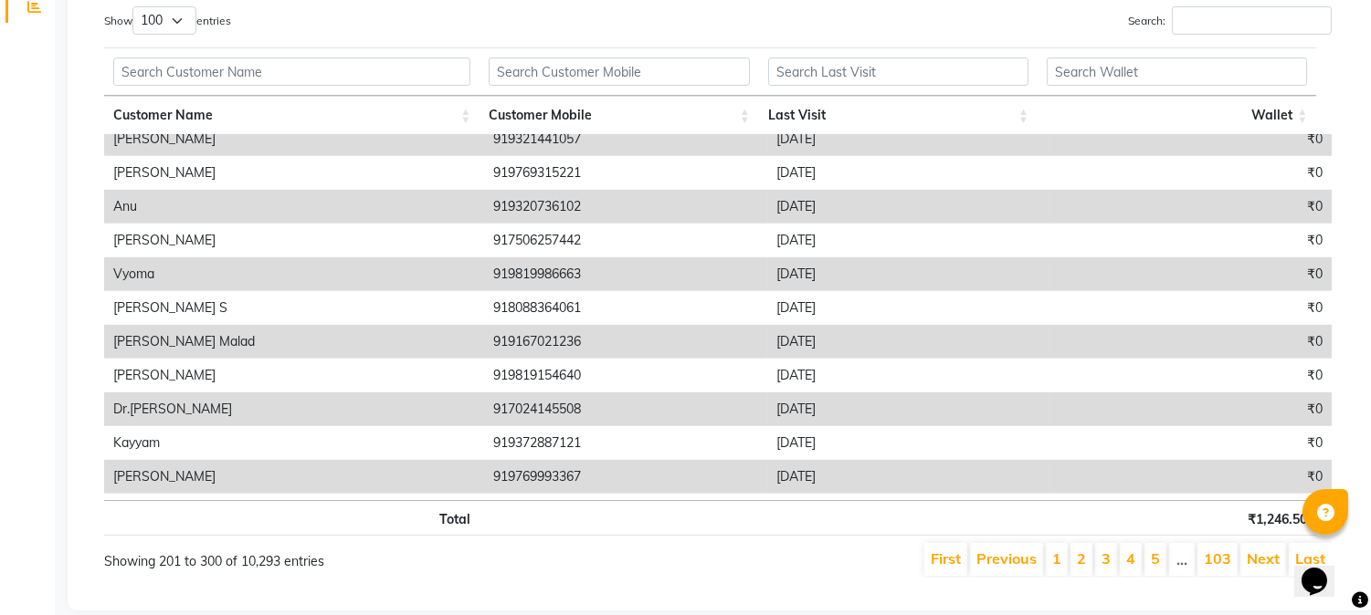
click at [1257, 553] on link "Next" at bounding box center [1262, 559] width 33 height 18
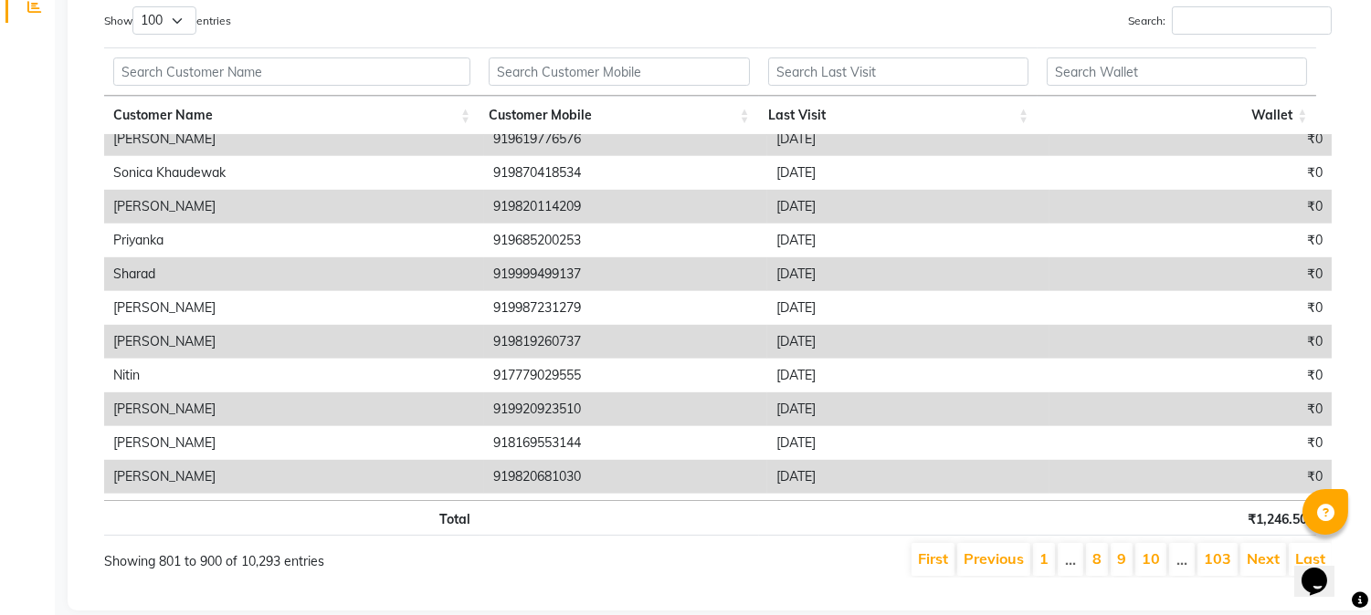
click at [1257, 553] on link "Next" at bounding box center [1262, 559] width 33 height 18
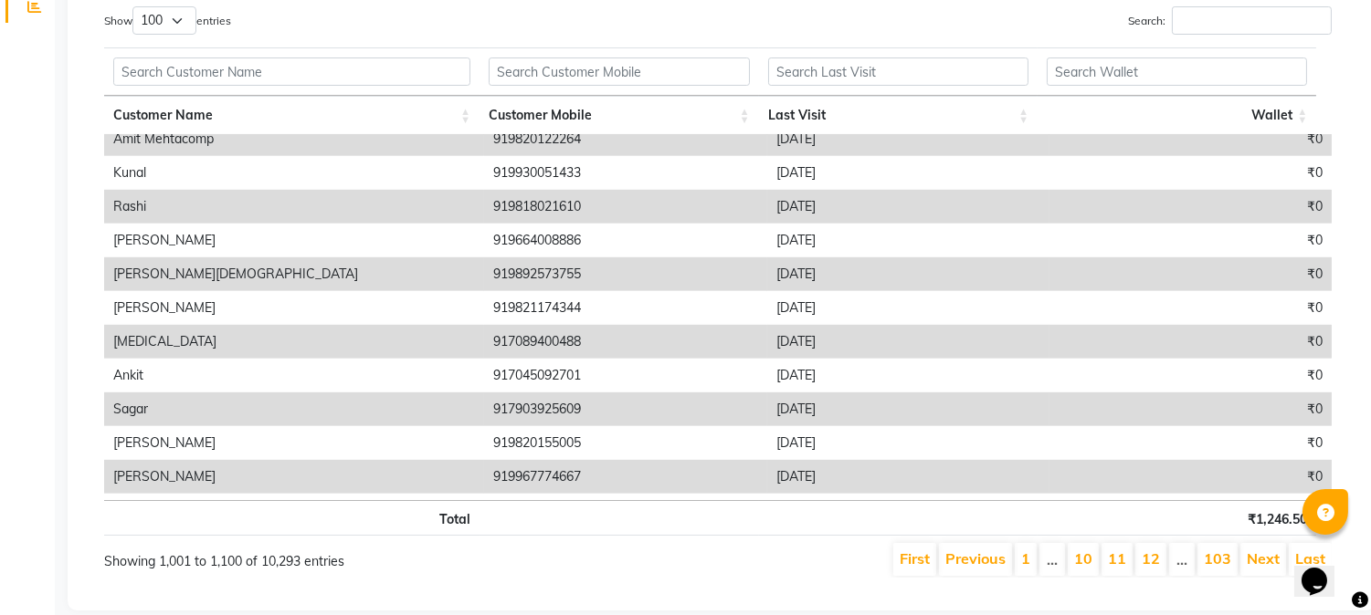
click at [1257, 553] on link "Next" at bounding box center [1262, 559] width 33 height 18
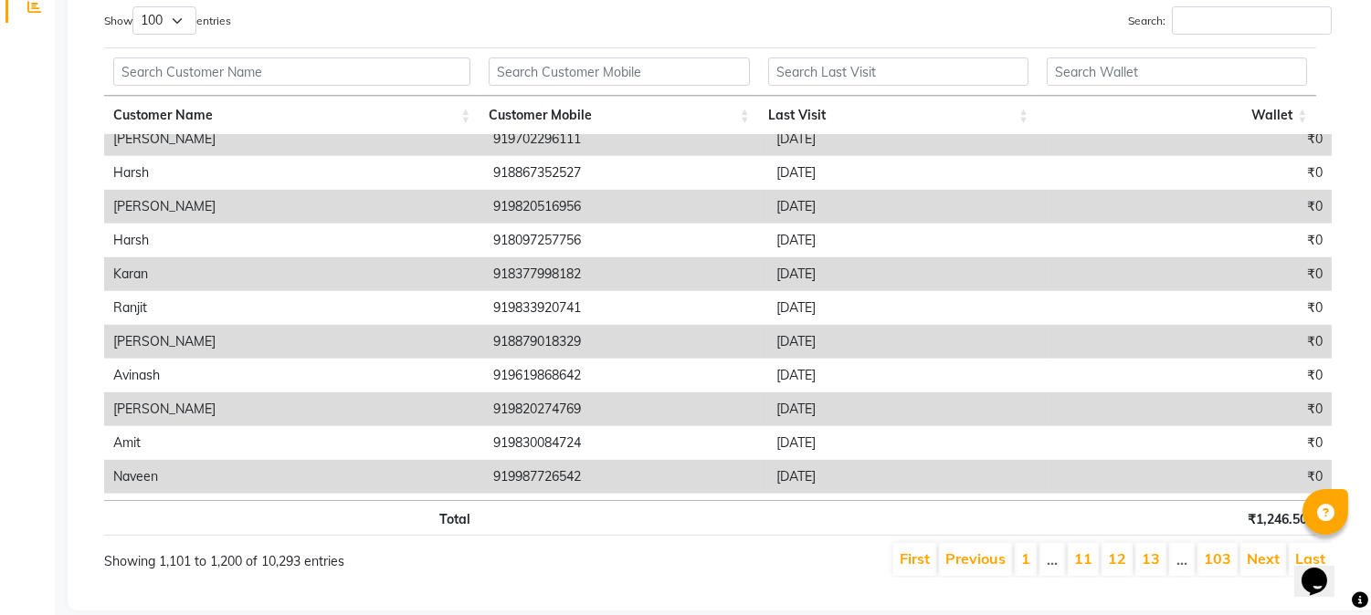
click at [1257, 553] on link "Next" at bounding box center [1262, 559] width 33 height 18
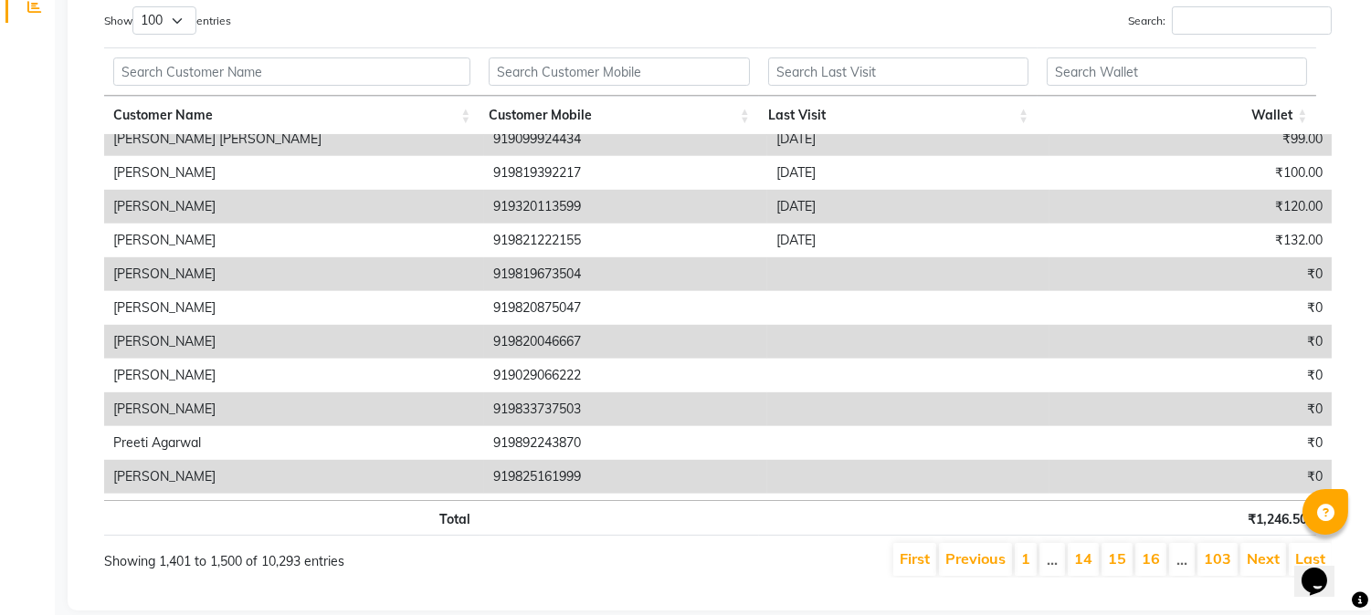
click at [1257, 553] on link "Next" at bounding box center [1262, 559] width 33 height 18
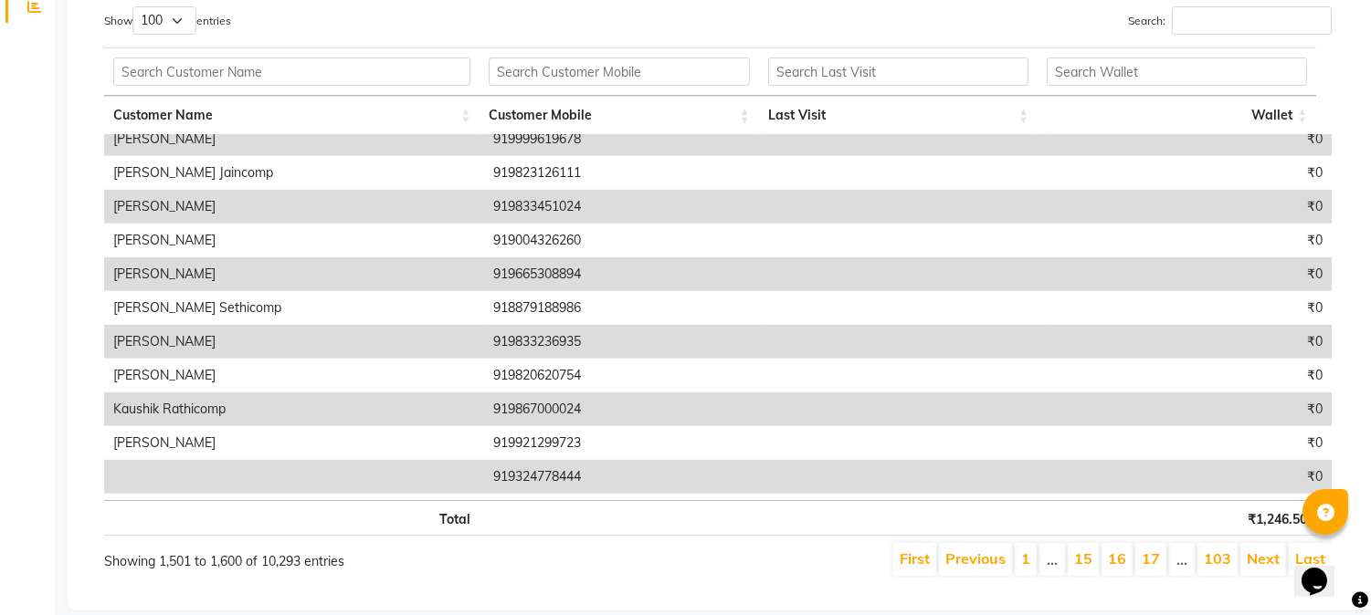
click at [1257, 553] on link "Next" at bounding box center [1262, 559] width 33 height 18
click at [982, 560] on link "Previous" at bounding box center [975, 559] width 60 height 18
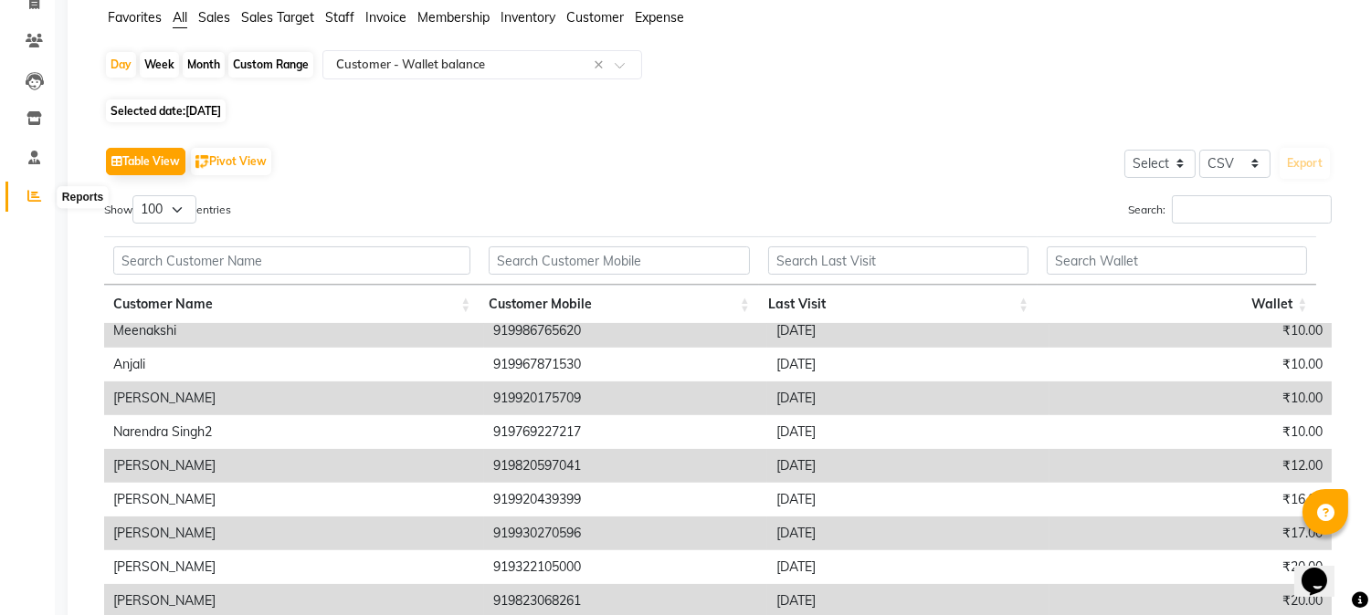
scroll to position [0, 0]
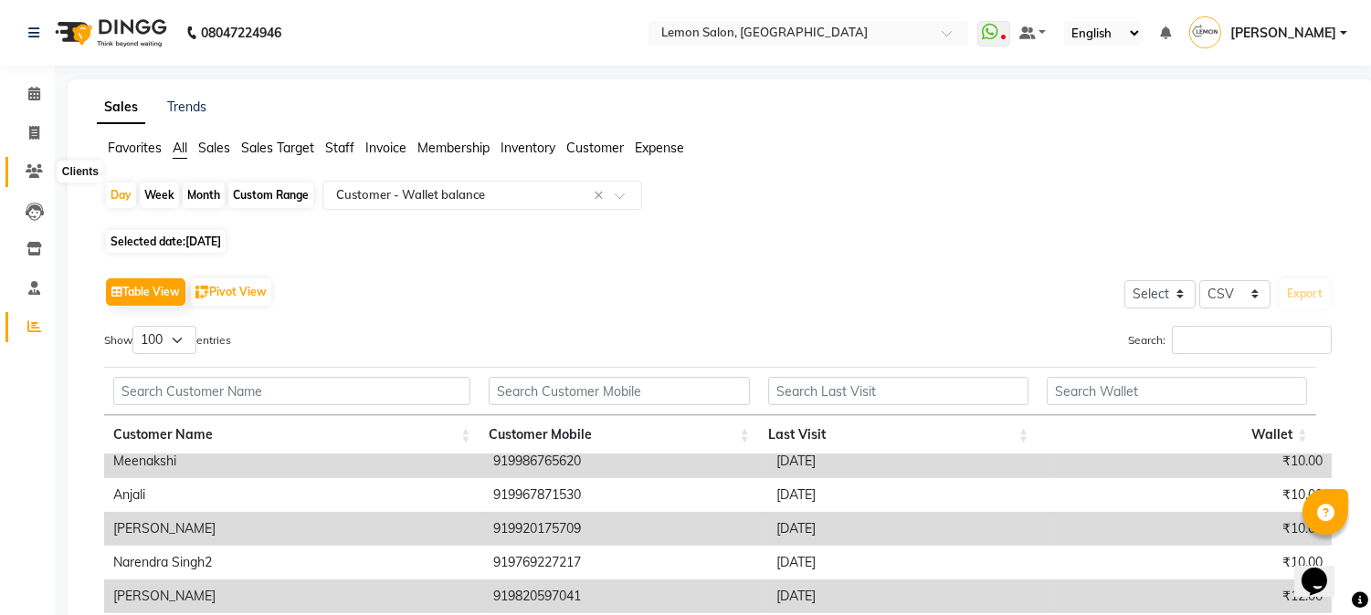
click at [30, 175] on icon at bounding box center [34, 171] width 17 height 14
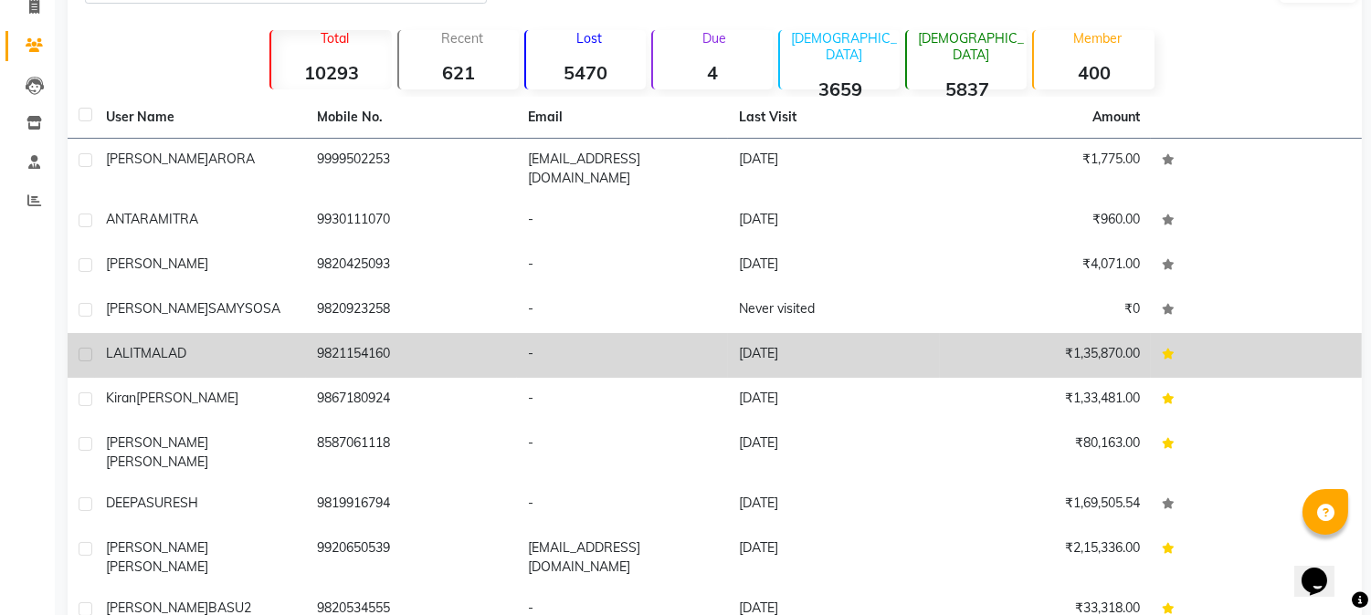
scroll to position [174, 0]
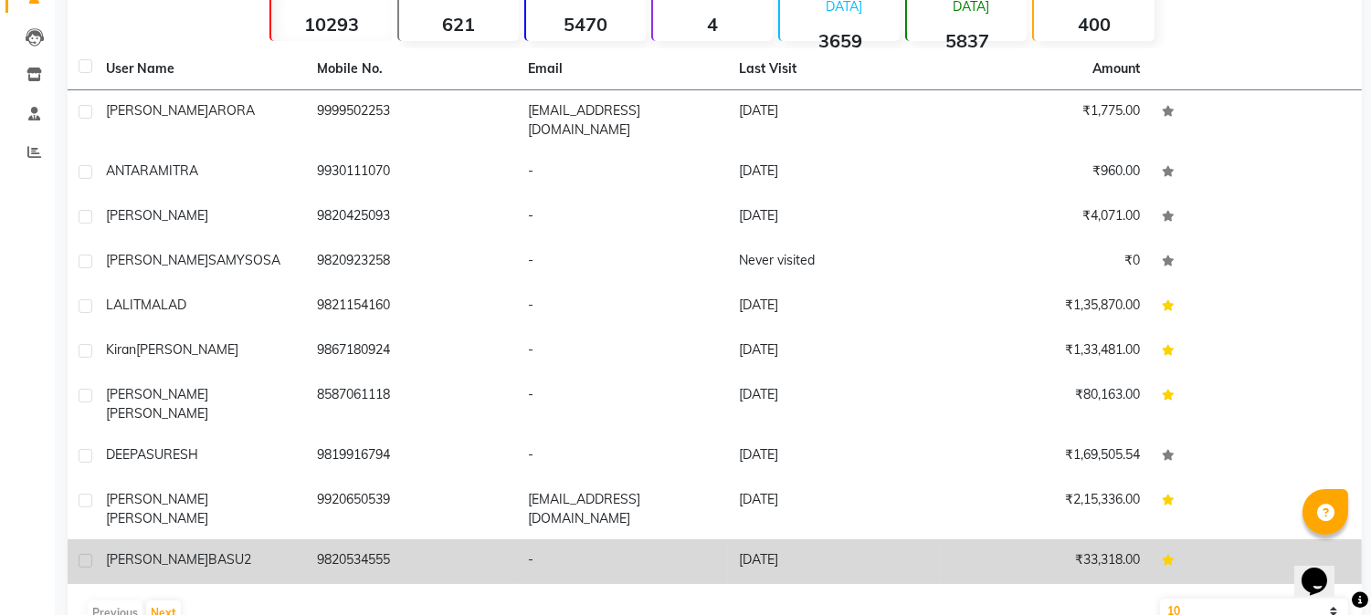
click at [247, 551] on div "[PERSON_NAME] BASU2" at bounding box center [200, 560] width 189 height 19
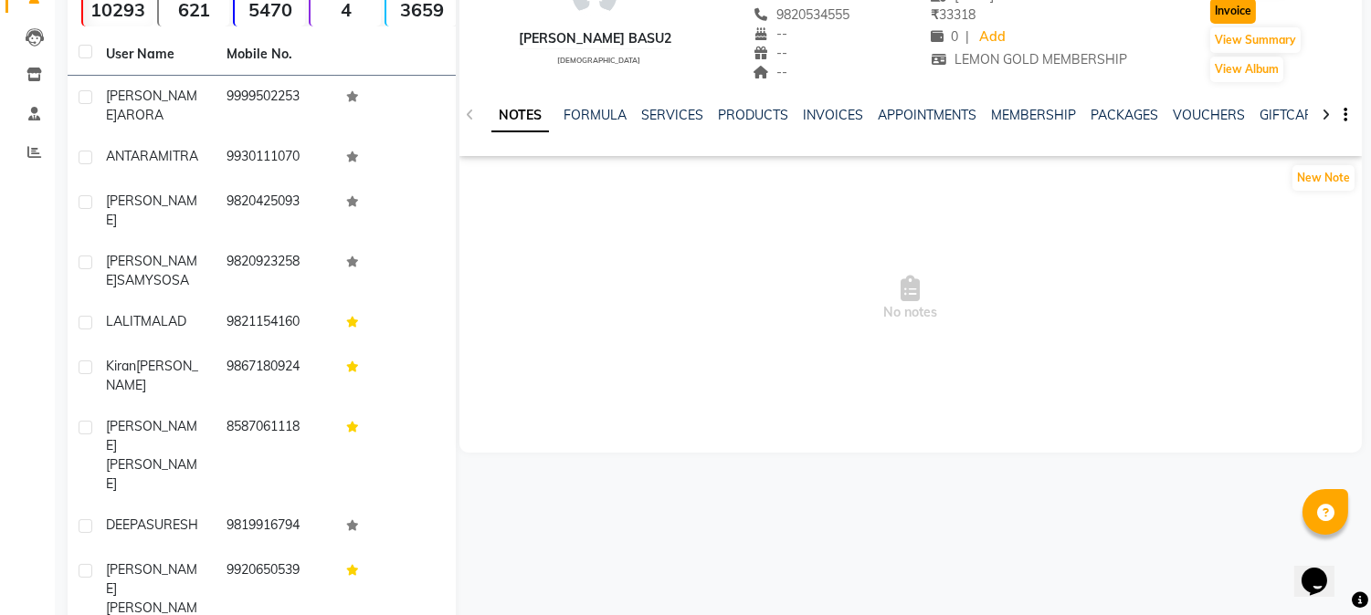
click at [1221, 15] on button "Invoice" at bounding box center [1233, 11] width 46 height 26
select select "service"
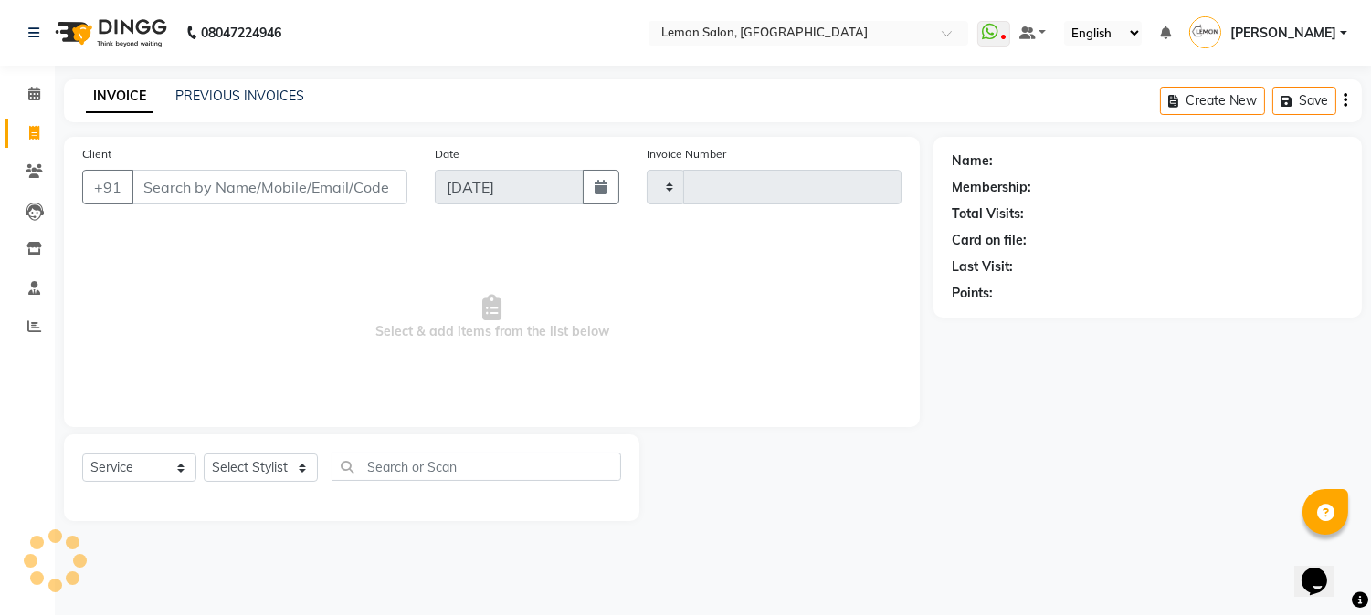
type input "2703"
select select "565"
type input "9820534555"
select select "1: Object"
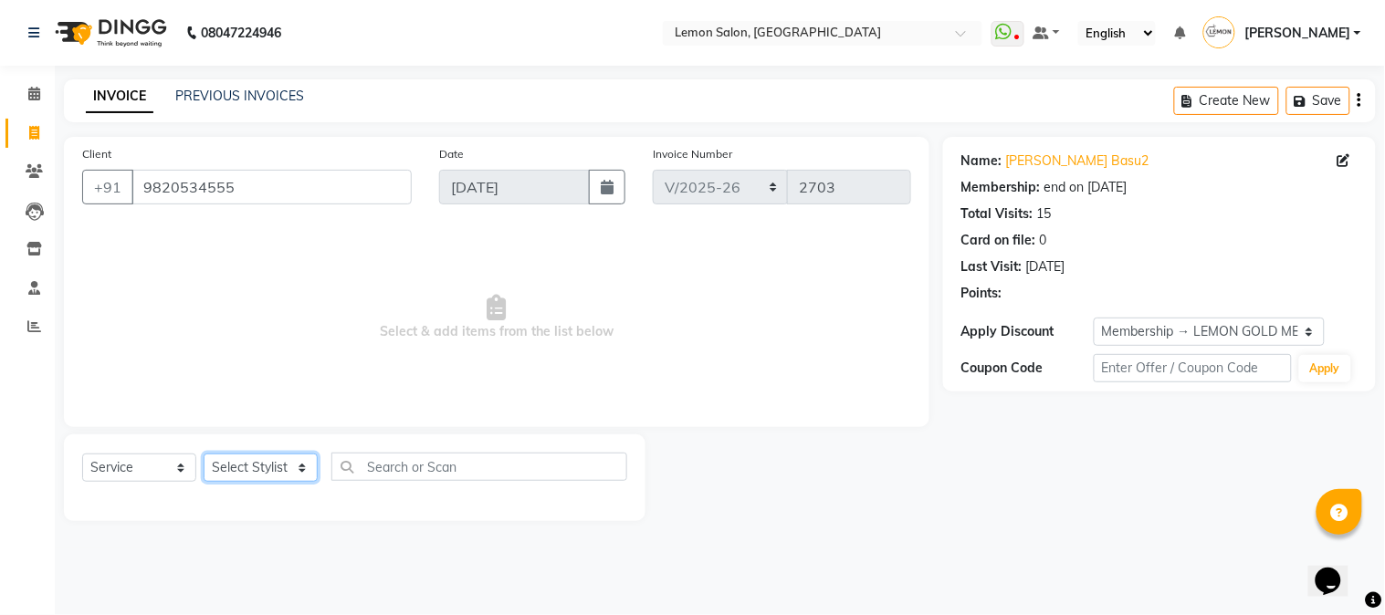
click at [247, 468] on select "Select Stylist [PERSON_NAME] [PERSON_NAME] Datta [PERSON_NAME] [PERSON_NAME] [P…" at bounding box center [261, 468] width 114 height 28
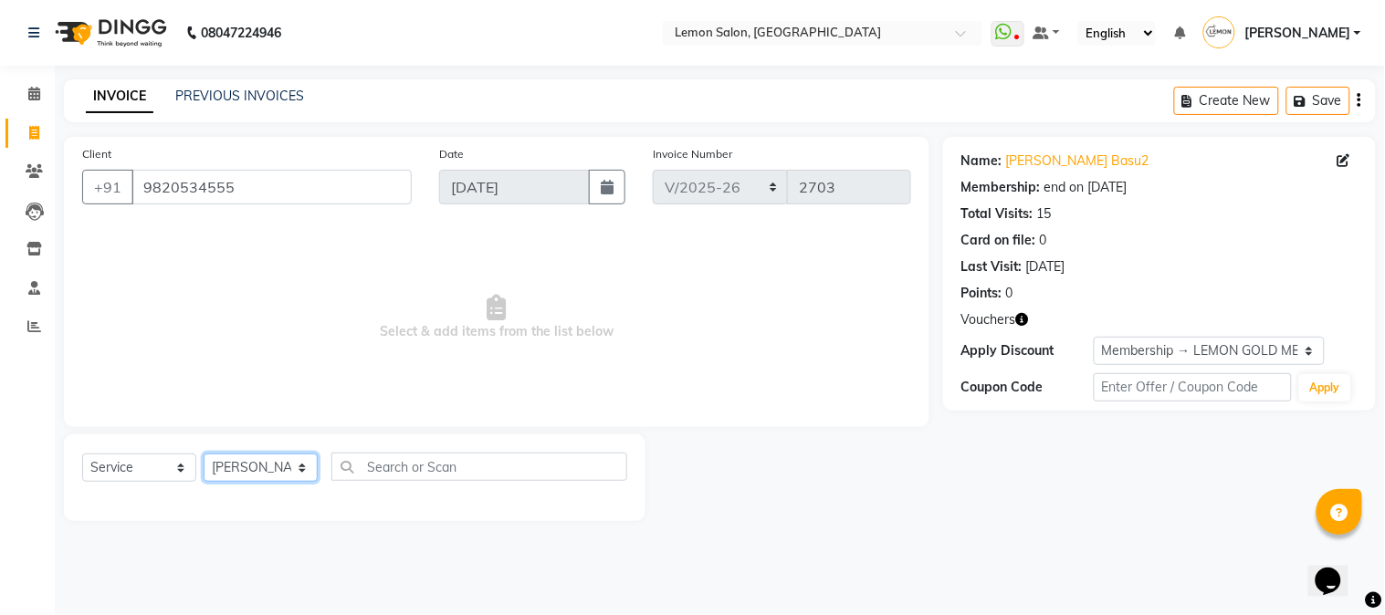
click at [204, 455] on select "Select Stylist [PERSON_NAME] [PERSON_NAME] Datta [PERSON_NAME] [PERSON_NAME] [P…" at bounding box center [261, 468] width 114 height 28
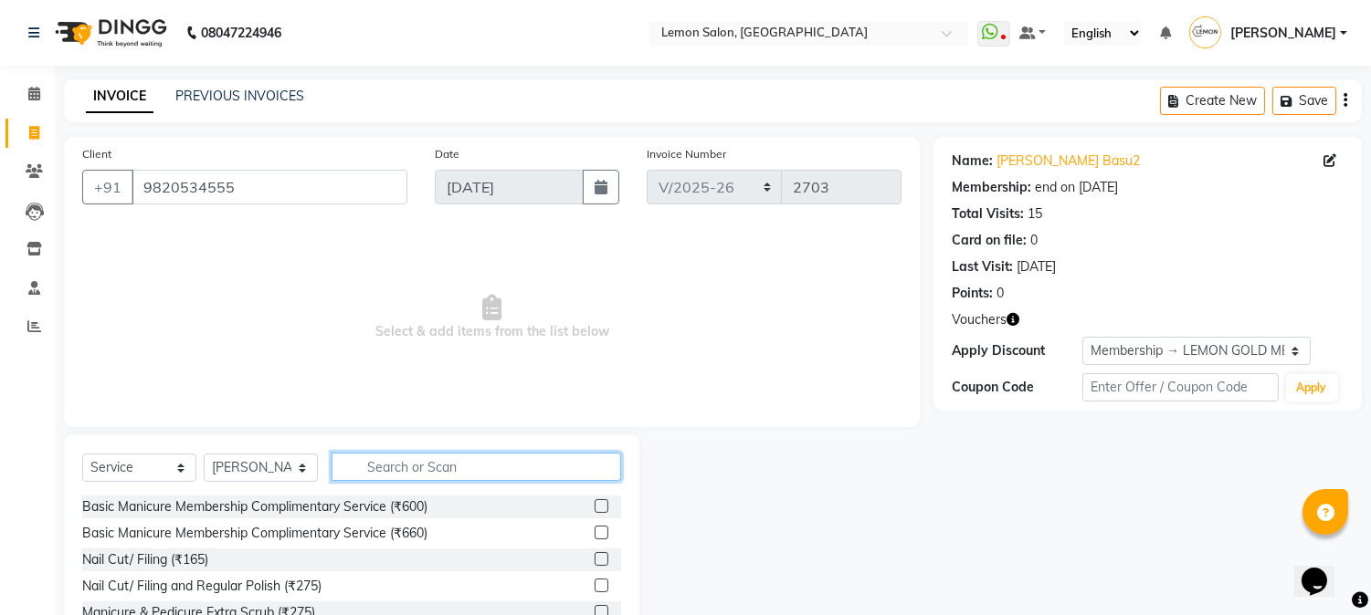
click at [376, 464] on input "text" at bounding box center [475, 467] width 289 height 28
click at [247, 469] on select "Select Stylist [PERSON_NAME] [PERSON_NAME] Datta [PERSON_NAME] [PERSON_NAME] [P…" at bounding box center [261, 468] width 114 height 28
select select "7947"
click at [204, 455] on select "Select Stylist [PERSON_NAME] [PERSON_NAME] Datta [PERSON_NAME] [PERSON_NAME] [P…" at bounding box center [261, 468] width 114 height 28
click at [391, 460] on input "text" at bounding box center [475, 467] width 289 height 28
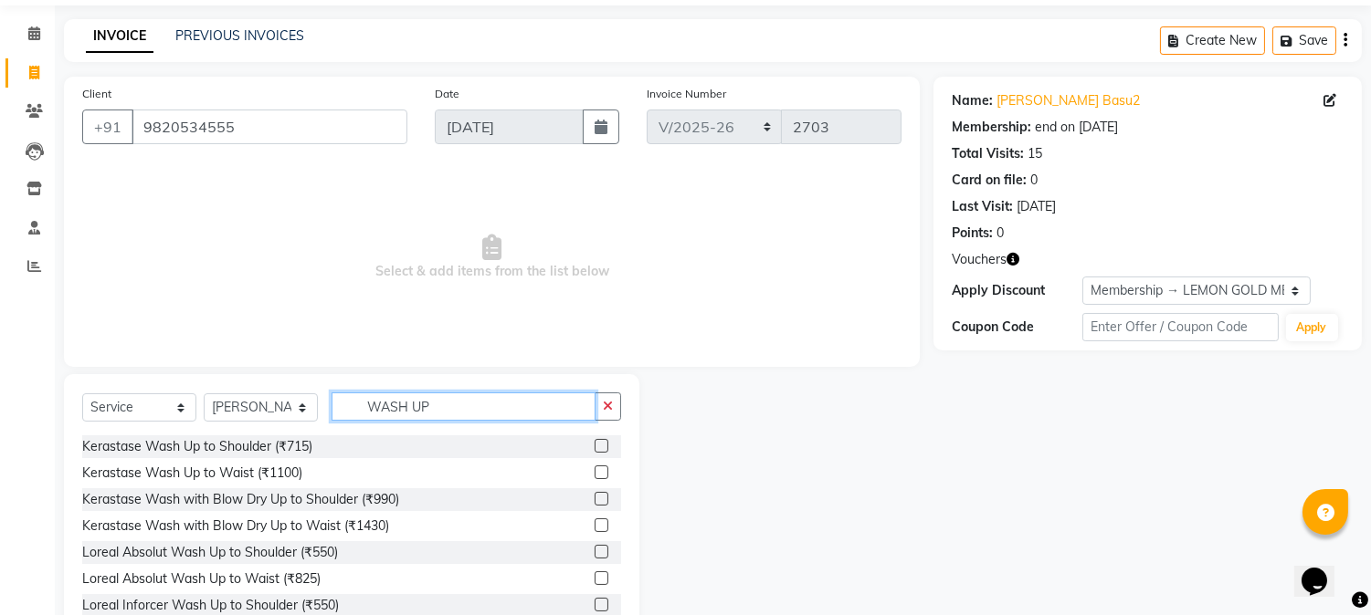
scroll to position [115, 0]
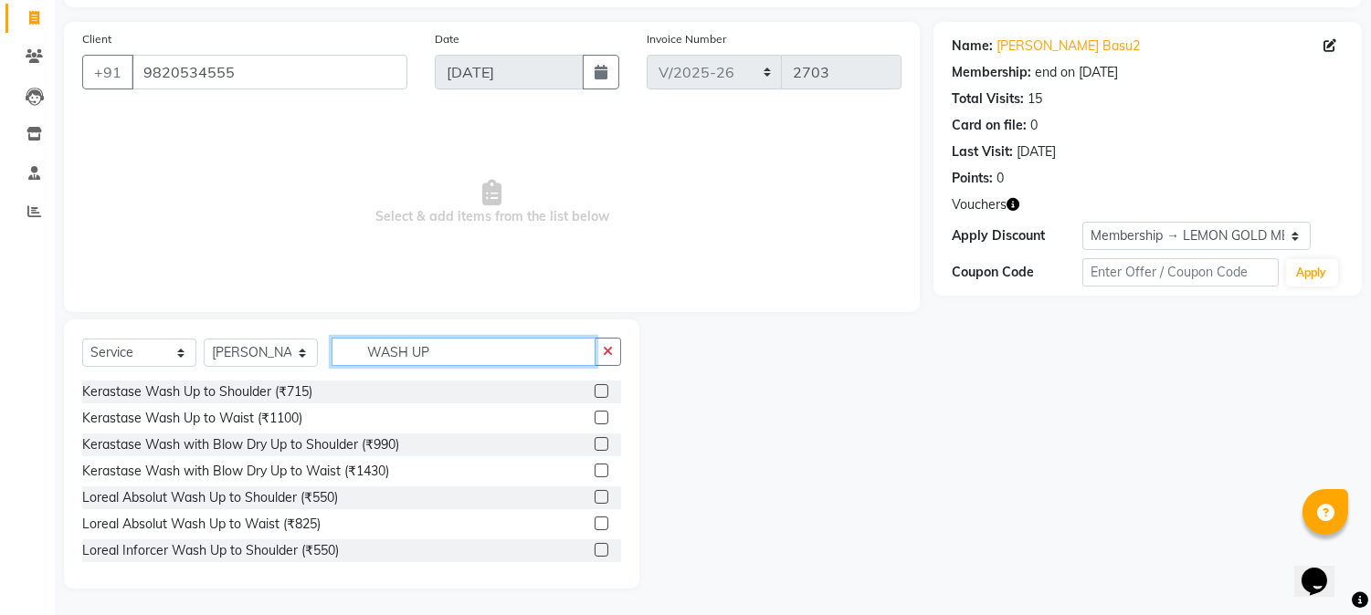
type input "WASH UP"
click at [594, 523] on label at bounding box center [601, 524] width 14 height 14
click at [594, 523] on input "checkbox" at bounding box center [600, 525] width 12 height 12
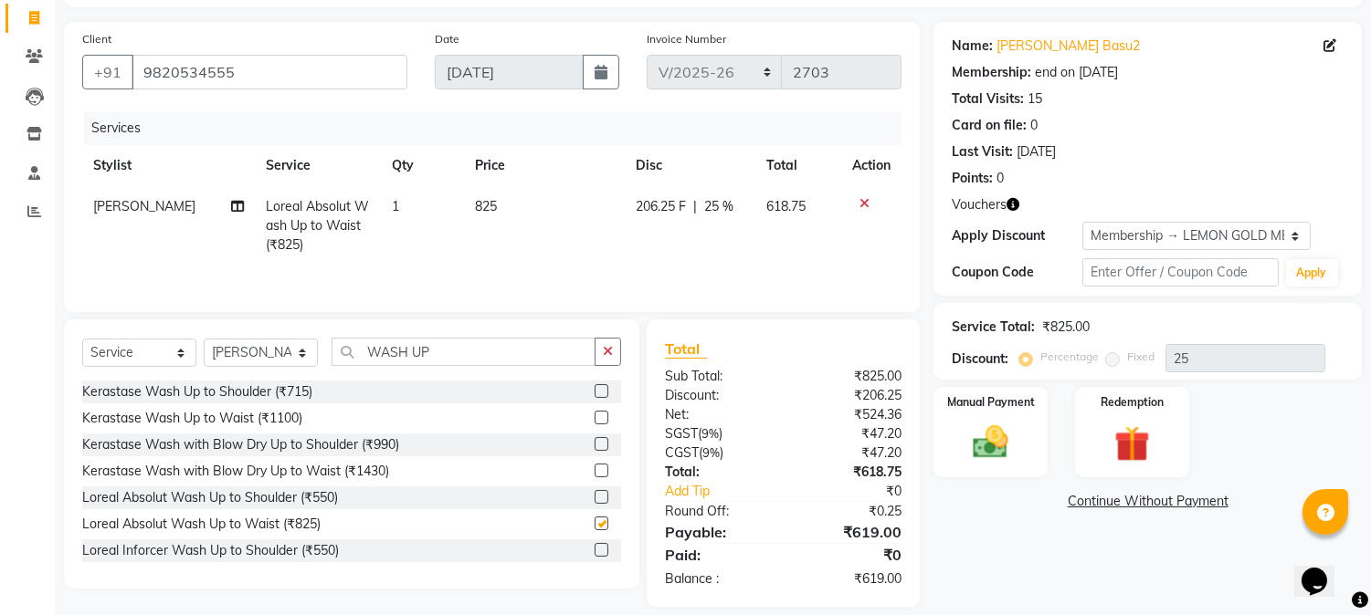
checkbox input "false"
click at [219, 357] on select "Select Stylist [PERSON_NAME] [PERSON_NAME] Datta [PERSON_NAME] [PERSON_NAME] [P…" at bounding box center [261, 353] width 114 height 28
select select "7417"
click at [204, 341] on select "Select Stylist [PERSON_NAME] [PERSON_NAME] Datta [PERSON_NAME] [PERSON_NAME] [P…" at bounding box center [261, 353] width 114 height 28
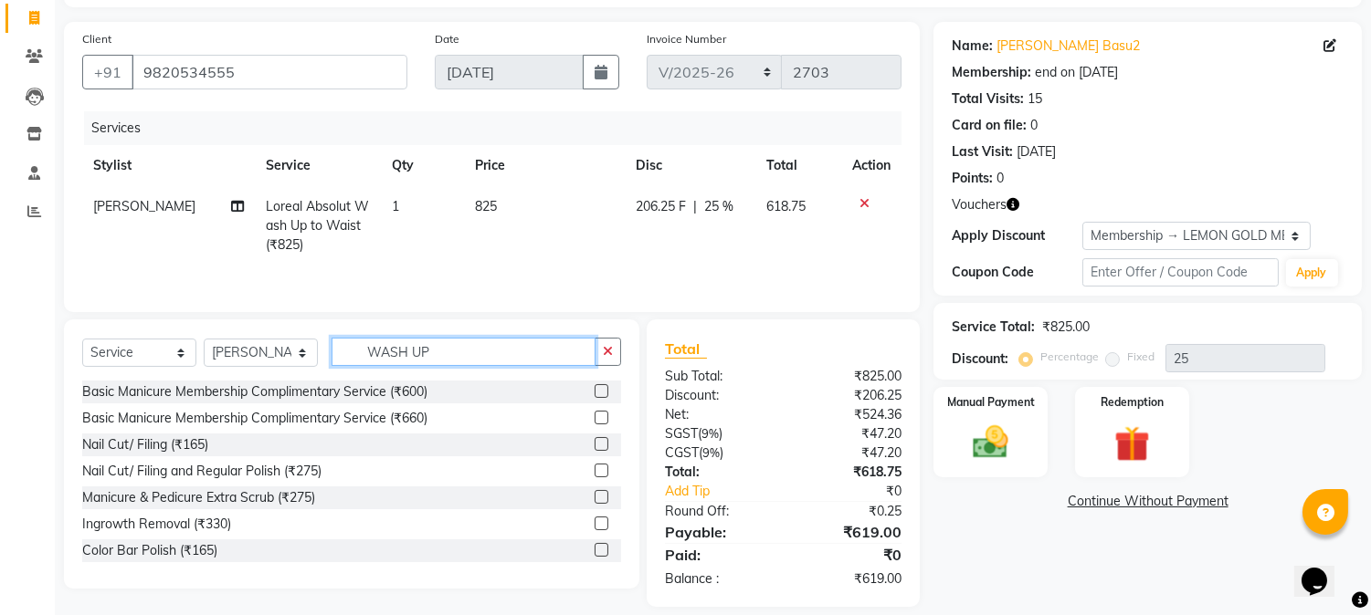
click at [464, 354] on input "WASH UP" at bounding box center [463, 352] width 264 height 28
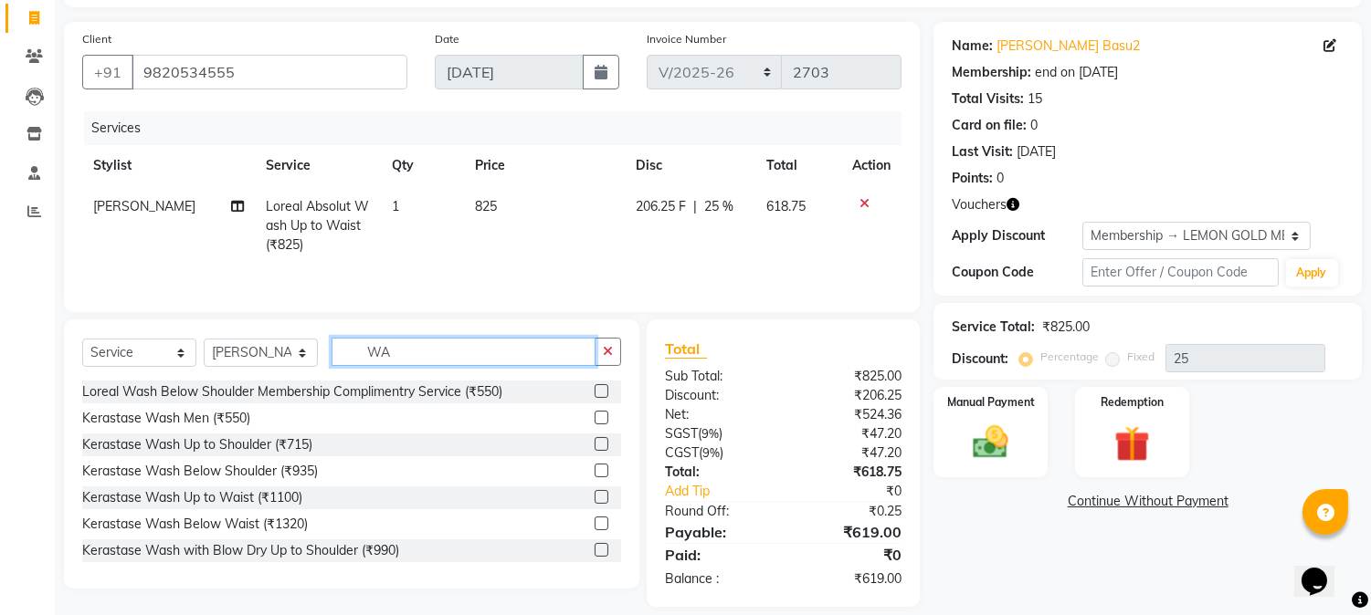
type input "W"
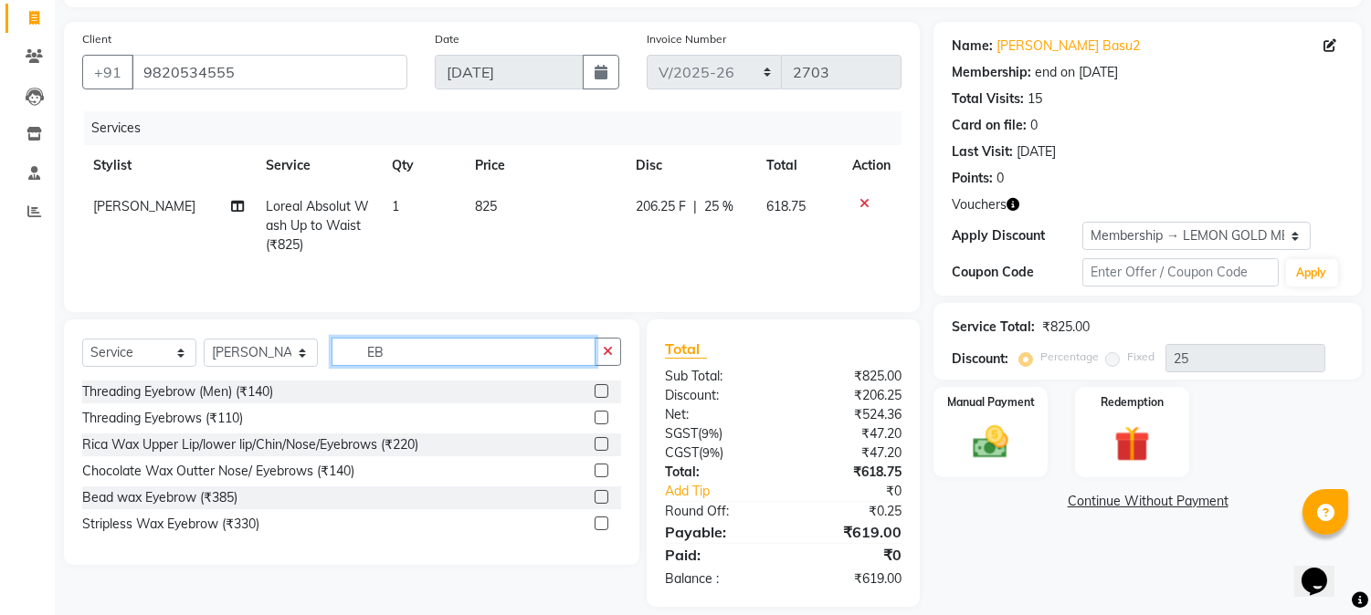
type input "EB"
click at [603, 420] on label at bounding box center [601, 418] width 14 height 14
click at [603, 420] on input "checkbox" at bounding box center [600, 419] width 12 height 12
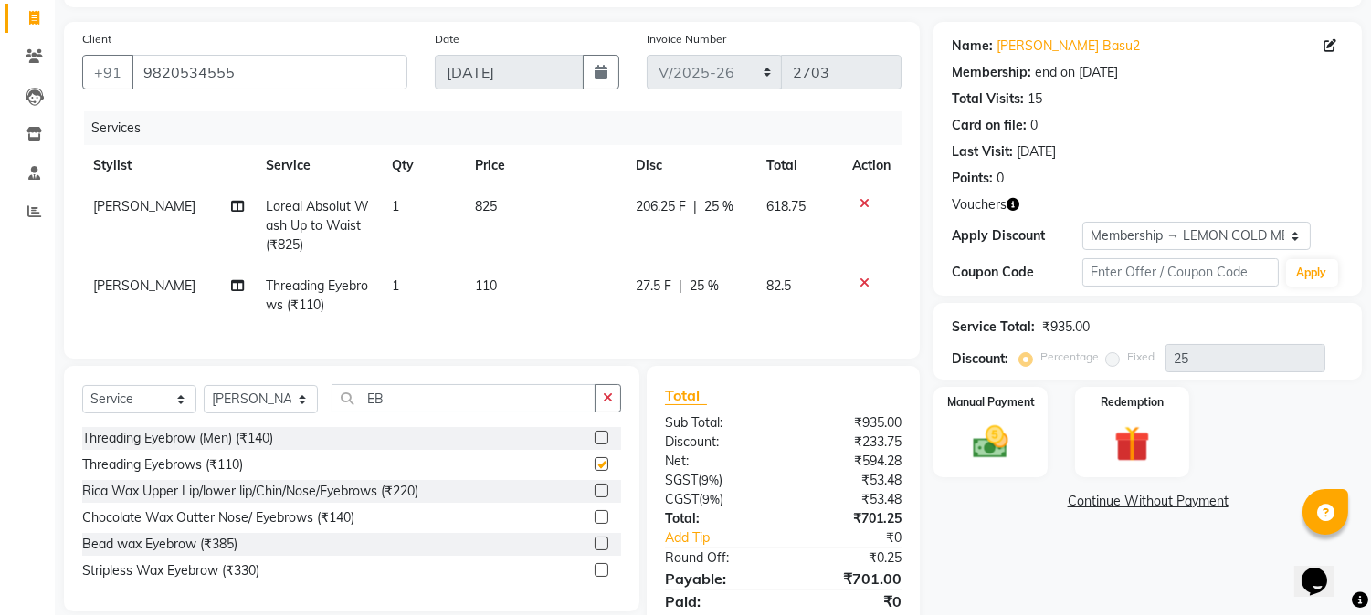
checkbox input "false"
click at [1103, 235] on select "Select Membership → LEMON GOLD MEMBERSHIP Membership → Opening Offer Membership…" at bounding box center [1196, 236] width 228 height 28
select select "0:"
click at [1082, 222] on select "Select Membership → LEMON GOLD MEMBERSHIP Membership → Opening Offer Membership…" at bounding box center [1196, 236] width 228 height 28
type input "0"
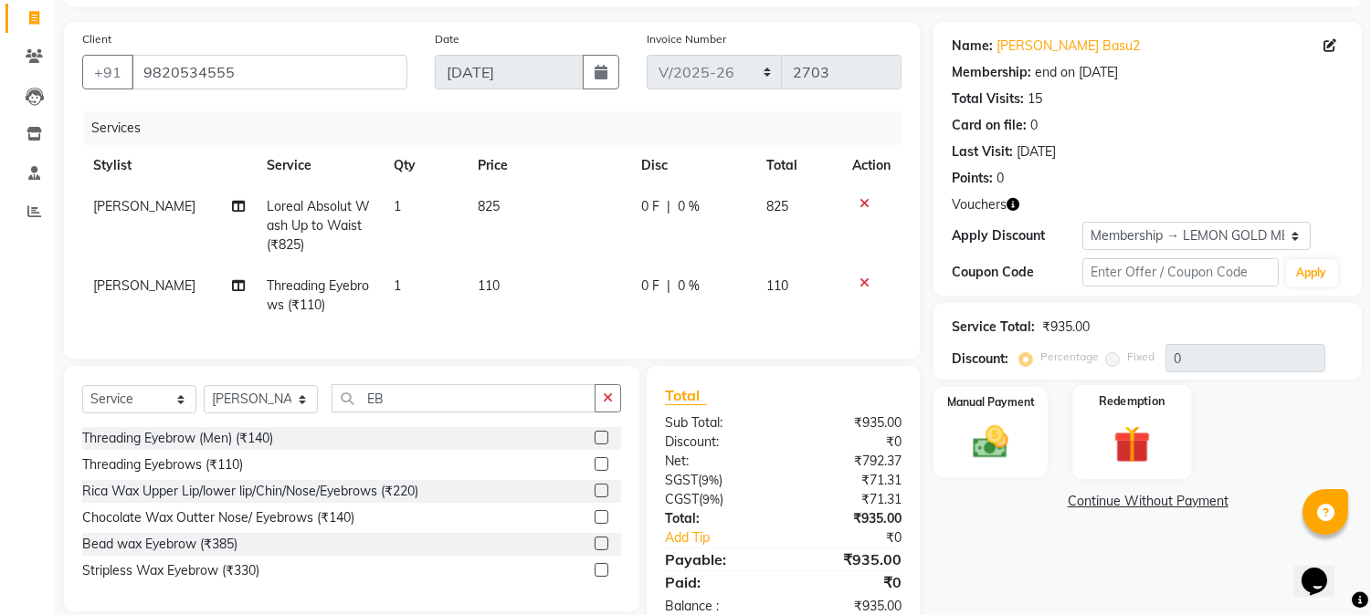
click at [1130, 434] on img at bounding box center [1131, 445] width 60 height 46
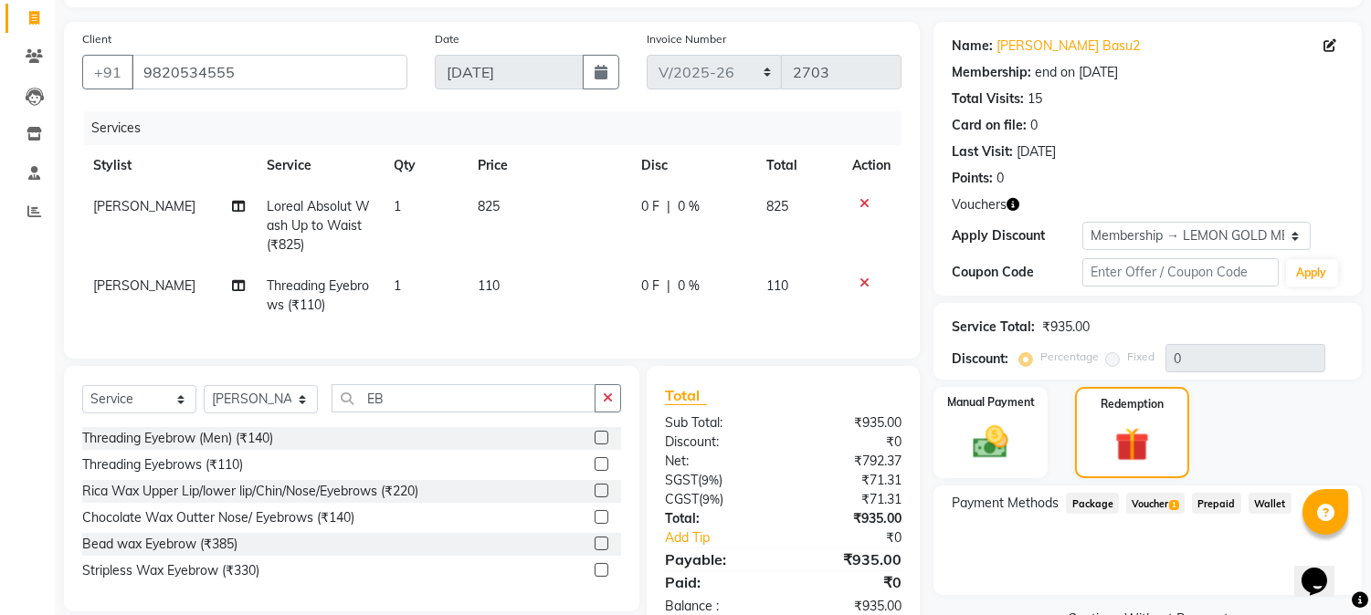
click at [1161, 506] on span "Voucher 1" at bounding box center [1155, 503] width 58 height 21
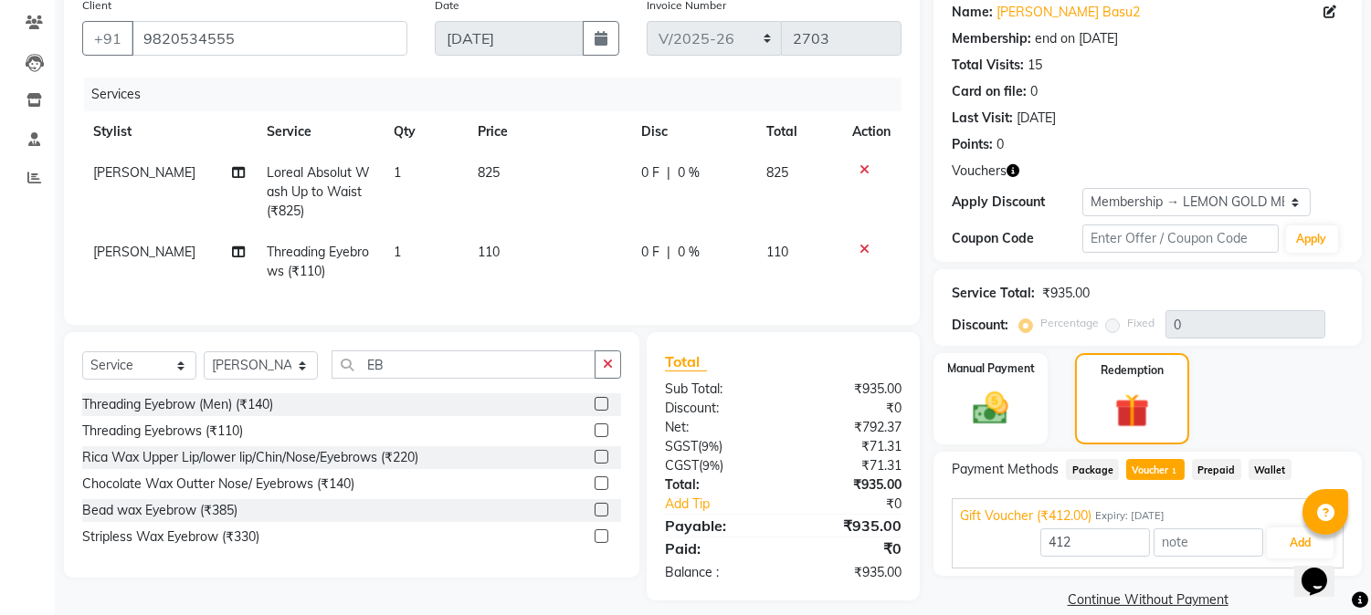
scroll to position [176, 0]
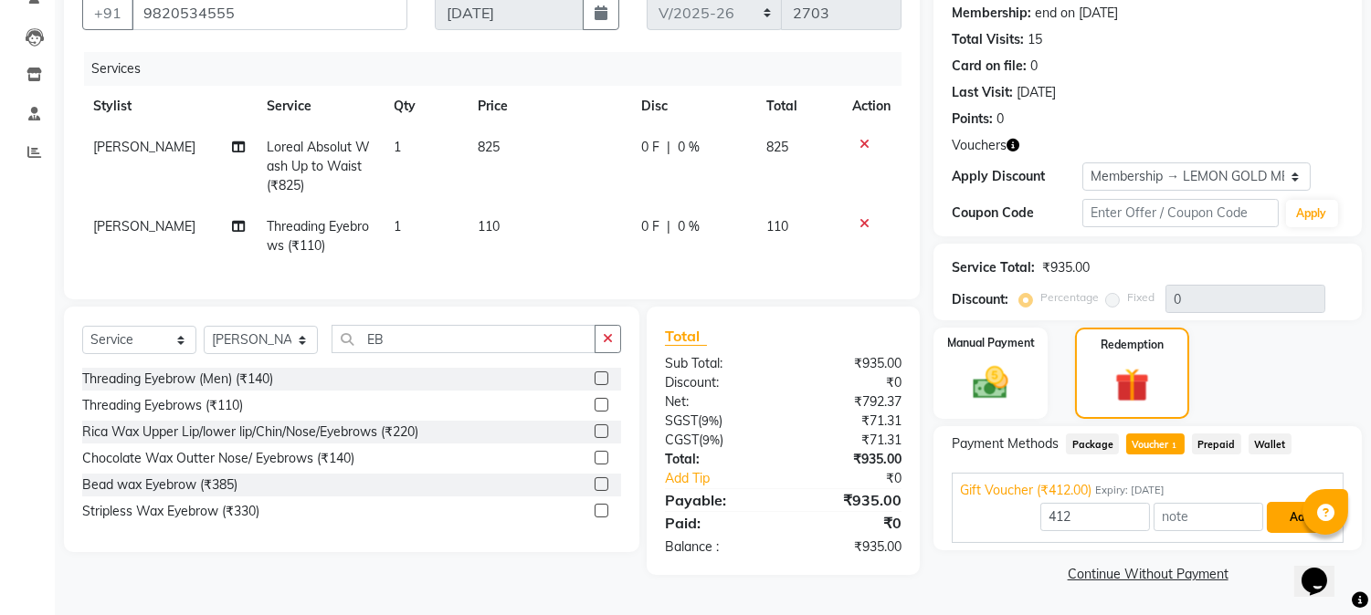
click at [1284, 517] on button "Add" at bounding box center [1299, 517] width 67 height 31
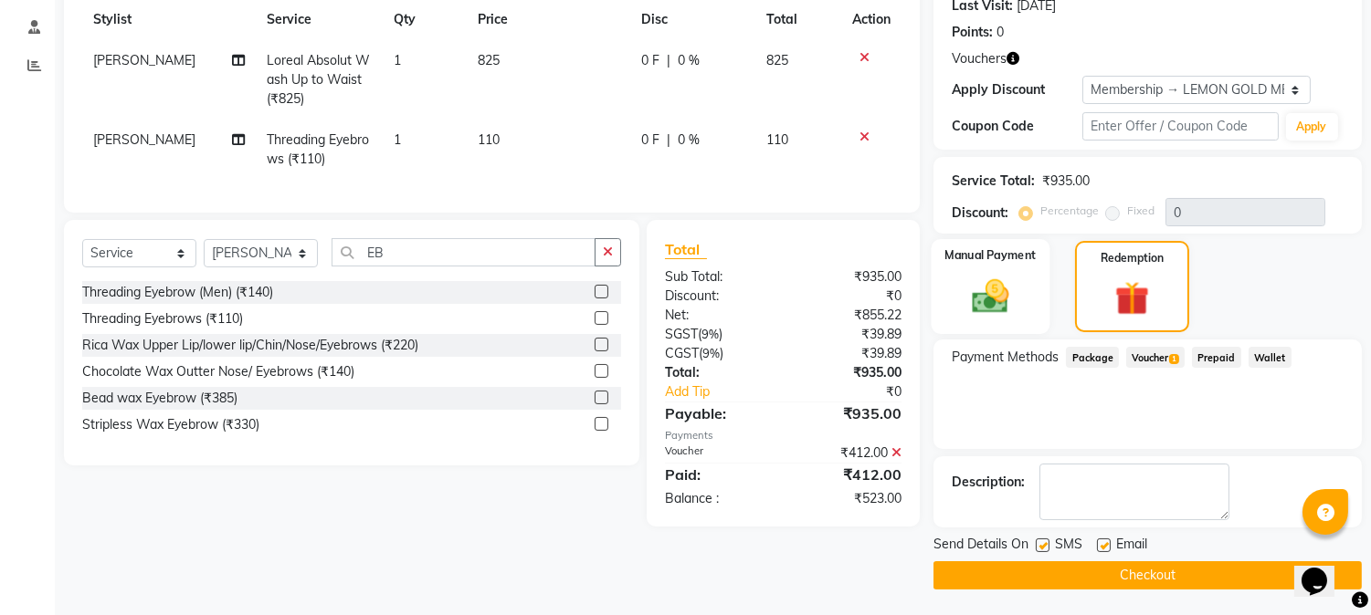
click at [1003, 286] on img at bounding box center [991, 297] width 60 height 43
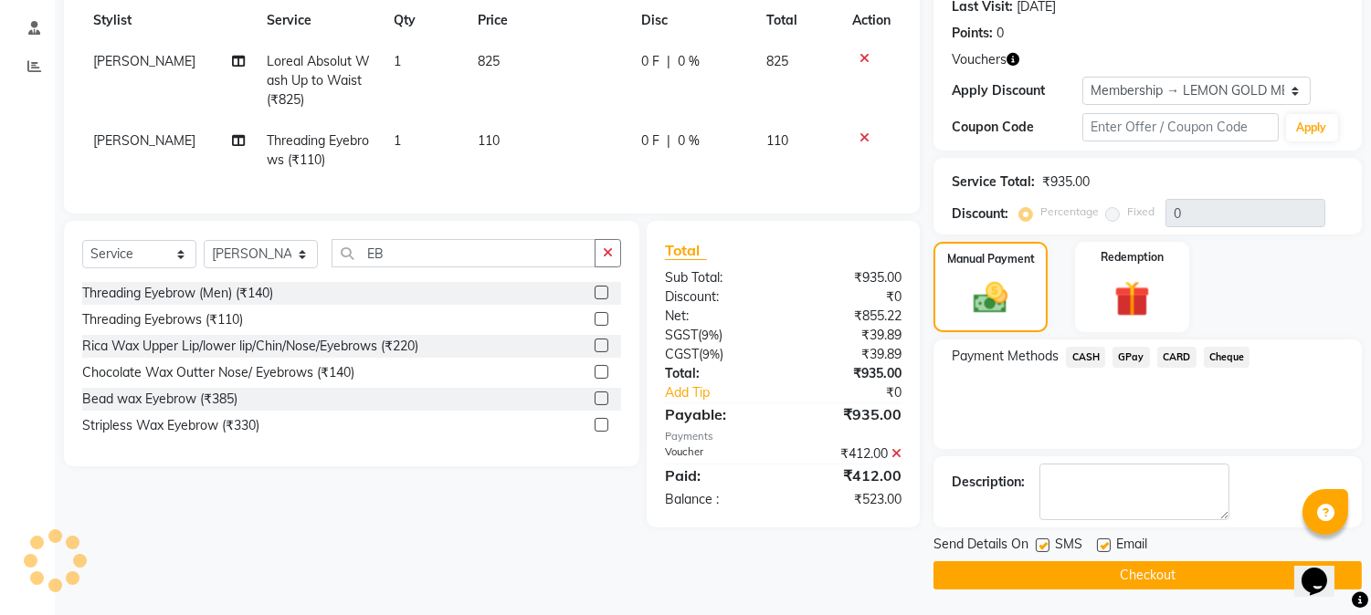
click at [1087, 360] on span "CASH" at bounding box center [1085, 357] width 39 height 21
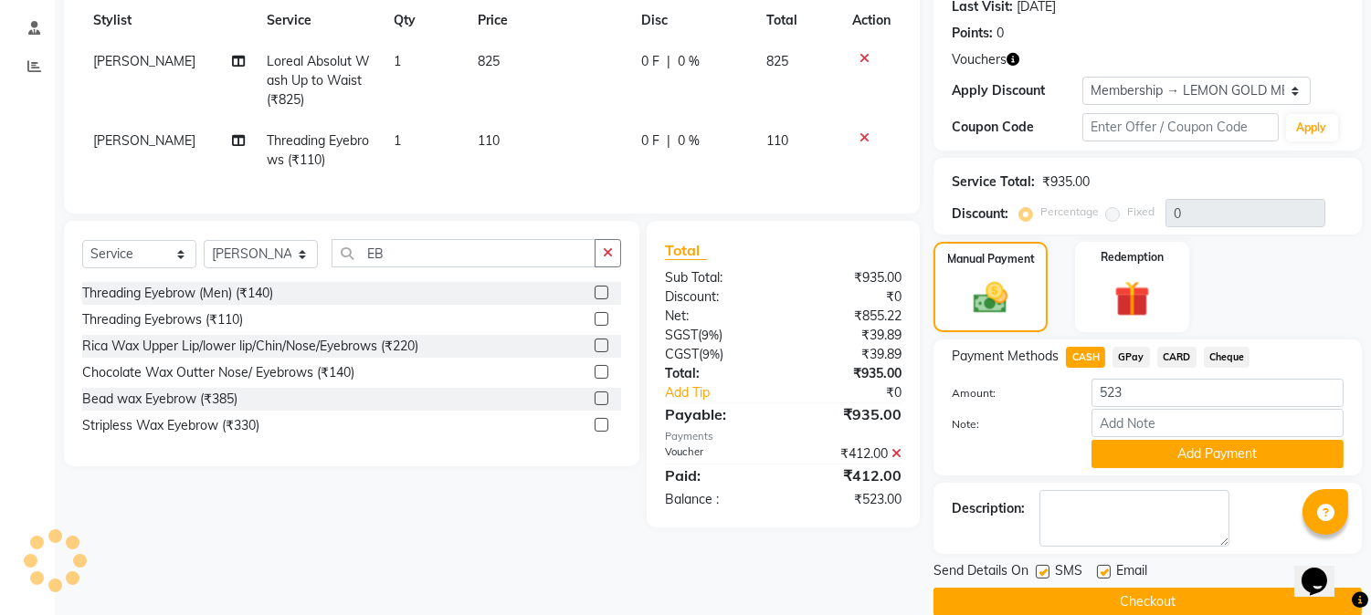
scroll to position [261, 0]
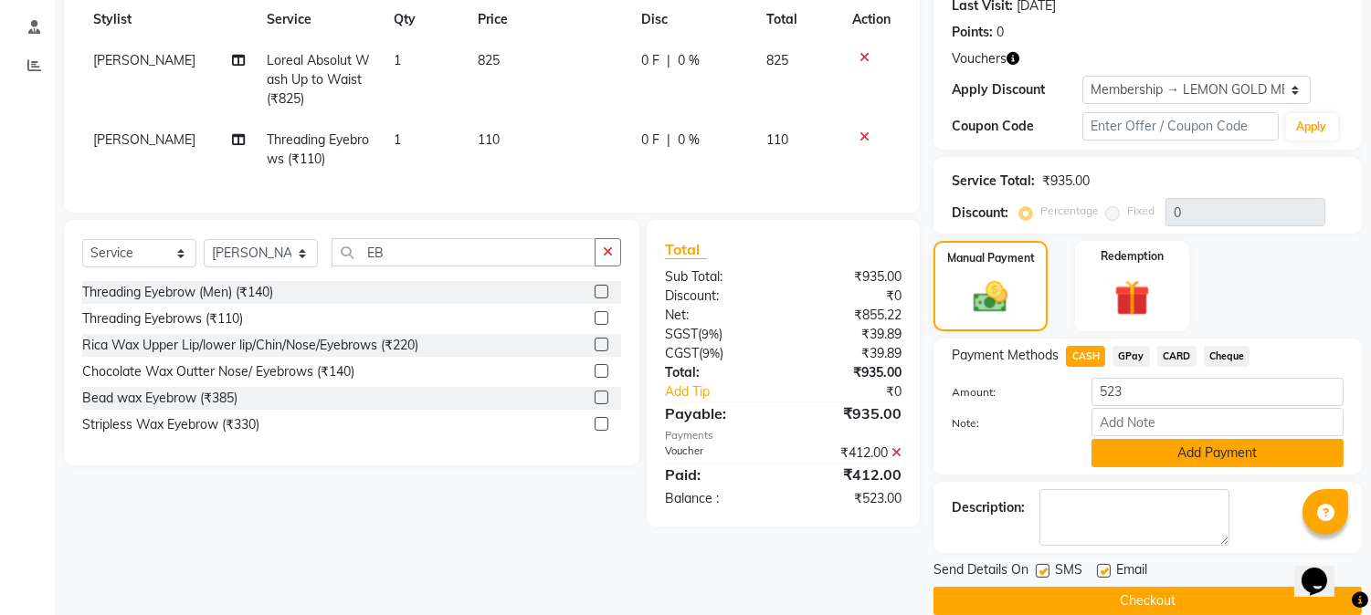
click at [1117, 457] on button "Add Payment" at bounding box center [1217, 453] width 252 height 28
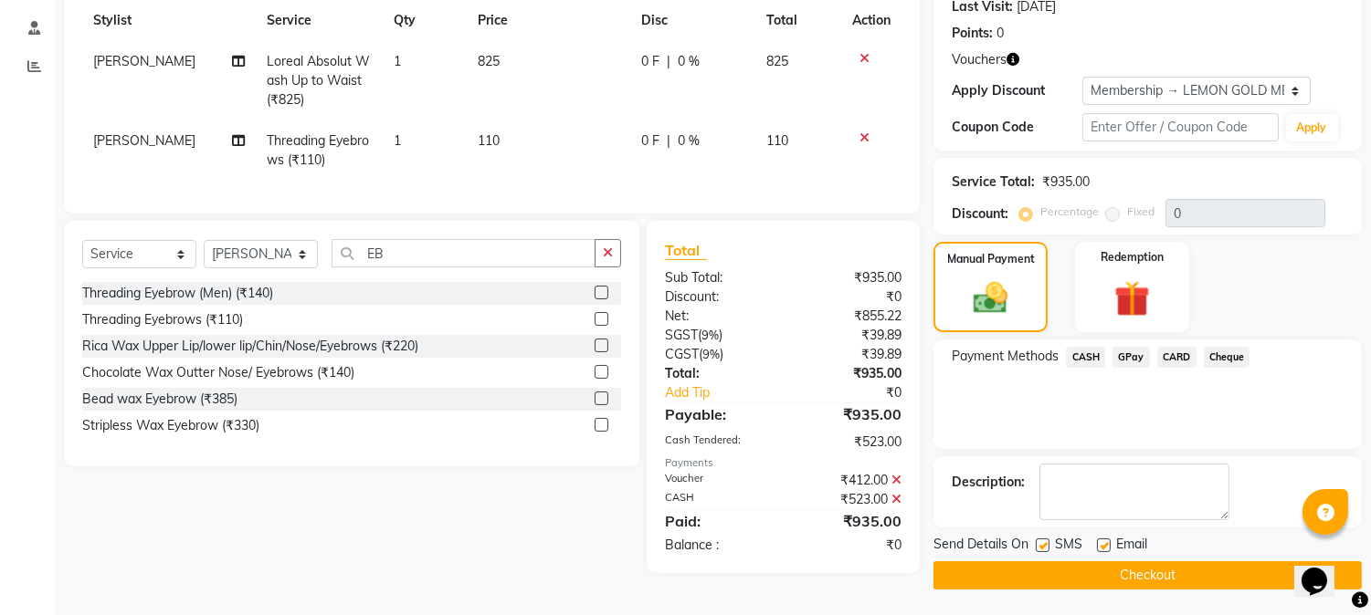
click at [1046, 544] on label at bounding box center [1042, 546] width 14 height 14
click at [1046, 544] on input "checkbox" at bounding box center [1041, 547] width 12 height 12
checkbox input "false"
click at [1101, 545] on label at bounding box center [1104, 546] width 14 height 14
click at [1101, 545] on input "checkbox" at bounding box center [1103, 547] width 12 height 12
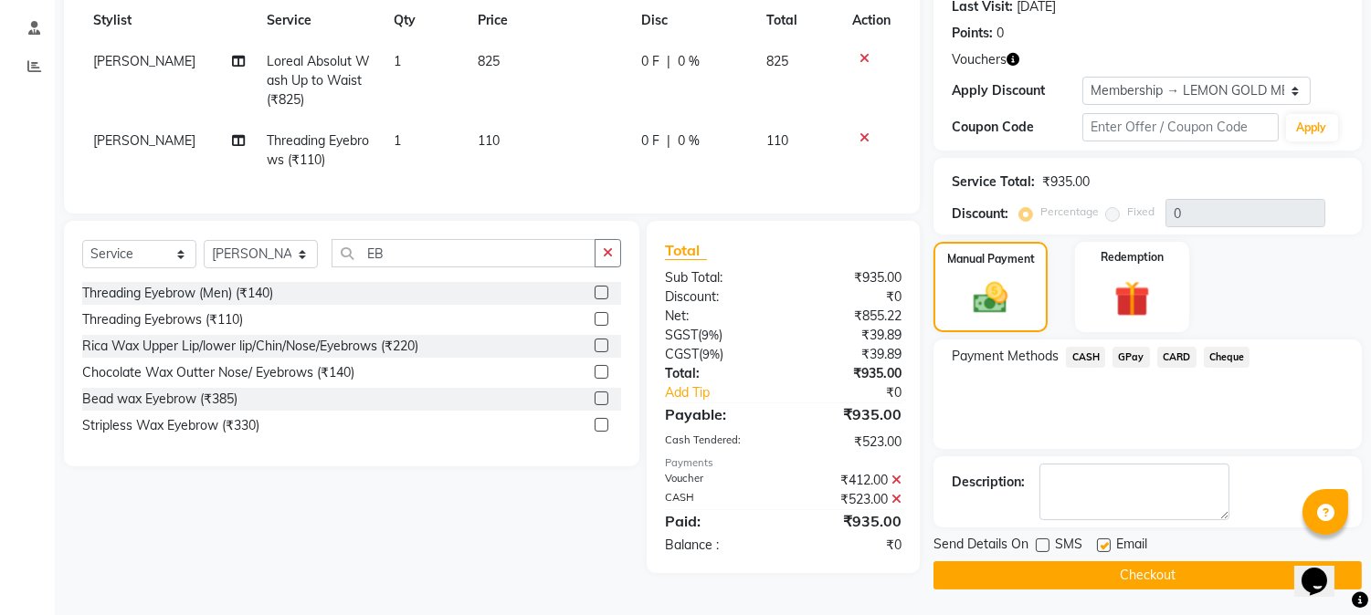
checkbox input "false"
click at [1082, 576] on button "Checkout" at bounding box center [1147, 576] width 428 height 28
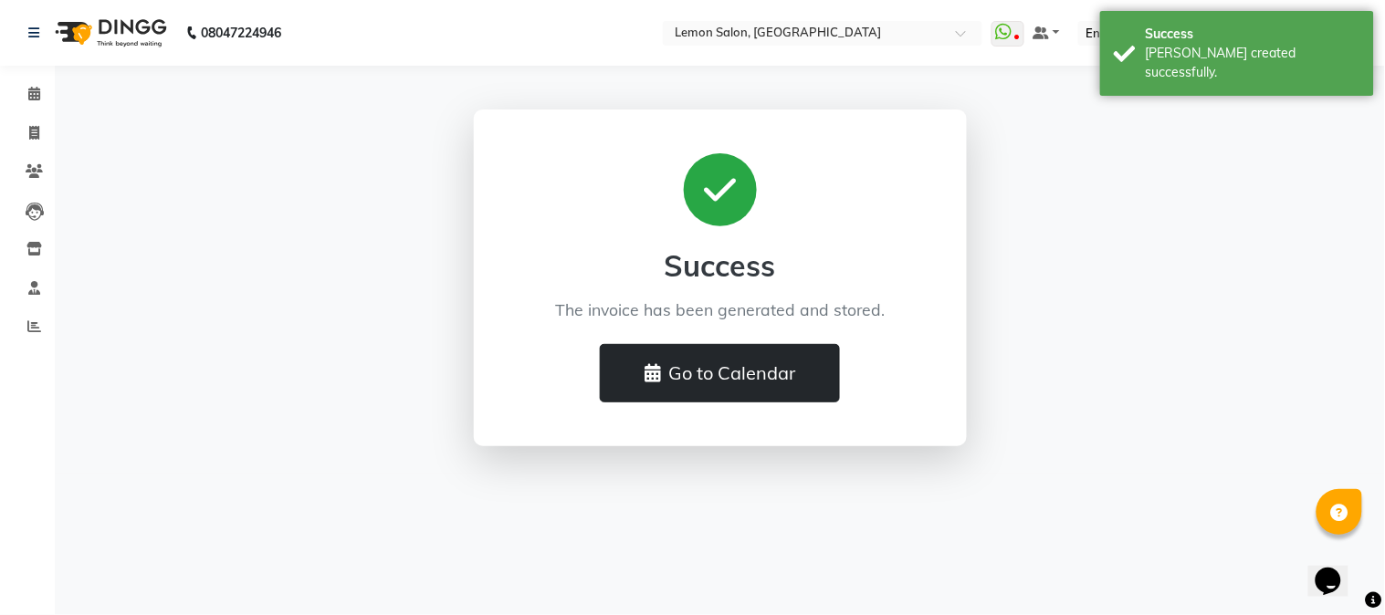
click at [779, 377] on button "Go to Calendar" at bounding box center [720, 373] width 240 height 58
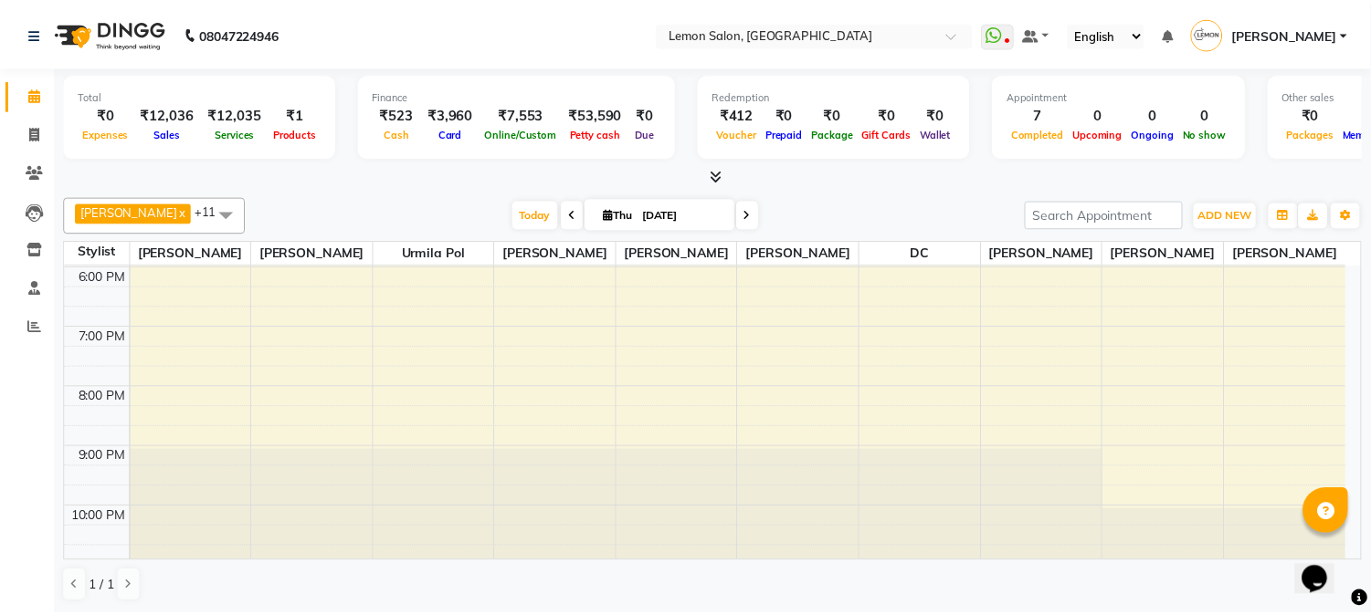
scroll to position [270, 0]
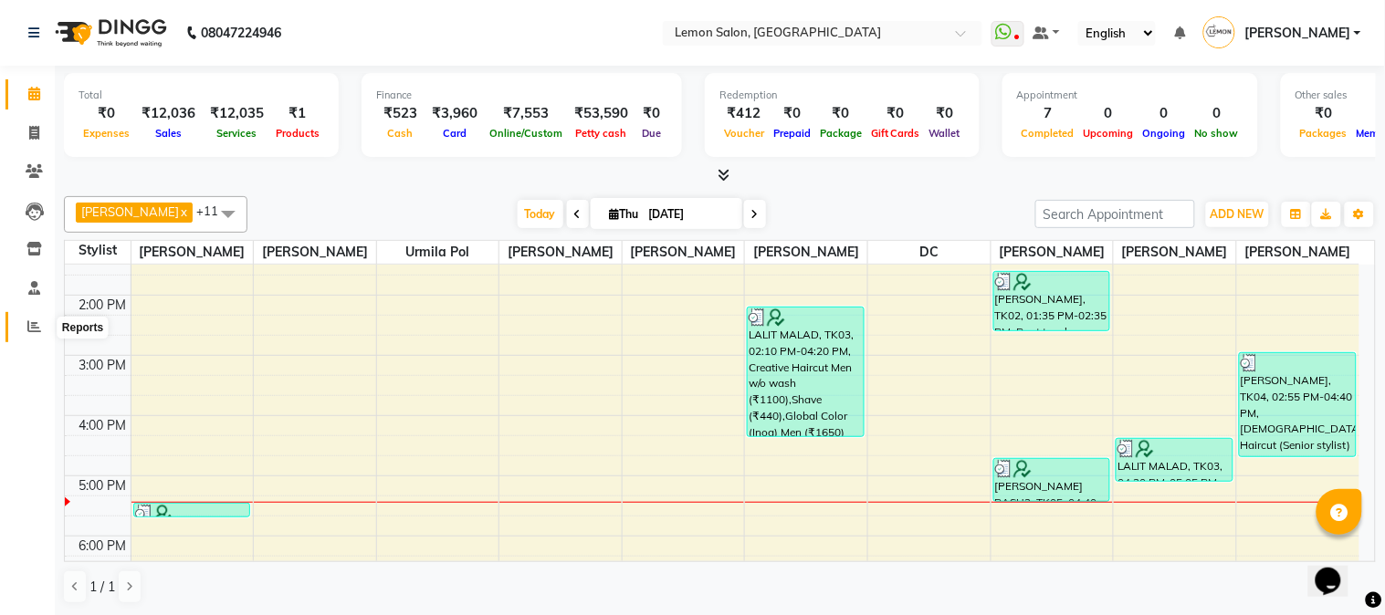
click at [28, 325] on icon at bounding box center [34, 327] width 14 height 14
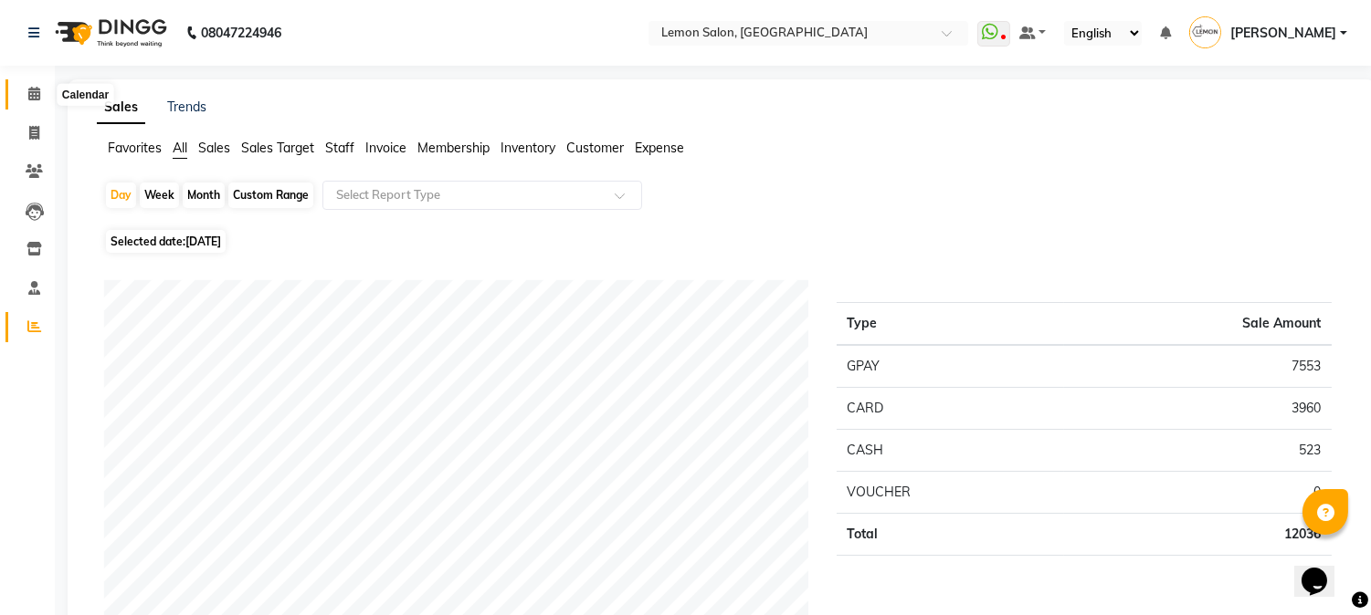
click at [30, 95] on icon at bounding box center [34, 94] width 12 height 14
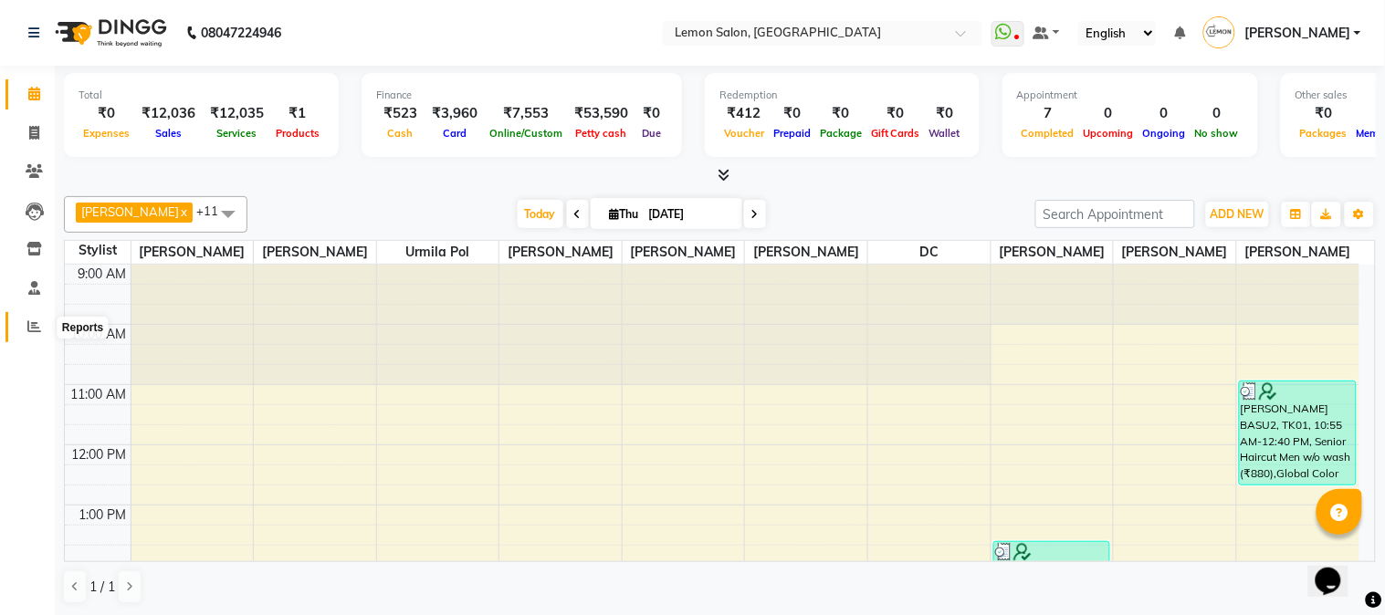
click at [31, 320] on span at bounding box center [34, 327] width 32 height 21
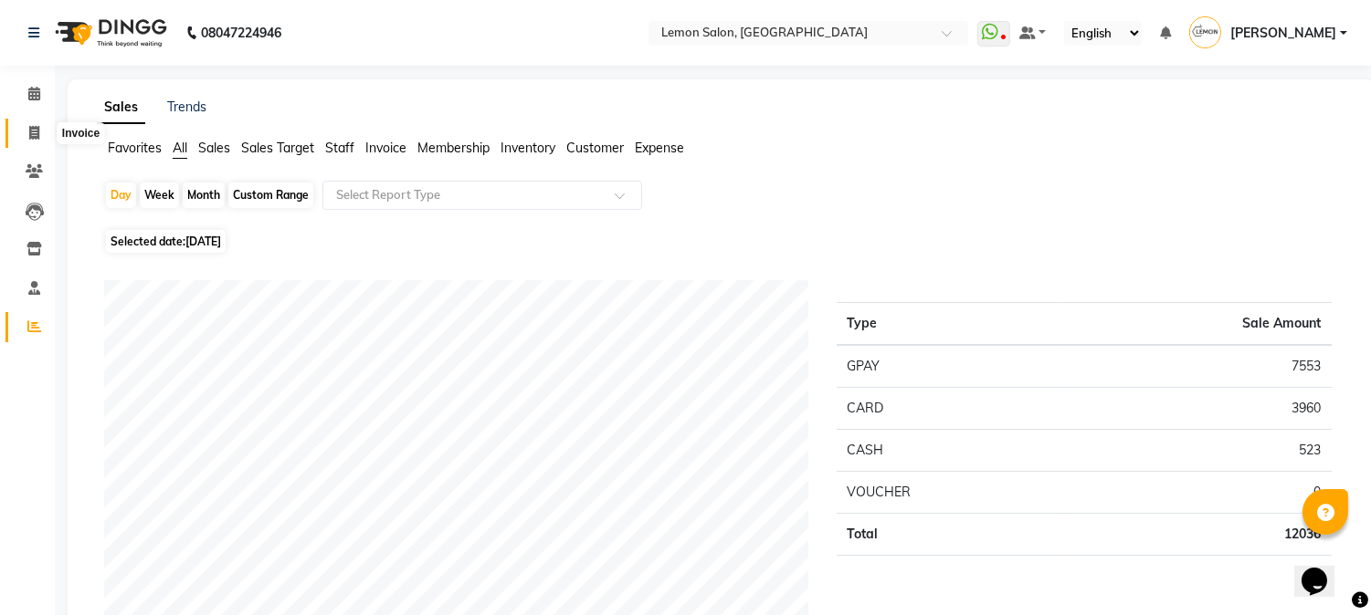
click at [26, 133] on span at bounding box center [34, 133] width 32 height 21
select select "service"
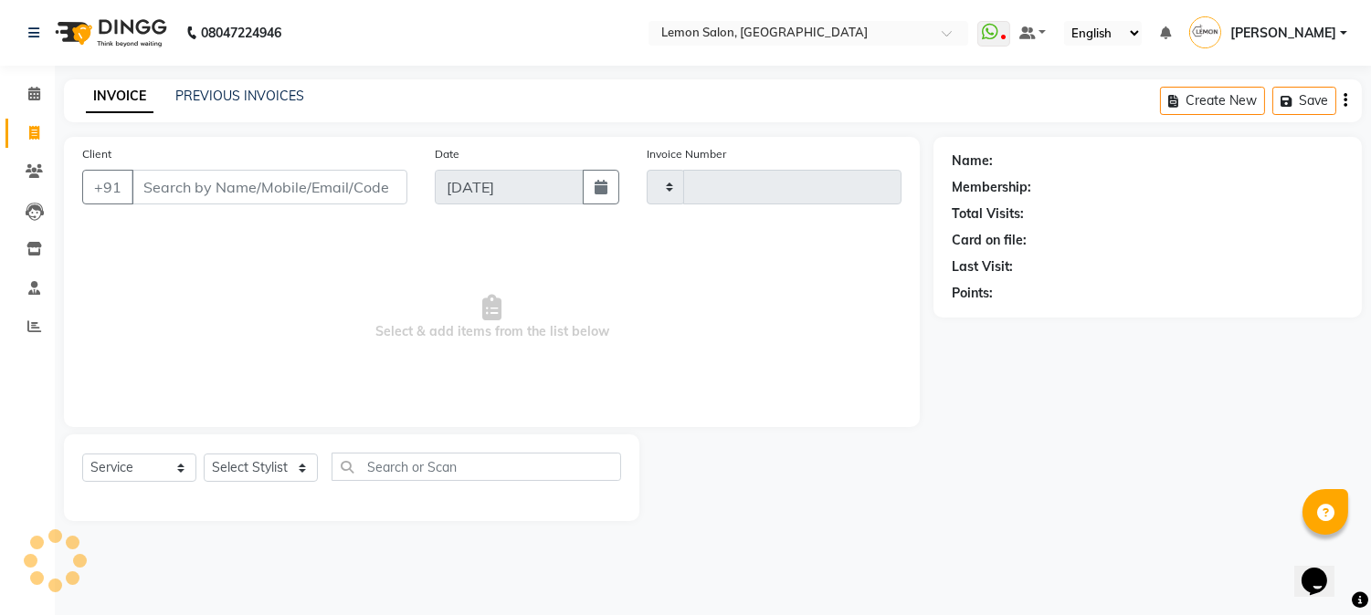
type input "2704"
select select "565"
click at [257, 464] on select "Select Stylist [PERSON_NAME] [PERSON_NAME] Datta [PERSON_NAME] [PERSON_NAME] [P…" at bounding box center [261, 468] width 114 height 28
select select "7629"
click at [204, 455] on select "Select Stylist [PERSON_NAME] [PERSON_NAME] Datta [PERSON_NAME] [PERSON_NAME] [P…" at bounding box center [261, 468] width 114 height 28
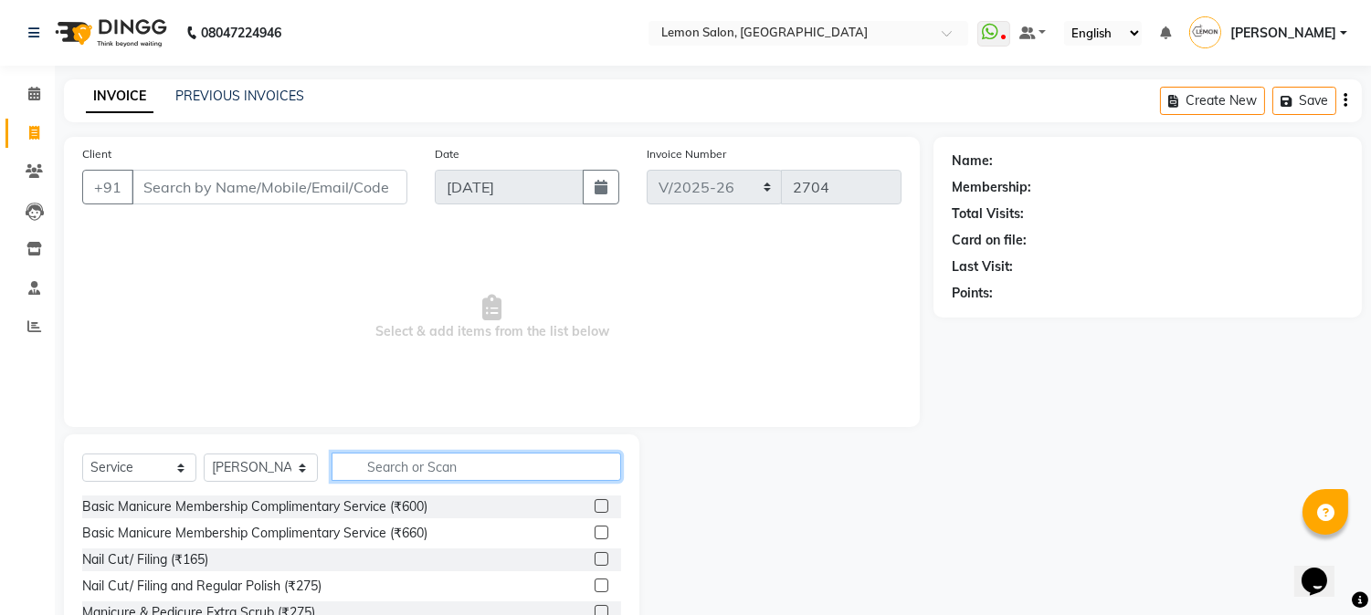
click at [390, 467] on input "text" at bounding box center [475, 467] width 289 height 28
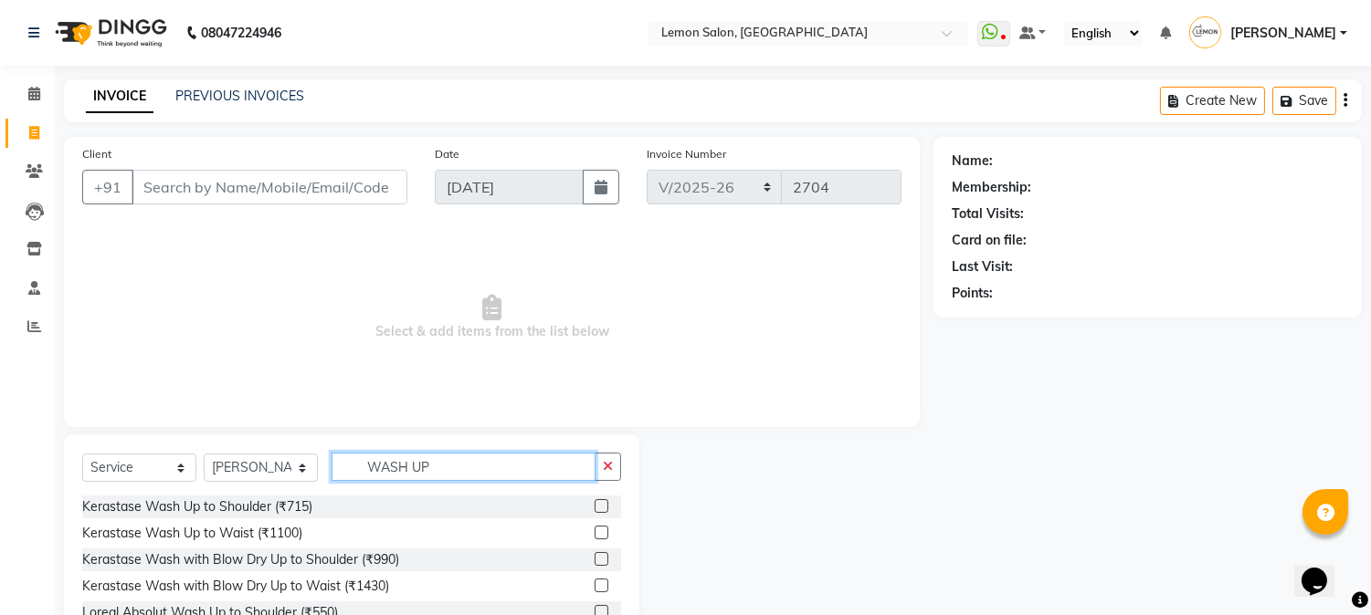
scroll to position [115, 0]
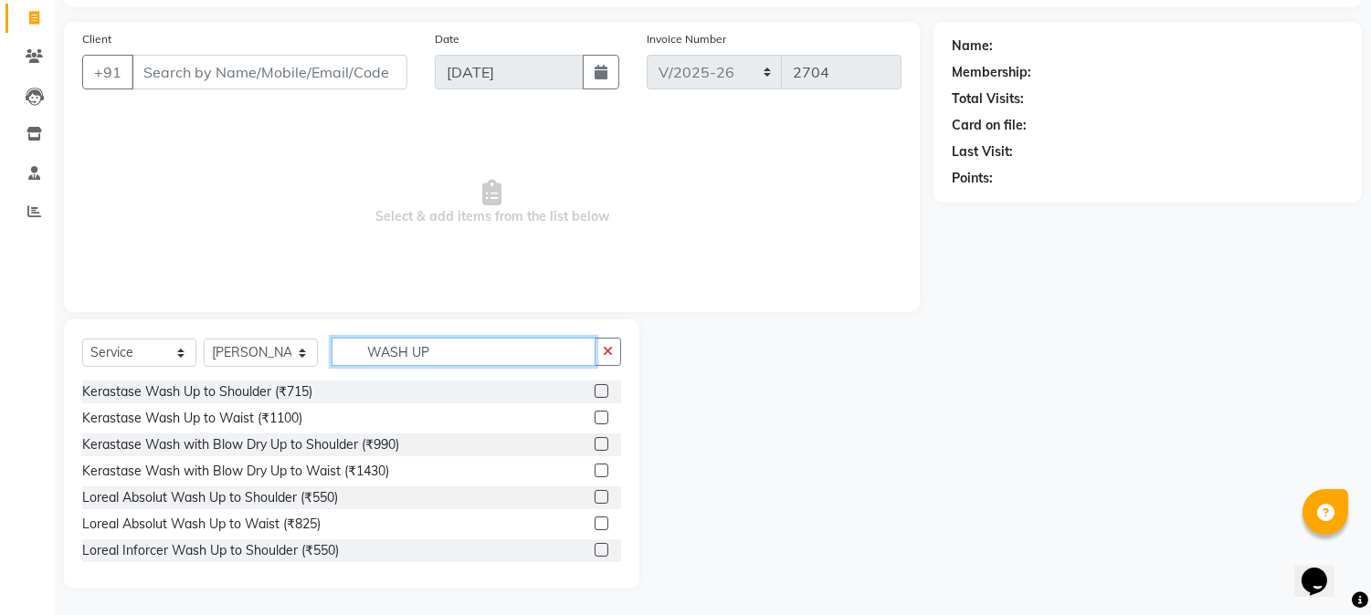
type input "WASH UP"
click at [594, 522] on label at bounding box center [601, 524] width 14 height 14
click at [594, 522] on input "checkbox" at bounding box center [600, 525] width 12 height 12
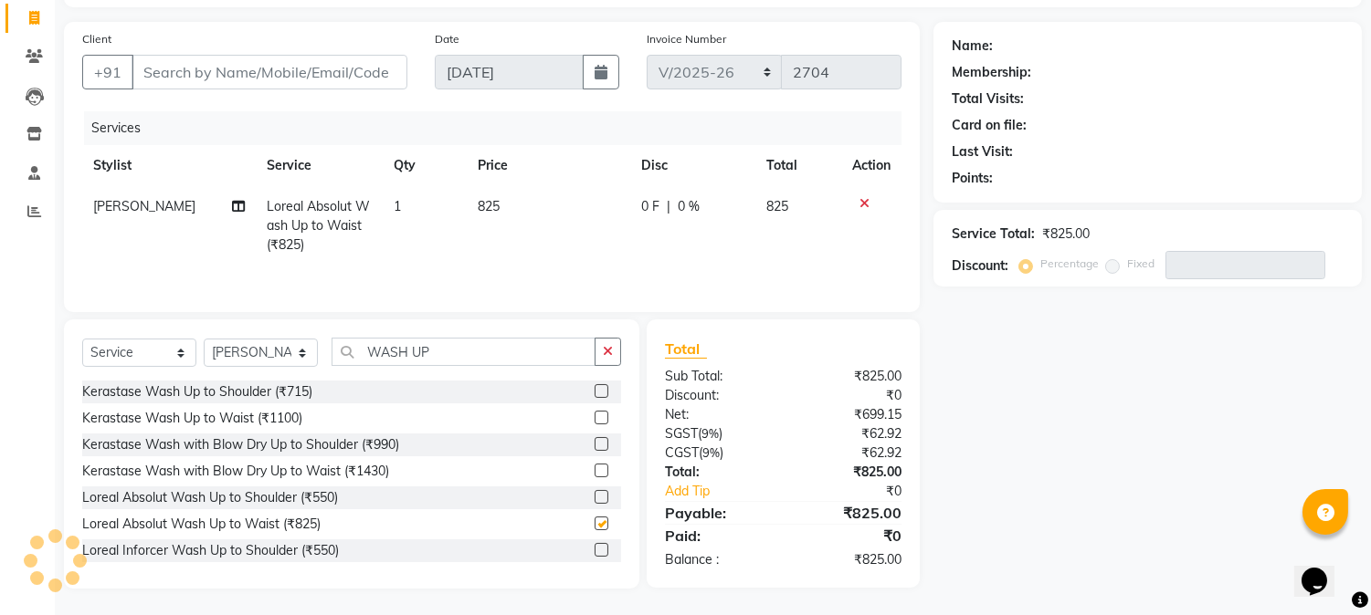
checkbox input "false"
click at [259, 352] on select "Select Stylist [PERSON_NAME] [PERSON_NAME] Datta [PERSON_NAME] [PERSON_NAME] [P…" at bounding box center [261, 353] width 114 height 28
select select "7417"
click at [204, 341] on select "Select Stylist [PERSON_NAME] [PERSON_NAME] Datta [PERSON_NAME] [PERSON_NAME] [P…" at bounding box center [261, 353] width 114 height 28
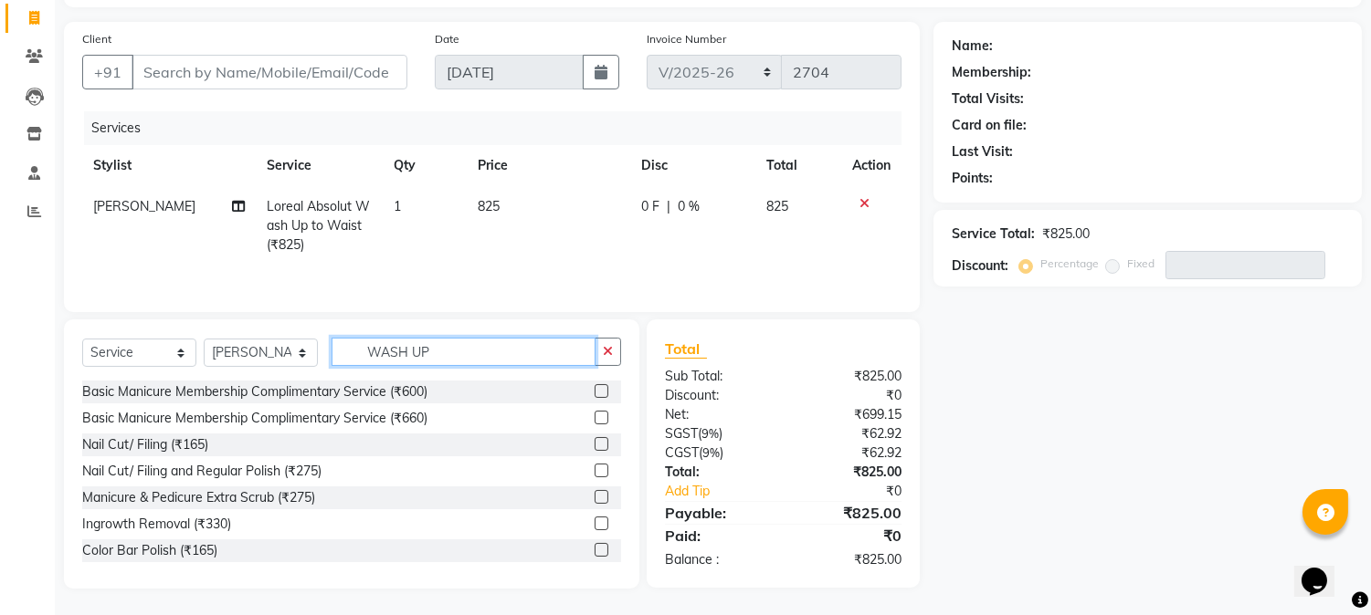
click at [484, 354] on input "WASH UP" at bounding box center [463, 352] width 264 height 28
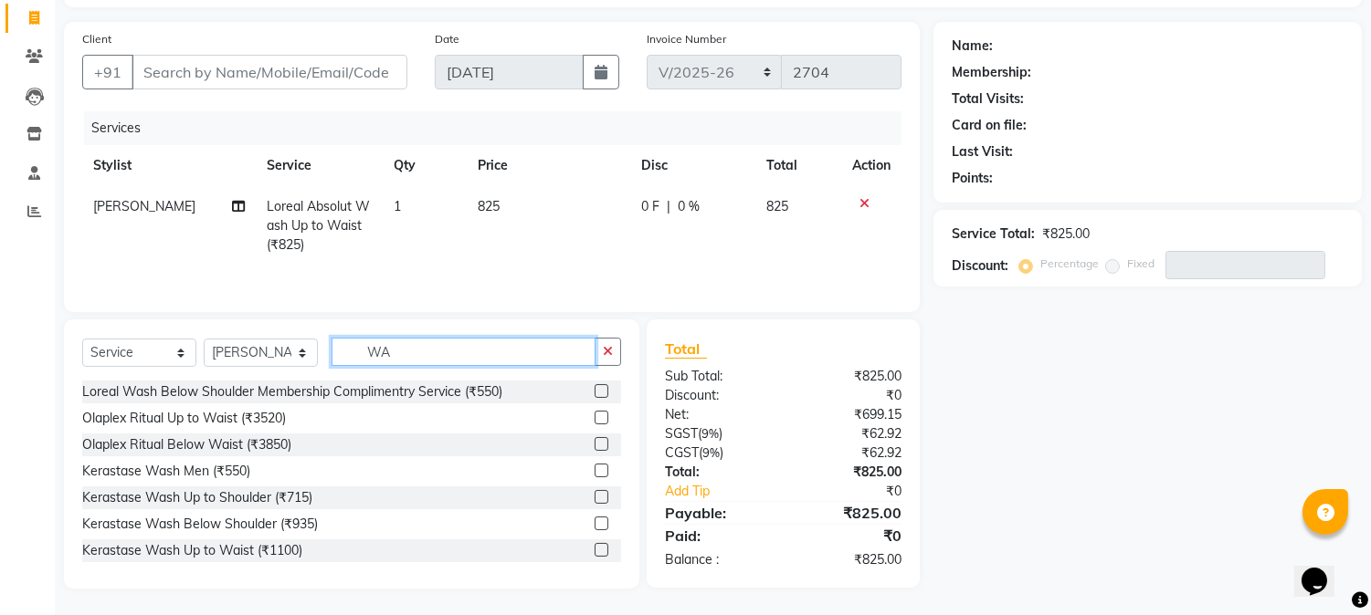
type input "W"
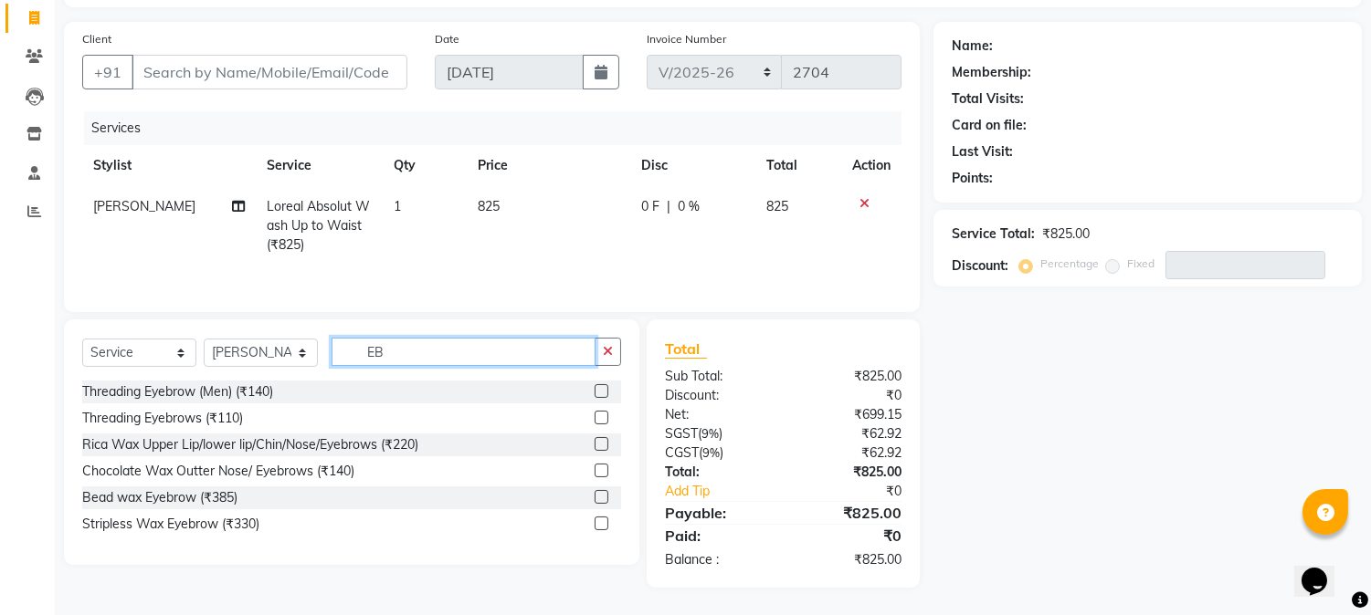
type input "EB"
click at [599, 420] on label at bounding box center [601, 418] width 14 height 14
click at [599, 420] on input "checkbox" at bounding box center [600, 419] width 12 height 12
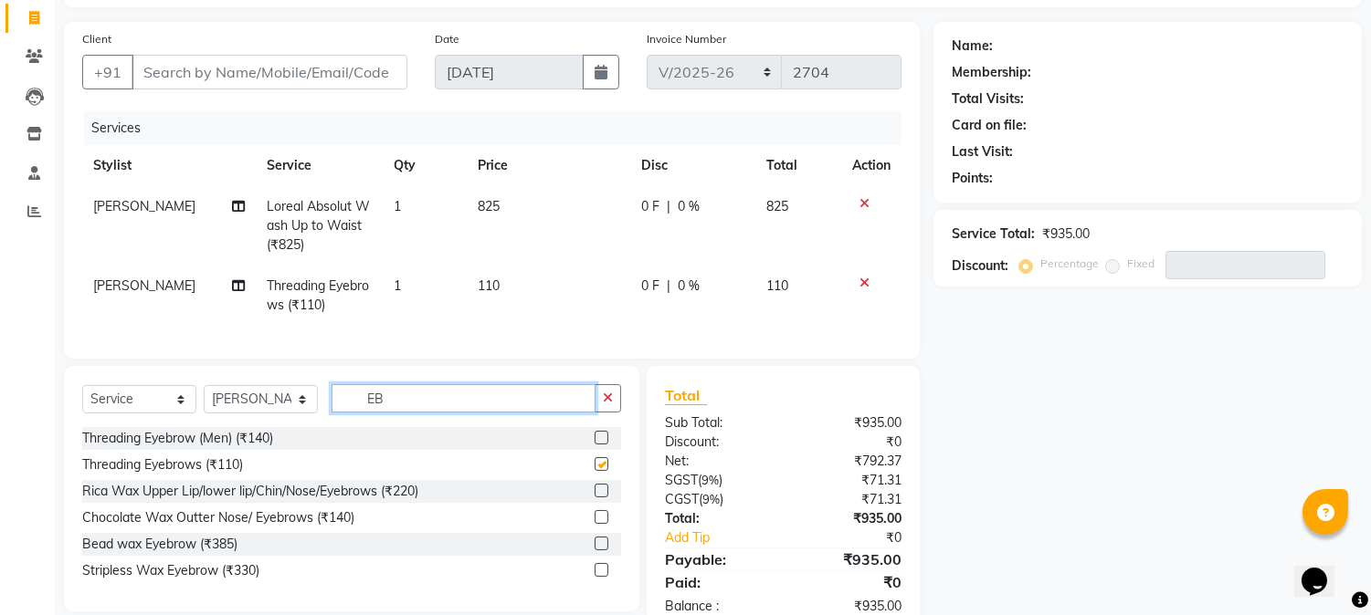
click at [471, 406] on input "EB" at bounding box center [463, 398] width 264 height 28
checkbox input "false"
type input "E"
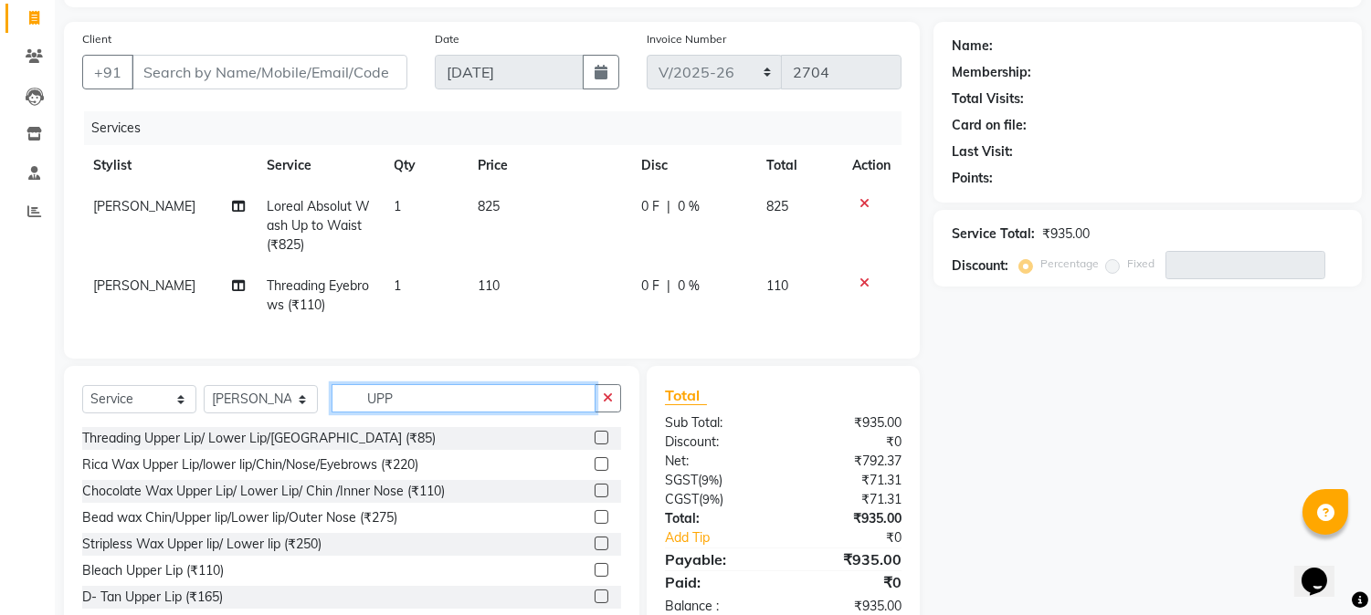
type input "UPP"
click at [594, 445] on label at bounding box center [601, 438] width 14 height 14
click at [594, 445] on input "checkbox" at bounding box center [600, 439] width 12 height 12
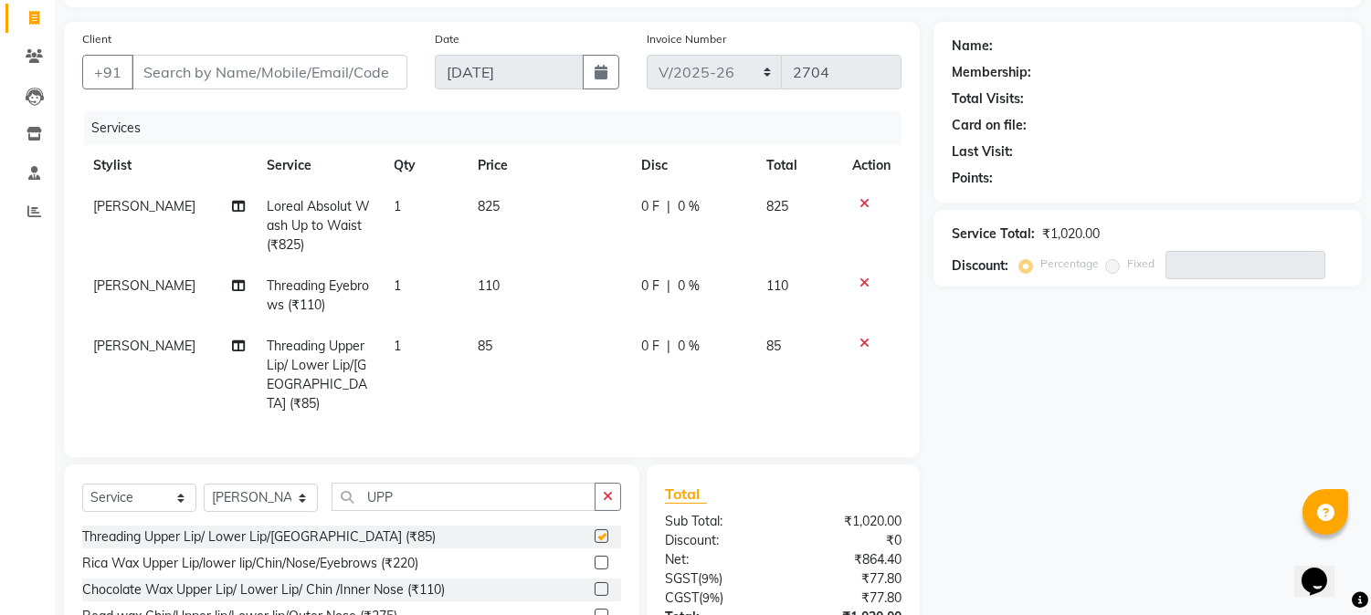
checkbox input "false"
click at [396, 347] on span "1" at bounding box center [397, 346] width 7 height 16
select select "7417"
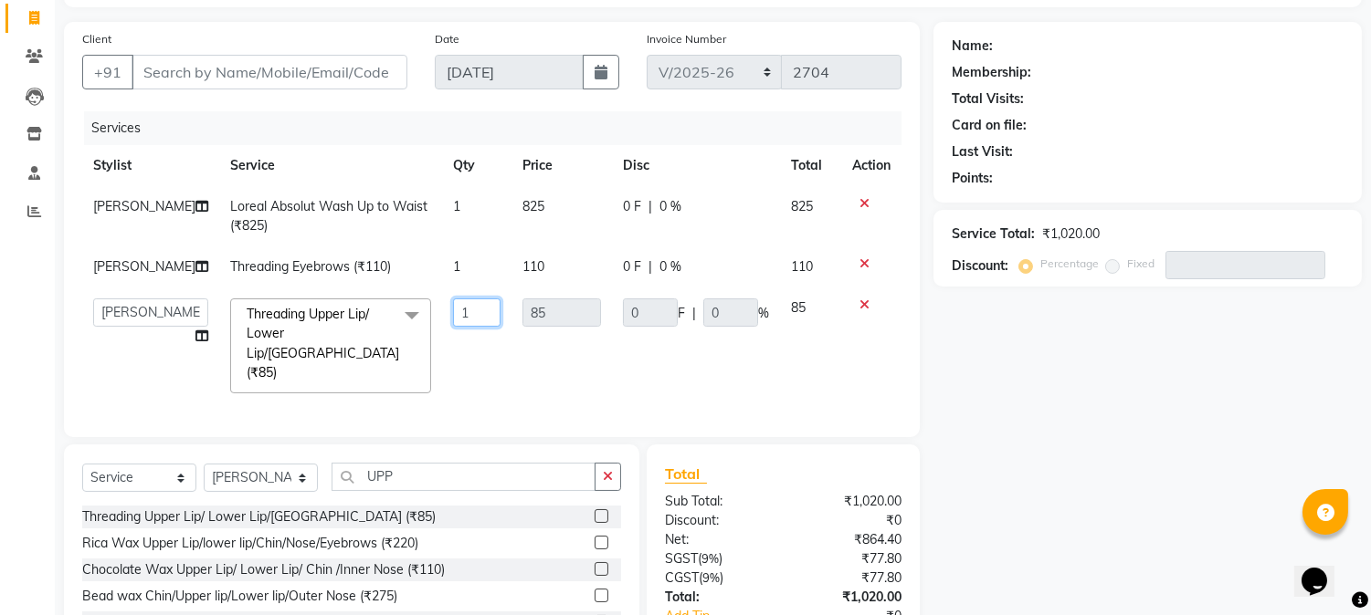
click at [453, 327] on input "1" at bounding box center [476, 313] width 47 height 28
type input "3"
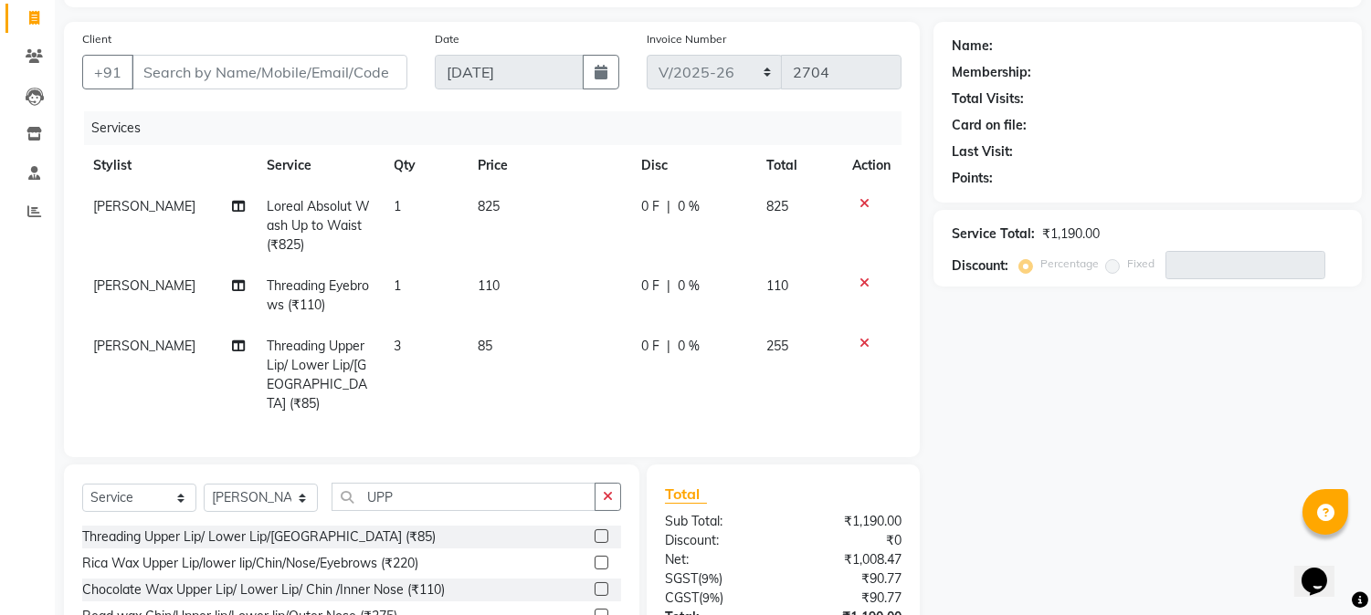
click at [454, 366] on td "3" at bounding box center [425, 375] width 84 height 99
select select "7417"
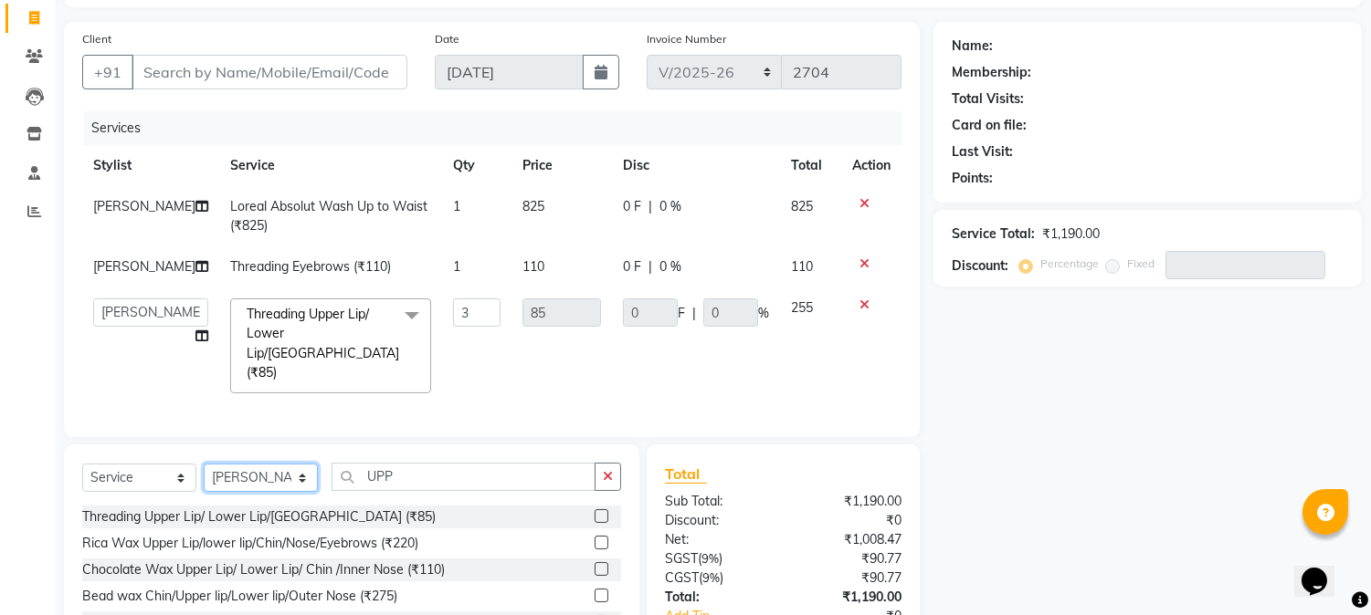
click at [234, 478] on select "Select Stylist [PERSON_NAME] [PERSON_NAME] Datta [PERSON_NAME] [PERSON_NAME] [P…" at bounding box center [261, 478] width 114 height 28
select select "61677"
click at [204, 464] on select "Select Stylist [PERSON_NAME] [PERSON_NAME] Datta [PERSON_NAME] [PERSON_NAME] [P…" at bounding box center [261, 478] width 114 height 28
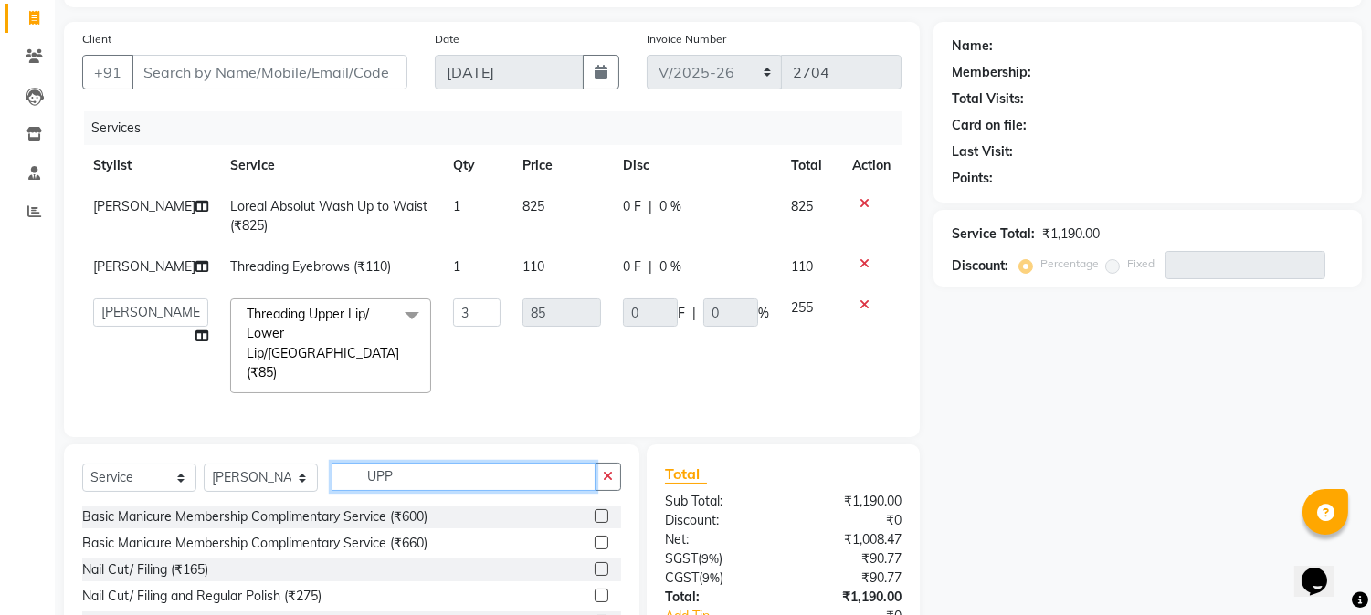
click at [418, 475] on input "UPP" at bounding box center [463, 477] width 264 height 28
type input "U"
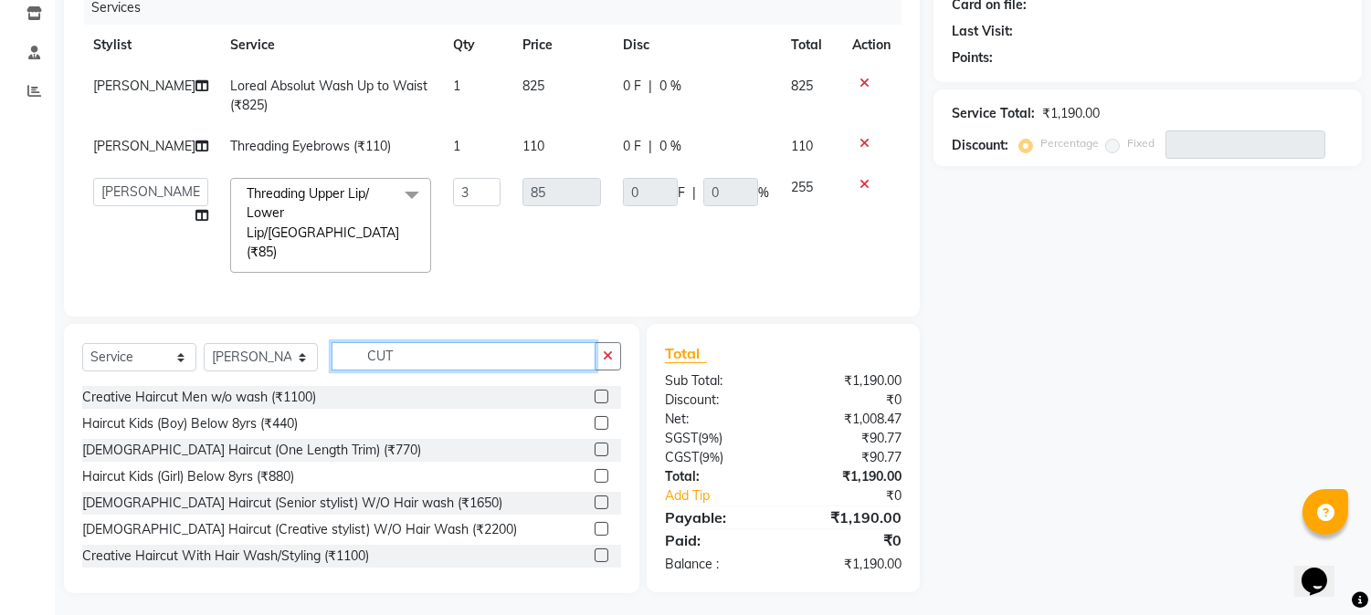
scroll to position [162, 0]
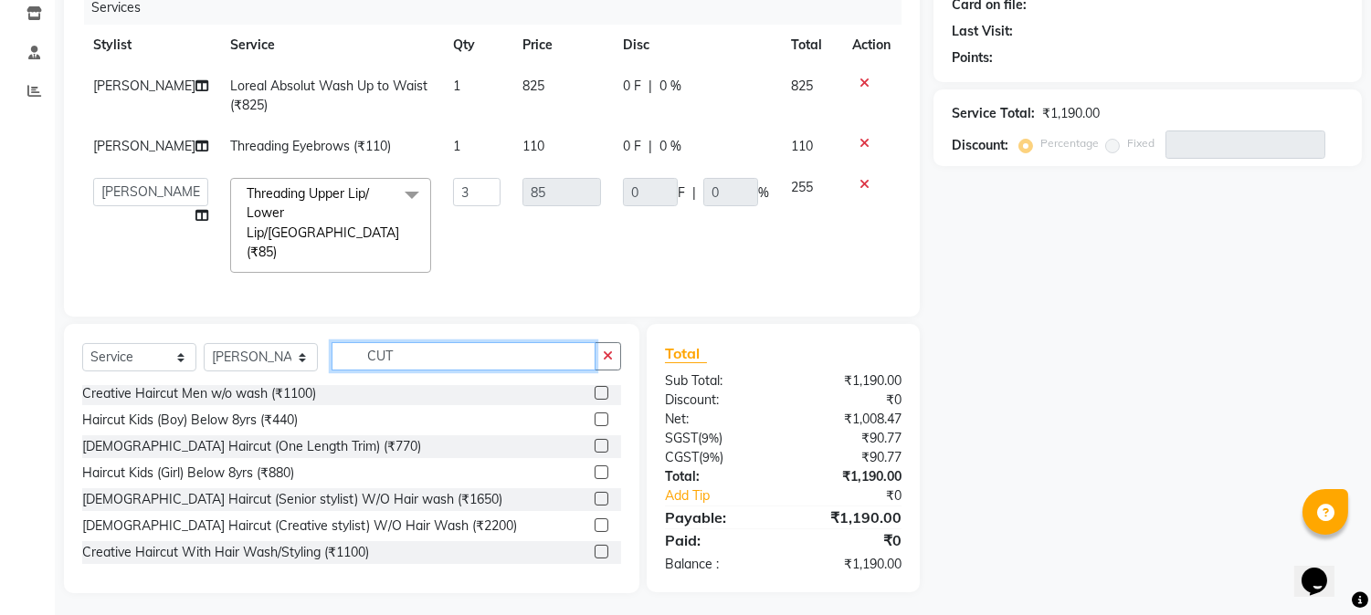
type input "CUT"
click at [594, 493] on label at bounding box center [601, 499] width 14 height 14
click at [594, 494] on input "checkbox" at bounding box center [600, 500] width 12 height 12
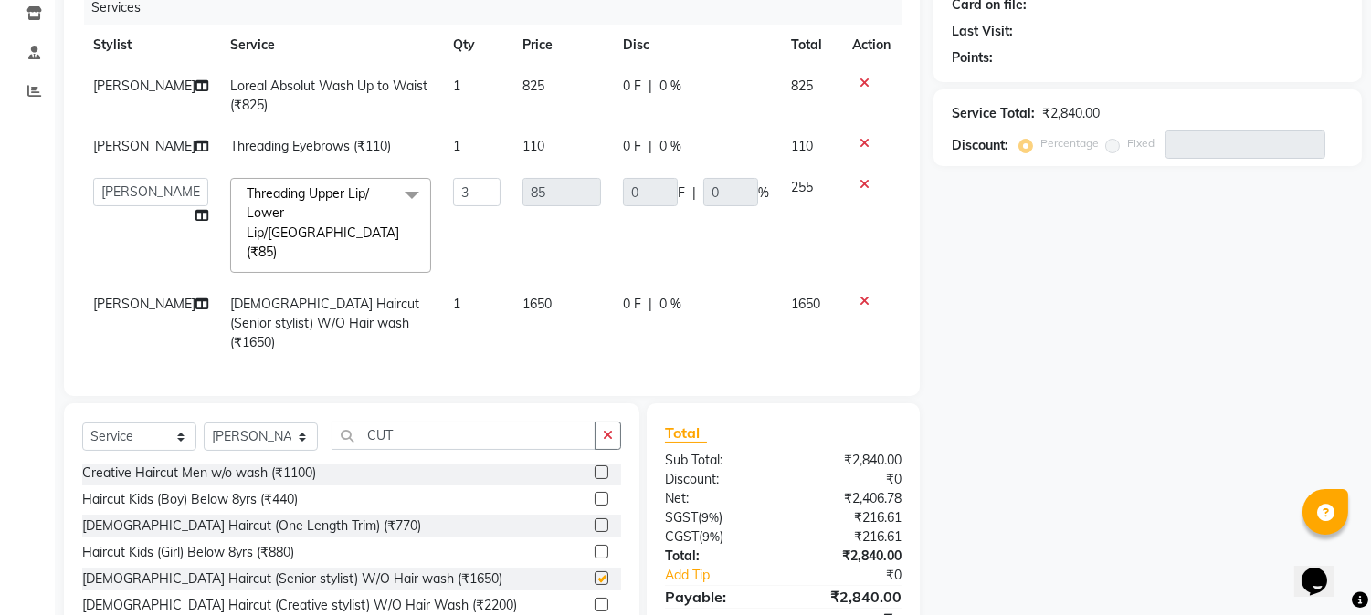
checkbox input "false"
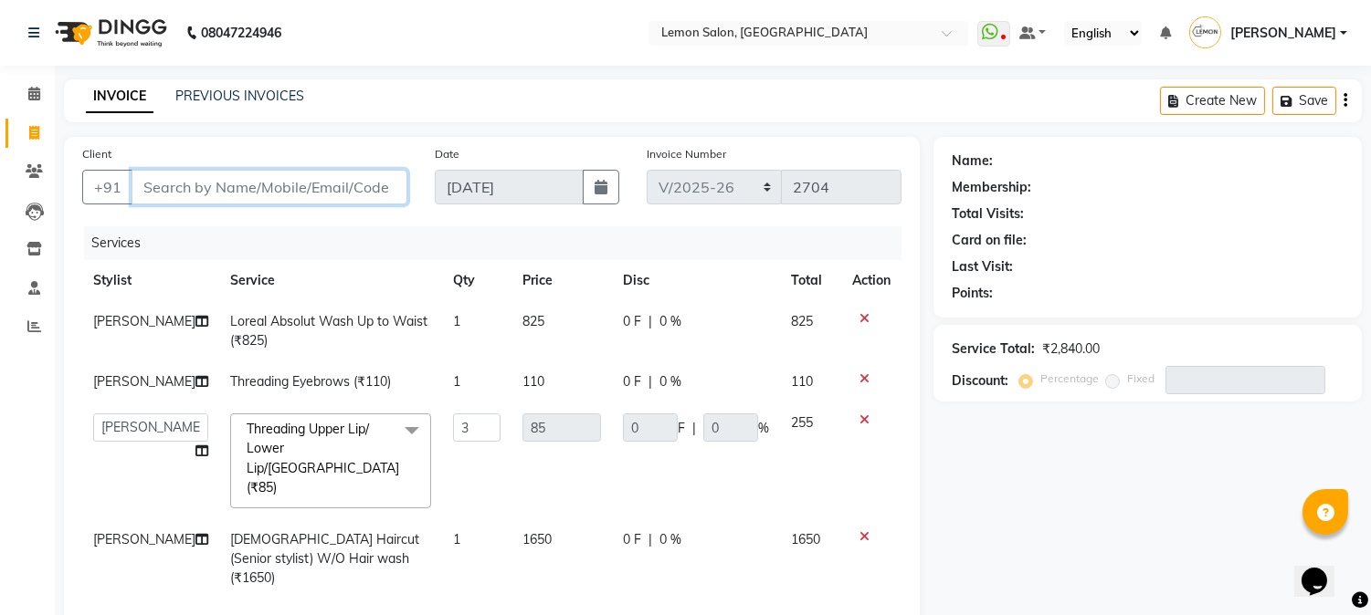
click at [268, 184] on input "Client" at bounding box center [269, 187] width 276 height 35
type input "9"
type input "0"
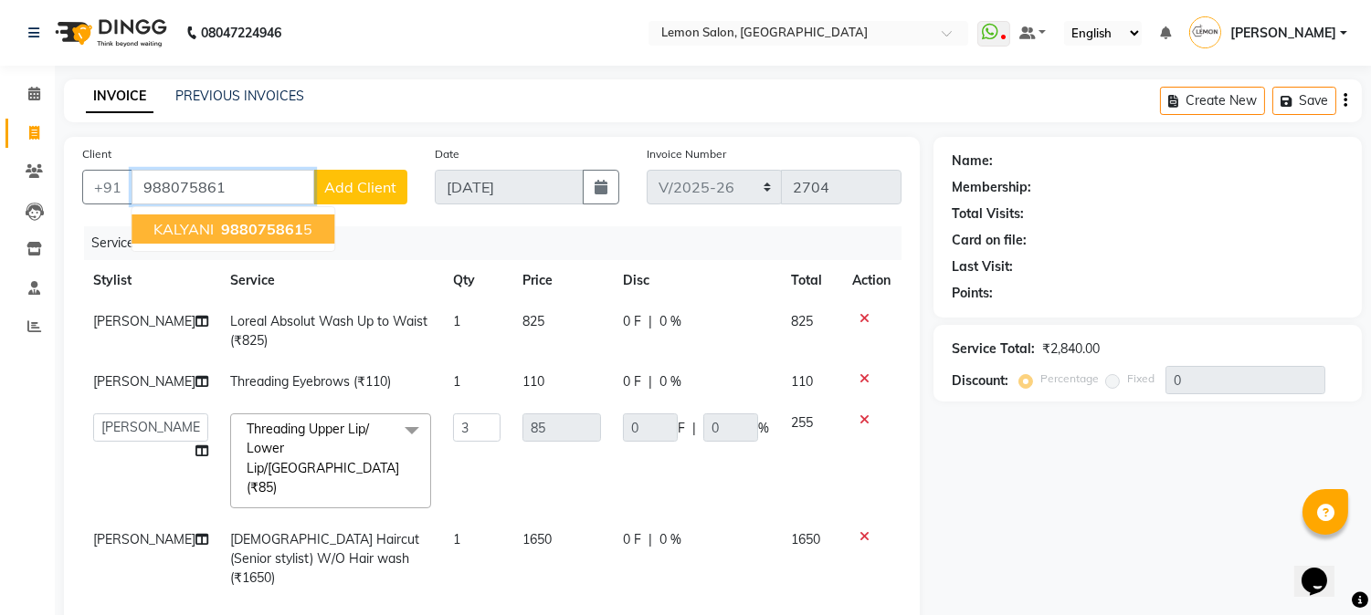
click at [247, 229] on span "988075861" at bounding box center [262, 229] width 82 height 18
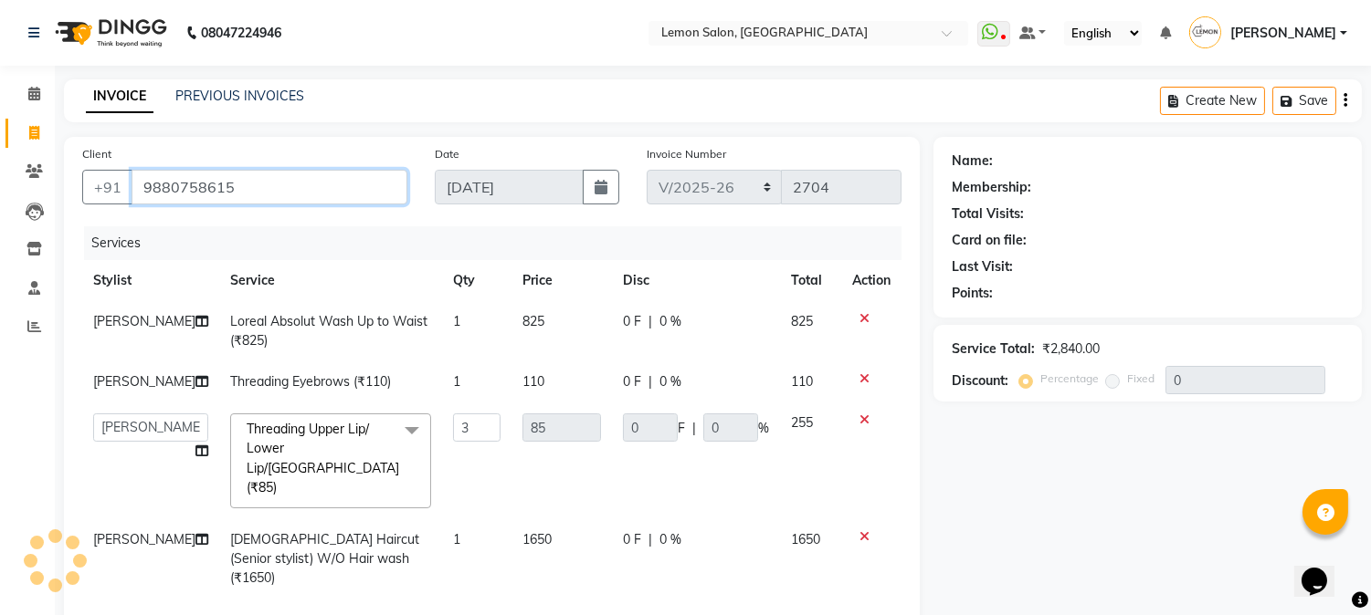
type input "9880758615"
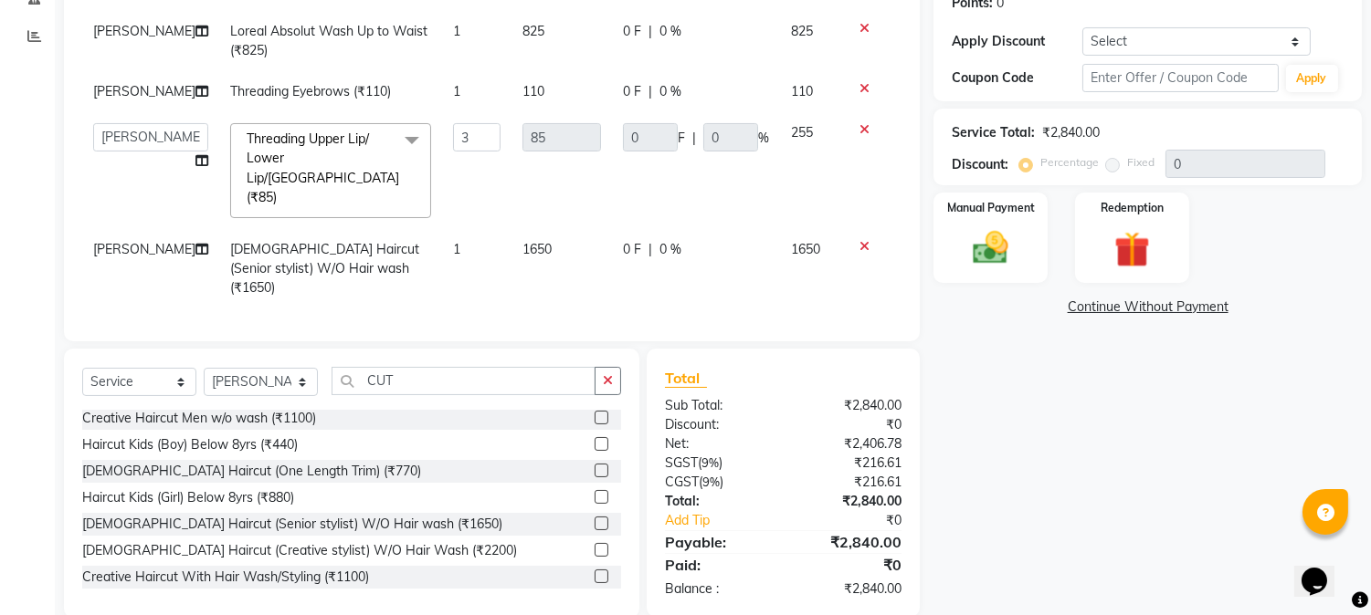
scroll to position [296, 0]
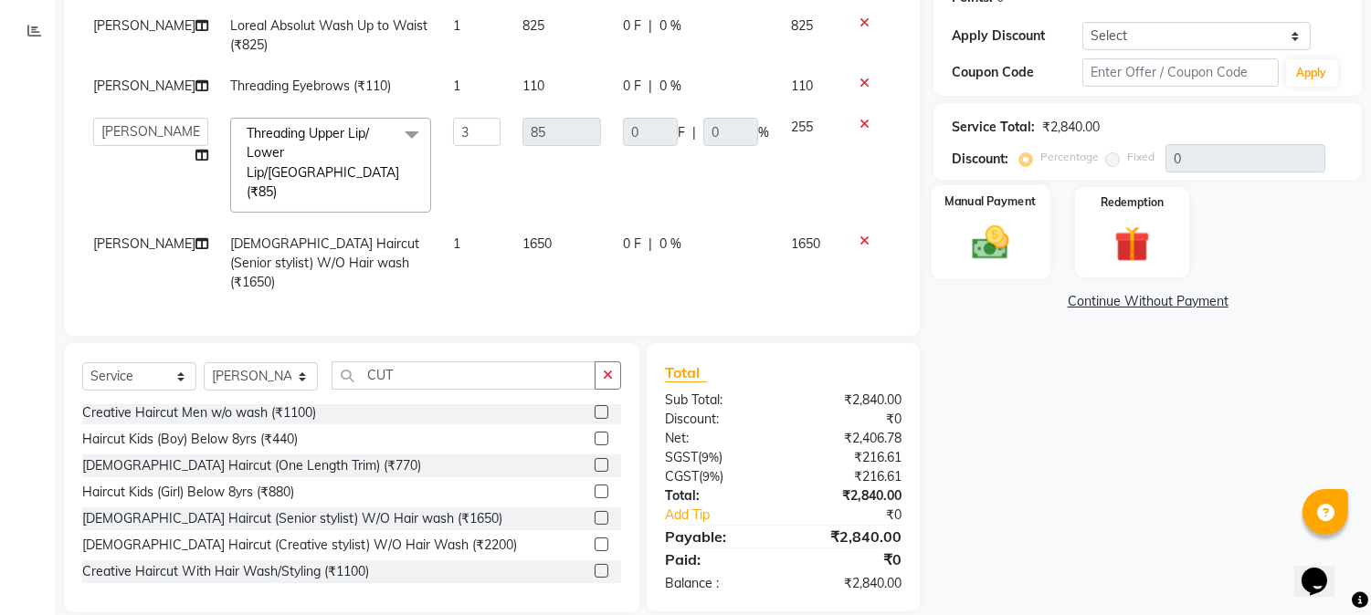
click at [998, 250] on img at bounding box center [991, 243] width 60 height 43
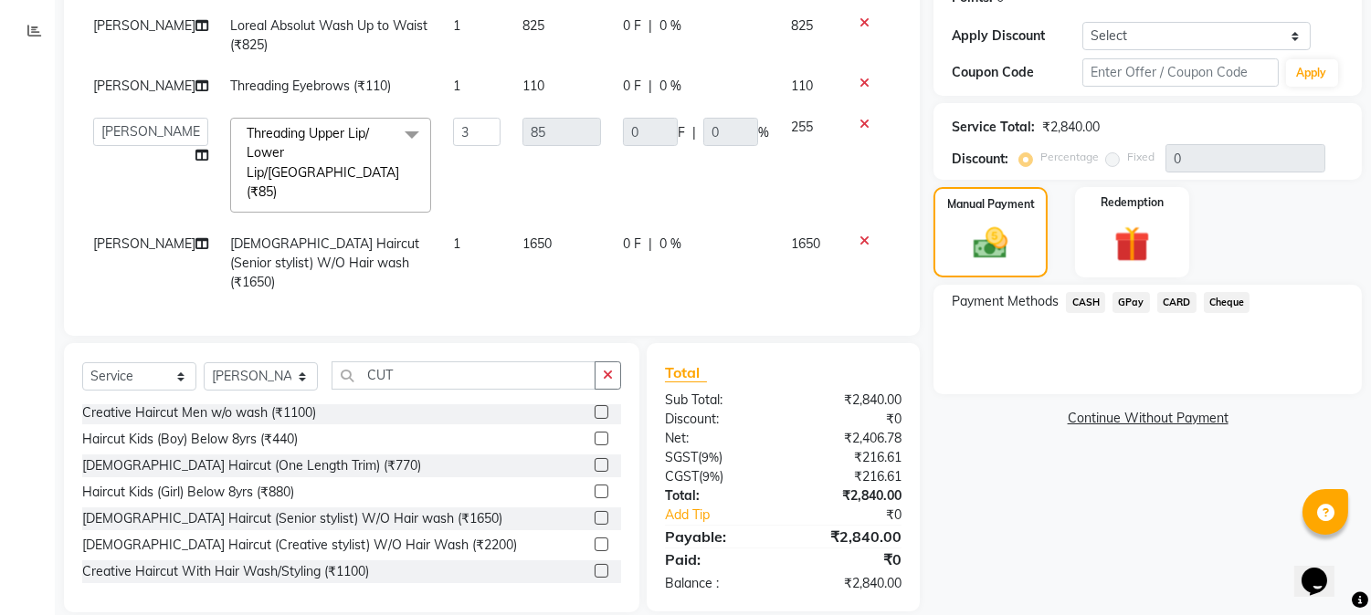
click at [1119, 300] on span "GPay" at bounding box center [1130, 302] width 37 height 21
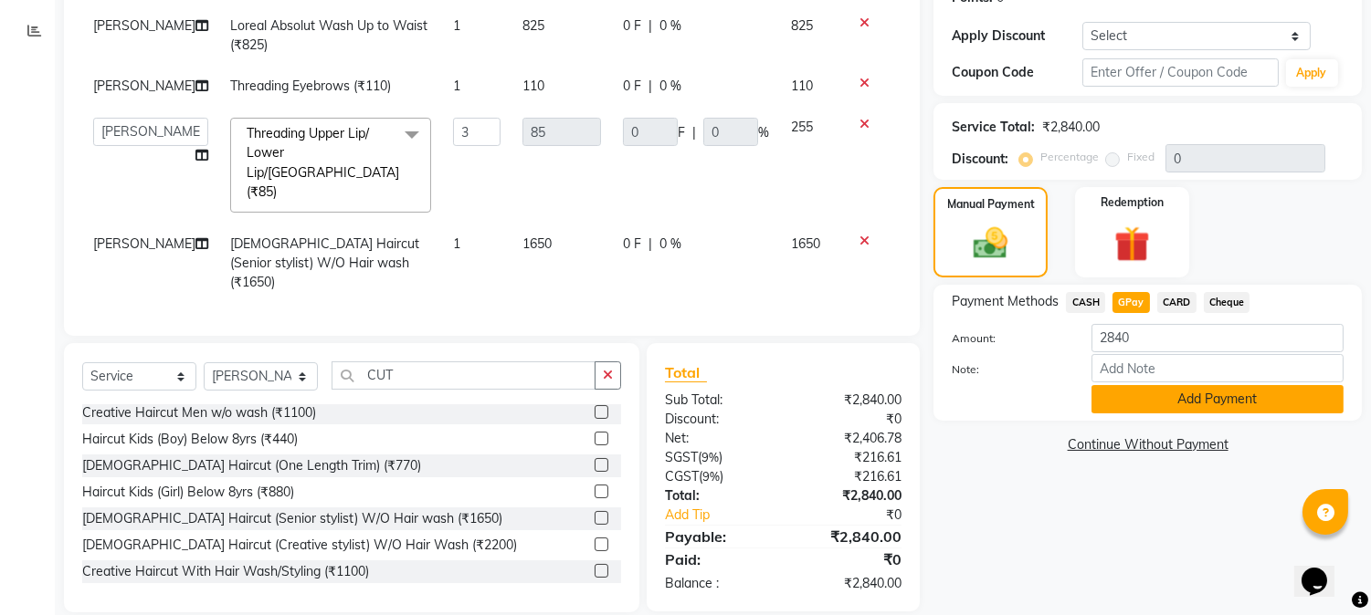
click at [1134, 396] on button "Add Payment" at bounding box center [1217, 399] width 252 height 28
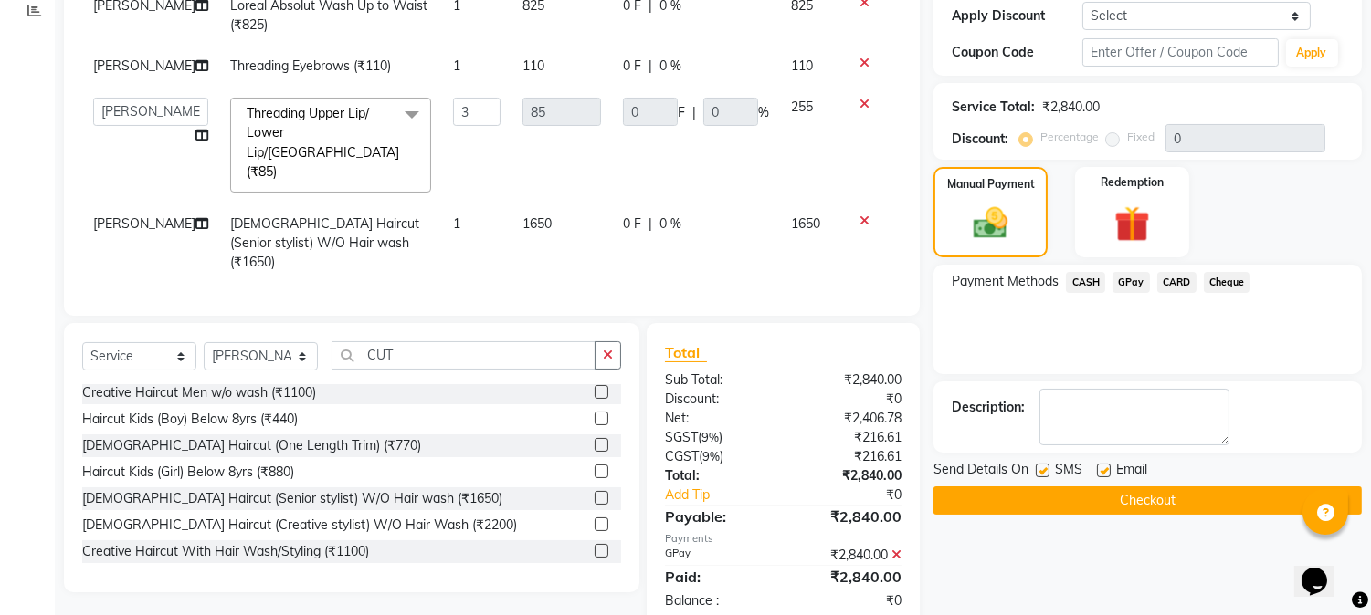
scroll to position [333, 0]
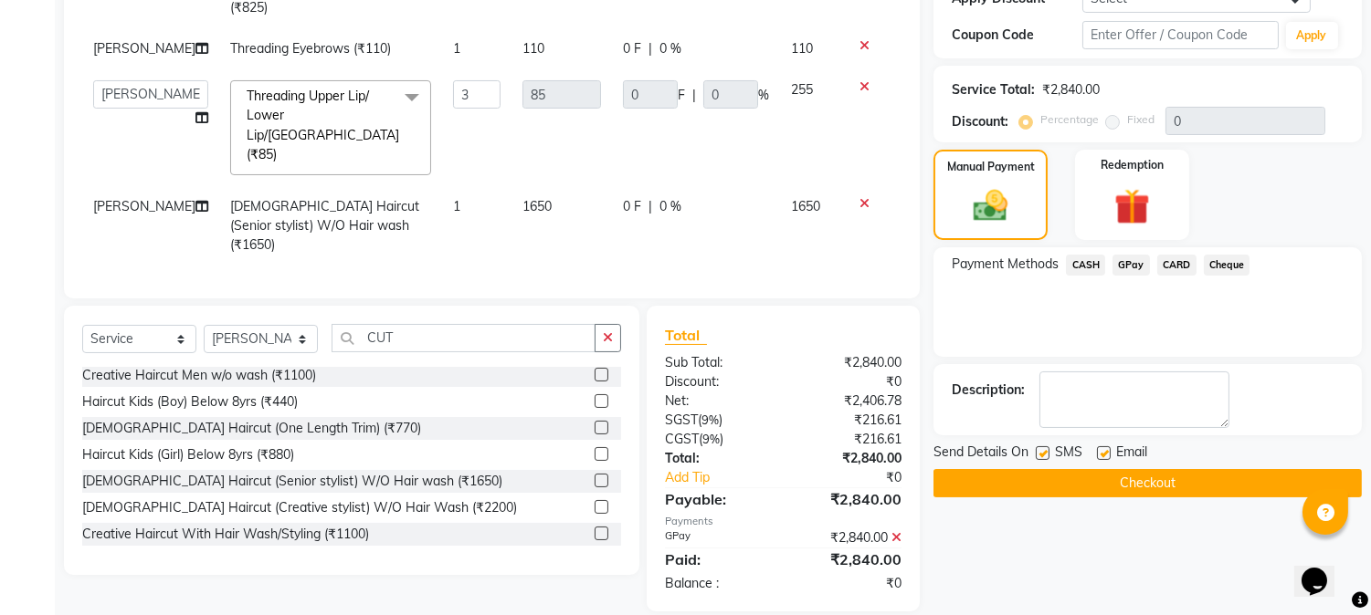
click at [1044, 449] on label at bounding box center [1042, 454] width 14 height 14
click at [1044, 449] on input "checkbox" at bounding box center [1041, 454] width 12 height 12
checkbox input "false"
click at [1100, 452] on label at bounding box center [1104, 454] width 14 height 14
click at [1100, 452] on input "checkbox" at bounding box center [1103, 454] width 12 height 12
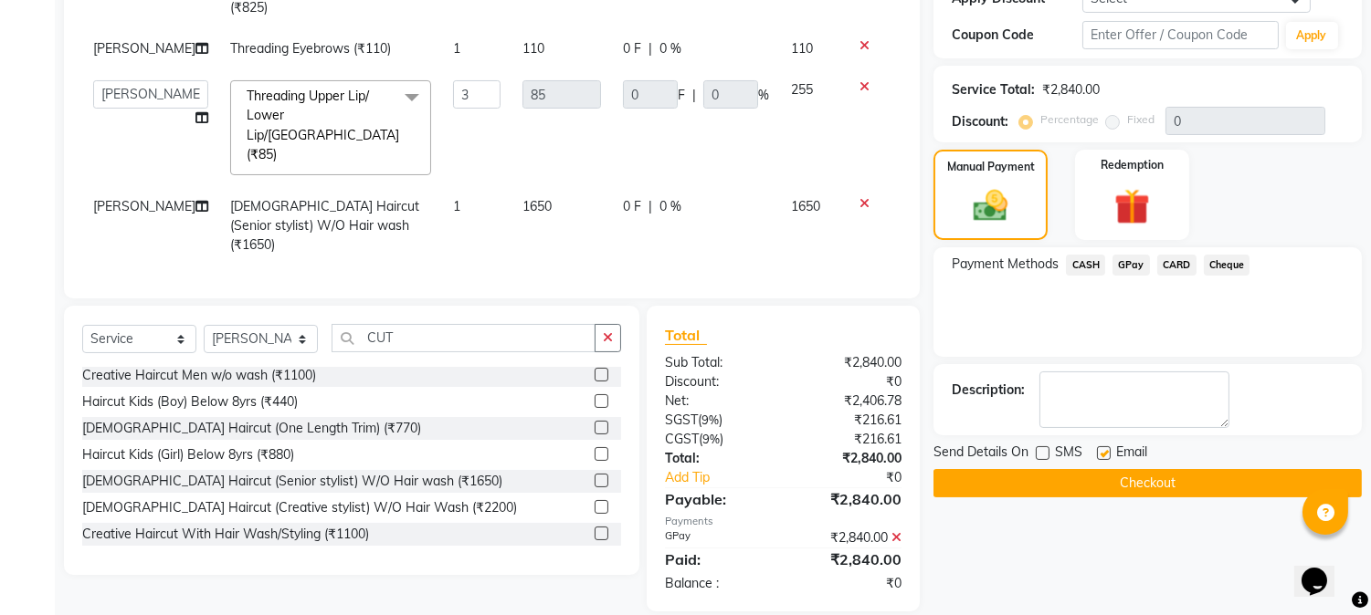
checkbox input "false"
click at [1083, 479] on button "Checkout" at bounding box center [1147, 483] width 428 height 28
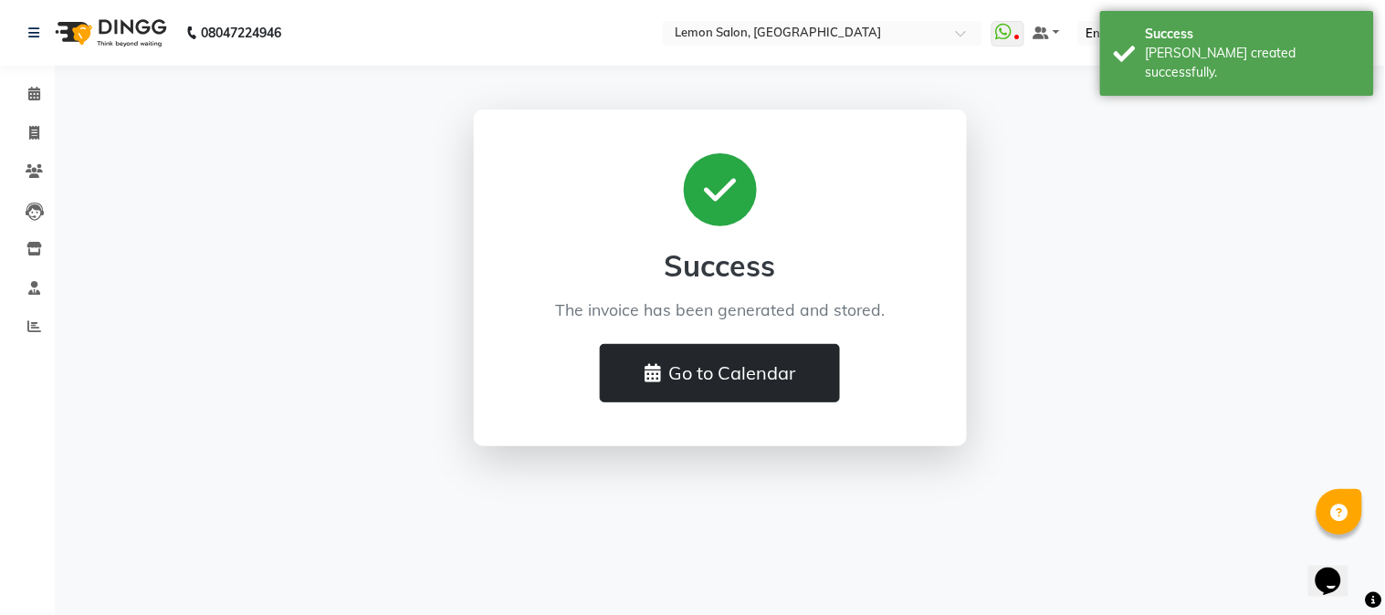
click at [717, 377] on button "Go to Calendar" at bounding box center [720, 373] width 240 height 58
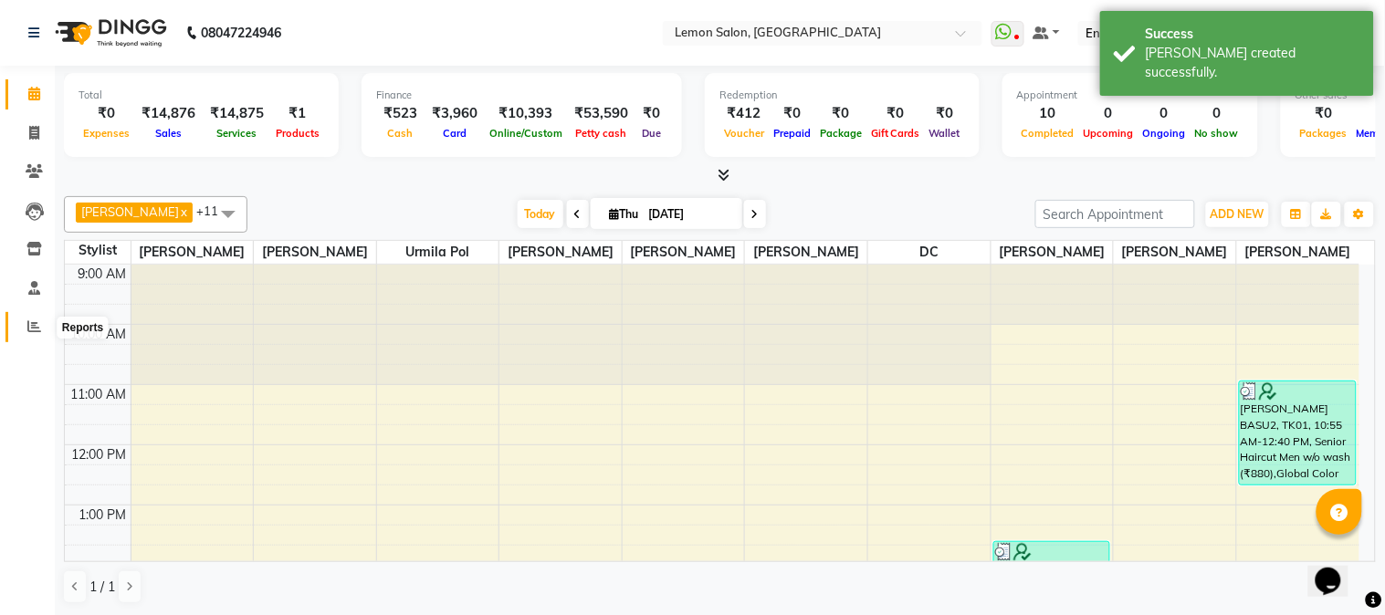
click at [32, 325] on icon at bounding box center [34, 327] width 14 height 14
